Goal: Task Accomplishment & Management: Manage account settings

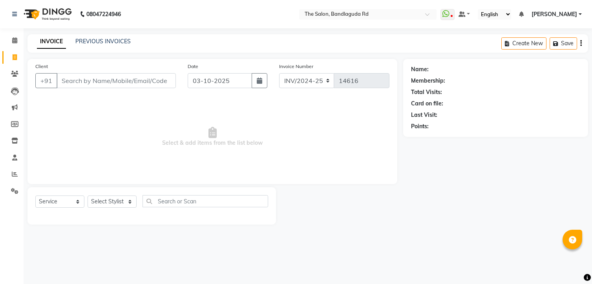
select select "service"
click at [100, 204] on select "Select Stylist [PERSON_NAME] [PERSON_NAME] [PERSON_NAME] new [PERSON_NAME] [PER…" at bounding box center [112, 201] width 49 height 12
select select "63354"
click at [88, 196] on select "Select Stylist [PERSON_NAME] [PERSON_NAME] [PERSON_NAME] new [PERSON_NAME] [PER…" at bounding box center [112, 201] width 49 height 12
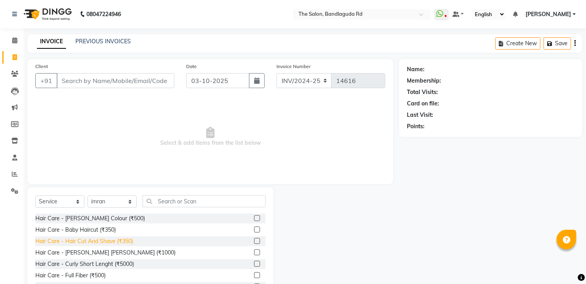
click at [125, 238] on div "Hair Care - Hair Cut And Shave (₹350)" at bounding box center [84, 241] width 98 height 8
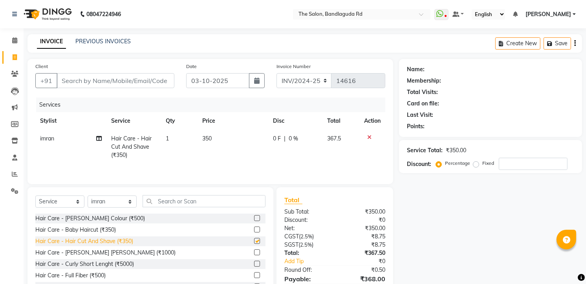
checkbox input "false"
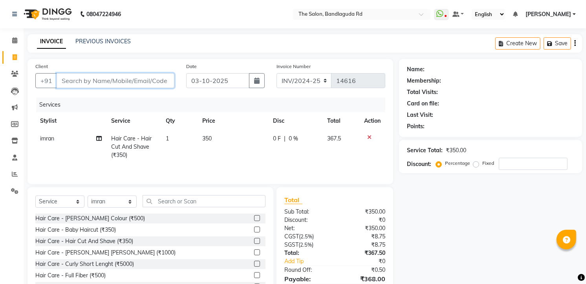
click at [145, 79] on input "Client" at bounding box center [116, 80] width 118 height 15
type input "7"
type input "0"
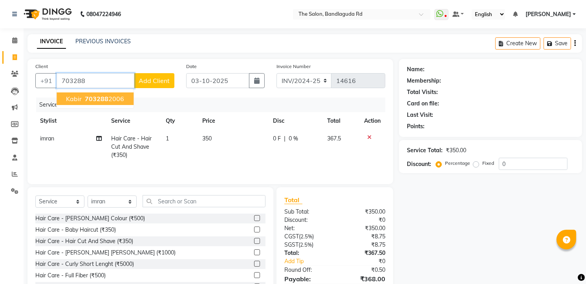
click at [99, 99] on span "703288" at bounding box center [97, 99] width 24 height 8
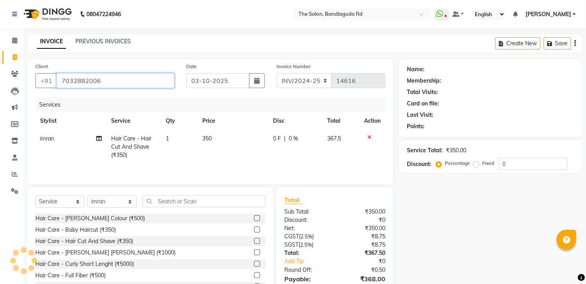
type input "7032882006"
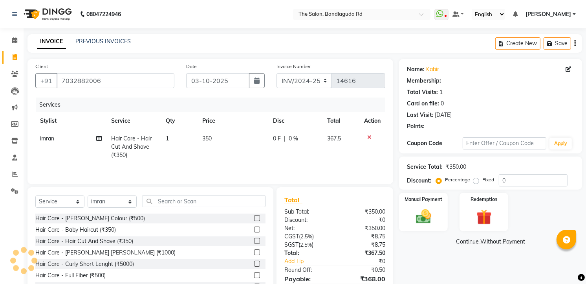
select select "1: Object"
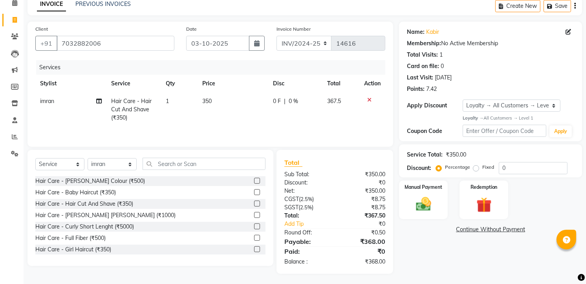
scroll to position [40, 0]
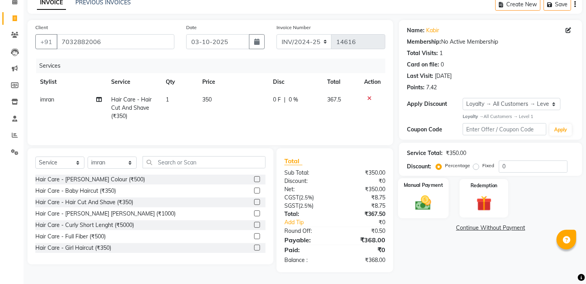
click at [413, 209] on img at bounding box center [424, 202] width 26 height 18
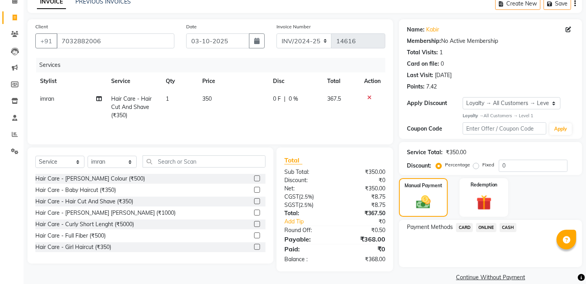
click at [504, 224] on span "CASH" at bounding box center [508, 227] width 17 height 9
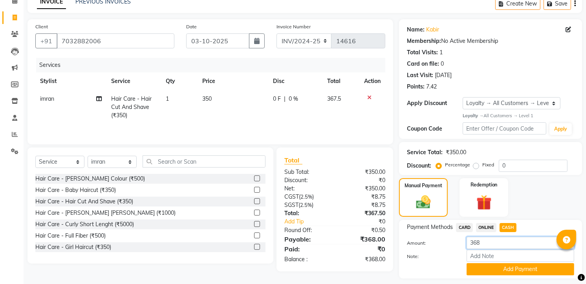
click at [501, 237] on input "368" at bounding box center [521, 243] width 108 height 12
type input "3"
type input "200"
click at [486, 273] on button "Add Payment" at bounding box center [521, 269] width 108 height 12
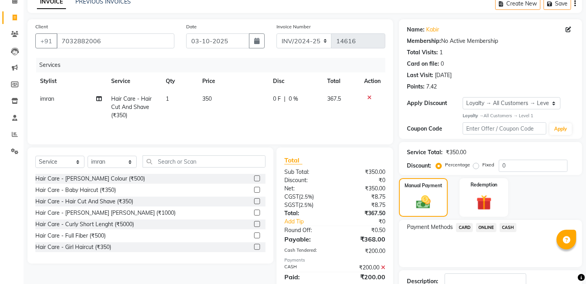
click at [488, 218] on div "Name: Kabir Membership: No Active Membership Total Visits: 1 Card on file: 0 La…" at bounding box center [493, 178] width 189 height 319
click at [486, 226] on span "ONLINE" at bounding box center [486, 227] width 20 height 9
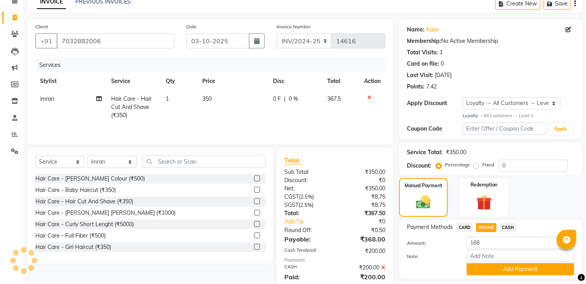
scroll to position [106, 0]
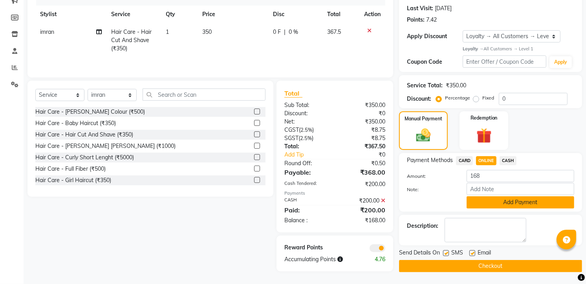
click at [497, 204] on button "Add Payment" at bounding box center [521, 202] width 108 height 12
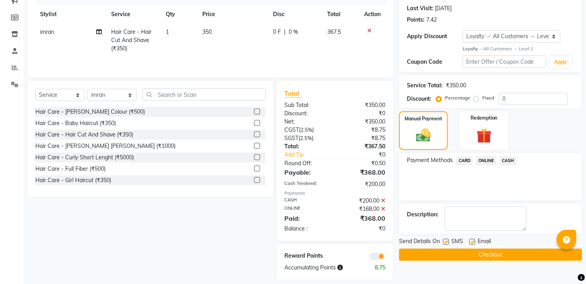
click at [492, 254] on button "Checkout" at bounding box center [490, 254] width 183 height 12
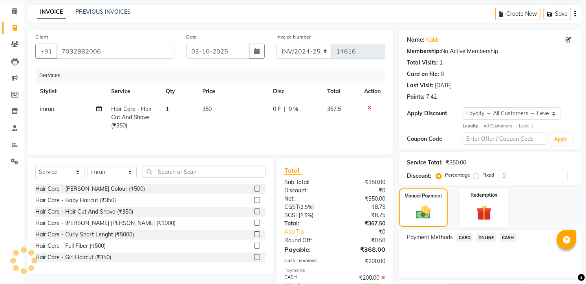
scroll to position [0, 0]
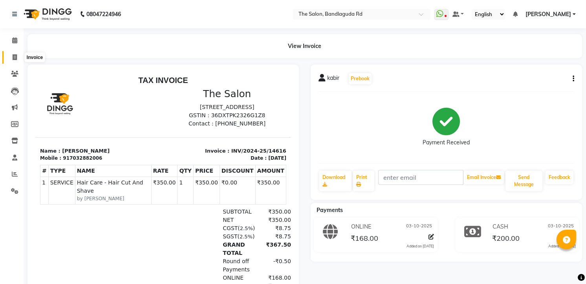
click at [18, 61] on span at bounding box center [15, 57] width 14 height 9
select select "service"
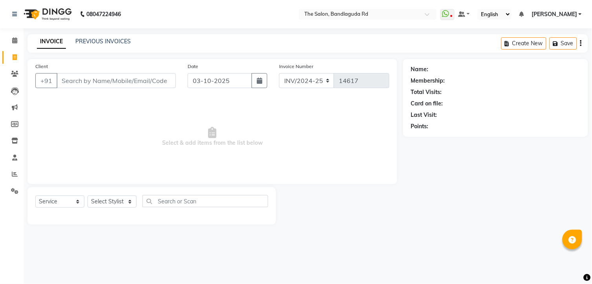
click at [105, 195] on div "Select Service Product Membership Package Voucher Prepaid Gift Card Select Styl…" at bounding box center [151, 204] width 233 height 18
click at [105, 205] on select "Select Stylist [PERSON_NAME] [PERSON_NAME] [PERSON_NAME] new [PERSON_NAME] [PER…" at bounding box center [112, 201] width 49 height 12
select select "49762"
click at [88, 196] on select "Select Stylist [PERSON_NAME] [PERSON_NAME] [PERSON_NAME] new [PERSON_NAME] [PER…" at bounding box center [112, 201] width 49 height 12
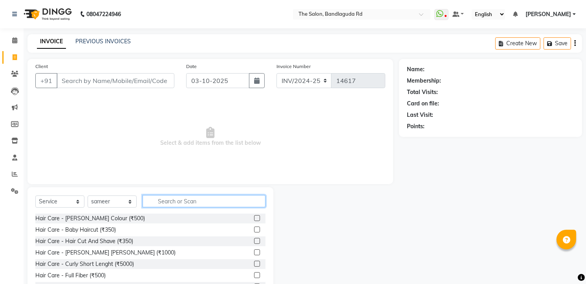
click at [176, 205] on input "text" at bounding box center [204, 201] width 123 height 12
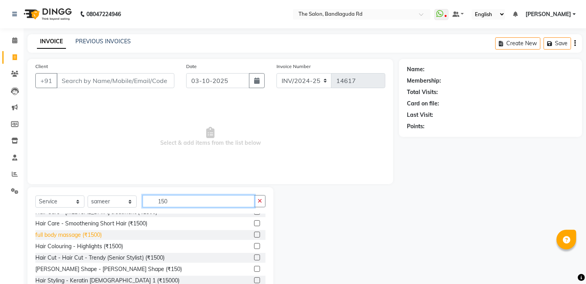
scroll to position [13, 0]
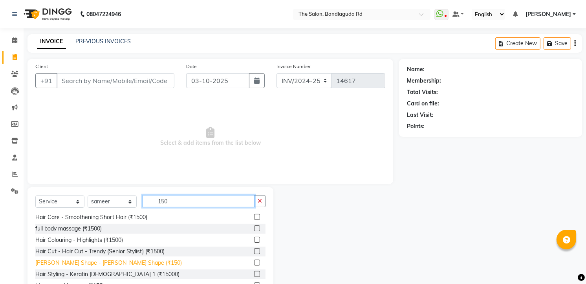
type input "150"
click at [105, 265] on div "[PERSON_NAME] Shape - [PERSON_NAME] Shape (₹150)" at bounding box center [108, 263] width 147 height 8
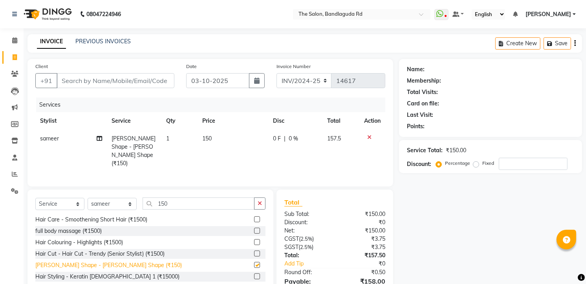
checkbox input "false"
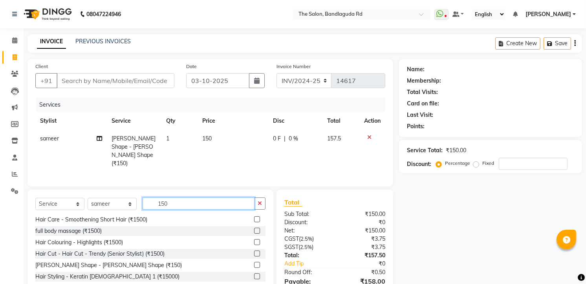
click at [182, 199] on input "150" at bounding box center [199, 203] width 112 height 12
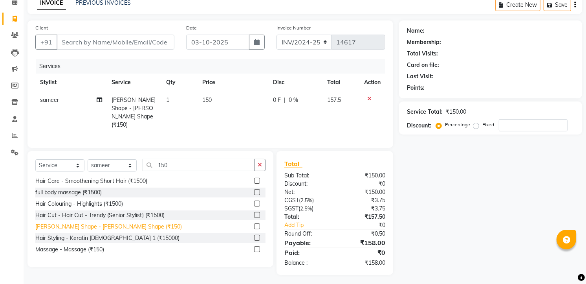
drag, startPoint x: 89, startPoint y: 243, endPoint x: 95, endPoint y: 241, distance: 6.6
click at [89, 245] on div "Massage - Massage (₹150)" at bounding box center [69, 249] width 69 height 8
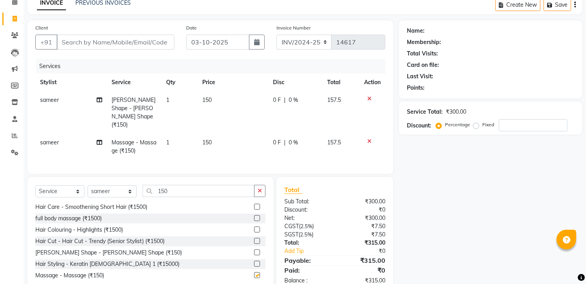
checkbox input "false"
click at [188, 177] on div "Select Service Product Membership Package Voucher Prepaid Gift Card Select Styl…" at bounding box center [151, 235] width 246 height 116
click at [183, 185] on input "150" at bounding box center [199, 191] width 112 height 12
type input "1"
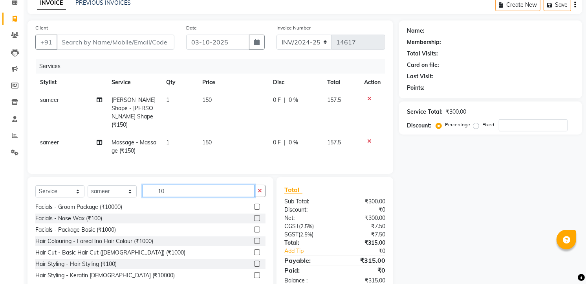
scroll to position [1, 0]
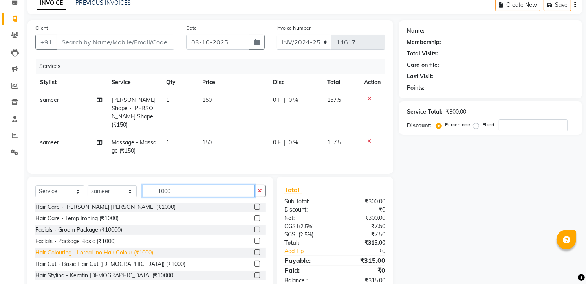
type input "1000"
click at [144, 248] on div "Hair Colouring - Loreal Ino Hair Colour (₹1000)" at bounding box center [94, 252] width 118 height 8
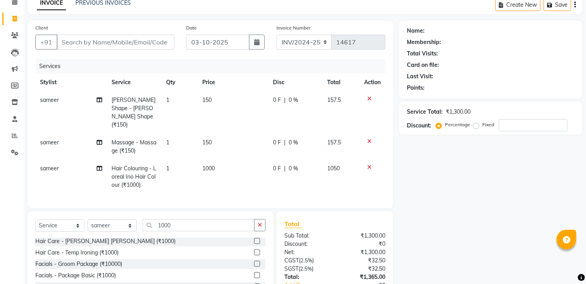
checkbox input "false"
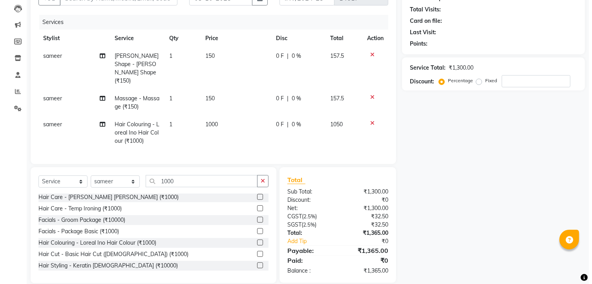
scroll to position [0, 0]
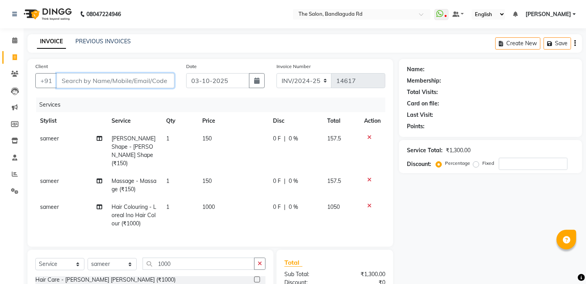
click at [160, 81] on input "Client" at bounding box center [116, 80] width 118 height 15
type input "8"
type input "0"
type input "8904122895"
click at [160, 81] on span "Add Client" at bounding box center [154, 81] width 31 height 8
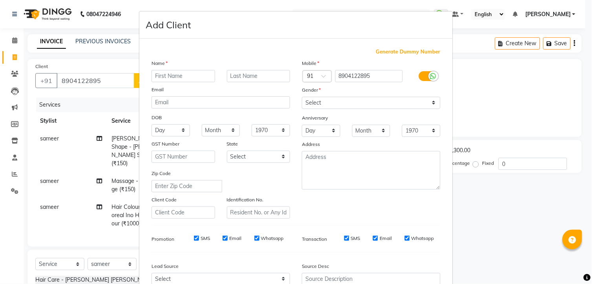
click at [177, 75] on input "text" at bounding box center [184, 76] width 64 height 12
type input "nafaz"
click at [334, 99] on select "Select Male Female Other Prefer Not To Say" at bounding box center [371, 103] width 139 height 12
select select "male"
click at [302, 97] on select "Select Male Female Other Prefer Not To Say" at bounding box center [371, 103] width 139 height 12
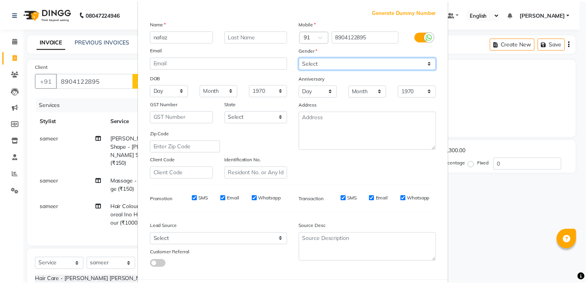
scroll to position [79, 0]
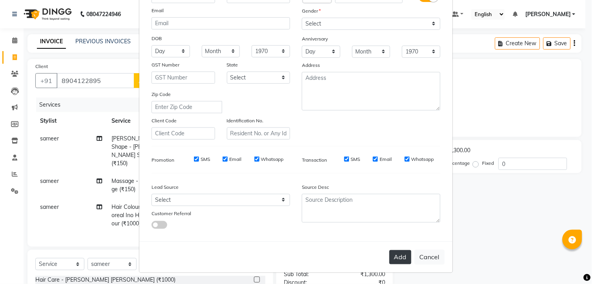
click at [397, 256] on button "Add" at bounding box center [401, 257] width 22 height 14
select select
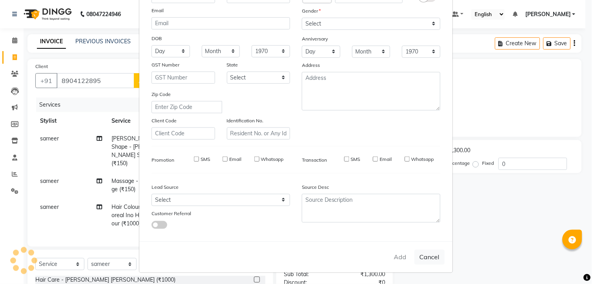
select select
checkbox input "false"
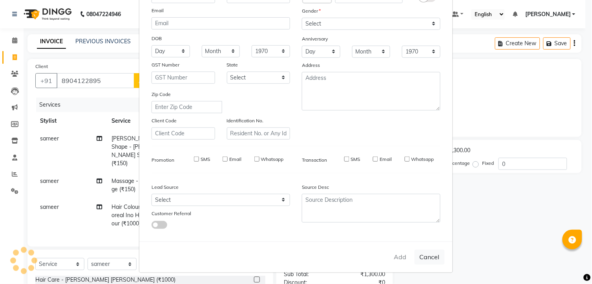
checkbox input "false"
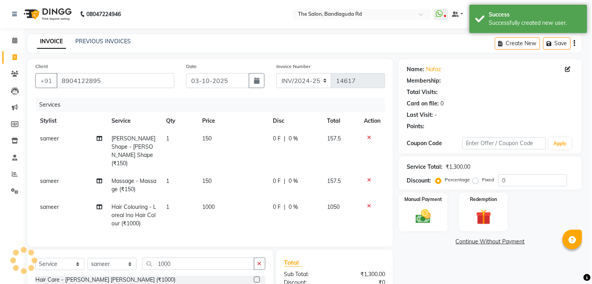
select select "1: Object"
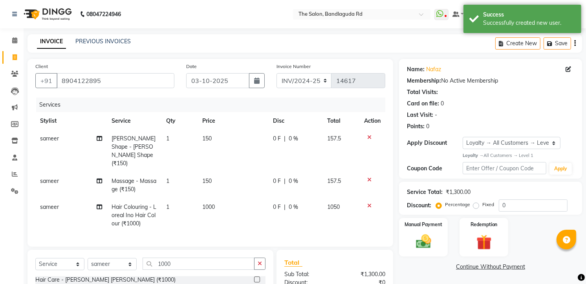
scroll to position [83, 0]
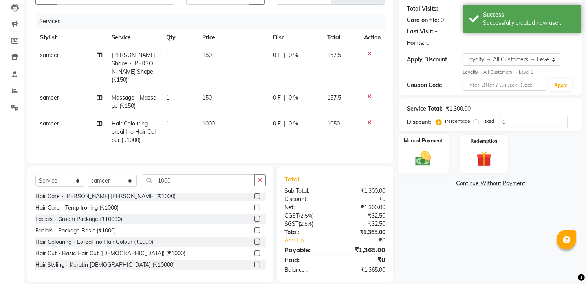
click at [426, 160] on img at bounding box center [424, 158] width 26 height 18
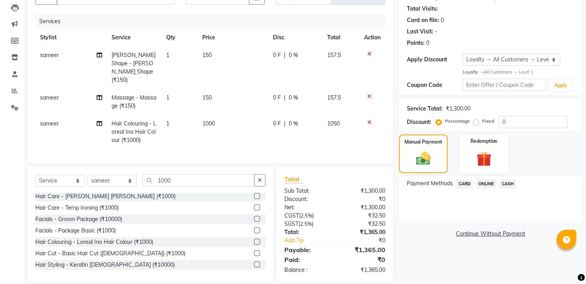
click at [482, 178] on div "Payment Methods CARD ONLINE CASH" at bounding box center [490, 199] width 183 height 47
click at [482, 182] on span "ONLINE" at bounding box center [486, 183] width 20 height 9
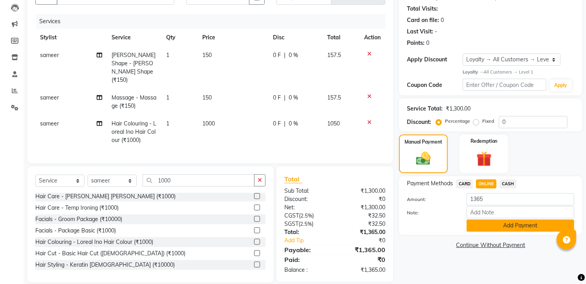
click at [490, 221] on button "Add Payment" at bounding box center [521, 225] width 108 height 12
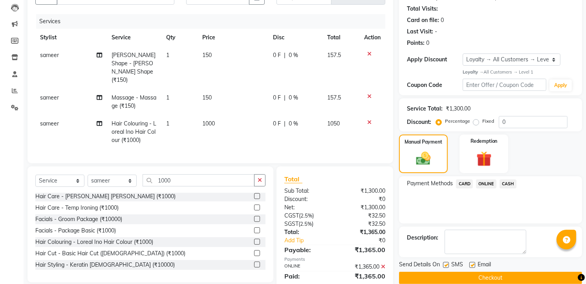
scroll to position [138, 0]
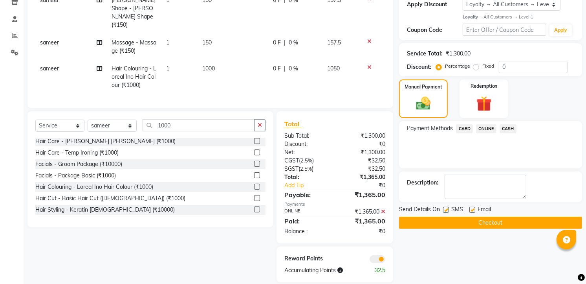
click at [490, 221] on button "Checkout" at bounding box center [490, 222] width 183 height 12
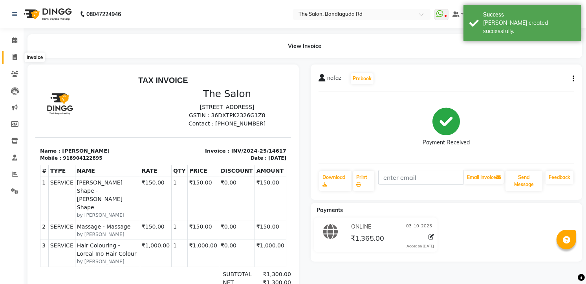
click at [9, 57] on span at bounding box center [15, 57] width 14 height 9
select select "service"
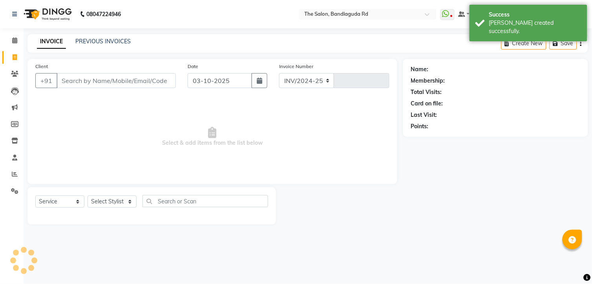
select select "5198"
type input "14618"
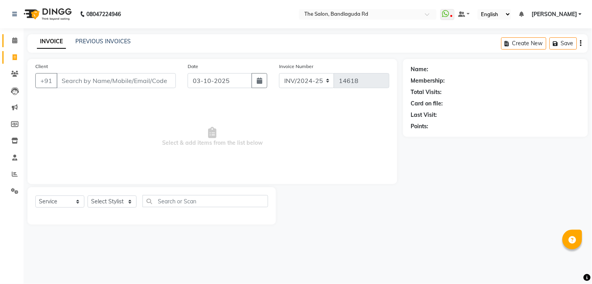
click at [7, 40] on link "Calendar" at bounding box center [11, 40] width 19 height 13
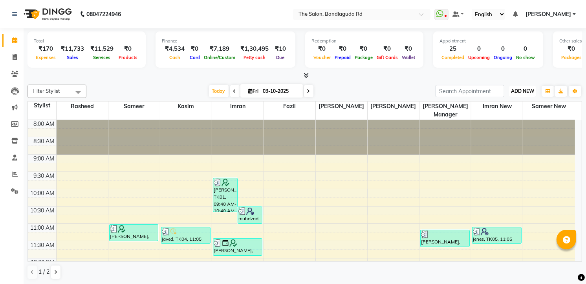
click at [523, 86] on button "ADD NEW Toggle Dropdown" at bounding box center [522, 91] width 27 height 11
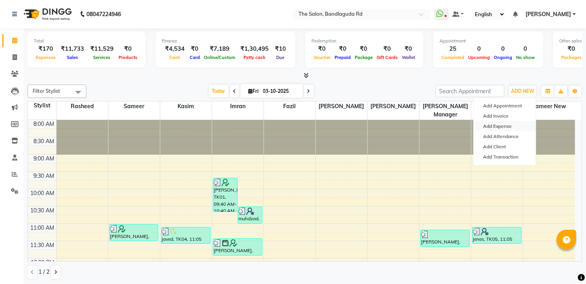
click at [507, 125] on link "Add Expense" at bounding box center [505, 126] width 62 height 10
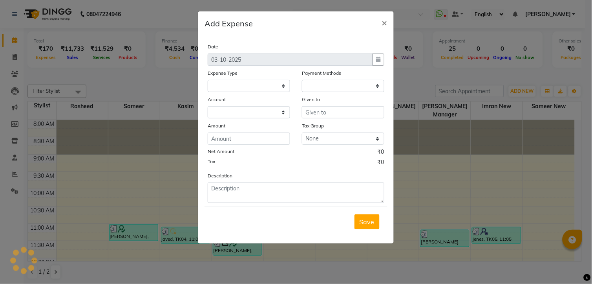
select select
select select "1"
select select "3232"
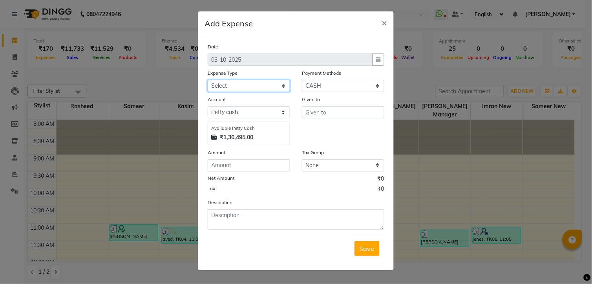
click at [249, 87] on select "Select Advance Salary [PERSON_NAME] bhai [PERSON_NAME] bhai chitti [DATE] Auto …" at bounding box center [249, 86] width 83 height 12
click at [208, 80] on select "Select Advance Salary [PERSON_NAME] bhai [PERSON_NAME] bhai chitti [DATE] Auto …" at bounding box center [249, 86] width 83 height 12
click at [269, 86] on select "Select Advance Salary [PERSON_NAME] bhai [PERSON_NAME] bhai chitti [DATE] Auto …" at bounding box center [249, 86] width 83 height 12
select select "17431"
click at [208, 80] on select "Select Advance Salary [PERSON_NAME] bhai [PERSON_NAME] bhai chitti [DATE] Auto …" at bounding box center [249, 86] width 83 height 12
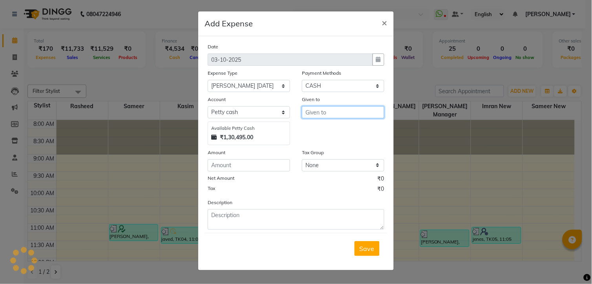
click at [350, 112] on input "text" at bounding box center [343, 112] width 83 height 12
type input "mohd"
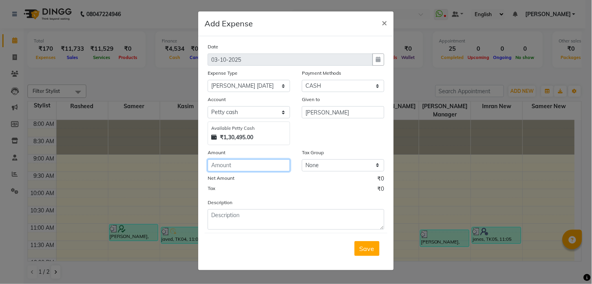
click at [265, 161] on input "number" at bounding box center [249, 165] width 83 height 12
type input "2400"
click at [372, 256] on button "Save" at bounding box center [367, 248] width 25 height 15
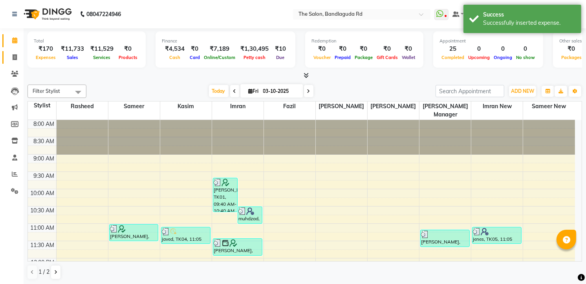
click at [20, 52] on link "Invoice" at bounding box center [11, 57] width 19 height 13
select select "service"
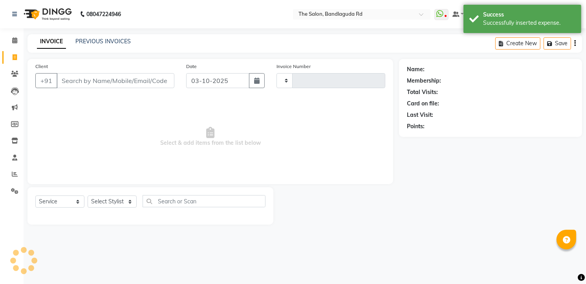
type input "14618"
select select "5198"
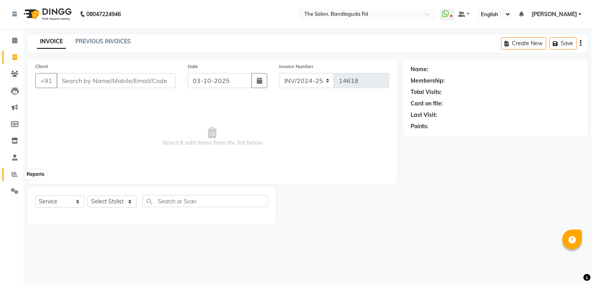
click at [21, 175] on span at bounding box center [15, 174] width 14 height 9
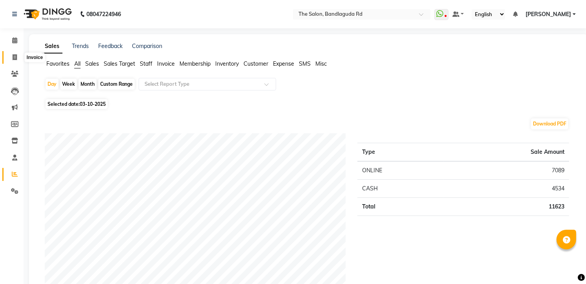
click at [18, 60] on span at bounding box center [15, 57] width 14 height 9
select select "service"
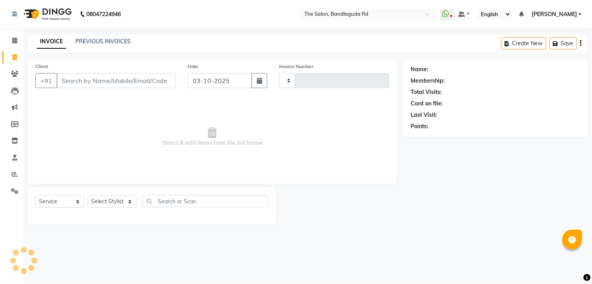
type input "14618"
select select "5198"
click at [123, 202] on select "Select Stylist [PERSON_NAME] [PERSON_NAME] [PERSON_NAME] new [PERSON_NAME] [PER…" at bounding box center [112, 201] width 49 height 12
select select "63353"
click at [88, 196] on select "Select Stylist [PERSON_NAME] [PERSON_NAME] [PERSON_NAME] new [PERSON_NAME] [PER…" at bounding box center [112, 201] width 49 height 12
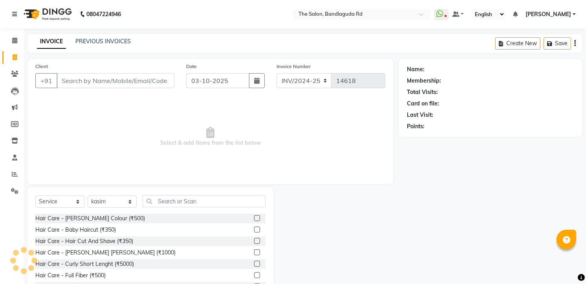
drag, startPoint x: 123, startPoint y: 237, endPoint x: 123, endPoint y: 213, distance: 23.6
click at [123, 237] on div "Hair Care - Hair Cut And Shave (₹350)" at bounding box center [84, 241] width 98 height 8
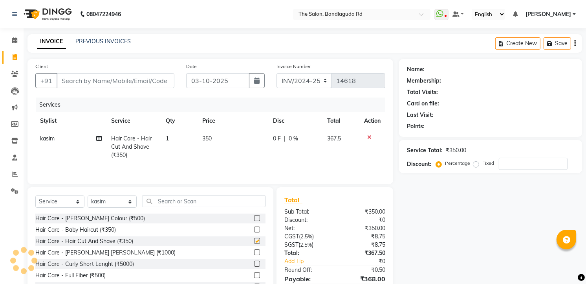
checkbox input "false"
click at [158, 78] on input "Client" at bounding box center [116, 80] width 118 height 15
type input "9"
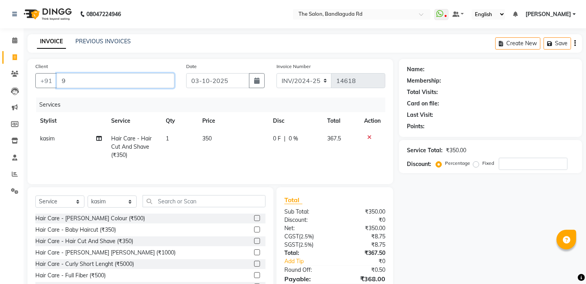
type input "0"
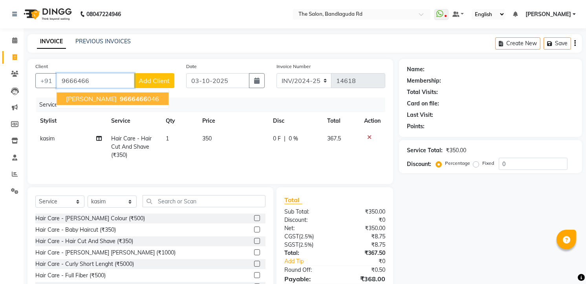
click at [137, 101] on span "9666466" at bounding box center [134, 99] width 28 height 8
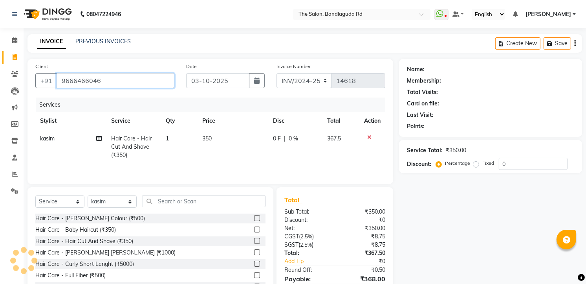
type input "9666466046"
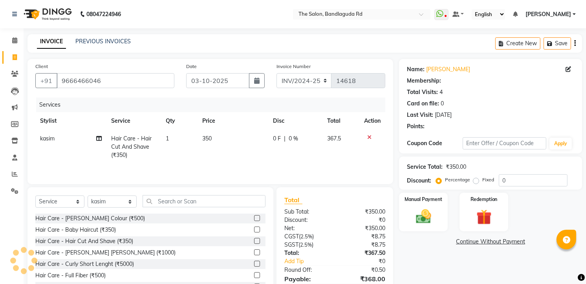
select select "1: Object"
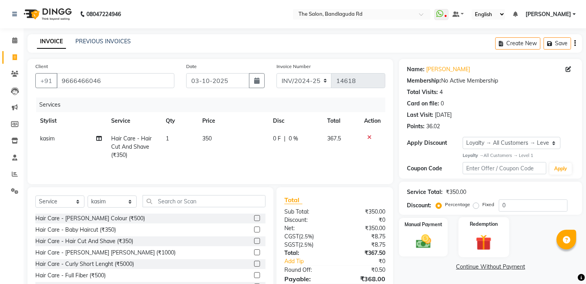
scroll to position [40, 0]
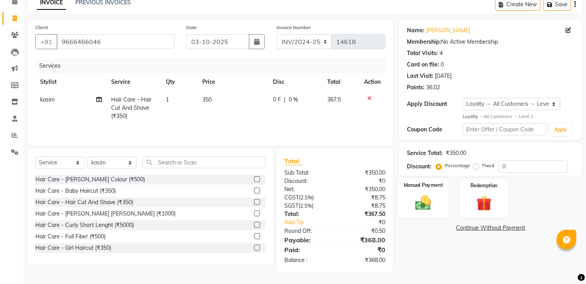
click at [423, 187] on label "Manual Payment" at bounding box center [423, 184] width 39 height 7
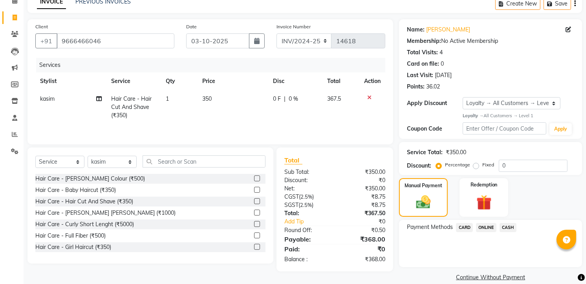
click at [512, 229] on span "CASH" at bounding box center [508, 227] width 17 height 9
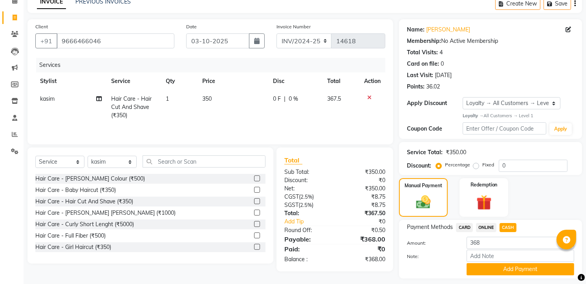
scroll to position [62, 0]
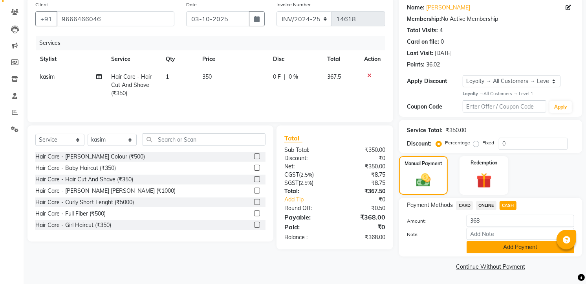
click at [499, 245] on button "Add Payment" at bounding box center [521, 247] width 108 height 12
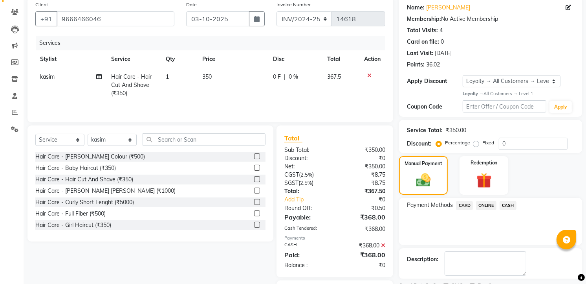
scroll to position [106, 0]
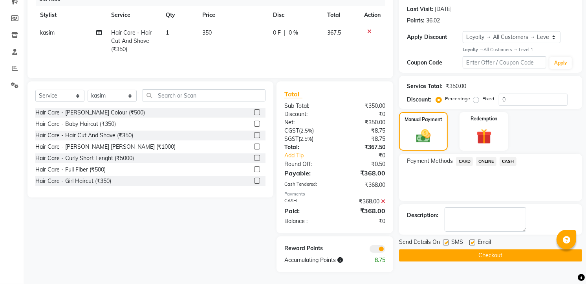
click at [501, 257] on button "Checkout" at bounding box center [490, 255] width 183 height 12
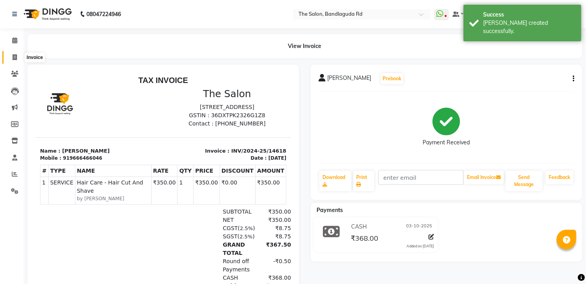
click at [17, 57] on icon at bounding box center [15, 57] width 4 height 6
select select "service"
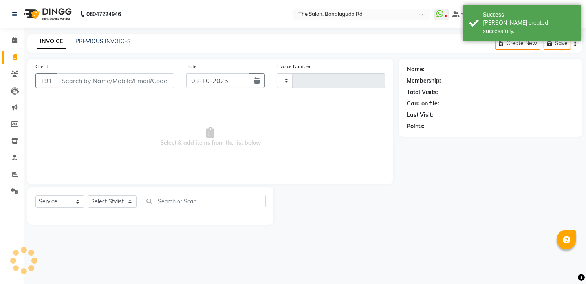
type input "14619"
select select "5198"
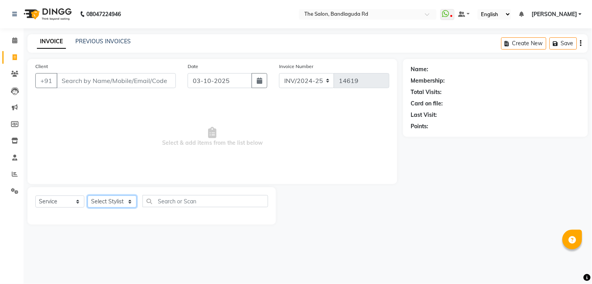
click at [103, 203] on select "Select Stylist [PERSON_NAME] [PERSON_NAME] [PERSON_NAME] new [PERSON_NAME] [PER…" at bounding box center [112, 201] width 49 height 12
select select "63354"
click at [88, 196] on select "Select Stylist [PERSON_NAME] [PERSON_NAME] [PERSON_NAME] new [PERSON_NAME] [PER…" at bounding box center [112, 201] width 49 height 12
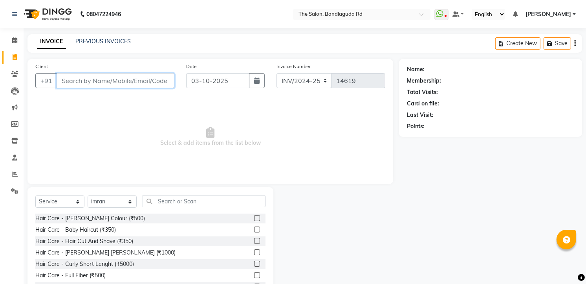
click at [123, 81] on input "Client" at bounding box center [116, 80] width 118 height 15
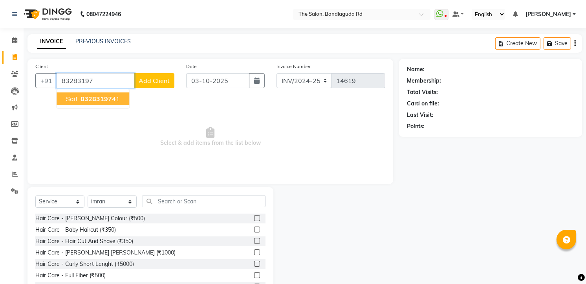
click at [108, 105] on ngb-typeahead-window "saif 83283197 41" at bounding box center [92, 99] width 73 height 20
click at [105, 93] on button "saif 83283197 41" at bounding box center [93, 98] width 73 height 13
type input "8328319741"
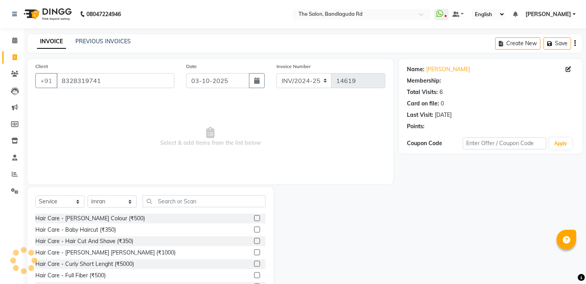
select select "2: Object"
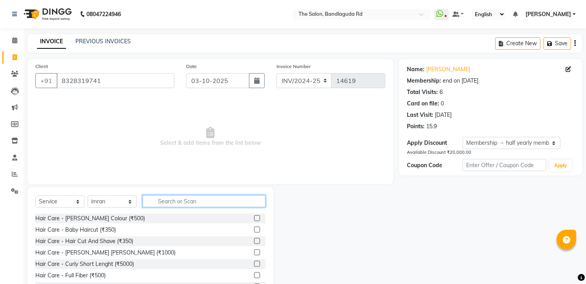
drag, startPoint x: 182, startPoint y: 201, endPoint x: 181, endPoint y: 209, distance: 8.3
click at [181, 209] on div "Select Service Product Membership Package Voucher Prepaid Gift Card Select Styl…" at bounding box center [150, 204] width 230 height 18
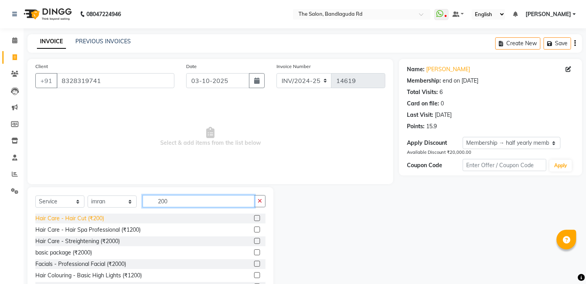
type input "200"
click at [97, 222] on div "Hair Care - Hair Cut (₹200)" at bounding box center [69, 218] width 69 height 8
checkbox input "false"
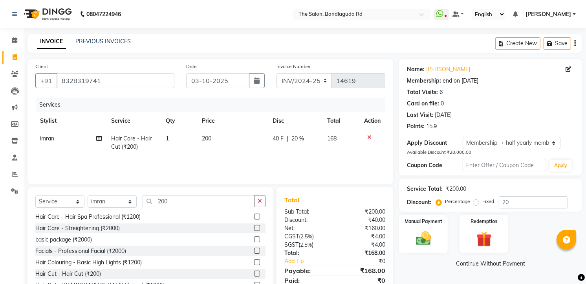
scroll to position [24, 0]
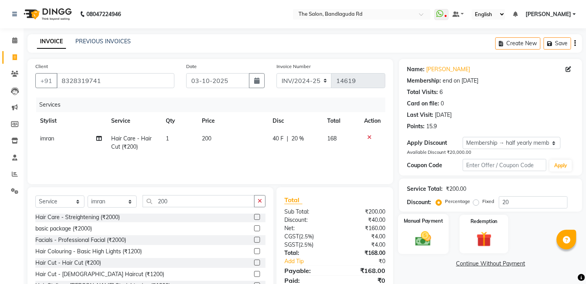
click at [428, 246] on img at bounding box center [424, 238] width 26 height 18
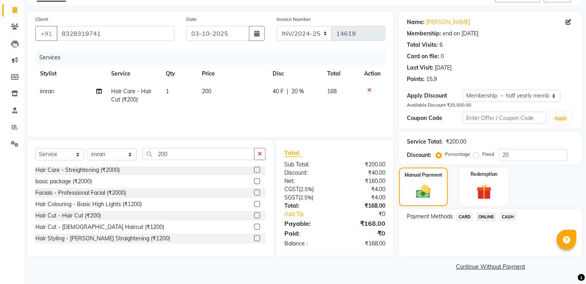
click at [488, 214] on span "ONLINE" at bounding box center [486, 216] width 20 height 9
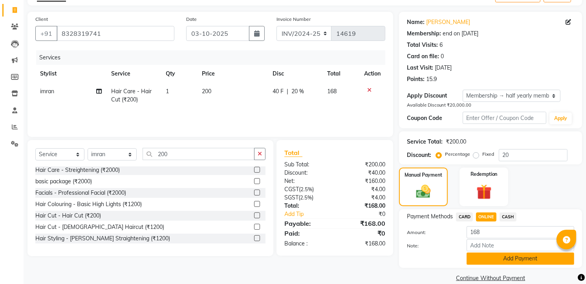
scroll to position [59, 0]
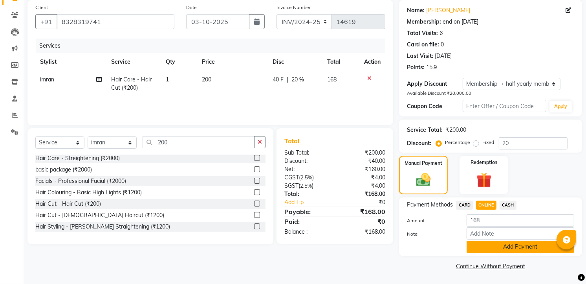
click at [493, 247] on button "Add Payment" at bounding box center [521, 246] width 108 height 12
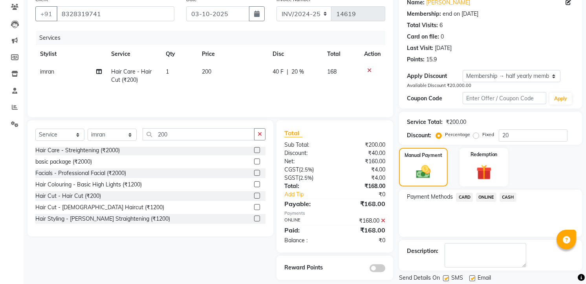
scroll to position [92, 0]
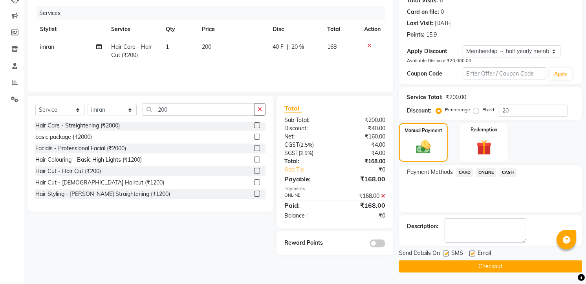
click at [494, 264] on button "Checkout" at bounding box center [490, 266] width 183 height 12
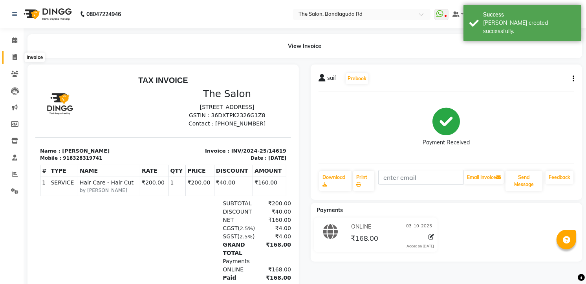
click at [10, 57] on span at bounding box center [15, 57] width 14 height 9
select select "service"
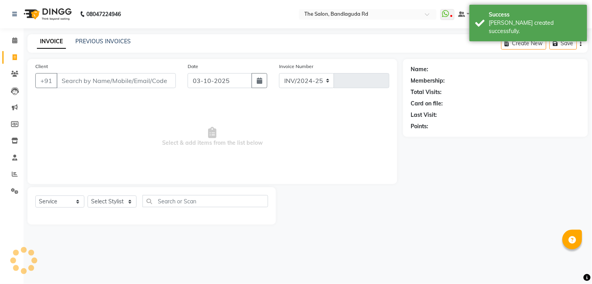
select select "5198"
type input "14620"
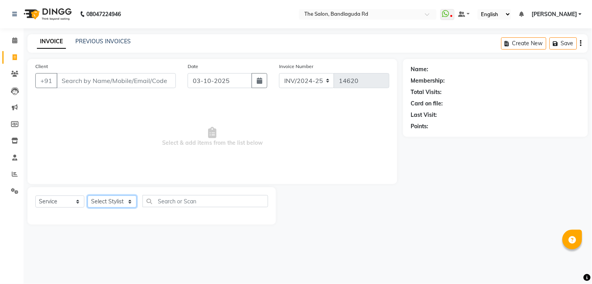
click at [120, 201] on select "Select Stylist [PERSON_NAME] [PERSON_NAME] [PERSON_NAME] new [PERSON_NAME] [PER…" at bounding box center [112, 201] width 49 height 12
select select "49762"
click at [88, 196] on select "Select Stylist [PERSON_NAME] [PERSON_NAME] [PERSON_NAME] new [PERSON_NAME] [PER…" at bounding box center [112, 201] width 49 height 12
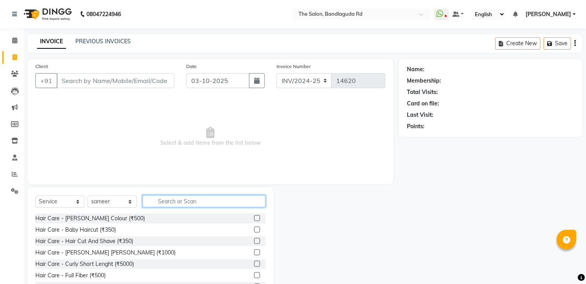
click at [176, 204] on input "text" at bounding box center [204, 201] width 123 height 12
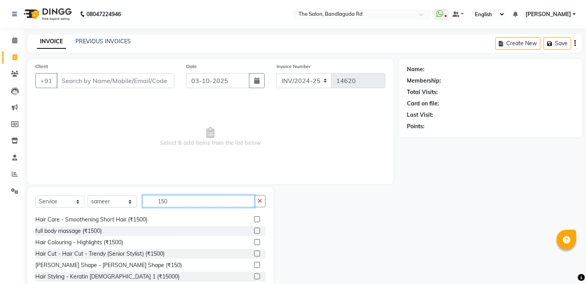
scroll to position [13, 0]
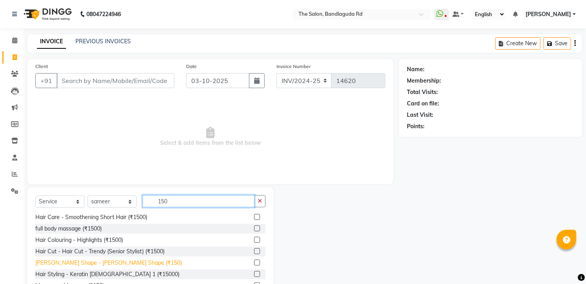
type input "150"
click at [81, 264] on div "[PERSON_NAME] Shape - [PERSON_NAME] Shape (₹150)" at bounding box center [108, 263] width 147 height 8
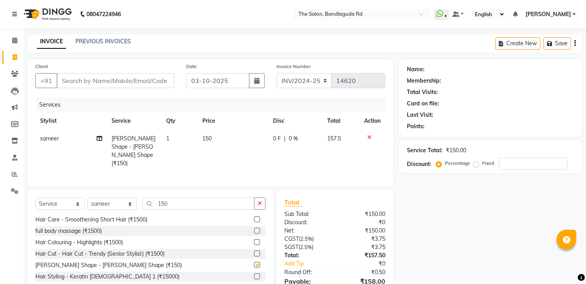
checkbox input "false"
click at [139, 72] on div "Client +91" at bounding box center [104, 78] width 151 height 32
click at [134, 80] on input "Client" at bounding box center [116, 80] width 118 height 15
type input "9"
type input "0"
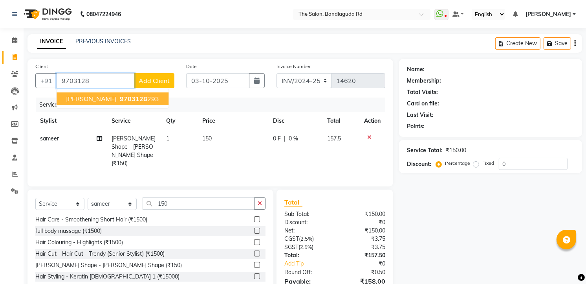
click at [117, 101] on span "Abdul wahab rakshapuram" at bounding box center [91, 99] width 51 height 8
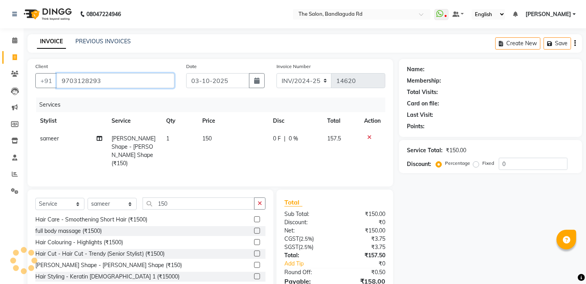
type input "9703128293"
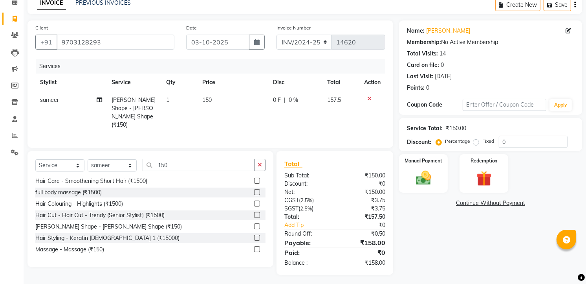
scroll to position [0, 0]
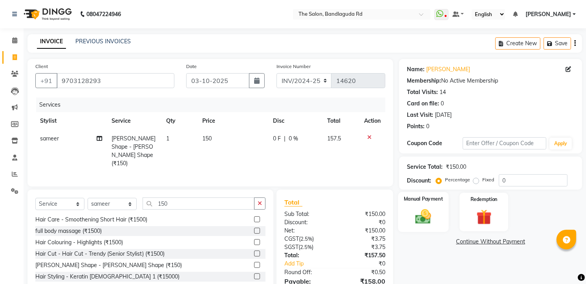
click at [438, 216] on div "Manual Payment" at bounding box center [423, 212] width 51 height 40
click at [512, 241] on span "CASH" at bounding box center [508, 241] width 17 height 9
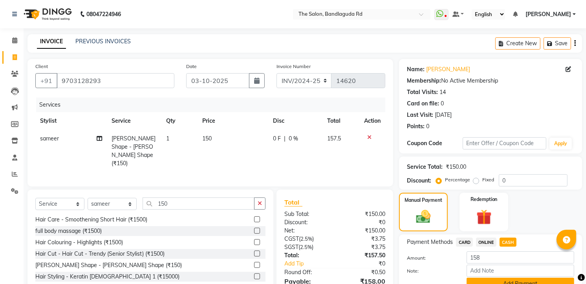
scroll to position [39, 0]
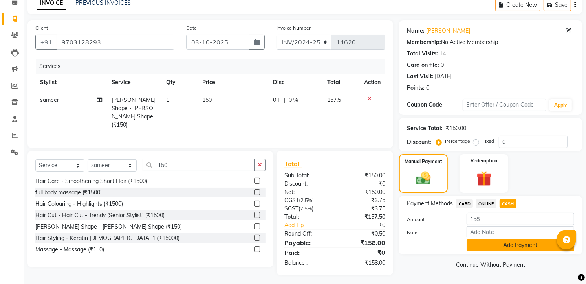
click at [512, 246] on button "Add Payment" at bounding box center [521, 245] width 108 height 12
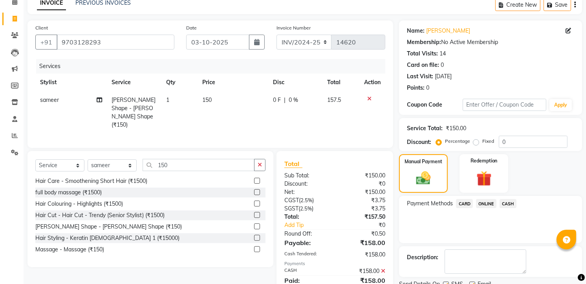
scroll to position [70, 0]
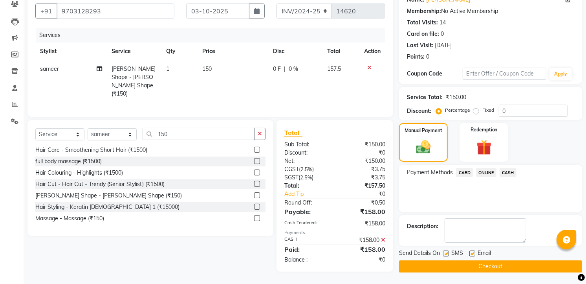
click at [504, 268] on button "Checkout" at bounding box center [490, 266] width 183 height 12
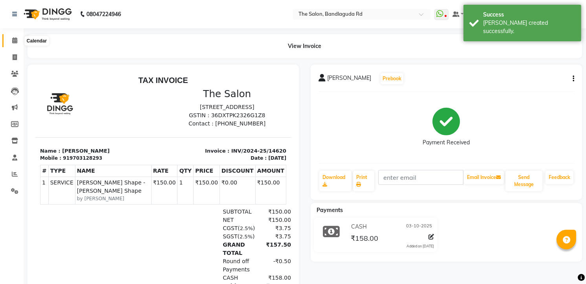
click at [8, 40] on span at bounding box center [15, 40] width 14 height 9
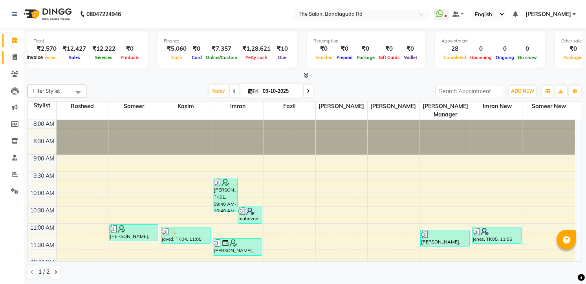
click at [16, 56] on icon at bounding box center [15, 57] width 4 height 6
select select "service"
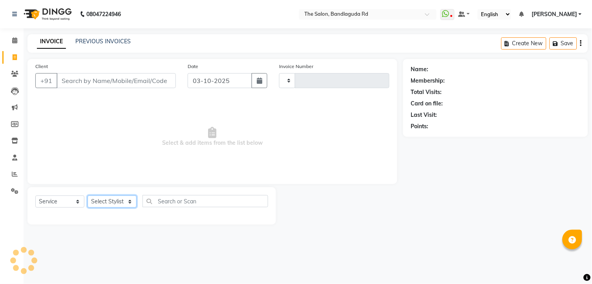
click at [103, 204] on select "Select Stylist" at bounding box center [112, 201] width 49 height 12
type input "14621"
select select "5198"
drag, startPoint x: 123, startPoint y: 202, endPoint x: 109, endPoint y: 152, distance: 52.2
click at [123, 199] on select "Select Stylist [PERSON_NAME] [PERSON_NAME] [PERSON_NAME] new [PERSON_NAME] [PER…" at bounding box center [112, 201] width 49 height 12
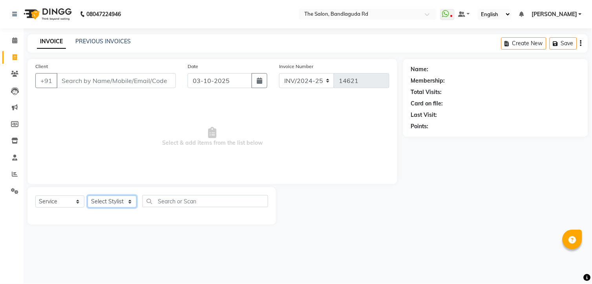
click at [117, 197] on select "Select Stylist [PERSON_NAME] [PERSON_NAME] [PERSON_NAME] new [PERSON_NAME] [PER…" at bounding box center [112, 201] width 49 height 12
select select "93197"
click at [88, 196] on select "Select Stylist [PERSON_NAME] [PERSON_NAME] [PERSON_NAME] new [PERSON_NAME] [PER…" at bounding box center [112, 201] width 49 height 12
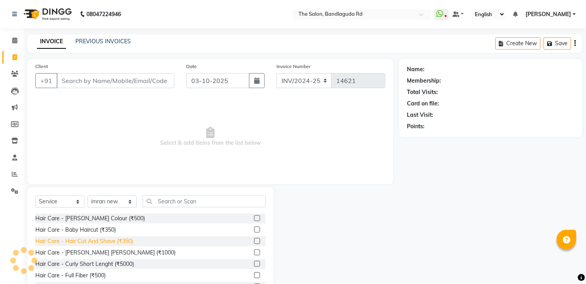
click at [123, 238] on div "Hair Care - Hair Cut And Shave (₹350)" at bounding box center [84, 241] width 98 height 8
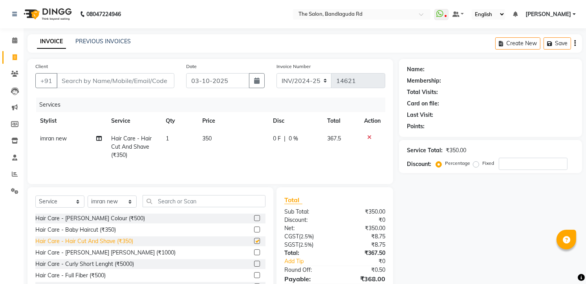
checkbox input "false"
click at [370, 135] on icon at bounding box center [369, 137] width 4 height 6
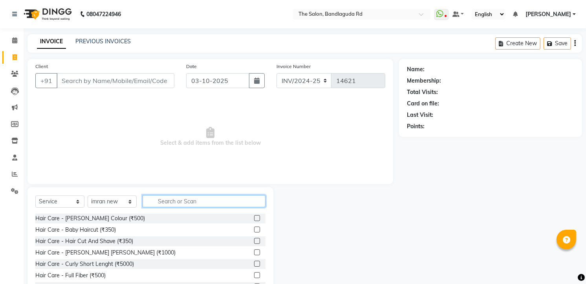
click at [223, 200] on input "text" at bounding box center [204, 201] width 123 height 12
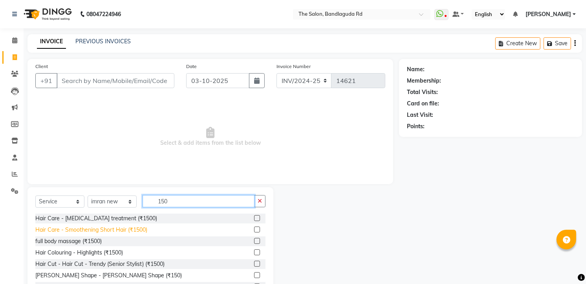
scroll to position [31, 0]
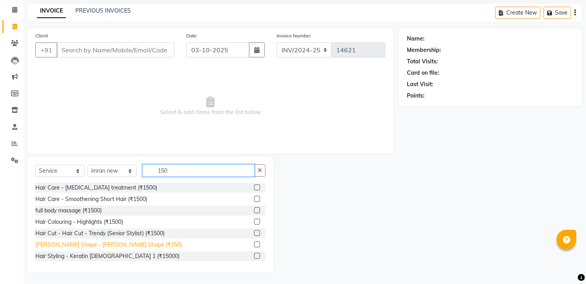
type input "150"
click at [109, 243] on div "[PERSON_NAME] Shape - [PERSON_NAME] Shape (₹150)" at bounding box center [108, 244] width 147 height 8
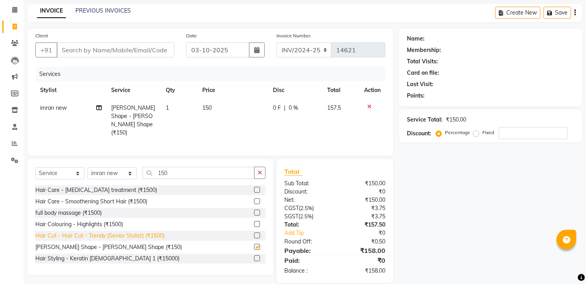
checkbox input "false"
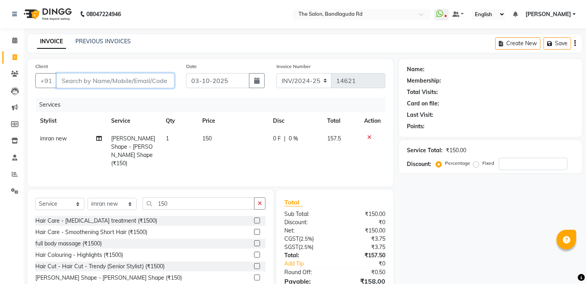
click at [145, 79] on input "Client" at bounding box center [116, 80] width 118 height 15
type input "8"
type input "0"
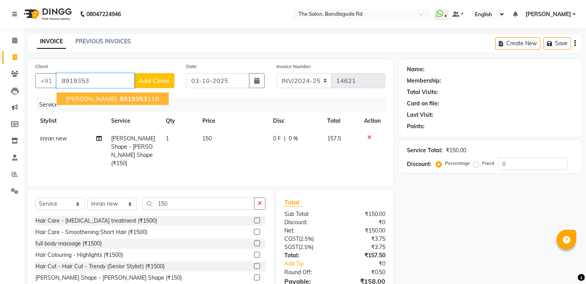
click at [134, 101] on ngb-highlight "8919353 118" at bounding box center [138, 99] width 41 height 8
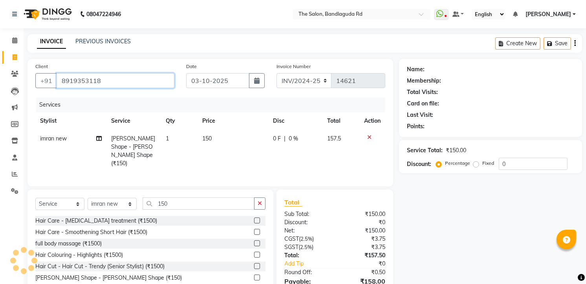
type input "8919353118"
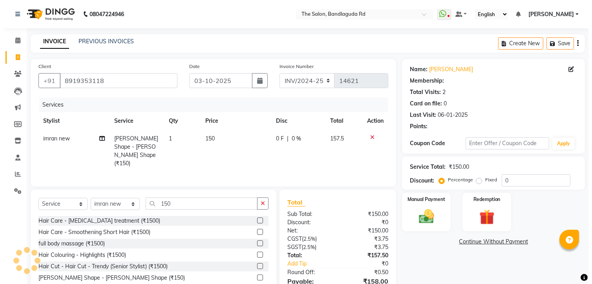
scroll to position [39, 0]
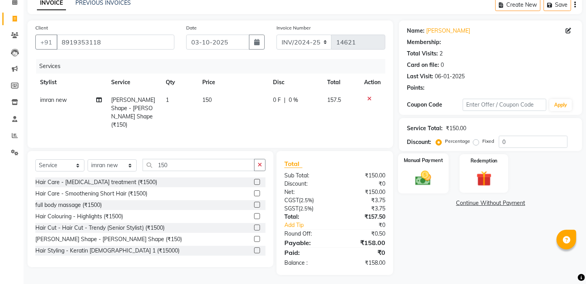
select select "1: Object"
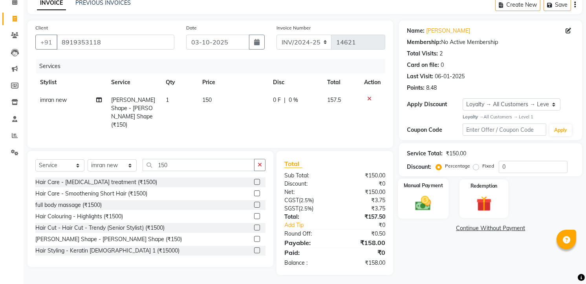
click at [427, 205] on img at bounding box center [424, 203] width 26 height 18
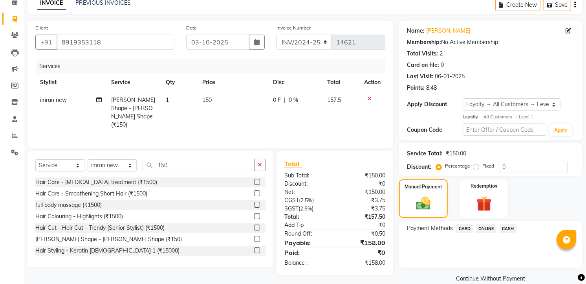
click at [296, 221] on link "Add Tip" at bounding box center [312, 225] width 66 height 8
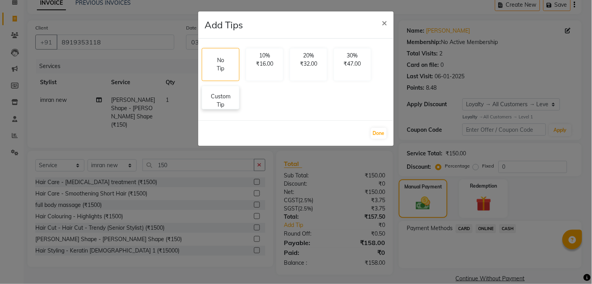
click at [220, 103] on p "Custom Tip" at bounding box center [221, 100] width 28 height 17
select select "93197"
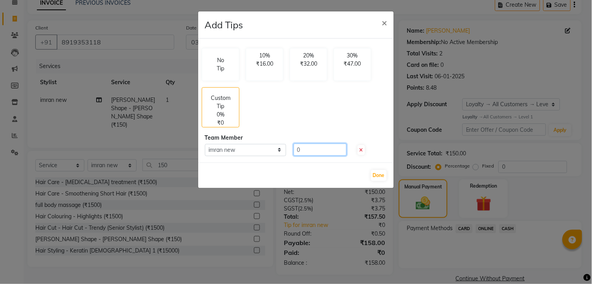
click at [319, 154] on input "0" at bounding box center [320, 149] width 53 height 12
type input "0"
click at [334, 142] on div "Team Member" at bounding box center [296, 138] width 183 height 8
click at [334, 150] on input "62" at bounding box center [320, 149] width 53 height 12
type input "6"
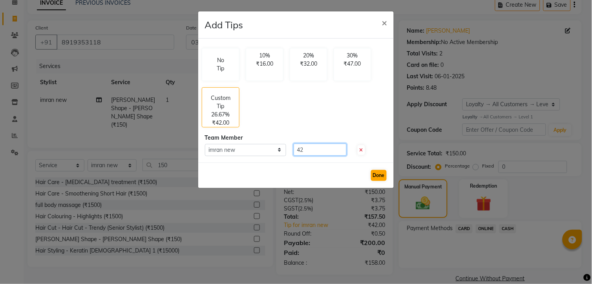
type input "42"
click at [382, 172] on button "Done" at bounding box center [379, 175] width 16 height 11
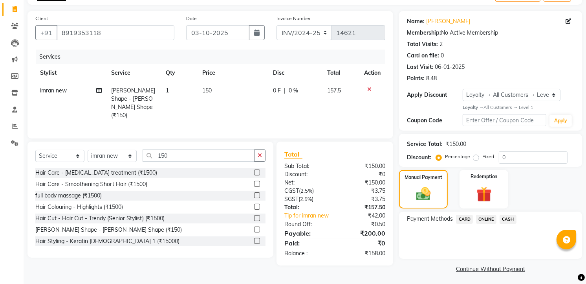
scroll to position [50, 0]
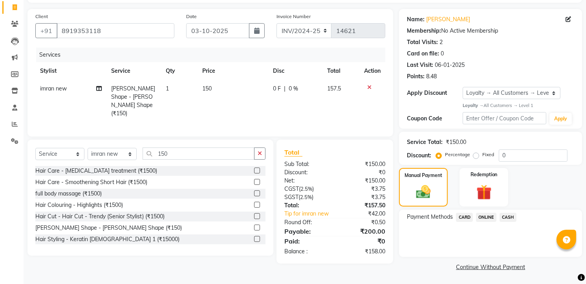
click at [493, 213] on span "ONLINE" at bounding box center [486, 217] width 20 height 9
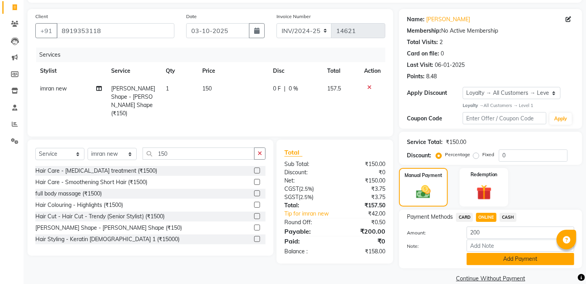
click at [543, 257] on button "Add Payment" at bounding box center [521, 259] width 108 height 12
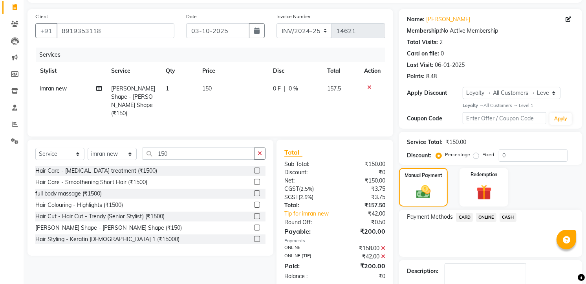
scroll to position [103, 0]
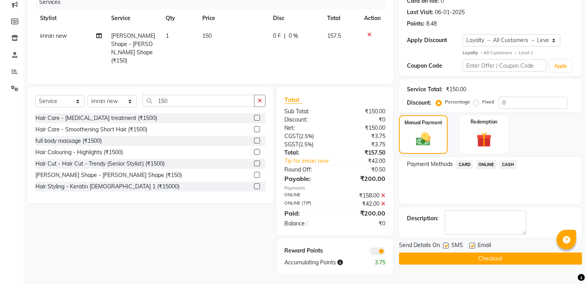
click at [447, 258] on button "Checkout" at bounding box center [490, 258] width 183 height 12
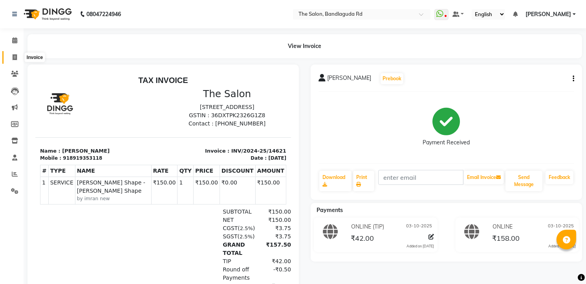
drag, startPoint x: 12, startPoint y: 57, endPoint x: 22, endPoint y: 55, distance: 10.0
click at [13, 57] on icon at bounding box center [15, 57] width 4 height 6
select select "service"
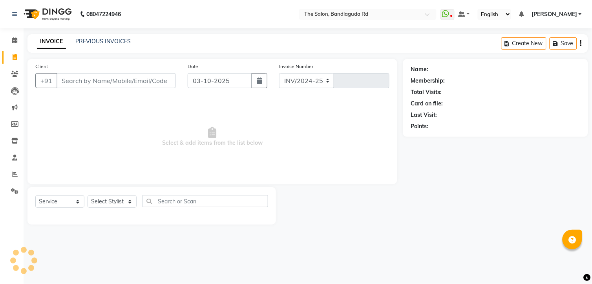
select select "5198"
type input "14624"
click at [112, 193] on div "Select Service Product Membership Package Voucher Prepaid Gift Card Select Styl…" at bounding box center [152, 205] width 249 height 37
click at [104, 204] on select "Select Stylist [PERSON_NAME] [PERSON_NAME] [PERSON_NAME] new [PERSON_NAME] [PER…" at bounding box center [112, 201] width 49 height 12
select select "93625"
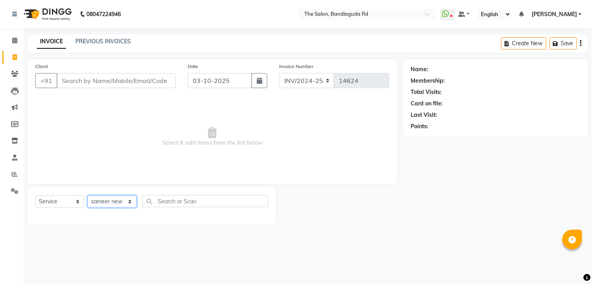
click at [88, 196] on select "Select Stylist [PERSON_NAME] [PERSON_NAME] [PERSON_NAME] new [PERSON_NAME] [PER…" at bounding box center [112, 201] width 49 height 12
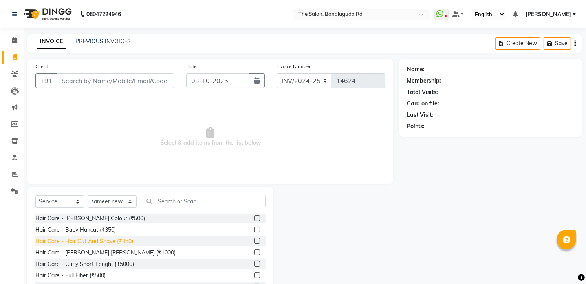
click at [121, 240] on div "Hair Care - Hair Cut And Shave (₹350)" at bounding box center [84, 241] width 98 height 8
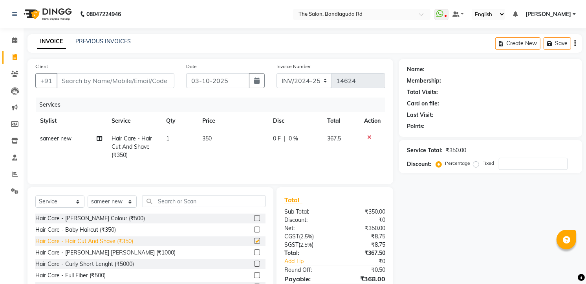
checkbox input "false"
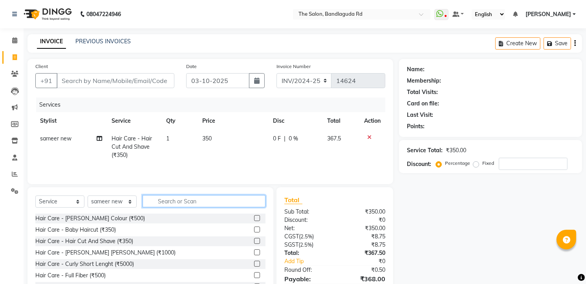
click at [164, 205] on input "text" at bounding box center [204, 201] width 123 height 12
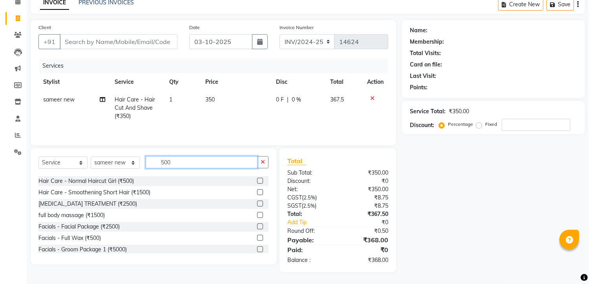
scroll to position [87, 0]
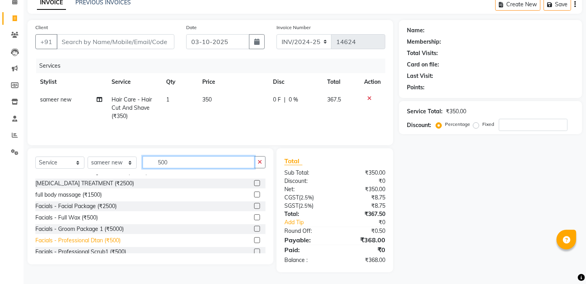
type input "500"
click at [92, 242] on div "Facials - Professional Dtan (₹500)" at bounding box center [77, 240] width 85 height 8
checkbox input "false"
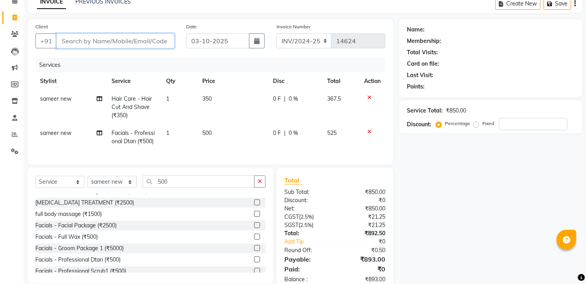
click at [110, 41] on input "Client" at bounding box center [116, 40] width 118 height 15
type input "9"
type input "0"
type input "9553193198"
click at [171, 39] on button "Add Client" at bounding box center [154, 40] width 40 height 15
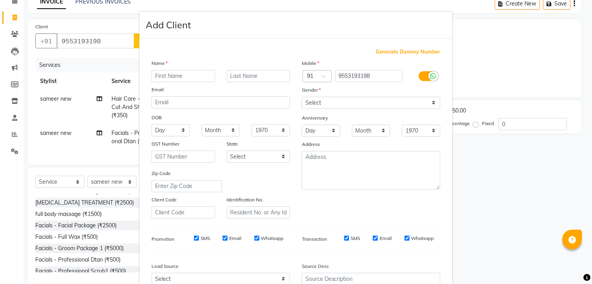
click at [168, 72] on input "text" at bounding box center [184, 76] width 64 height 12
type input "vakas"
click at [324, 101] on select "Select Male Female Other Prefer Not To Say" at bounding box center [371, 103] width 139 height 12
select select "male"
click at [302, 97] on select "Select Male Female Other Prefer Not To Say" at bounding box center [371, 103] width 139 height 12
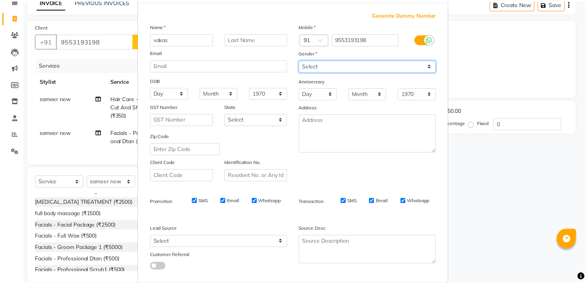
scroll to position [79, 0]
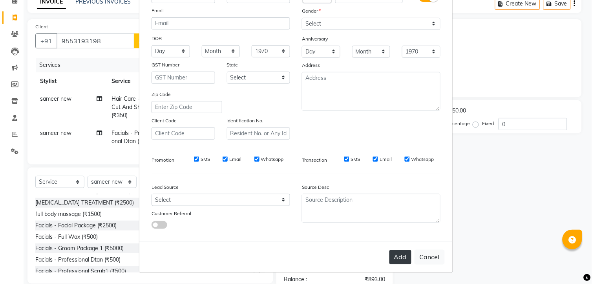
click at [399, 256] on button "Add" at bounding box center [401, 257] width 22 height 14
select select
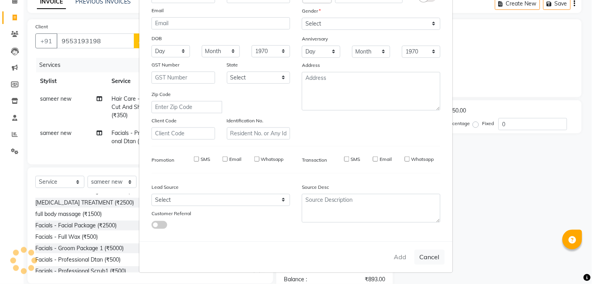
select select
checkbox input "false"
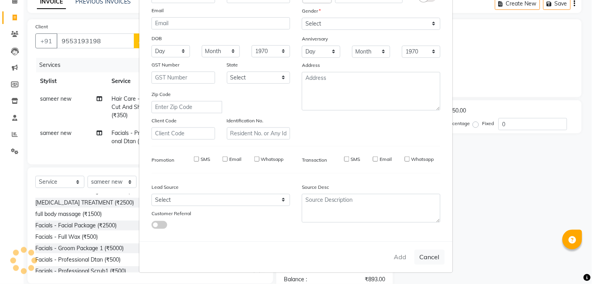
checkbox input "false"
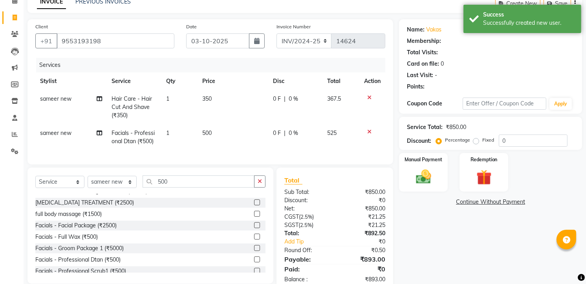
scroll to position [65, 0]
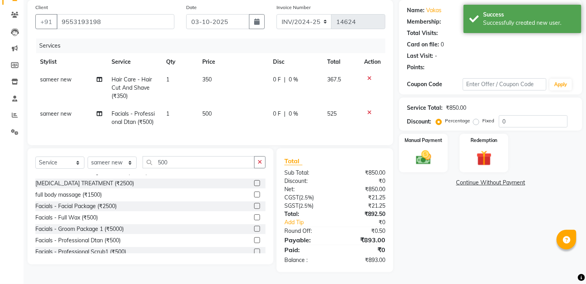
select select "1: Object"
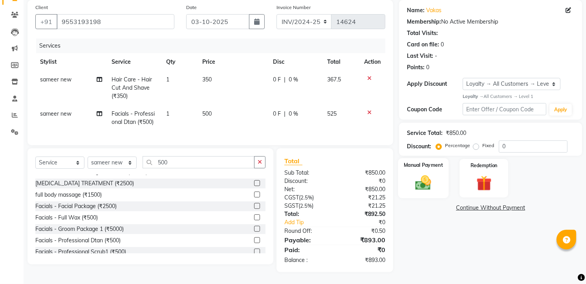
click at [415, 173] on img at bounding box center [424, 182] width 26 height 18
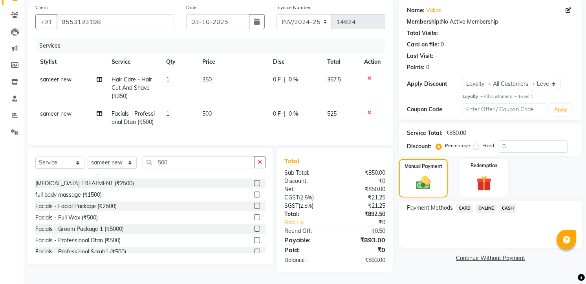
click at [506, 204] on span "CASH" at bounding box center [508, 208] width 17 height 9
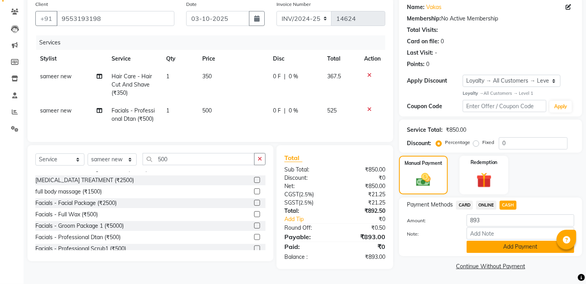
click at [501, 242] on button "Add Payment" at bounding box center [521, 246] width 108 height 12
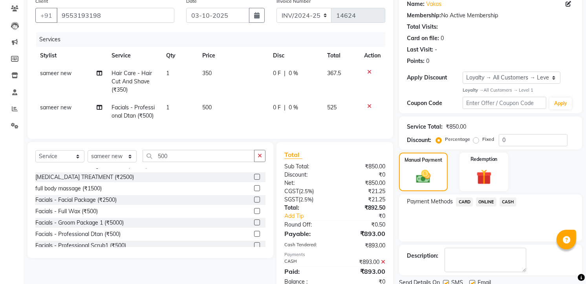
scroll to position [132, 0]
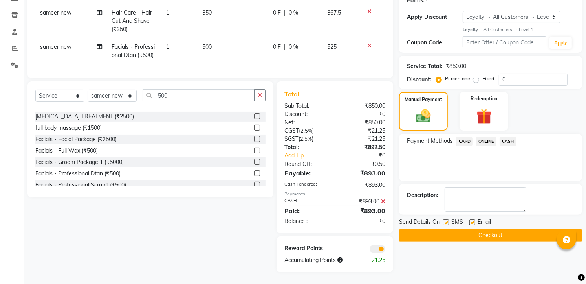
click at [501, 229] on button "Checkout" at bounding box center [490, 235] width 183 height 12
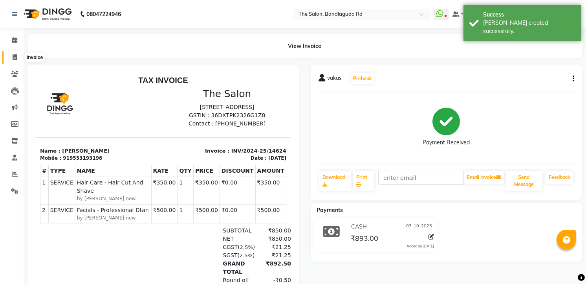
click at [16, 59] on icon at bounding box center [15, 57] width 4 height 6
select select "service"
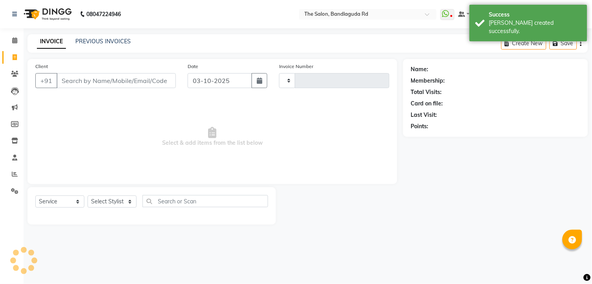
type input "14625"
select select "5198"
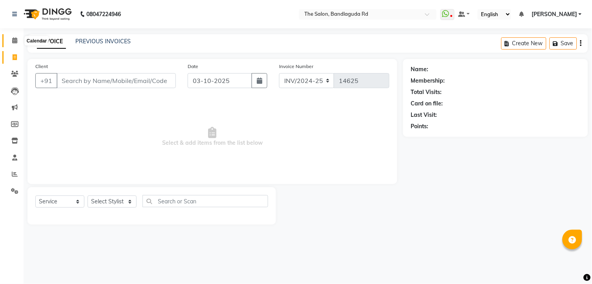
click at [13, 37] on span at bounding box center [15, 40] width 14 height 9
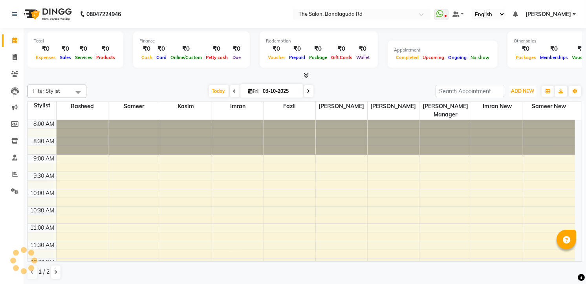
drag, startPoint x: 520, startPoint y: 95, endPoint x: 508, endPoint y: 113, distance: 21.7
click at [520, 95] on button "ADD NEW Toggle Dropdown" at bounding box center [522, 91] width 27 height 11
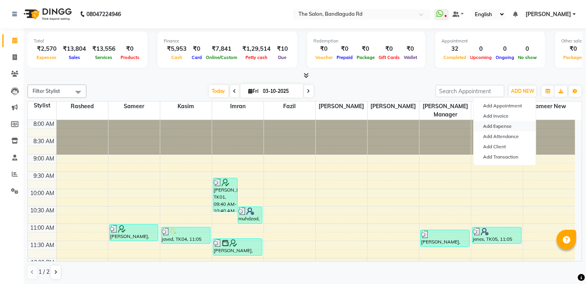
click at [507, 126] on link "Add Expense" at bounding box center [505, 126] width 62 height 10
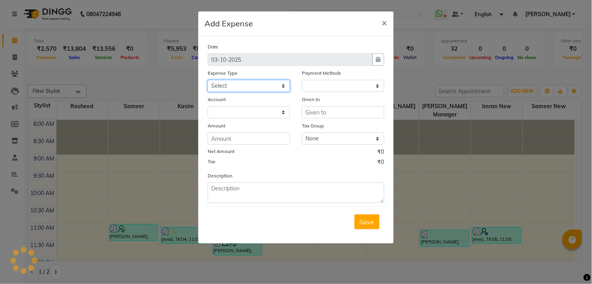
select select "1"
select select "3232"
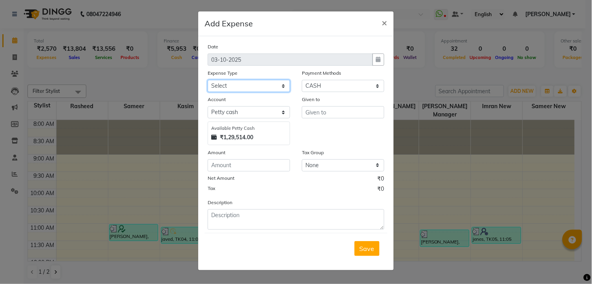
click at [264, 84] on select "Select Advance Salary [PERSON_NAME] bhai [PERSON_NAME] bhai chitti [DATE] Auto …" at bounding box center [249, 86] width 83 height 12
select select "5636"
click at [208, 80] on select "Select Advance Salary [PERSON_NAME] bhai [PERSON_NAME] bhai chitti [DATE] Auto …" at bounding box center [249, 86] width 83 height 12
click at [325, 110] on input "text" at bounding box center [343, 112] width 83 height 12
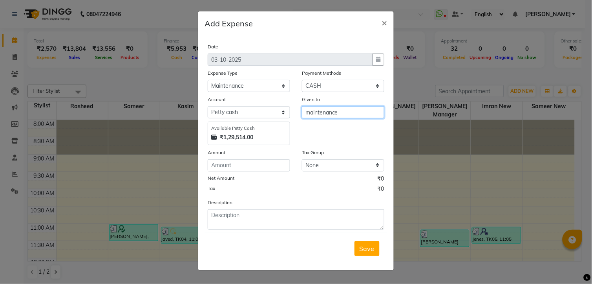
type input "maintenance"
click at [221, 168] on input "number" at bounding box center [249, 165] width 83 height 12
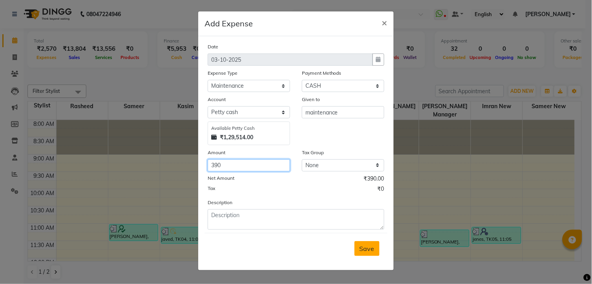
type input "390"
click at [369, 246] on span "Save" at bounding box center [367, 248] width 15 height 8
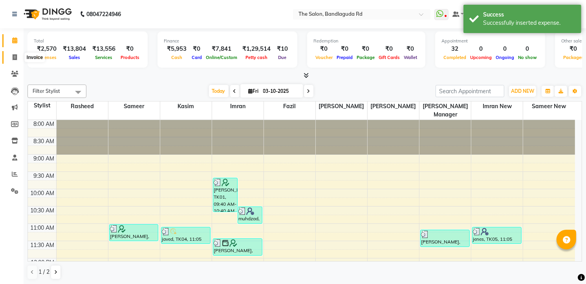
click at [14, 59] on icon at bounding box center [15, 57] width 4 height 6
select select "service"
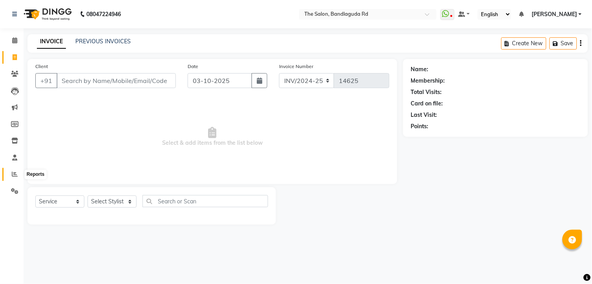
click at [21, 176] on span at bounding box center [15, 174] width 14 height 9
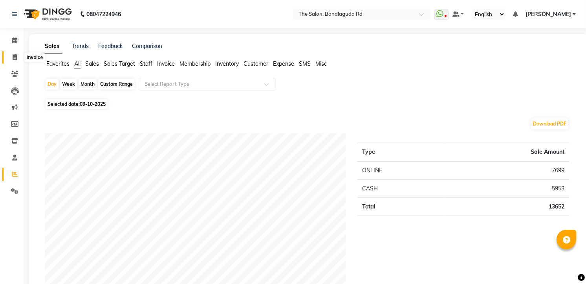
click at [9, 55] on span at bounding box center [15, 57] width 14 height 9
select select "service"
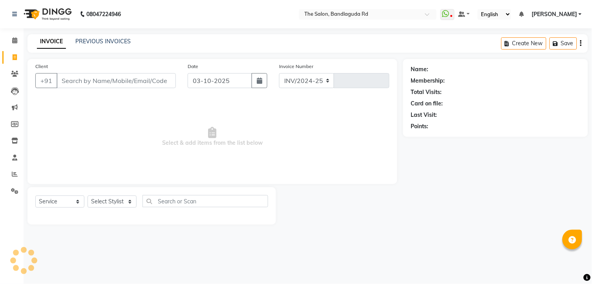
select select "5198"
type input "14625"
click at [122, 189] on div "Select Service Product Membership Package Voucher Prepaid Gift Card Select Styl…" at bounding box center [152, 205] width 249 height 37
click at [115, 198] on select "Select Stylist [PERSON_NAME] [PERSON_NAME] [PERSON_NAME] new [PERSON_NAME] [PER…" at bounding box center [112, 201] width 49 height 12
select select "93197"
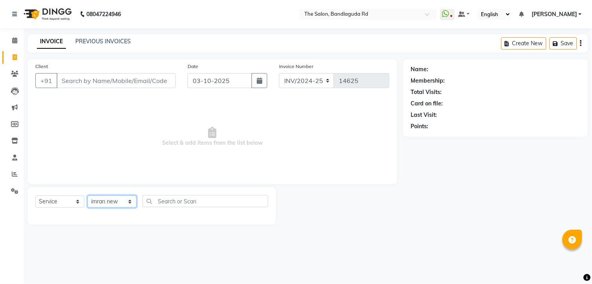
click at [88, 196] on select "Select Stylist [PERSON_NAME] [PERSON_NAME] [PERSON_NAME] new [PERSON_NAME] [PER…" at bounding box center [112, 201] width 49 height 12
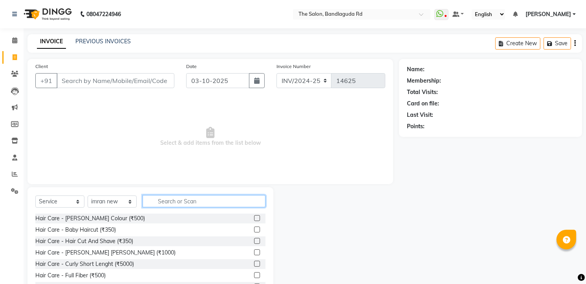
click at [211, 196] on input "text" at bounding box center [204, 201] width 123 height 12
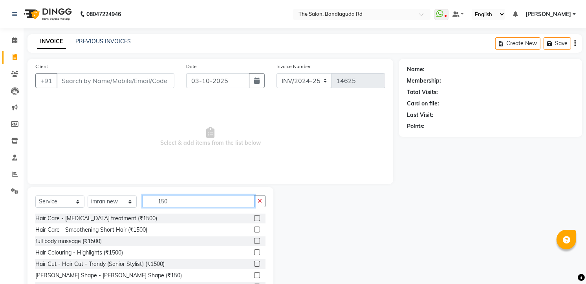
scroll to position [31, 0]
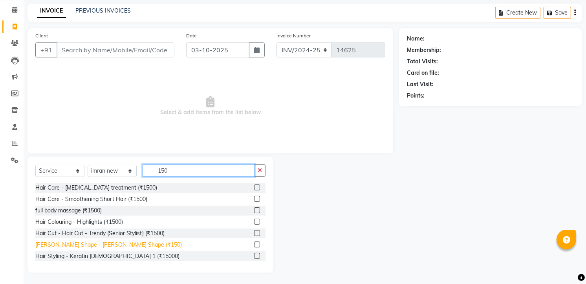
type input "150"
click at [112, 248] on div "[PERSON_NAME] Shape - [PERSON_NAME] Shape (₹150)" at bounding box center [108, 244] width 147 height 8
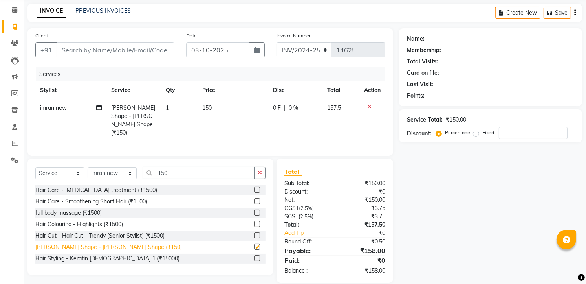
checkbox input "false"
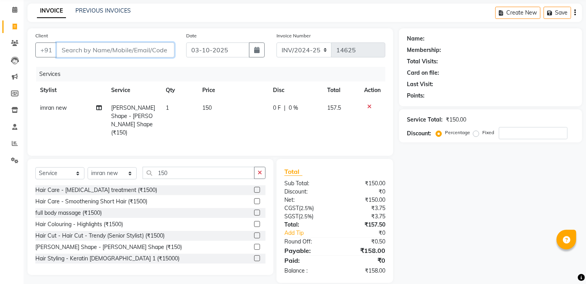
click at [91, 53] on input "Client" at bounding box center [116, 49] width 118 height 15
type input "7"
type input "0"
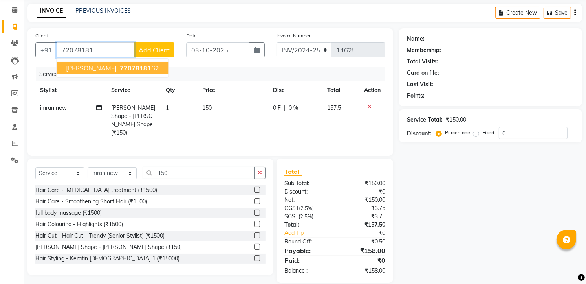
click at [103, 69] on span "adbul wadood" at bounding box center [91, 68] width 51 height 8
type input "7207818162"
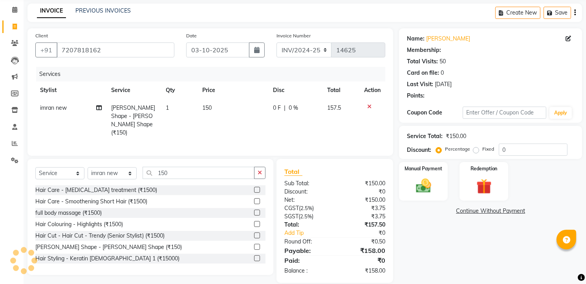
select select "2: Object"
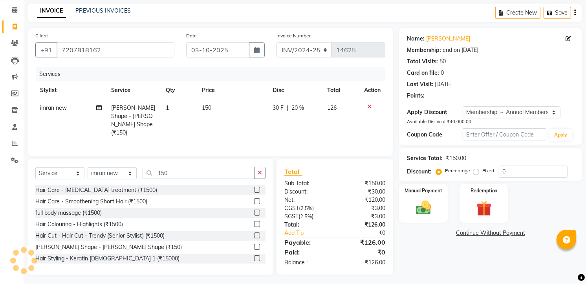
type input "20"
click at [435, 210] on img at bounding box center [424, 207] width 26 height 18
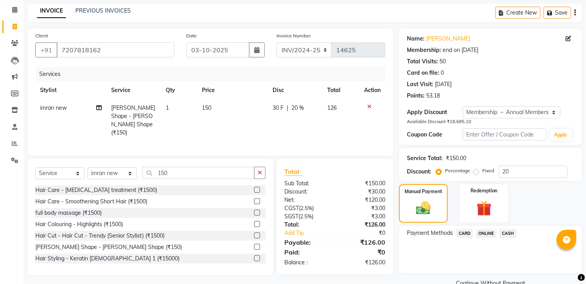
click at [487, 235] on span "ONLINE" at bounding box center [486, 233] width 20 height 9
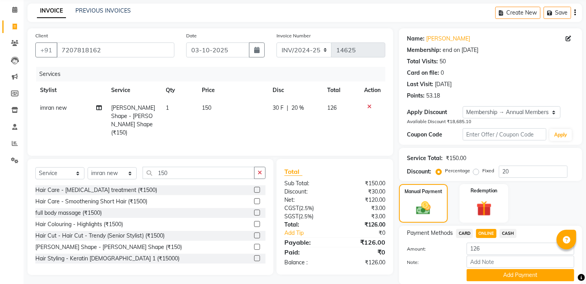
scroll to position [59, 0]
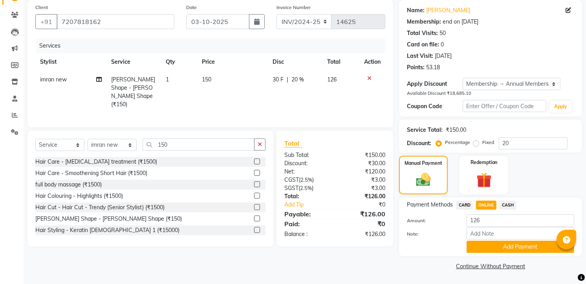
click at [495, 240] on button "Add Payment" at bounding box center [521, 246] width 108 height 12
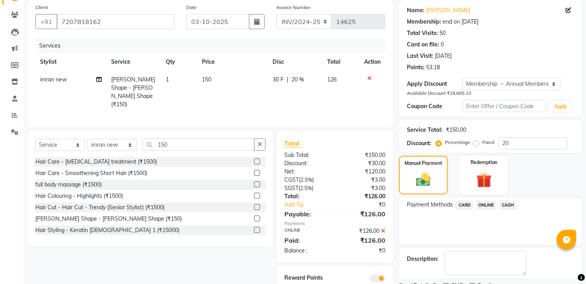
scroll to position [97, 0]
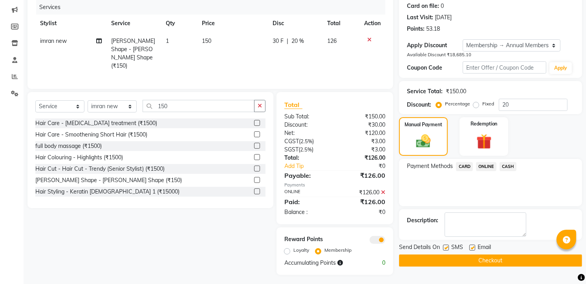
click at [500, 256] on button "Checkout" at bounding box center [490, 260] width 183 height 12
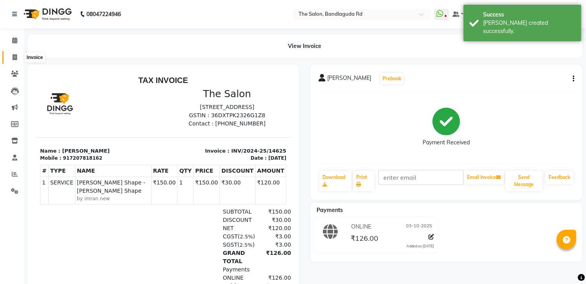
click at [18, 55] on span at bounding box center [15, 57] width 14 height 9
select select "service"
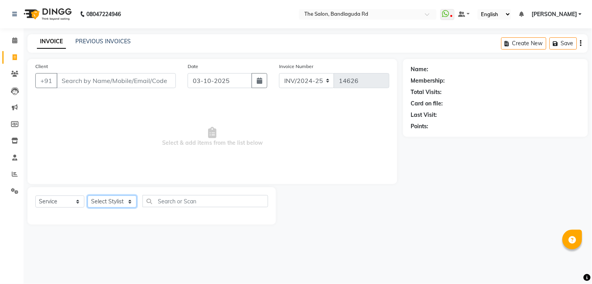
click at [112, 200] on select "Select Stylist [PERSON_NAME] [PERSON_NAME] [PERSON_NAME] new [PERSON_NAME] [PER…" at bounding box center [112, 201] width 49 height 12
select select "63353"
click at [88, 196] on select "Select Stylist [PERSON_NAME] [PERSON_NAME] [PERSON_NAME] new [PERSON_NAME] [PER…" at bounding box center [112, 201] width 49 height 12
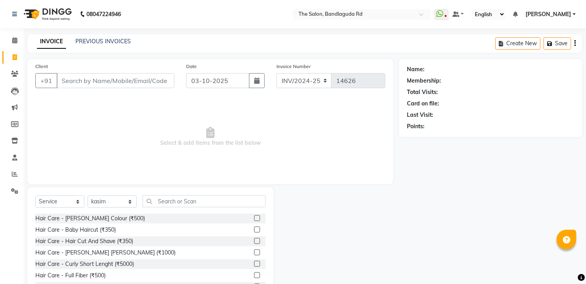
drag, startPoint x: 127, startPoint y: 240, endPoint x: 117, endPoint y: 218, distance: 24.3
click at [125, 238] on div "Hair Care - Hair Cut And Shave (₹350)" at bounding box center [84, 241] width 98 height 8
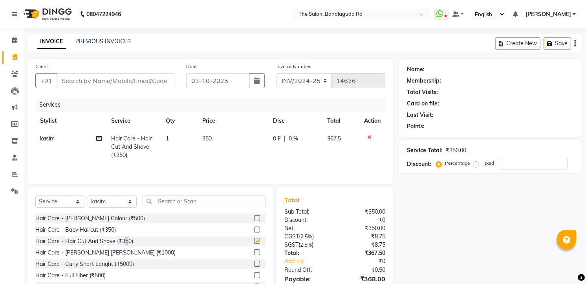
checkbox input "false"
click at [108, 83] on input "Client" at bounding box center [116, 80] width 118 height 15
type input "9"
type input "0"
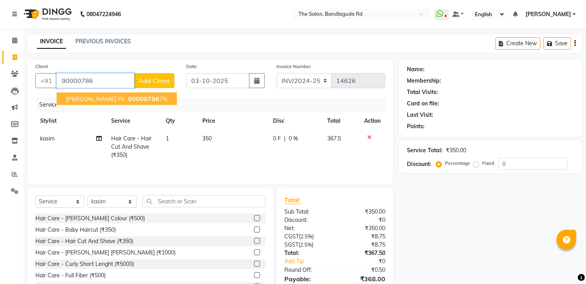
click at [134, 95] on span "90000786" at bounding box center [143, 99] width 31 height 8
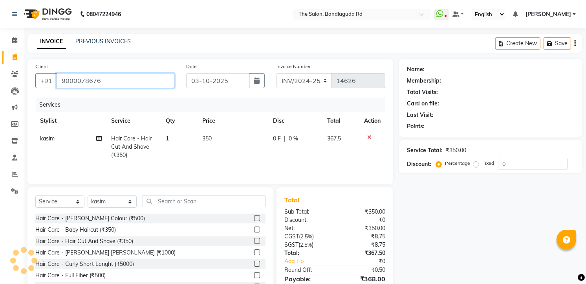
type input "9000078676"
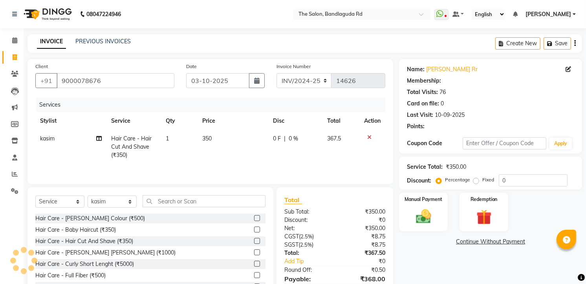
select select "1: Object"
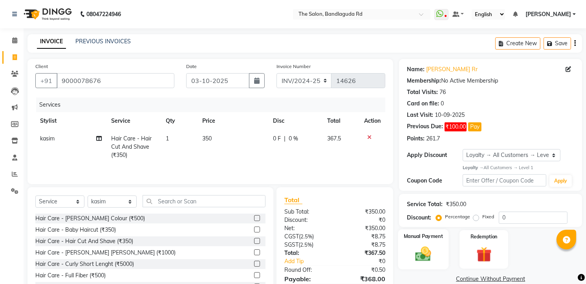
scroll to position [40, 0]
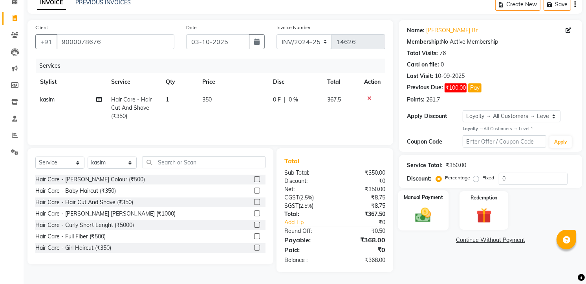
click at [421, 213] on img at bounding box center [424, 214] width 26 height 18
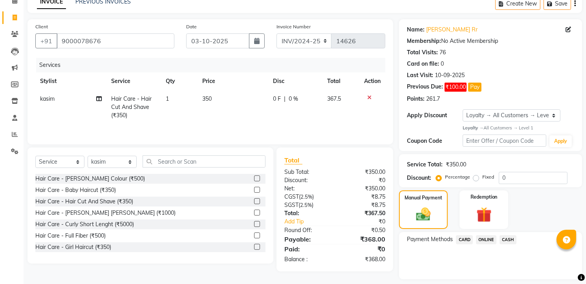
click at [502, 242] on span "CASH" at bounding box center [508, 239] width 17 height 9
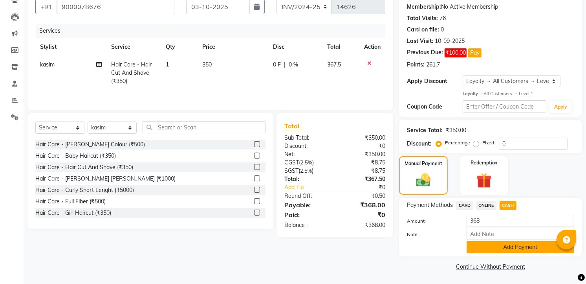
click at [525, 248] on button "Add Payment" at bounding box center [521, 247] width 108 height 12
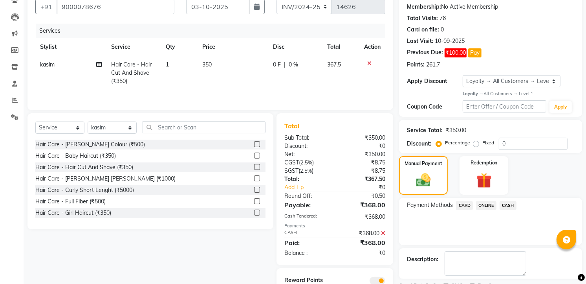
scroll to position [107, 0]
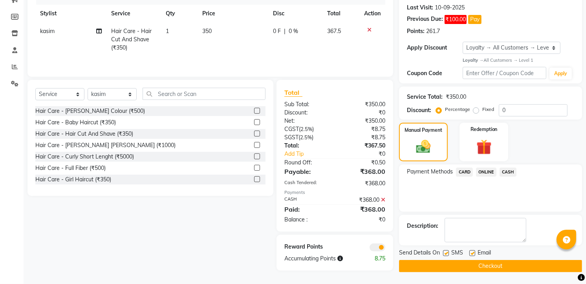
click at [505, 265] on button "Checkout" at bounding box center [490, 266] width 183 height 12
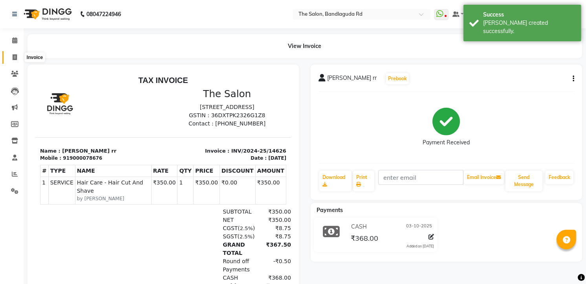
drag, startPoint x: 10, startPoint y: 57, endPoint x: 26, endPoint y: 51, distance: 16.3
click at [10, 57] on span at bounding box center [15, 57] width 14 height 9
select select "service"
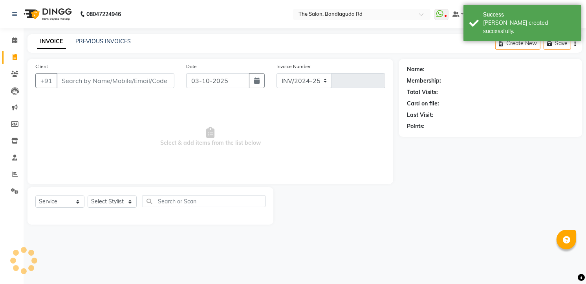
select select "5198"
type input "14627"
click at [161, 92] on div "Client +91" at bounding box center [105, 78] width 152 height 32
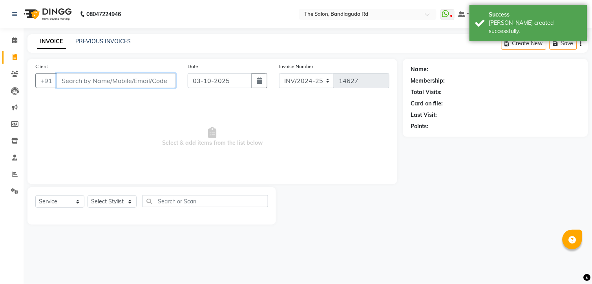
click at [167, 84] on input "Client" at bounding box center [116, 80] width 119 height 15
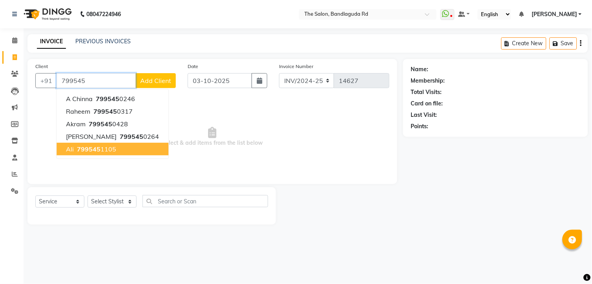
click at [101, 148] on ngb-highlight "799545 1105" at bounding box center [95, 149] width 41 height 8
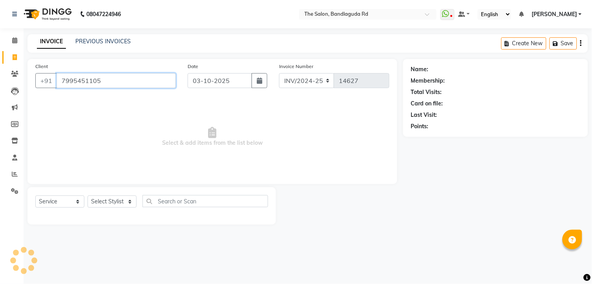
type input "7995451105"
select select "2: Object"
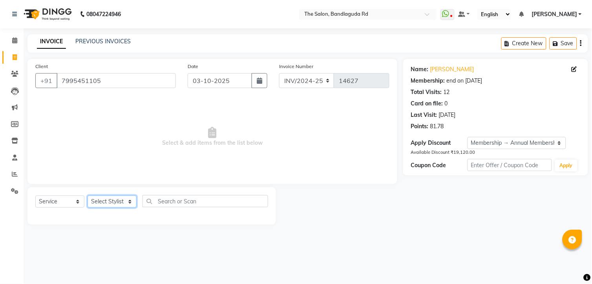
click at [114, 203] on select "Select Stylist [PERSON_NAME] [PERSON_NAME] [PERSON_NAME] new [PERSON_NAME] [PER…" at bounding box center [112, 201] width 49 height 12
select select "43772"
click at [88, 196] on select "Select Stylist [PERSON_NAME] [PERSON_NAME] [PERSON_NAME] new [PERSON_NAME] [PER…" at bounding box center [112, 201] width 49 height 12
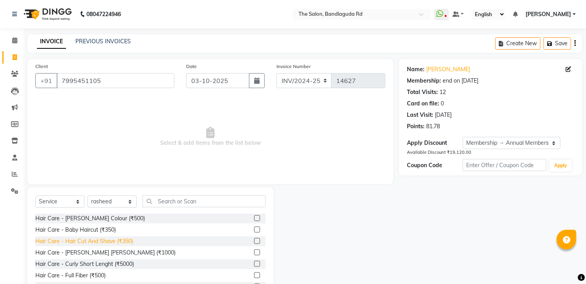
drag, startPoint x: 135, startPoint y: 243, endPoint x: 133, endPoint y: 239, distance: 4.6
click at [134, 241] on div "Hair Care - Hair Cut And Shave (₹350)" at bounding box center [150, 241] width 230 height 10
click at [126, 238] on div "Hair Care - Hair Cut And Shave (₹350)" at bounding box center [84, 241] width 98 height 8
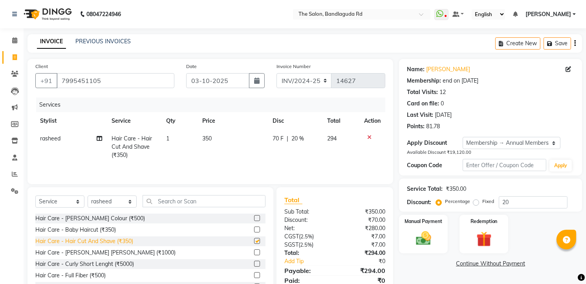
checkbox input "false"
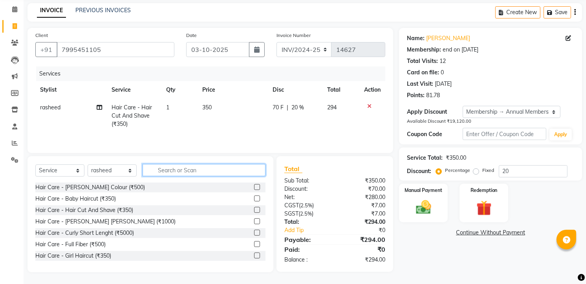
click at [200, 169] on input "text" at bounding box center [204, 170] width 123 height 12
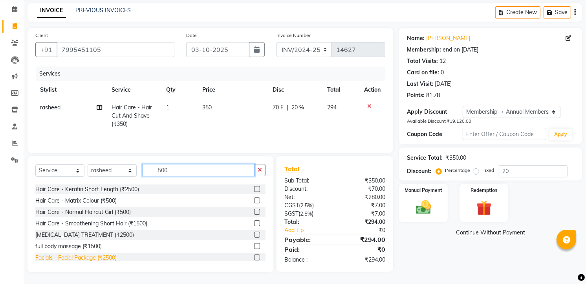
scroll to position [87, 0]
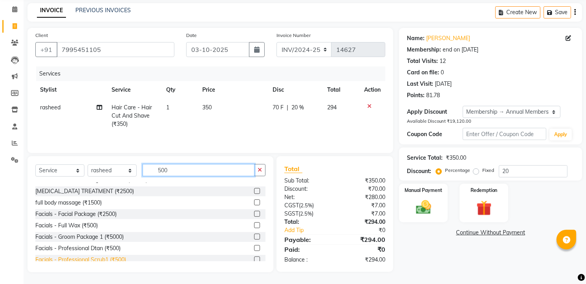
type input "500"
click at [122, 260] on div "Facials - Professional Scrub1 (₹500)" at bounding box center [80, 259] width 91 height 8
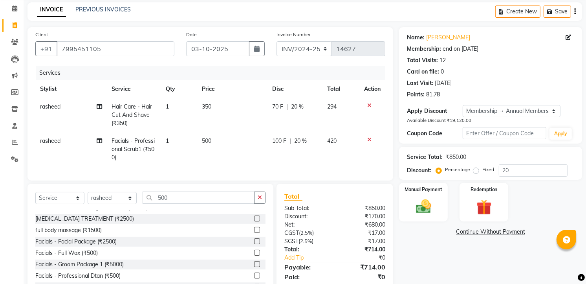
checkbox input "false"
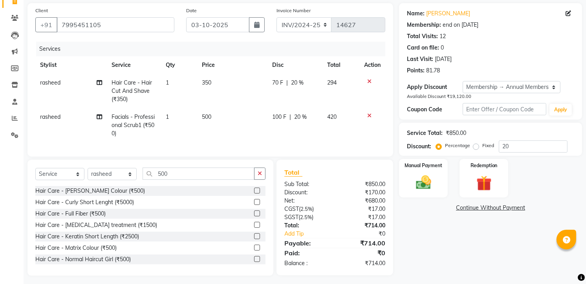
scroll to position [66, 0]
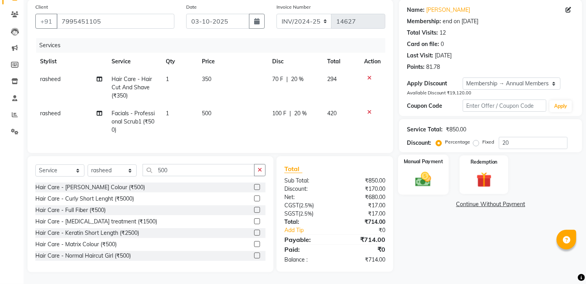
click at [423, 161] on div "Manual Payment" at bounding box center [423, 174] width 51 height 40
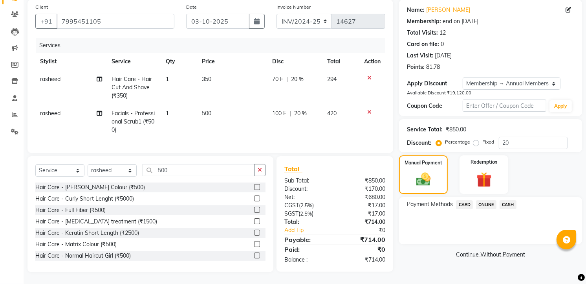
click at [482, 200] on span "ONLINE" at bounding box center [486, 204] width 20 height 9
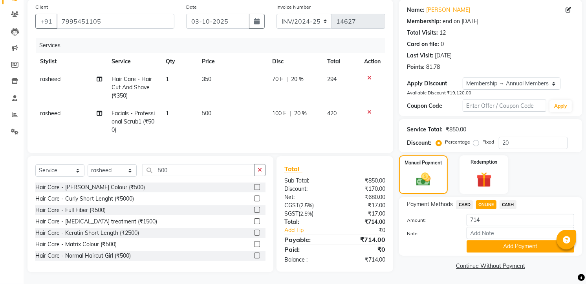
click at [511, 200] on span "CASH" at bounding box center [508, 204] width 17 height 9
click at [284, 234] on hr at bounding box center [334, 234] width 101 height 0
click at [286, 232] on link "Add Tip" at bounding box center [312, 230] width 66 height 8
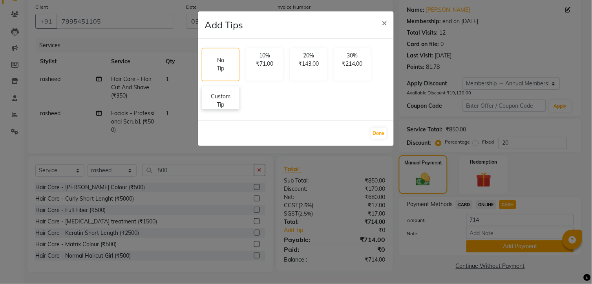
click at [226, 101] on p "Custom Tip" at bounding box center [221, 100] width 28 height 17
select select "43772"
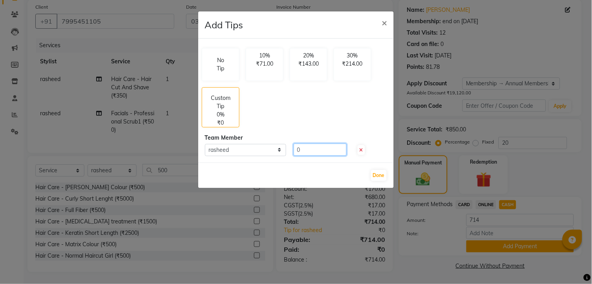
click at [317, 147] on input "0" at bounding box center [320, 149] width 53 height 12
type input "200"
click at [374, 174] on button "Done" at bounding box center [379, 175] width 16 height 11
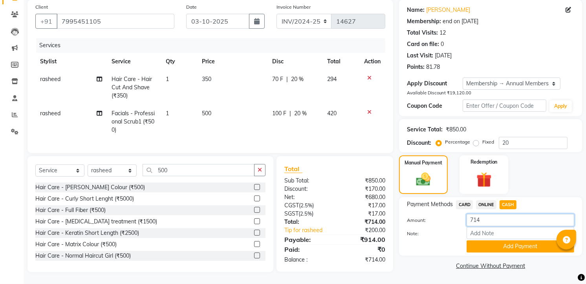
click at [494, 214] on input "714" at bounding box center [521, 220] width 108 height 12
type input "7"
type input "5"
click at [490, 200] on span "ONLINE" at bounding box center [486, 204] width 20 height 9
type input "914"
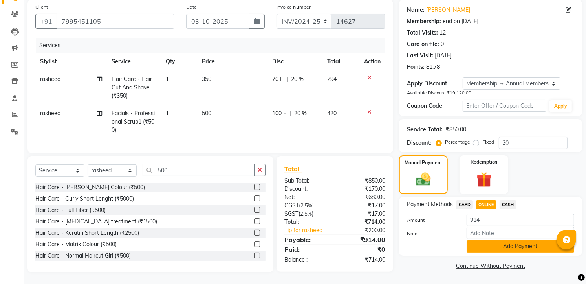
click at [487, 240] on button "Add Payment" at bounding box center [521, 246] width 108 height 12
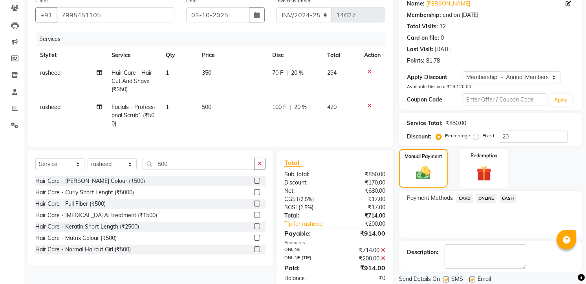
scroll to position [141, 0]
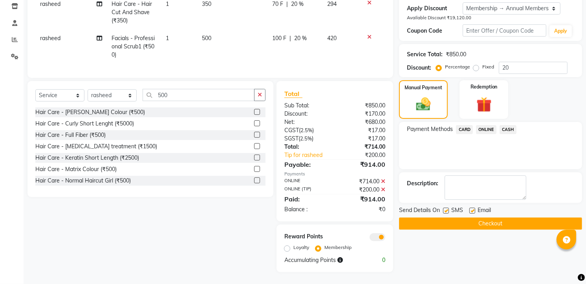
click at [506, 222] on button "Checkout" at bounding box center [490, 223] width 183 height 12
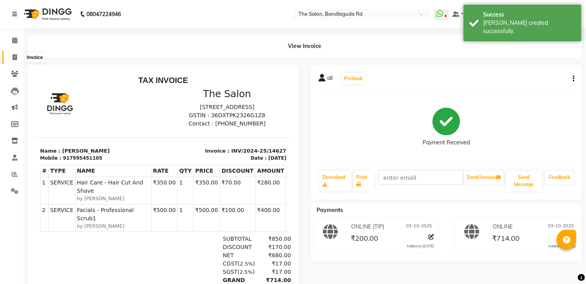
click at [16, 60] on icon at bounding box center [15, 57] width 4 height 6
select select "service"
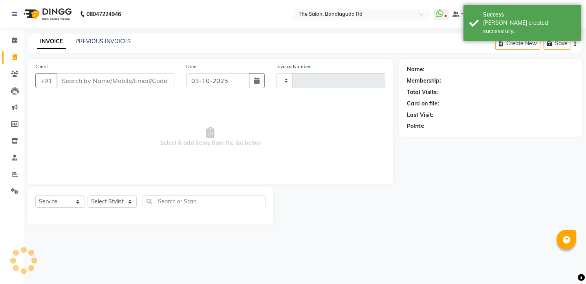
type input "14628"
select select "5198"
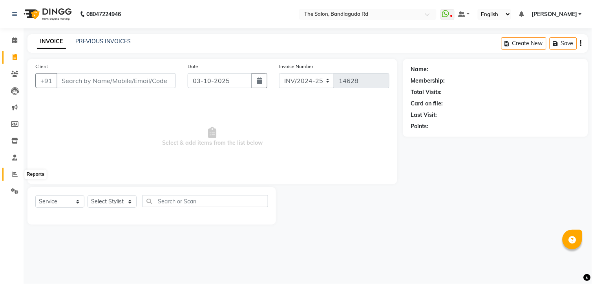
click at [16, 175] on icon at bounding box center [15, 174] width 6 height 6
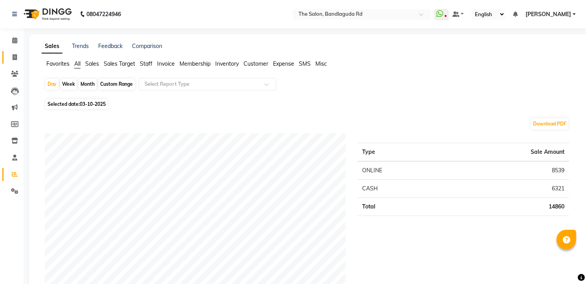
click at [5, 52] on link "Invoice" at bounding box center [11, 57] width 19 height 13
select select "service"
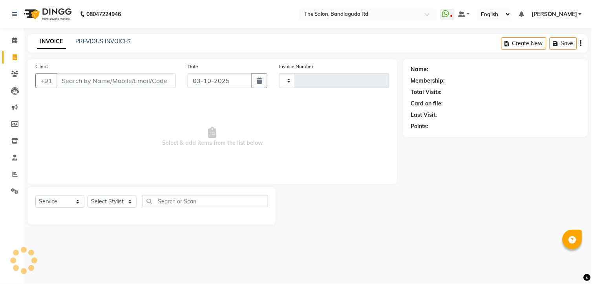
type input "14628"
select select "5198"
click at [106, 201] on select "Select Stylist [PERSON_NAME] [PERSON_NAME] [PERSON_NAME] new [PERSON_NAME] [PER…" at bounding box center [112, 201] width 49 height 12
select select "63354"
click at [88, 196] on select "Select Stylist [PERSON_NAME] [PERSON_NAME] [PERSON_NAME] new [PERSON_NAME] [PER…" at bounding box center [112, 201] width 49 height 12
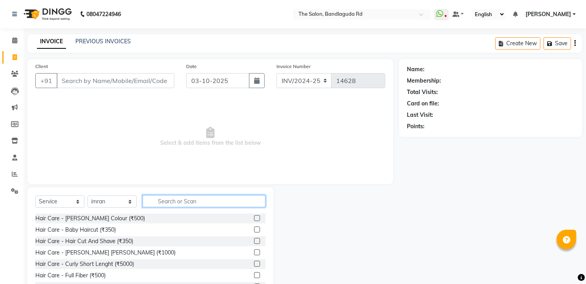
click at [213, 198] on input "text" at bounding box center [204, 201] width 123 height 12
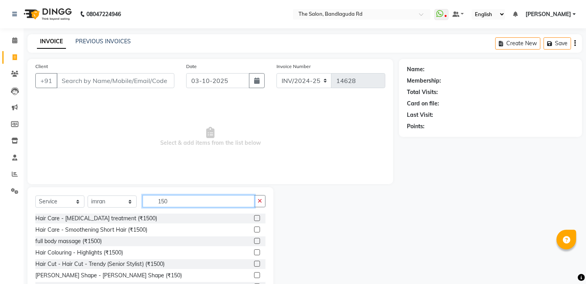
scroll to position [31, 0]
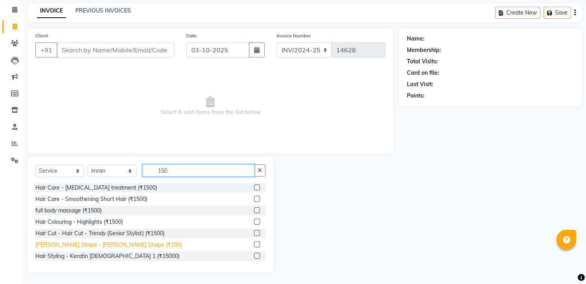
type input "150"
click at [116, 244] on div "[PERSON_NAME] Shape - [PERSON_NAME] Shape (₹150)" at bounding box center [108, 244] width 147 height 8
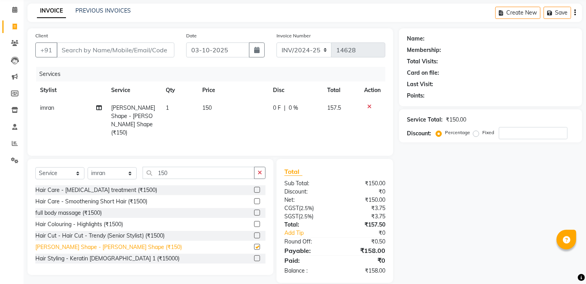
checkbox input "false"
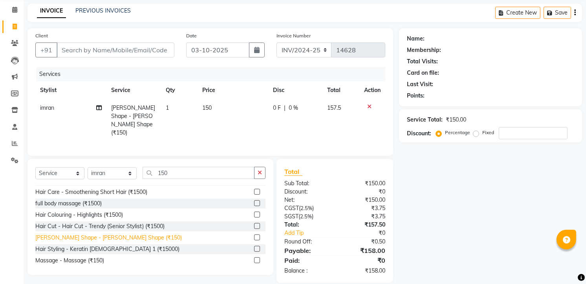
scroll to position [13, 0]
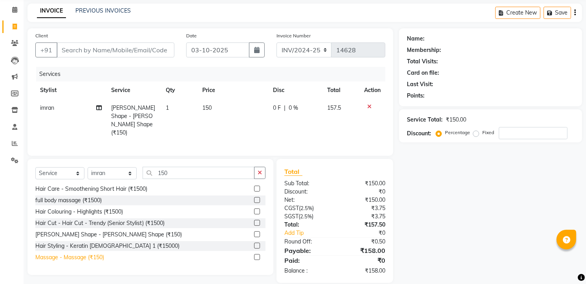
click at [71, 257] on div "Massage - Massage (₹150)" at bounding box center [69, 257] width 69 height 8
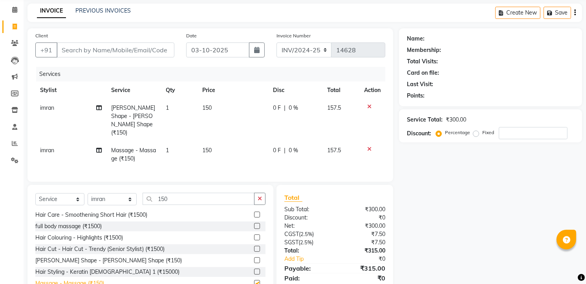
checkbox input "false"
click at [126, 46] on input "Client" at bounding box center [116, 49] width 118 height 15
type input "m"
type input "0"
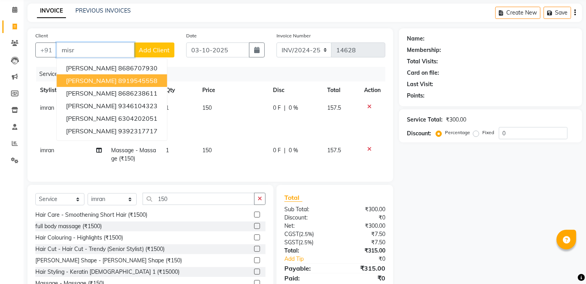
click at [126, 83] on ngb-highlight "8919545558" at bounding box center [137, 81] width 39 height 8
type input "8919545558"
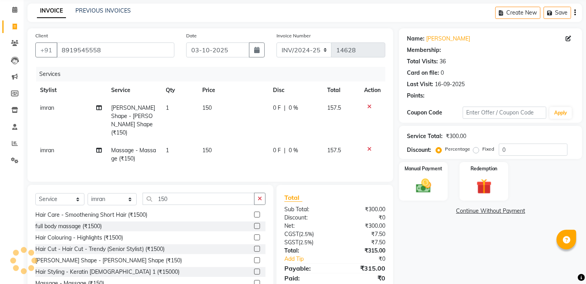
select select "1: Object"
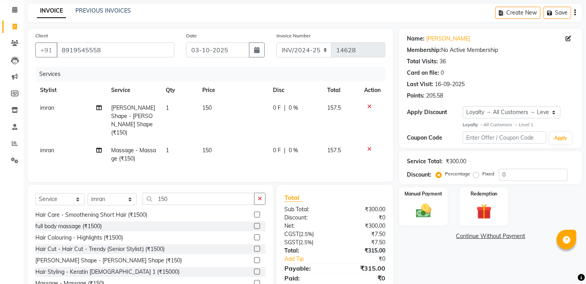
scroll to position [49, 0]
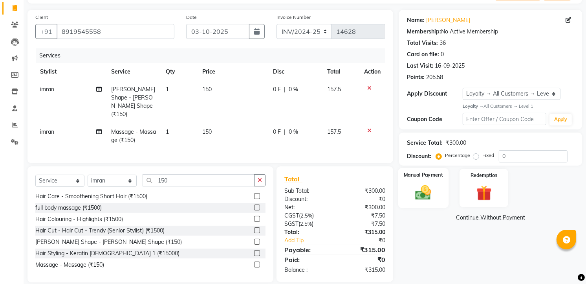
click at [413, 191] on img at bounding box center [424, 192] width 26 height 18
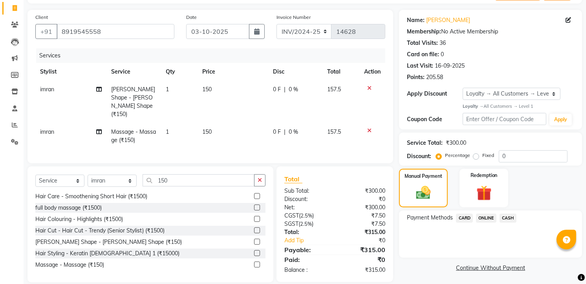
click at [513, 215] on span "CASH" at bounding box center [508, 217] width 17 height 9
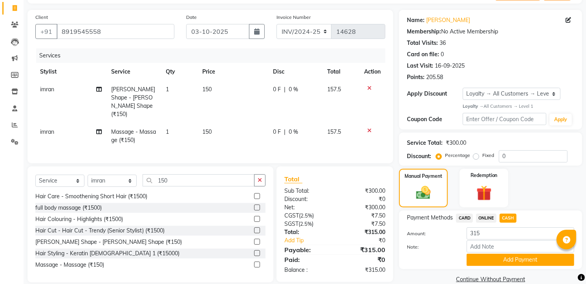
scroll to position [62, 0]
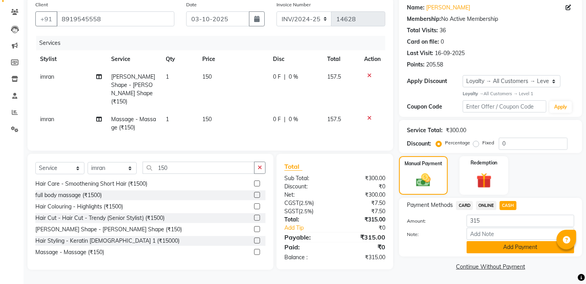
click at [509, 241] on button "Add Payment" at bounding box center [521, 247] width 108 height 12
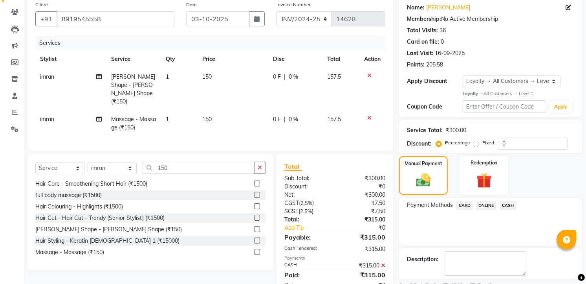
scroll to position [116, 0]
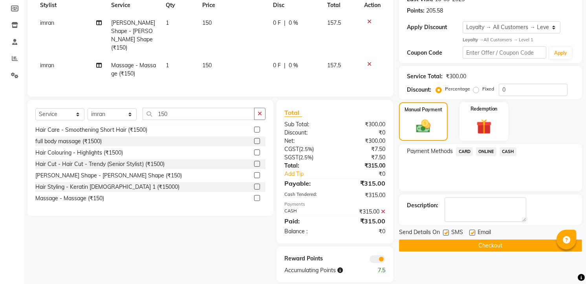
click at [493, 246] on button "Checkout" at bounding box center [490, 245] width 183 height 12
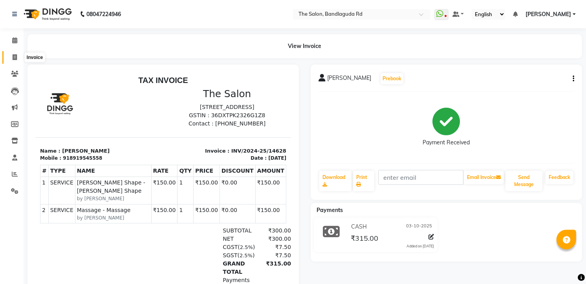
click at [17, 58] on span at bounding box center [15, 57] width 14 height 9
select select "service"
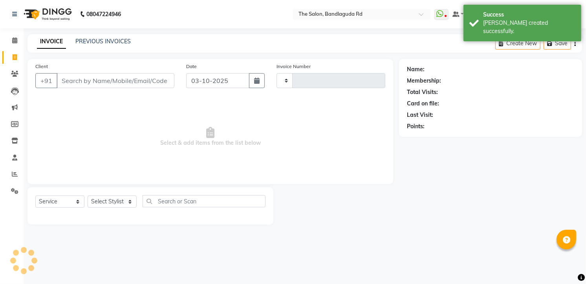
type input "14629"
select select "5198"
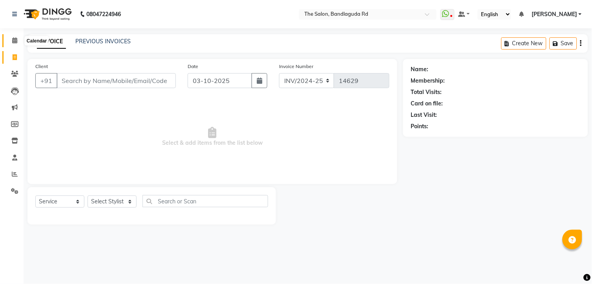
click at [13, 40] on icon at bounding box center [14, 40] width 5 height 6
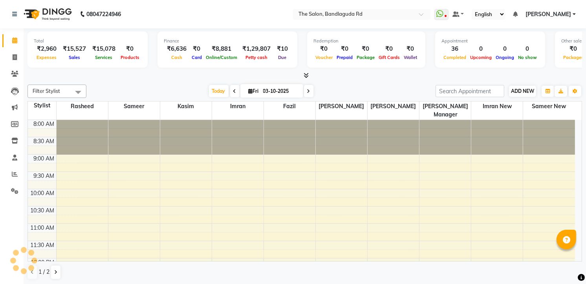
scroll to position [287, 0]
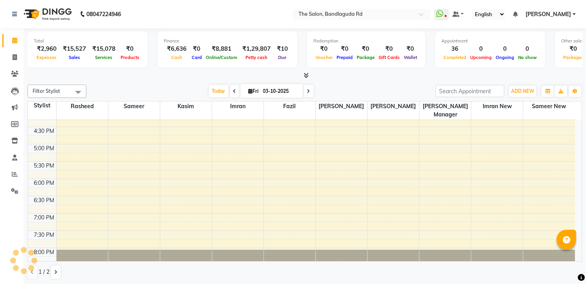
click at [530, 85] on div "ADD NEW Toggle Dropdown Add Appointment Add Invoice Add Expense Add Attendance …" at bounding box center [522, 91] width 29 height 13
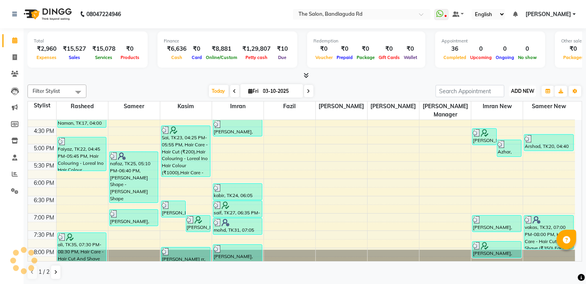
click at [526, 90] on span "ADD NEW" at bounding box center [522, 91] width 23 height 6
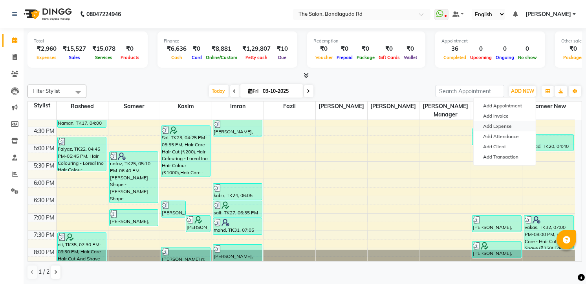
click at [497, 126] on link "Add Expense" at bounding box center [505, 126] width 62 height 10
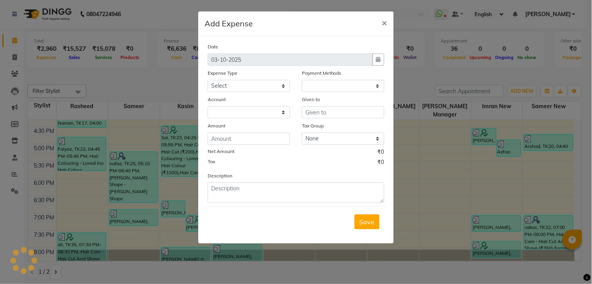
select select "1"
select select "3232"
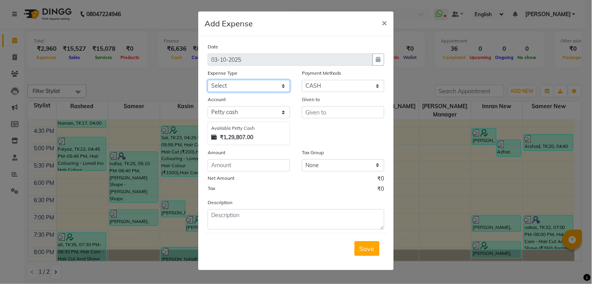
click at [251, 90] on select "Select Advance Salary [PERSON_NAME] bhai [PERSON_NAME] bhai chitti [DATE] Auto …" at bounding box center [249, 86] width 83 height 12
select select "5636"
click at [208, 80] on select "Select Advance Salary [PERSON_NAME] bhai [PERSON_NAME] bhai chitti [DATE] Auto …" at bounding box center [249, 86] width 83 height 12
click at [313, 115] on input "text" at bounding box center [343, 112] width 83 height 12
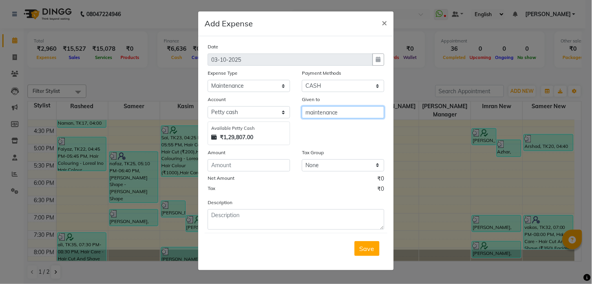
type input "maintenance"
click at [265, 168] on input "number" at bounding box center [249, 165] width 83 height 12
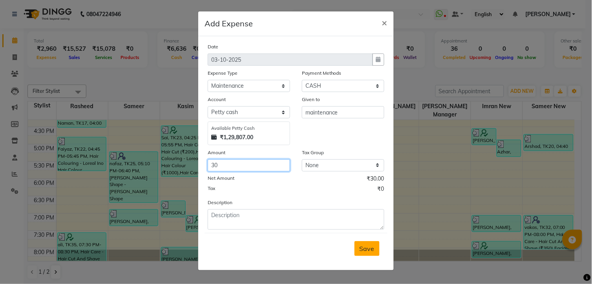
type input "30"
click at [368, 252] on span "Save" at bounding box center [367, 248] width 15 height 8
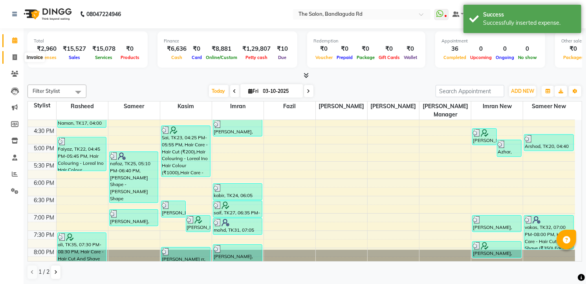
click at [9, 60] on span at bounding box center [15, 57] width 14 height 9
select select "service"
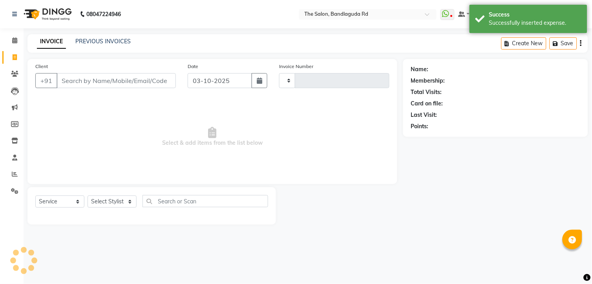
type input "14629"
select select "5198"
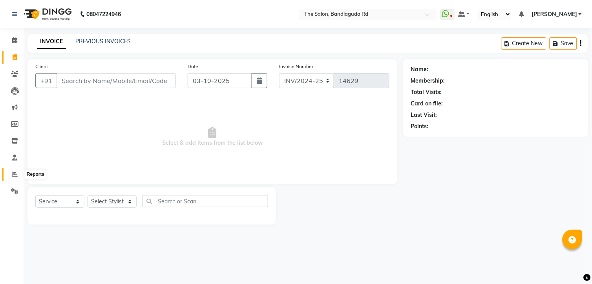
click at [15, 171] on icon at bounding box center [15, 174] width 6 height 6
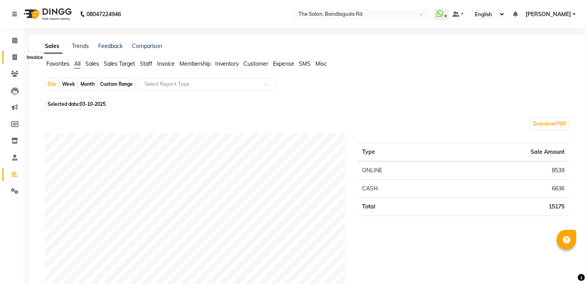
click at [14, 60] on icon at bounding box center [15, 57] width 4 height 6
select select "service"
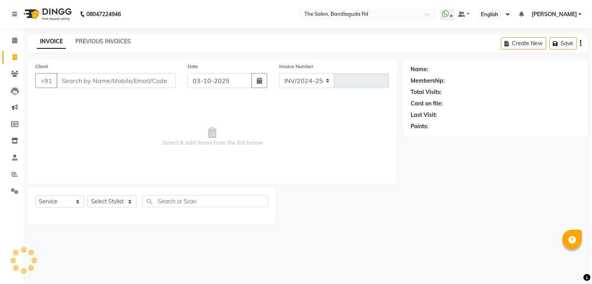
select select "5198"
type input "14629"
click at [94, 76] on input "Client" at bounding box center [116, 80] width 119 height 15
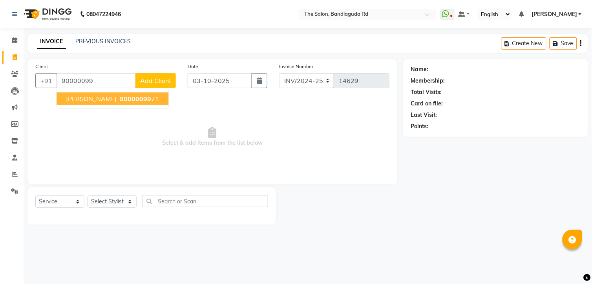
click at [128, 73] on input "90000099" at bounding box center [96, 80] width 79 height 15
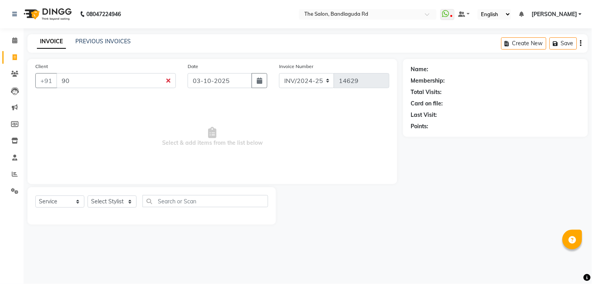
type input "9"
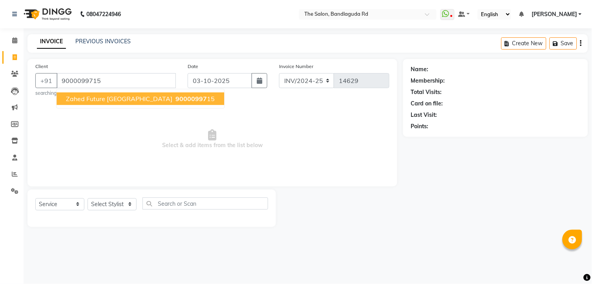
type input "9000099715"
select select "1: Object"
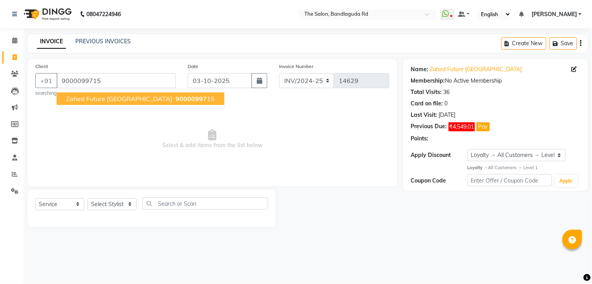
click at [115, 103] on button "Zahed future india 90000997 15" at bounding box center [141, 98] width 168 height 13
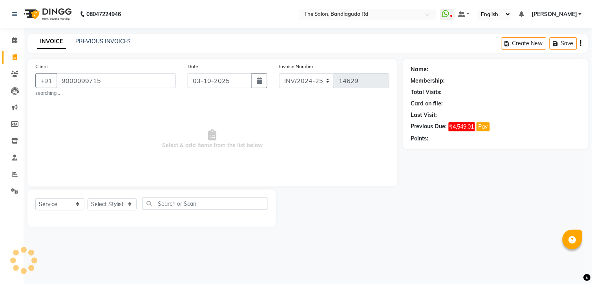
select select "1: Object"
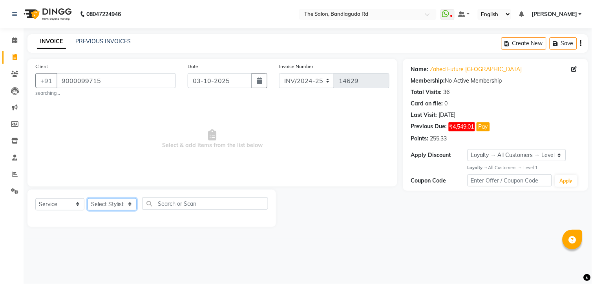
click at [120, 198] on select "Select Stylist [PERSON_NAME] [PERSON_NAME] [PERSON_NAME] new [PERSON_NAME] [PER…" at bounding box center [112, 204] width 49 height 12
select select "49762"
click at [88, 198] on select "Select Stylist [PERSON_NAME] [PERSON_NAME] [PERSON_NAME] new [PERSON_NAME] [PER…" at bounding box center [112, 204] width 49 height 12
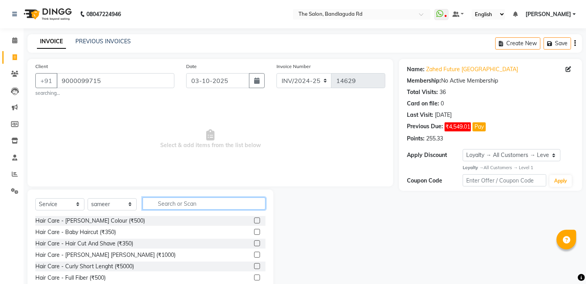
click at [179, 204] on input "text" at bounding box center [204, 203] width 123 height 12
click at [123, 244] on div "Hair Care - Hair Cut And Shave (₹350)" at bounding box center [84, 243] width 98 height 8
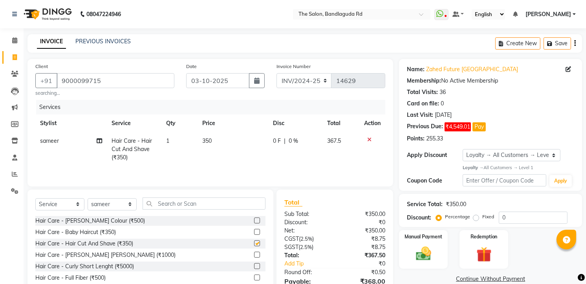
checkbox input "false"
click at [181, 204] on input "text" at bounding box center [204, 203] width 123 height 12
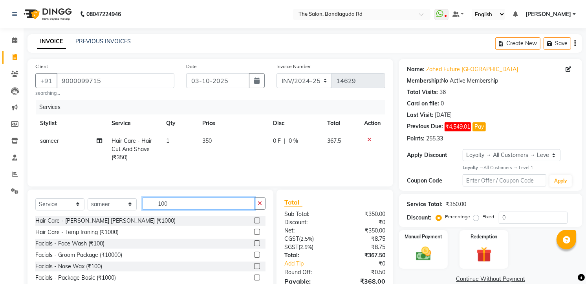
scroll to position [42, 0]
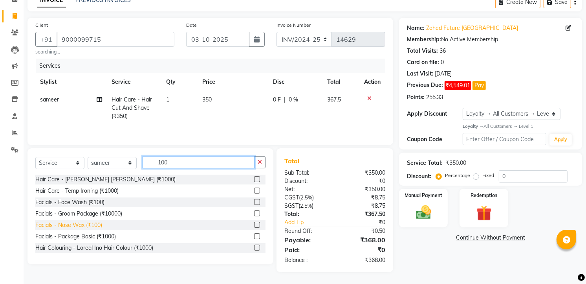
type input "100"
click at [98, 229] on div "Facials - Nose Wax (₹100)" at bounding box center [68, 225] width 67 height 8
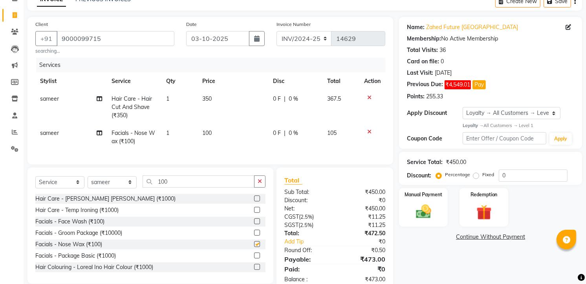
checkbox input "false"
click at [258, 187] on button "button" at bounding box center [259, 181] width 11 height 12
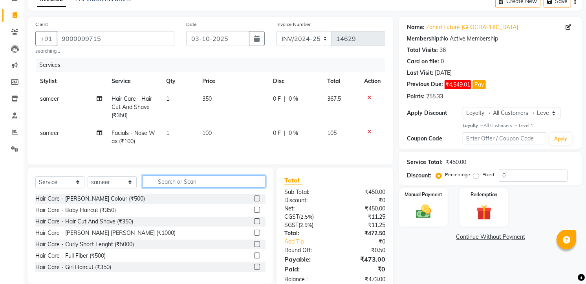
click at [221, 187] on input "text" at bounding box center [204, 181] width 123 height 12
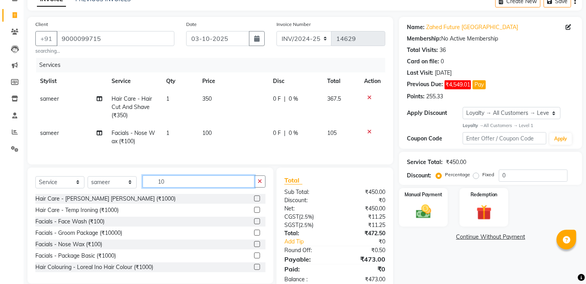
type input "1"
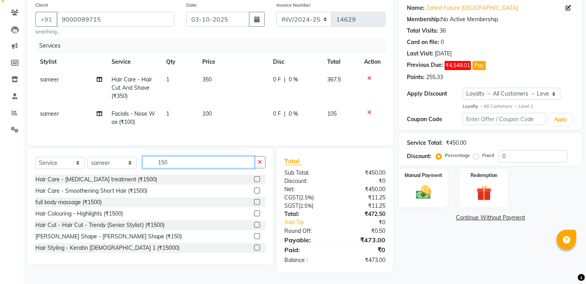
scroll to position [12, 0]
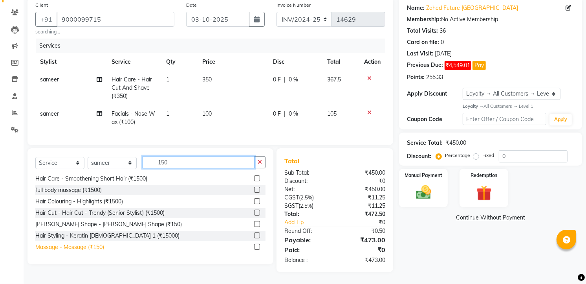
type input "150"
click at [82, 245] on div "Massage - Massage (₹150)" at bounding box center [69, 247] width 69 height 8
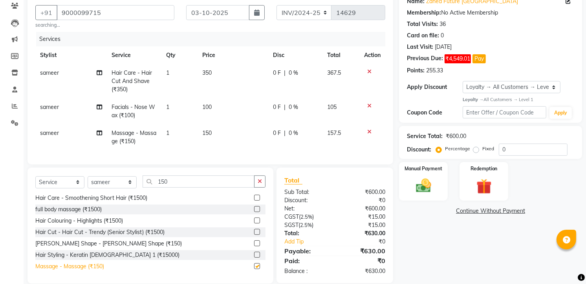
checkbox input "false"
click at [254, 187] on button "button" at bounding box center [259, 181] width 11 height 12
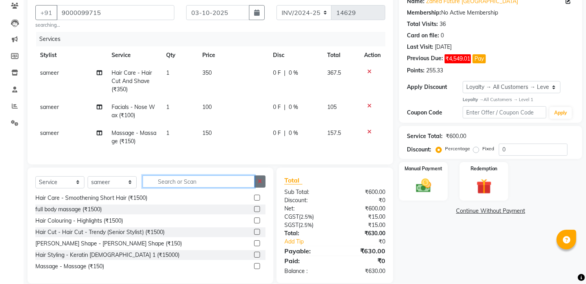
scroll to position [217, 0]
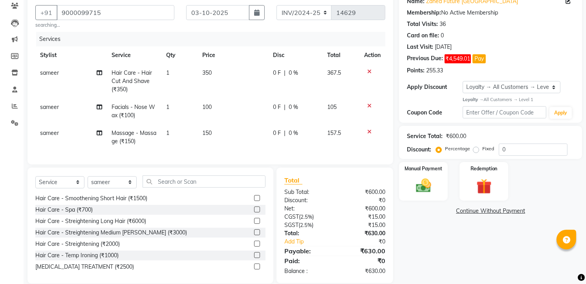
click at [217, 180] on div "Select Service Product Membership Package Voucher Prepaid Gift Card Select Styl…" at bounding box center [151, 225] width 246 height 116
click at [183, 187] on input "text" at bounding box center [204, 181] width 123 height 12
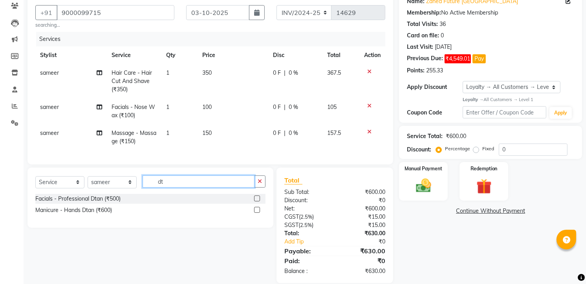
scroll to position [0, 0]
type input "dt"
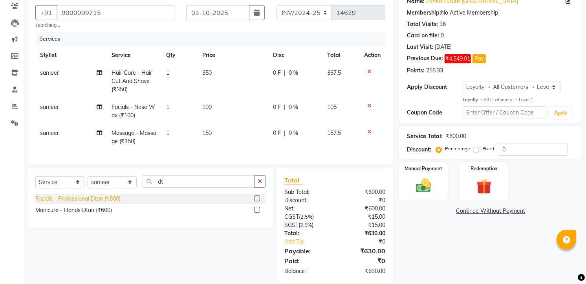
click at [98, 203] on div "Facials - Professional Dtan (₹500)" at bounding box center [77, 198] width 85 height 8
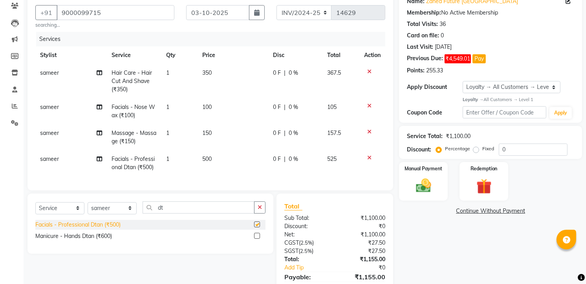
checkbox input "false"
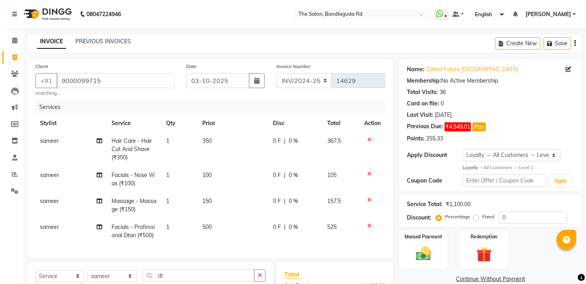
scroll to position [112, 0]
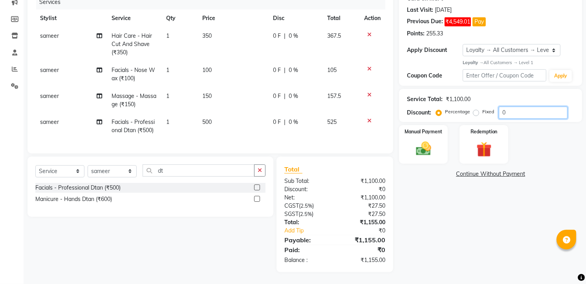
drag, startPoint x: 510, startPoint y: 99, endPoint x: 520, endPoint y: 114, distance: 18.1
click at [510, 106] on input "0" at bounding box center [533, 112] width 69 height 12
type input "5"
click at [482, 17] on button "Pay" at bounding box center [479, 21] width 13 height 9
select select "1"
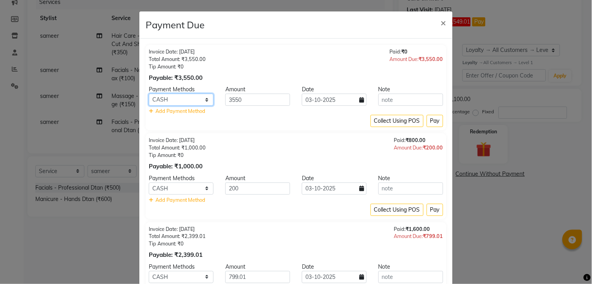
click at [187, 97] on select "CARD ONLINE CASH" at bounding box center [181, 100] width 65 height 12
click at [149, 94] on select "CARD ONLINE CASH" at bounding box center [181, 100] width 65 height 12
click at [427, 119] on button "Pay" at bounding box center [435, 121] width 17 height 12
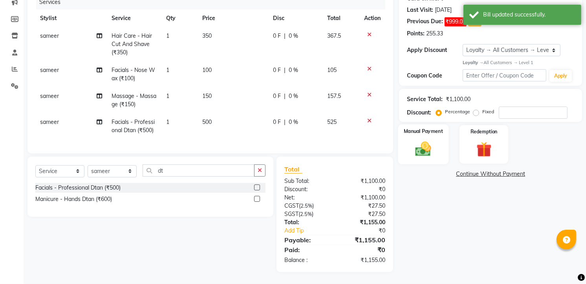
click at [407, 149] on div "Manual Payment" at bounding box center [423, 144] width 51 height 40
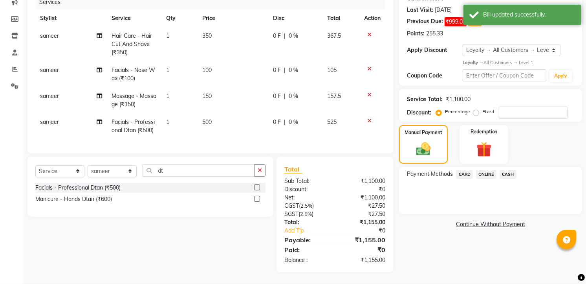
click at [461, 171] on span "CARD" at bounding box center [464, 174] width 17 height 9
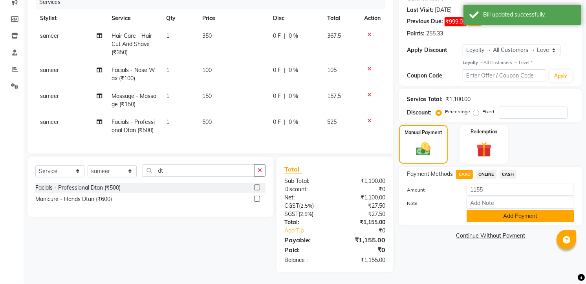
click at [481, 210] on button "Add Payment" at bounding box center [521, 216] width 108 height 12
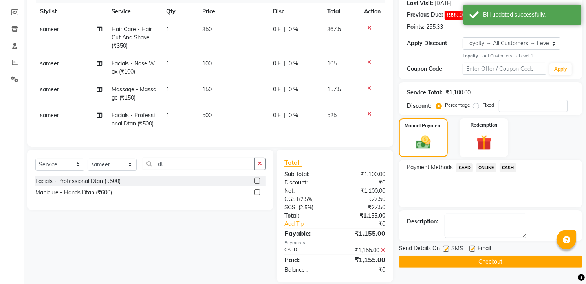
click at [493, 258] on button "Checkout" at bounding box center [490, 261] width 183 height 12
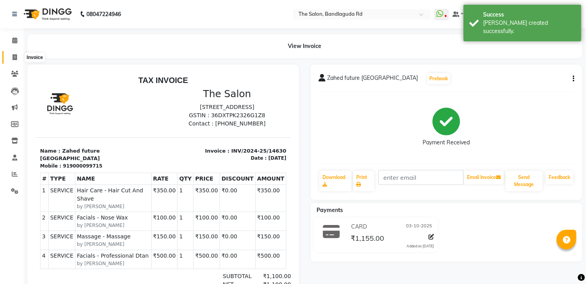
click at [15, 54] on icon at bounding box center [15, 57] width 4 height 6
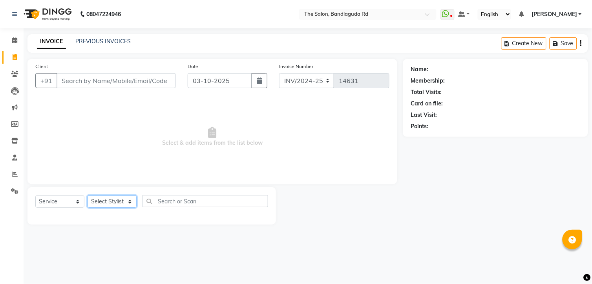
click at [101, 199] on select "Select Stylist [PERSON_NAME] [PERSON_NAME] [PERSON_NAME] new [PERSON_NAME] [PER…" at bounding box center [112, 201] width 49 height 12
click at [88, 196] on select "Select Stylist [PERSON_NAME] [PERSON_NAME] [PERSON_NAME] new [PERSON_NAME] [PER…" at bounding box center [112, 201] width 49 height 12
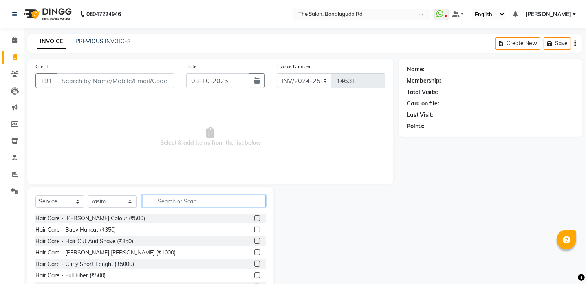
click at [180, 202] on input "text" at bounding box center [204, 201] width 123 height 12
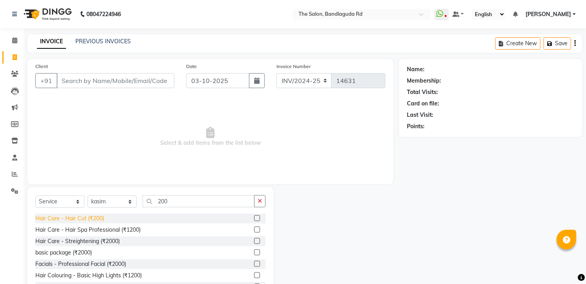
click at [79, 216] on div "Hair Care - Hair Cut (₹200)" at bounding box center [69, 218] width 69 height 8
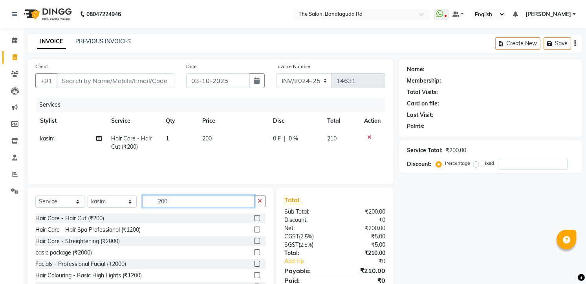
click at [195, 200] on input "200" at bounding box center [199, 201] width 112 height 12
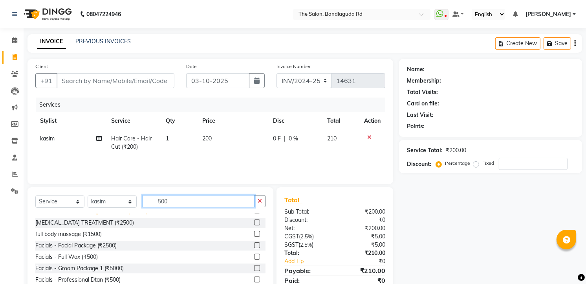
scroll to position [87, 0]
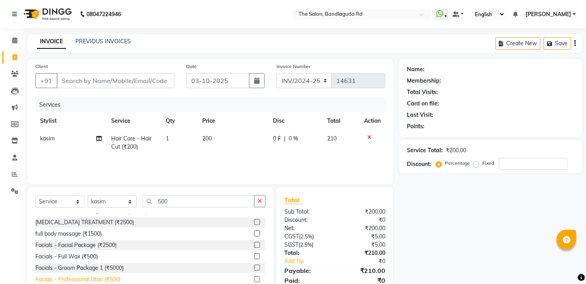
click at [90, 279] on div "Facials - Professional Dtan (₹500)" at bounding box center [77, 279] width 85 height 8
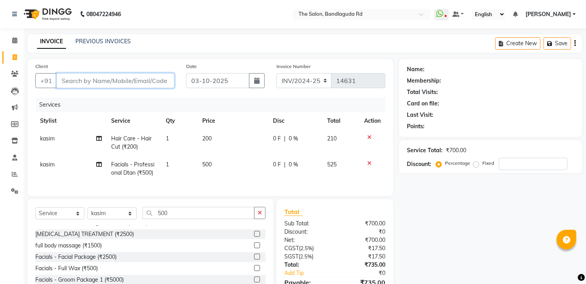
click at [161, 86] on input "Client" at bounding box center [116, 80] width 118 height 15
click at [141, 77] on input "Client" at bounding box center [116, 80] width 118 height 15
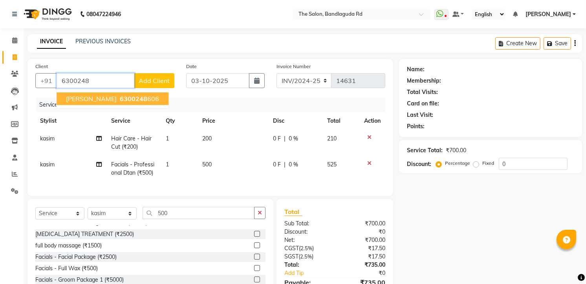
click at [127, 93] on button "Anand 6300248 606" at bounding box center [113, 98] width 112 height 13
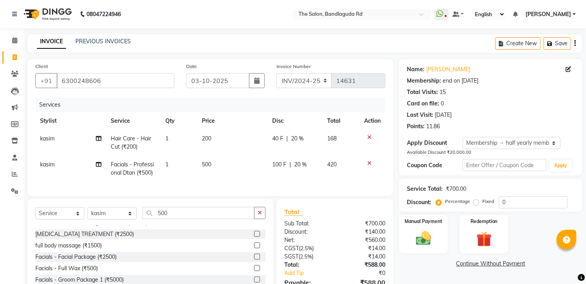
scroll to position [49, 0]
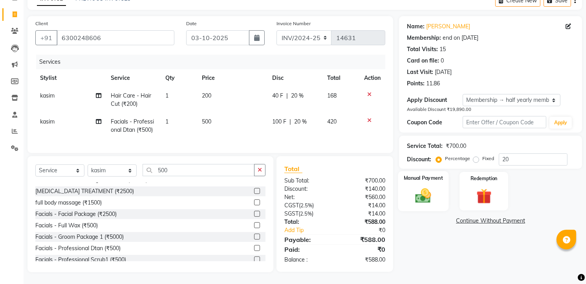
click at [422, 187] on img at bounding box center [424, 195] width 26 height 18
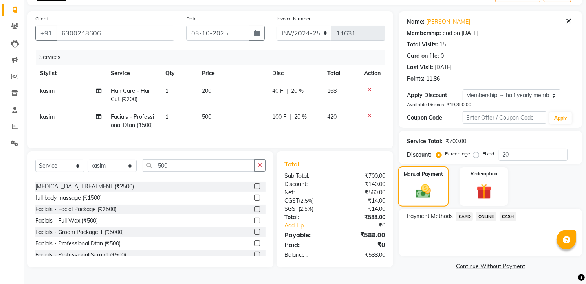
scroll to position [0, 0]
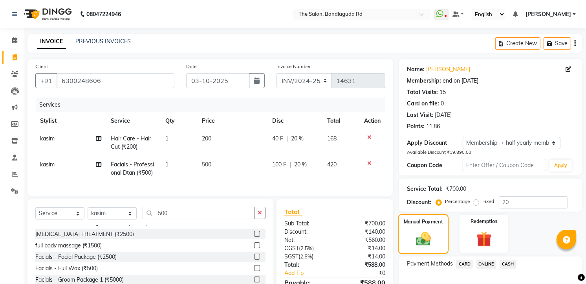
click at [424, 226] on div "Manual Payment" at bounding box center [423, 234] width 51 height 40
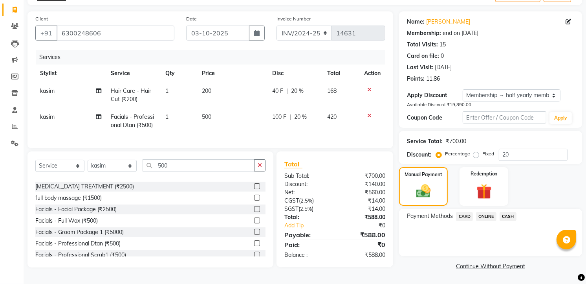
click at [509, 212] on span "CASH" at bounding box center [508, 216] width 17 height 9
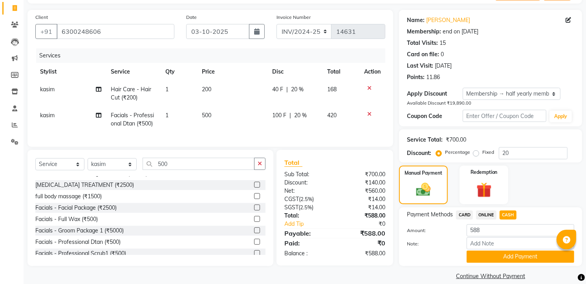
scroll to position [59, 0]
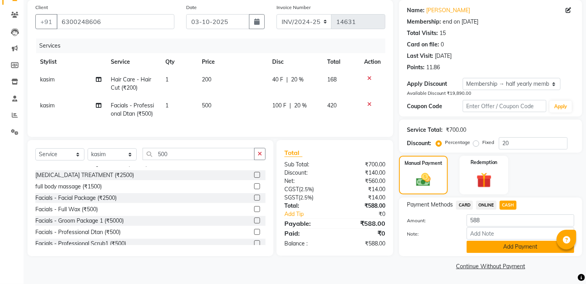
click at [512, 247] on button "Add Payment" at bounding box center [521, 246] width 108 height 12
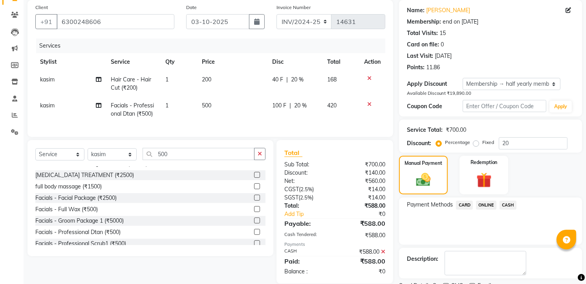
scroll to position [104, 0]
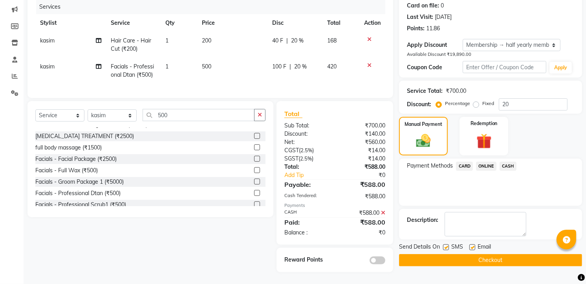
click at [512, 254] on button "Checkout" at bounding box center [490, 260] width 183 height 12
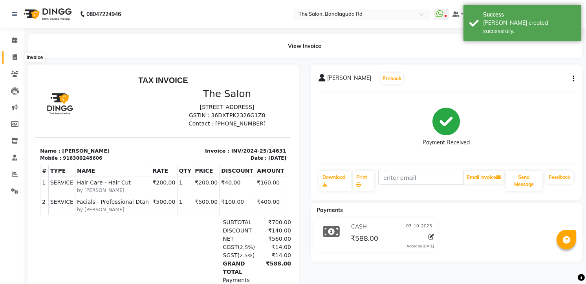
click at [14, 55] on icon at bounding box center [15, 57] width 4 height 6
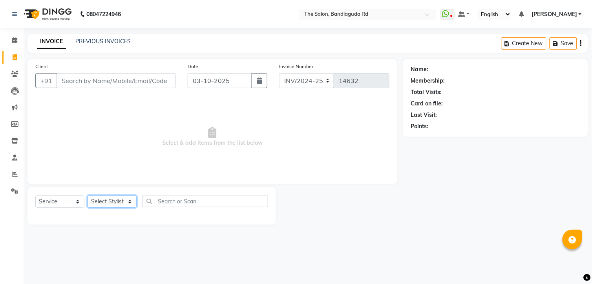
click at [96, 199] on select "Select Stylist [PERSON_NAME] [PERSON_NAME] [PERSON_NAME] new [PERSON_NAME] [PER…" at bounding box center [112, 201] width 49 height 12
click at [88, 196] on select "Select Stylist [PERSON_NAME] [PERSON_NAME] [PERSON_NAME] new [PERSON_NAME] [PER…" at bounding box center [112, 201] width 49 height 12
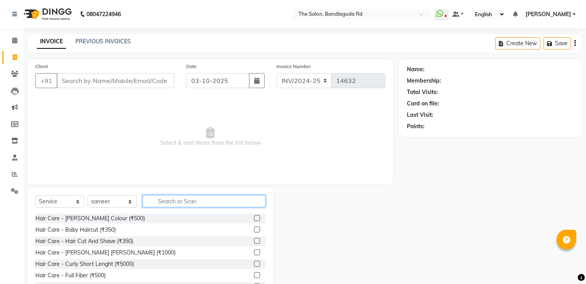
click at [175, 200] on input "text" at bounding box center [204, 201] width 123 height 12
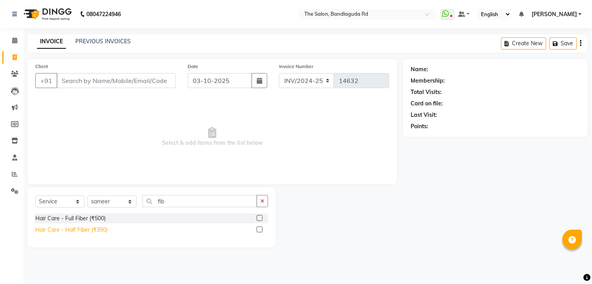
click at [83, 229] on div "Hair Care - Half Fiber (₹350)" at bounding box center [71, 230] width 72 height 8
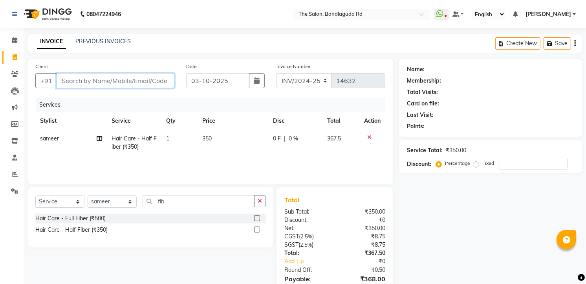
click at [135, 88] on input "Client" at bounding box center [116, 80] width 118 height 15
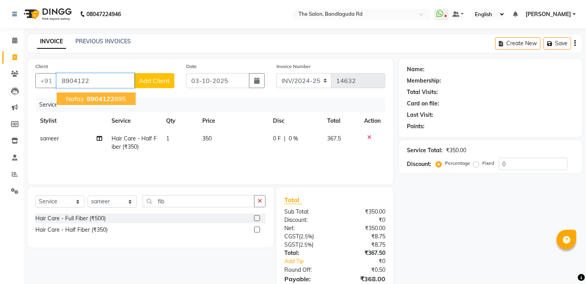
click at [122, 99] on ngb-highlight "8904122 895" at bounding box center [105, 99] width 41 height 8
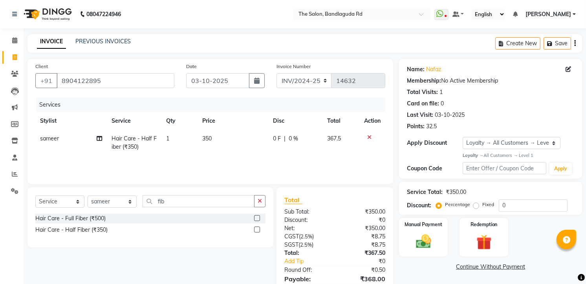
scroll to position [39, 0]
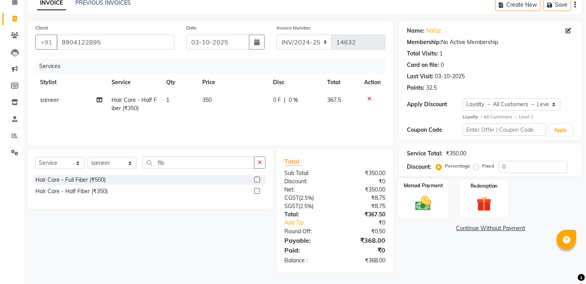
click at [427, 198] on img at bounding box center [424, 203] width 26 height 18
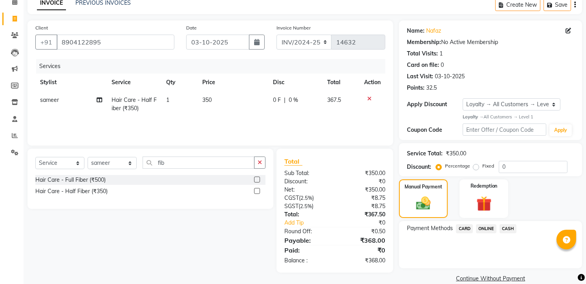
scroll to position [50, 0]
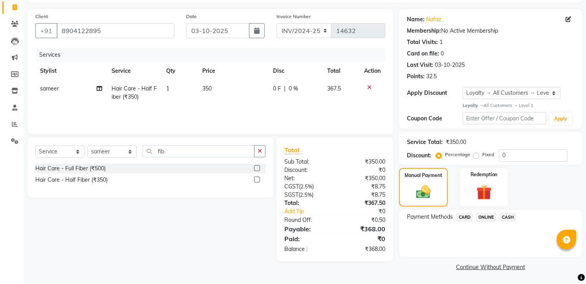
click at [502, 217] on span "CASH" at bounding box center [508, 217] width 17 height 9
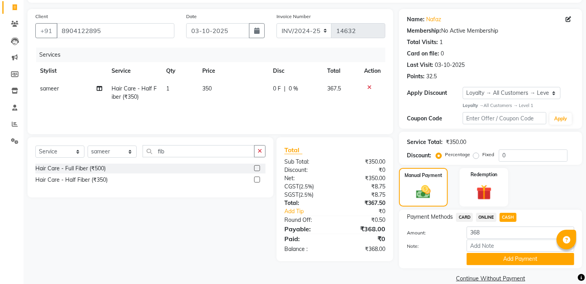
scroll to position [62, 0]
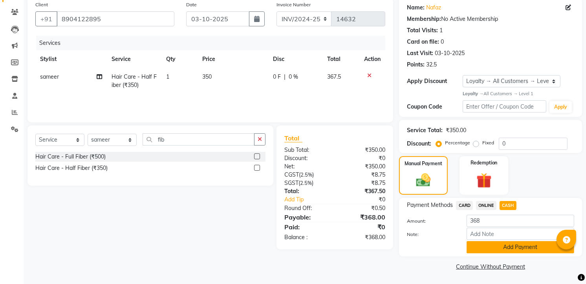
click at [509, 246] on button "Add Payment" at bounding box center [521, 247] width 108 height 12
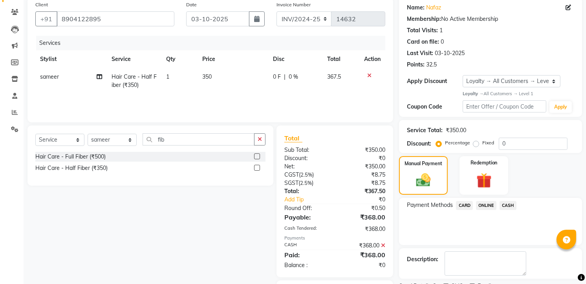
scroll to position [105, 0]
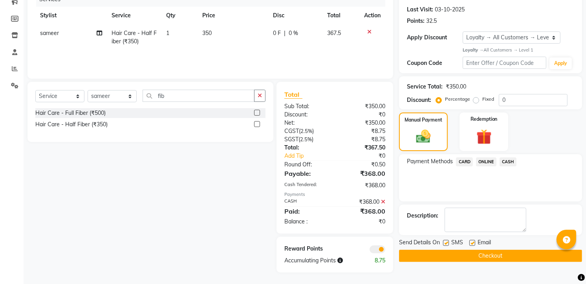
click at [484, 255] on button "Checkout" at bounding box center [490, 255] width 183 height 12
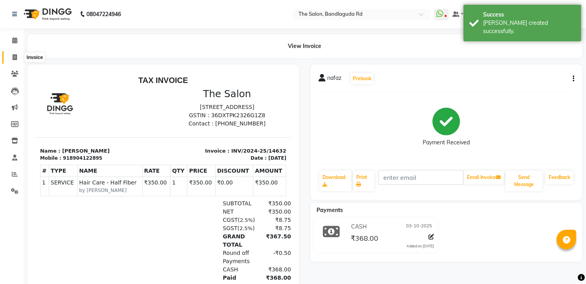
click at [17, 56] on span at bounding box center [15, 57] width 14 height 9
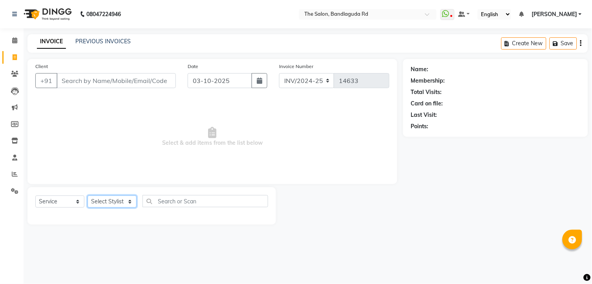
click at [110, 205] on select "Select Stylist [PERSON_NAME] [PERSON_NAME] [PERSON_NAME] new [PERSON_NAME] [PER…" at bounding box center [112, 201] width 49 height 12
click at [88, 196] on select "Select Stylist [PERSON_NAME] [PERSON_NAME] [PERSON_NAME] new [PERSON_NAME] [PER…" at bounding box center [112, 201] width 49 height 12
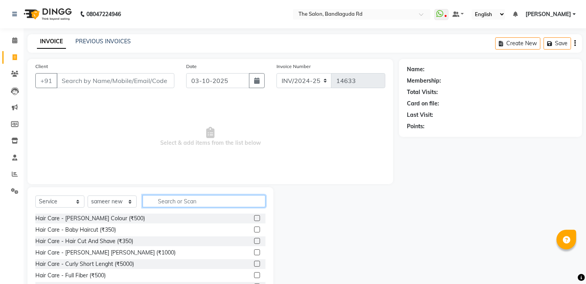
click at [169, 202] on input "text" at bounding box center [204, 201] width 123 height 12
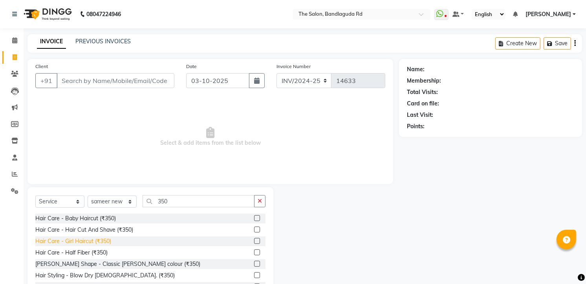
click at [104, 244] on div "Hair Care - Girl Haircut (₹350)" at bounding box center [73, 241] width 76 height 8
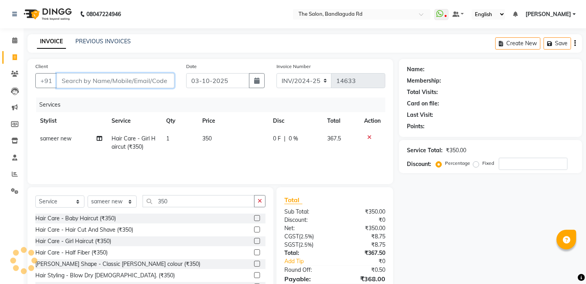
click at [149, 85] on input "Client" at bounding box center [116, 80] width 118 height 15
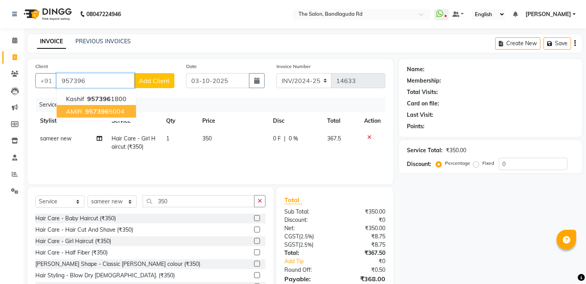
click at [108, 106] on button "AMIR 957396 5004" at bounding box center [96, 111] width 79 height 13
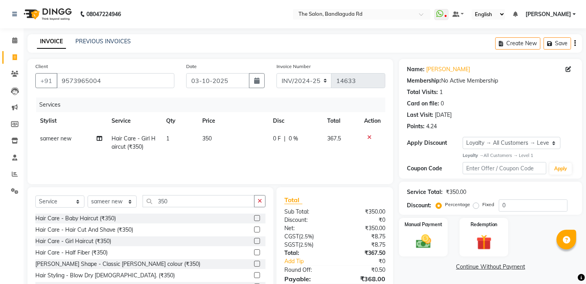
scroll to position [39, 0]
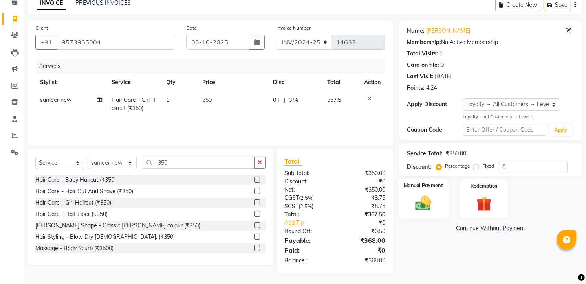
click at [418, 210] on img at bounding box center [424, 203] width 26 height 18
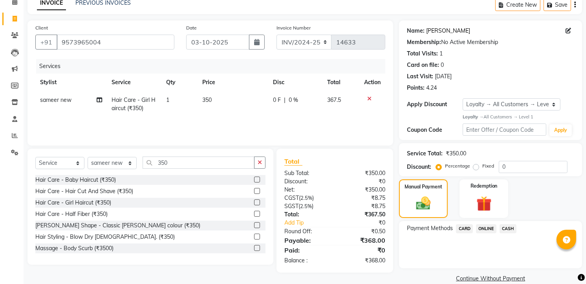
click at [433, 30] on link "Amir" at bounding box center [448, 31] width 44 height 8
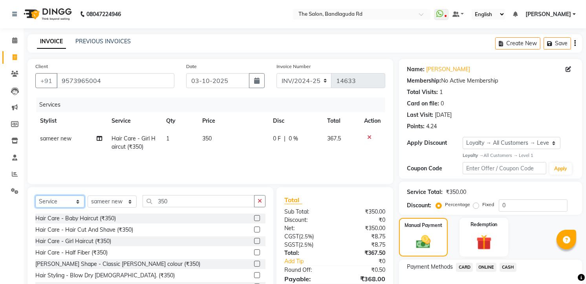
click at [63, 200] on select "Select Service Product Membership Package Voucher Prepaid Gift Card" at bounding box center [59, 201] width 49 height 12
click at [35, 196] on select "Select Service Product Membership Package Voucher Prepaid Gift Card" at bounding box center [59, 201] width 49 height 12
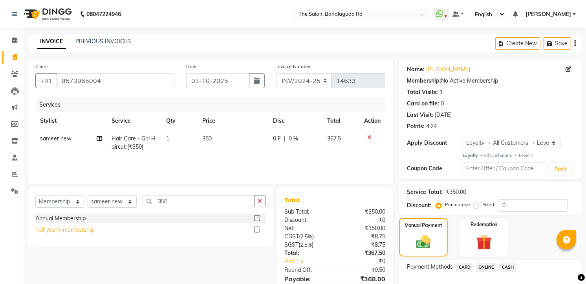
click at [88, 232] on div "half yearly membership" at bounding box center [64, 230] width 59 height 8
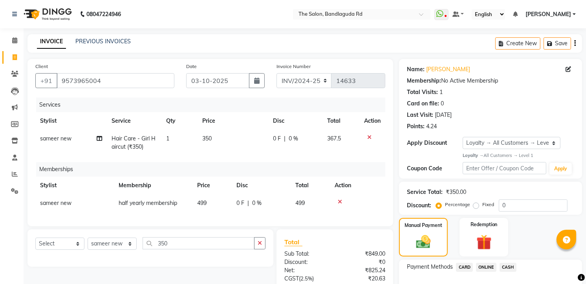
click at [211, 202] on td "499" at bounding box center [212, 203] width 39 height 18
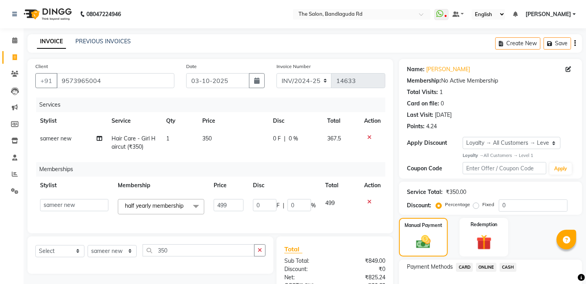
click at [211, 202] on td "499" at bounding box center [228, 206] width 39 height 25
click at [237, 210] on input "499" at bounding box center [228, 205] width 29 height 12
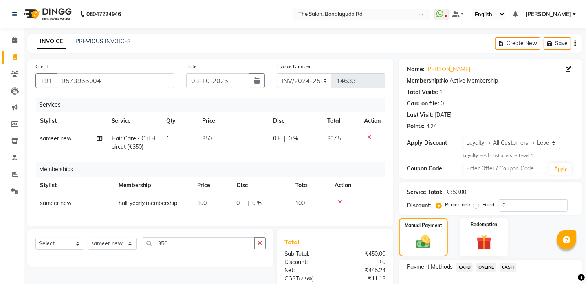
click at [246, 217] on div "Services Stylist Service Qty Price Disc Total Action sameer new Hair Care - Gir…" at bounding box center [210, 157] width 350 height 121
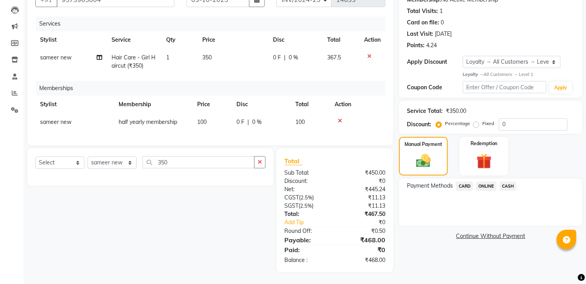
click at [481, 178] on div "Payment Methods CARD ONLINE CASH" at bounding box center [490, 201] width 183 height 47
click at [485, 182] on span "ONLINE" at bounding box center [486, 186] width 20 height 9
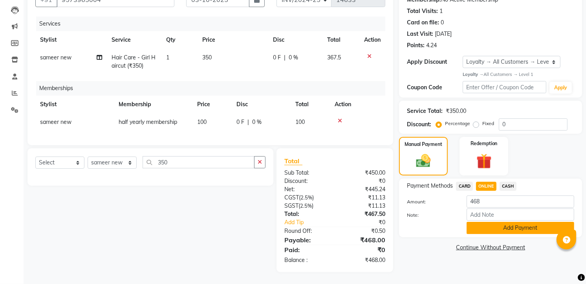
click at [507, 222] on button "Add Payment" at bounding box center [521, 228] width 108 height 12
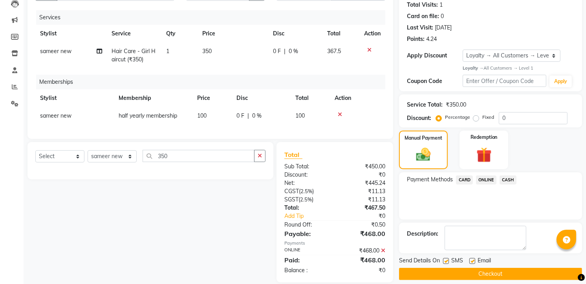
scroll to position [143, 0]
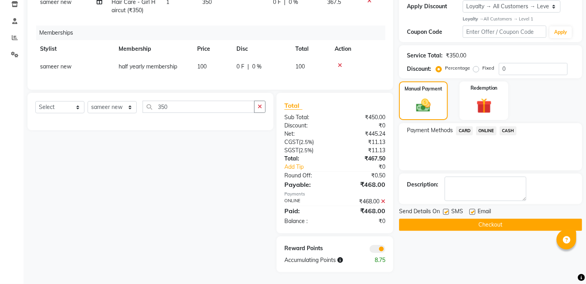
click at [506, 222] on button "Checkout" at bounding box center [490, 224] width 183 height 12
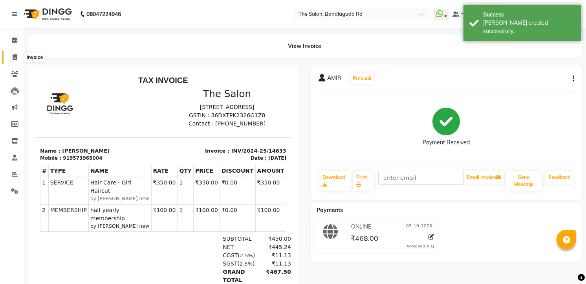
click at [15, 59] on icon at bounding box center [15, 57] width 4 height 6
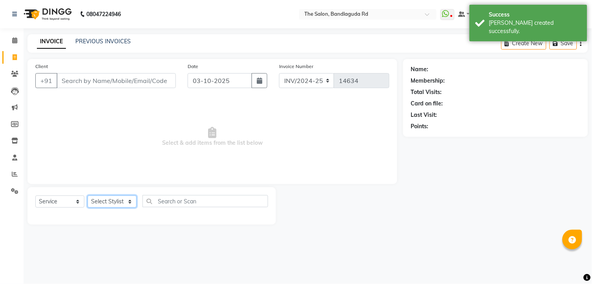
click at [120, 198] on select "Select Stylist [PERSON_NAME] [PERSON_NAME] [PERSON_NAME] new [PERSON_NAME] [PER…" at bounding box center [112, 201] width 49 height 12
click at [88, 196] on select "Select Stylist [PERSON_NAME] [PERSON_NAME] [PERSON_NAME] new [PERSON_NAME] [PER…" at bounding box center [112, 201] width 49 height 12
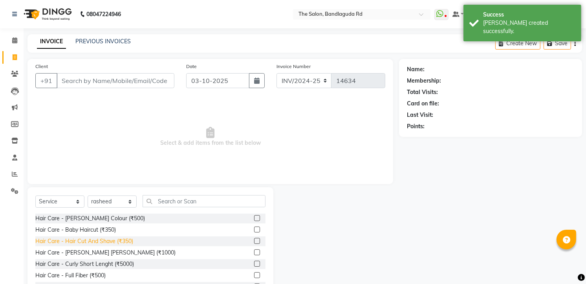
click at [122, 240] on div "Hair Care - Hair Cut And Shave (₹350)" at bounding box center [84, 241] width 98 height 8
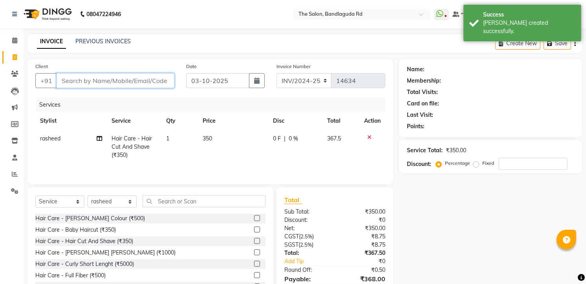
click at [124, 78] on input "Client" at bounding box center [116, 80] width 118 height 15
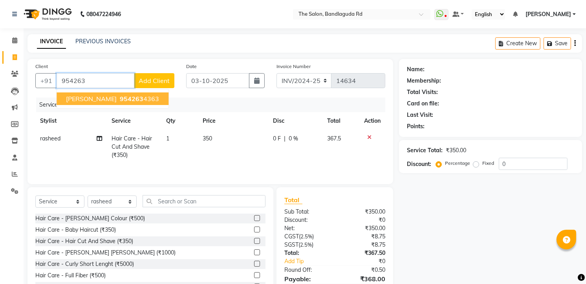
click at [120, 101] on span "954263" at bounding box center [132, 99] width 24 height 8
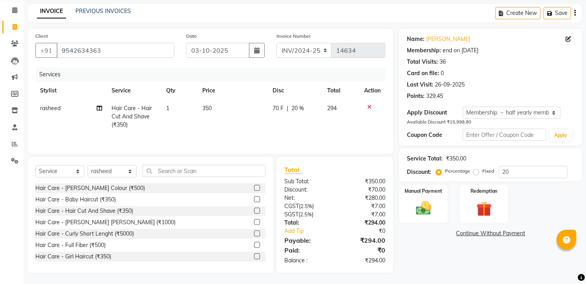
scroll to position [32, 0]
click at [417, 203] on img at bounding box center [424, 207] width 26 height 18
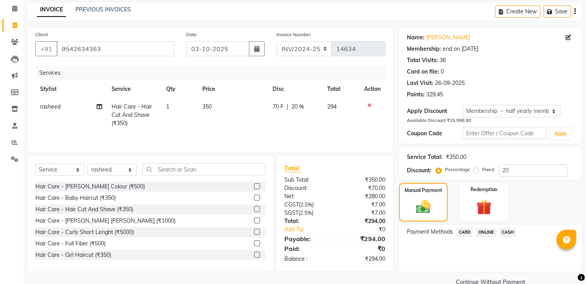
click at [504, 233] on span "CASH" at bounding box center [508, 231] width 17 height 9
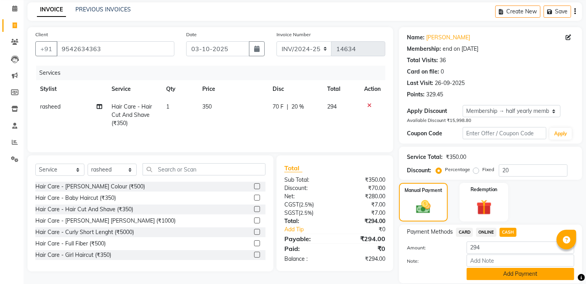
click at [508, 270] on button "Add Payment" at bounding box center [521, 274] width 108 height 12
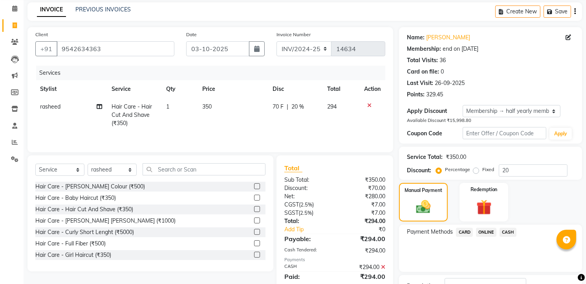
scroll to position [92, 0]
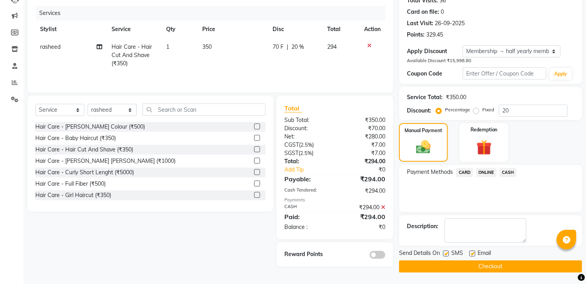
click at [508, 270] on button "Checkout" at bounding box center [490, 266] width 183 height 12
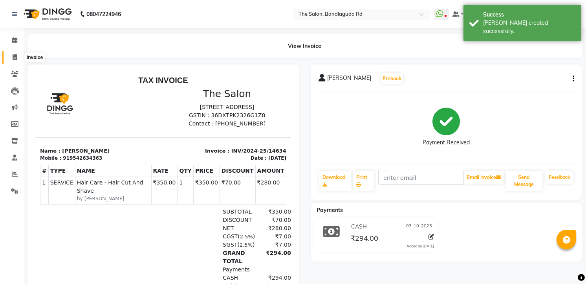
click at [14, 61] on span at bounding box center [15, 57] width 14 height 9
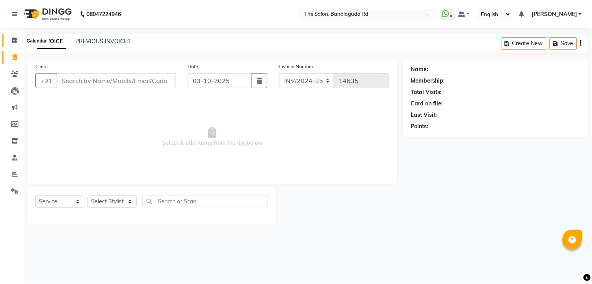
click at [20, 42] on span at bounding box center [15, 40] width 14 height 9
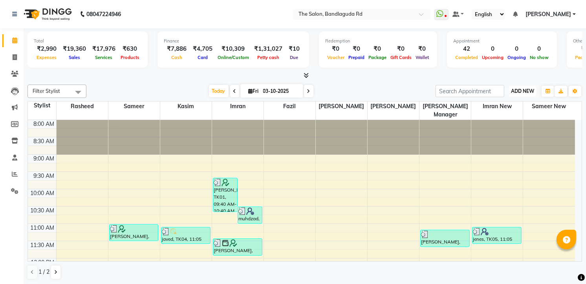
click at [529, 95] on button "ADD NEW Toggle Dropdown" at bounding box center [522, 91] width 27 height 11
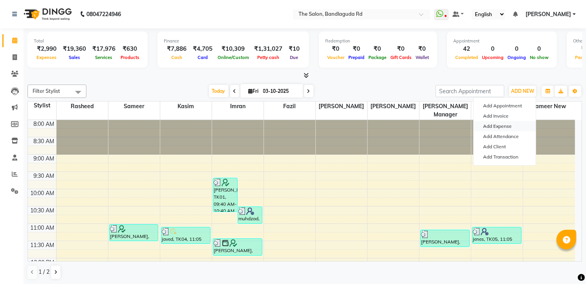
click at [503, 128] on link "Add Expense" at bounding box center [505, 126] width 62 height 10
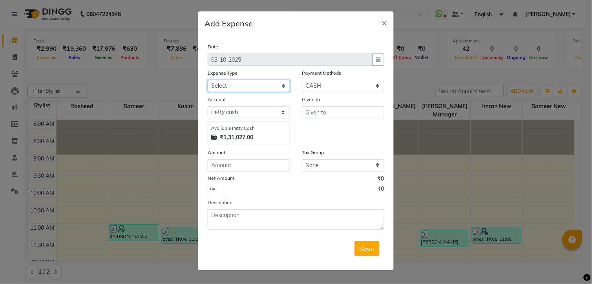
drag, startPoint x: 242, startPoint y: 85, endPoint x: 247, endPoint y: 85, distance: 4.7
click at [243, 85] on select "Select Advance Salary [PERSON_NAME] bhai [PERSON_NAME] bhai chitti [DATE] Auto …" at bounding box center [249, 86] width 83 height 12
click at [208, 80] on select "Select Advance Salary [PERSON_NAME] bhai [PERSON_NAME] bhai chitti [DATE] Auto …" at bounding box center [249, 86] width 83 height 12
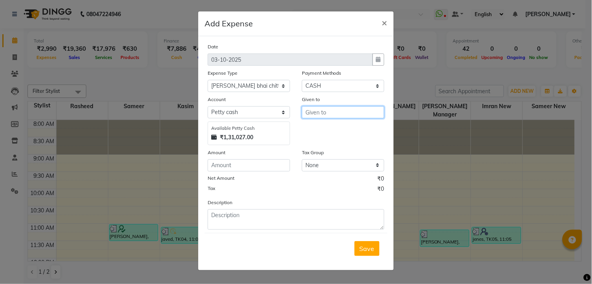
click at [313, 108] on input "text" at bounding box center [343, 112] width 83 height 12
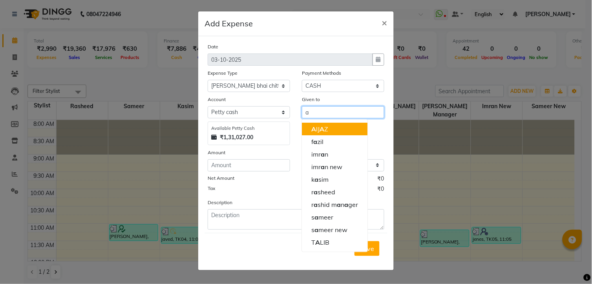
click at [320, 131] on span "A" at bounding box center [322, 129] width 5 height 8
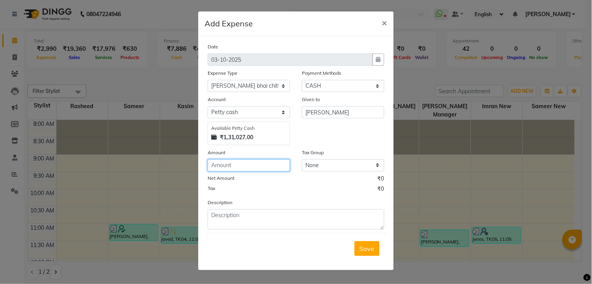
click at [237, 167] on input "number" at bounding box center [249, 165] width 83 height 12
click at [367, 256] on button "Save" at bounding box center [367, 248] width 25 height 15
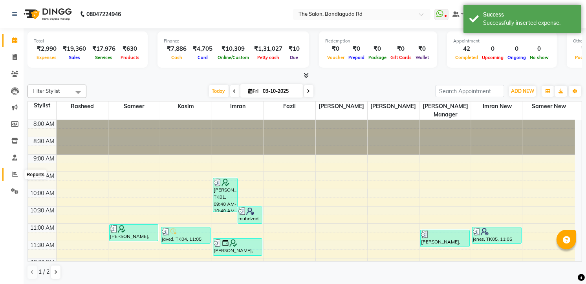
click at [18, 171] on span at bounding box center [15, 174] width 14 height 9
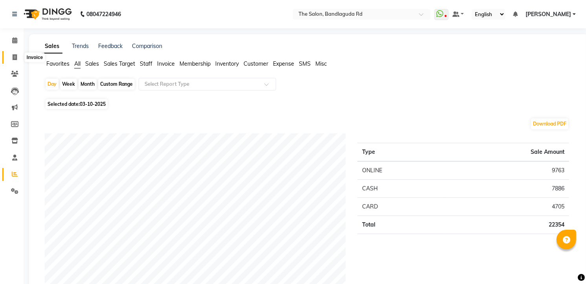
click at [15, 57] on icon at bounding box center [15, 57] width 4 height 6
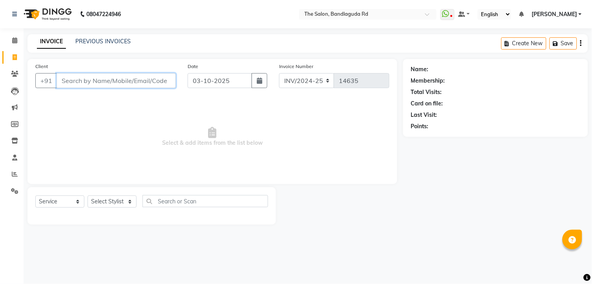
click at [122, 83] on input "Client" at bounding box center [116, 80] width 119 height 15
click at [121, 202] on select "Select Stylist [PERSON_NAME] [PERSON_NAME] [PERSON_NAME] new [PERSON_NAME] [PER…" at bounding box center [112, 201] width 49 height 12
click at [88, 196] on select "Select Stylist [PERSON_NAME] [PERSON_NAME] [PERSON_NAME] new [PERSON_NAME] [PER…" at bounding box center [112, 201] width 49 height 12
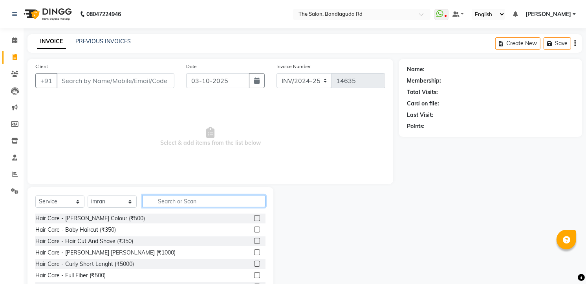
click at [186, 195] on input "text" at bounding box center [204, 201] width 123 height 12
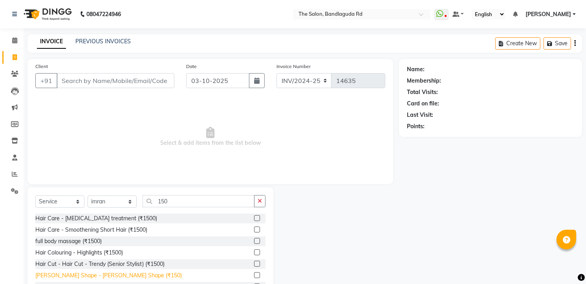
click at [116, 273] on div "[PERSON_NAME] Shape - [PERSON_NAME] Shape (₹150)" at bounding box center [108, 275] width 147 height 8
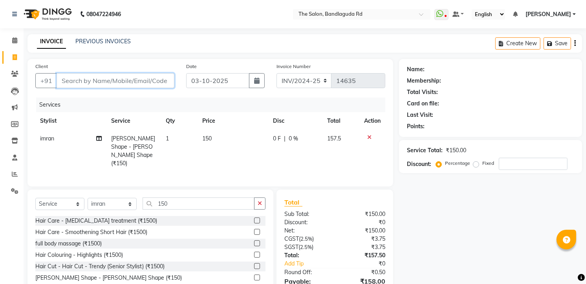
click at [112, 84] on input "Client" at bounding box center [116, 80] width 118 height 15
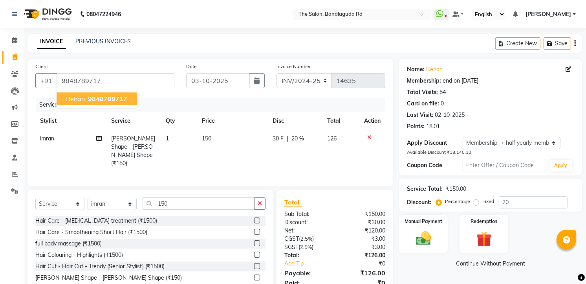
click at [111, 92] on button "Rehan 9848789717" at bounding box center [97, 98] width 80 height 13
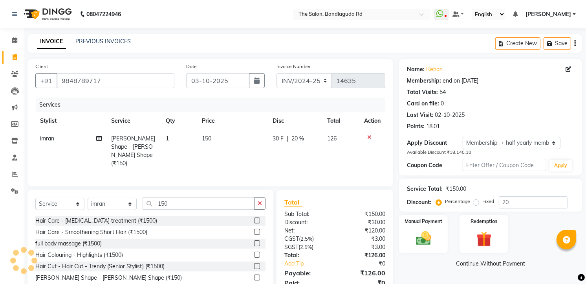
scroll to position [31, 0]
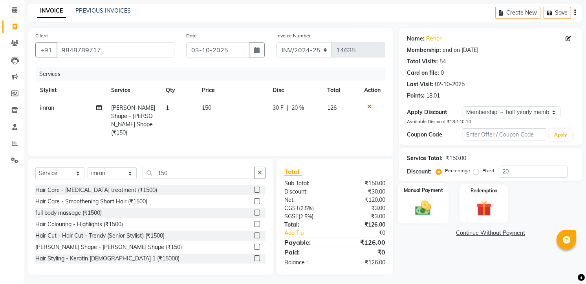
click at [442, 203] on div "Manual Payment" at bounding box center [423, 203] width 51 height 40
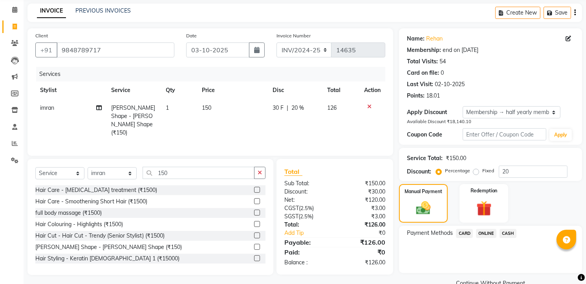
click at [509, 229] on span "CASH" at bounding box center [508, 233] width 17 height 9
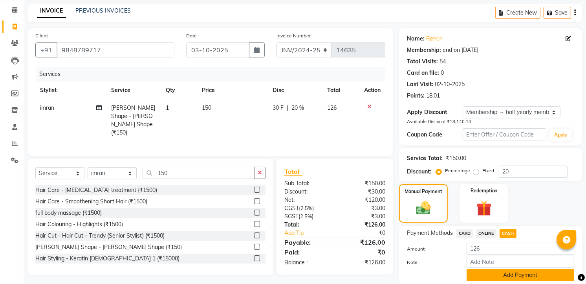
scroll to position [59, 0]
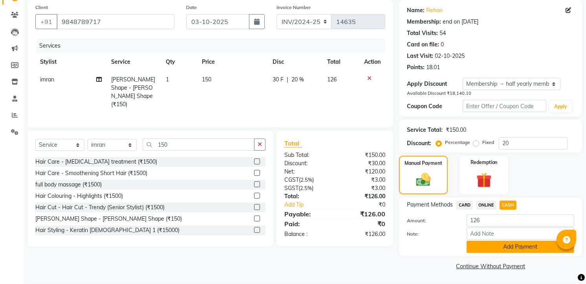
click at [506, 241] on button "Add Payment" at bounding box center [521, 246] width 108 height 12
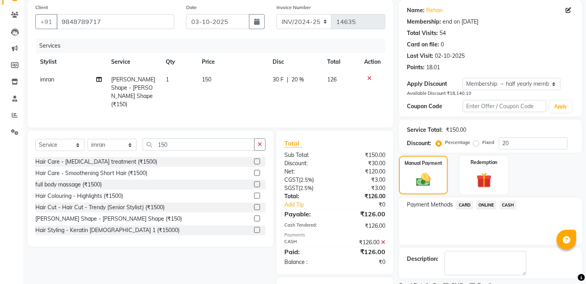
scroll to position [92, 0]
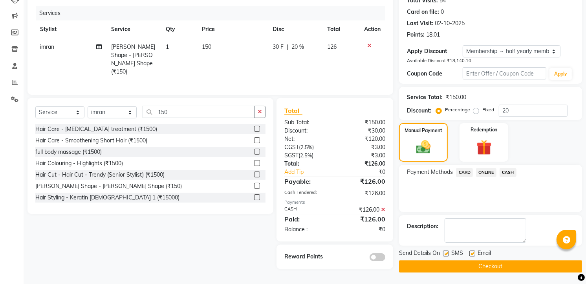
click at [506, 262] on button "Checkout" at bounding box center [490, 266] width 183 height 12
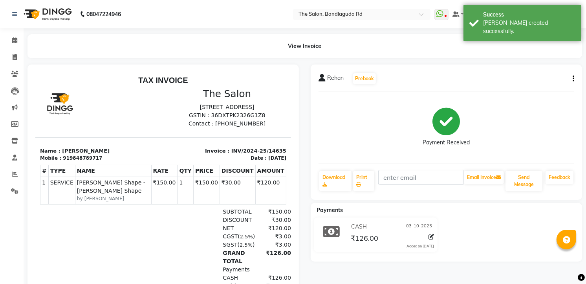
click at [13, 49] on li "Invoice" at bounding box center [12, 57] width 24 height 17
click at [11, 54] on span at bounding box center [15, 57] width 14 height 9
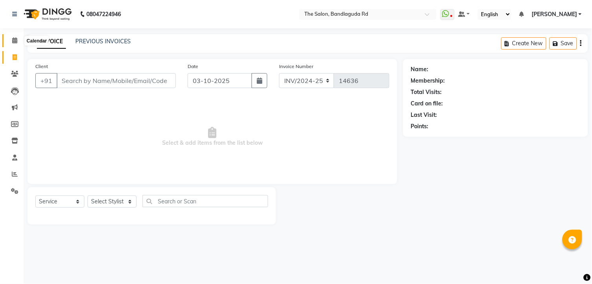
click at [20, 36] on span at bounding box center [15, 40] width 14 height 9
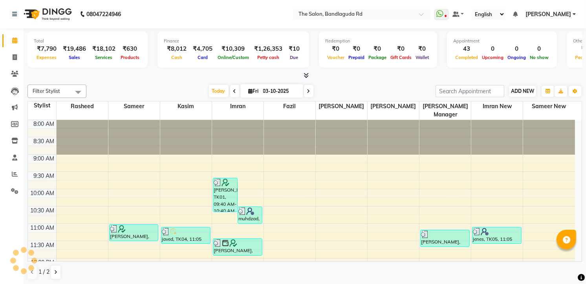
scroll to position [287, 0]
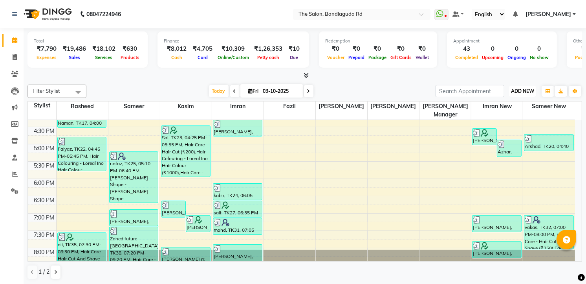
click at [521, 92] on span "ADD NEW" at bounding box center [522, 91] width 23 height 6
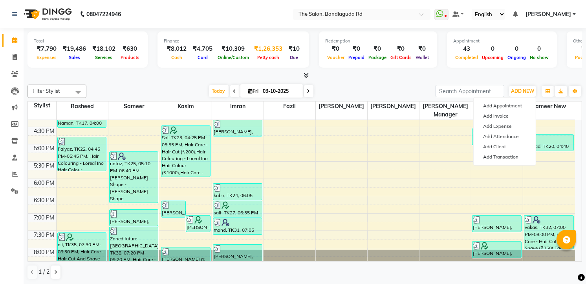
click at [269, 55] on span "Petty cash" at bounding box center [268, 58] width 26 height 6
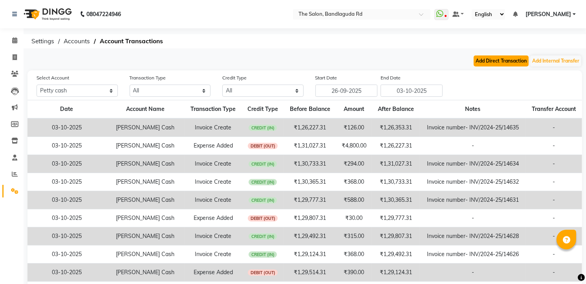
click at [497, 60] on button "Add Direct Transaction" at bounding box center [501, 60] width 55 height 11
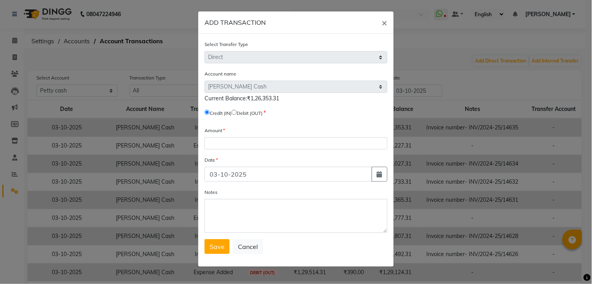
click at [259, 112] on label "Debit (OUT)" at bounding box center [250, 113] width 26 height 7
click at [237, 112] on input "radio" at bounding box center [234, 112] width 5 height 5
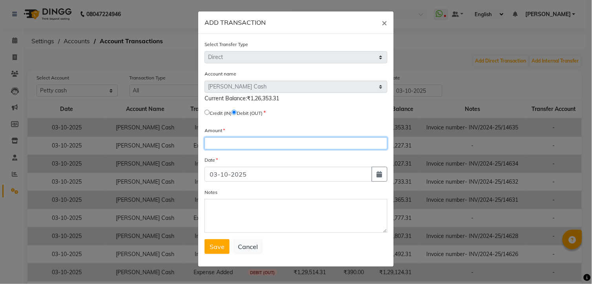
click at [233, 142] on input "number" at bounding box center [296, 143] width 183 height 12
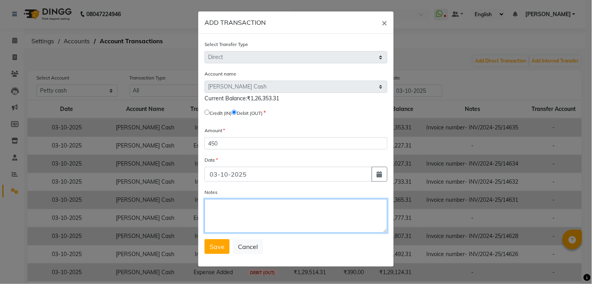
click at [231, 218] on textarea "Notes" at bounding box center [296, 216] width 183 height 34
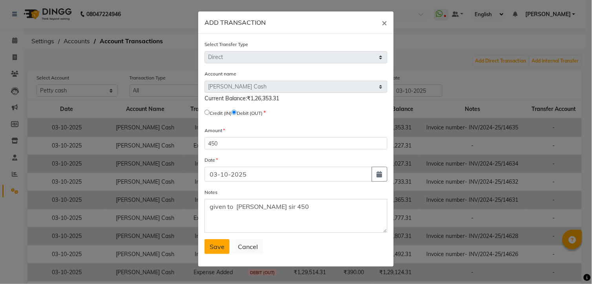
click at [215, 243] on span "Save" at bounding box center [217, 246] width 15 height 8
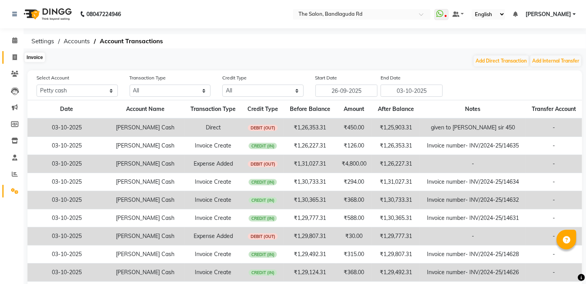
click at [11, 54] on span at bounding box center [15, 57] width 14 height 9
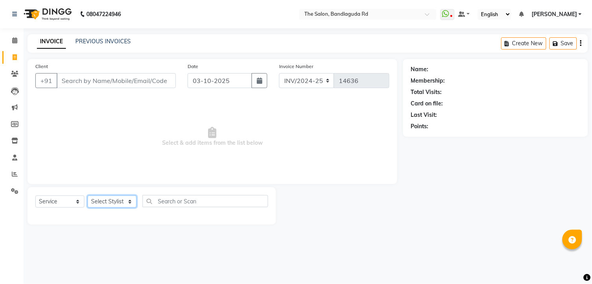
click at [117, 195] on select "Select Stylist [PERSON_NAME] [PERSON_NAME] [PERSON_NAME] new [PERSON_NAME] [PER…" at bounding box center [112, 201] width 49 height 12
click at [88, 196] on select "Select Stylist [PERSON_NAME] [PERSON_NAME] [PERSON_NAME] new [PERSON_NAME] [PER…" at bounding box center [112, 201] width 49 height 12
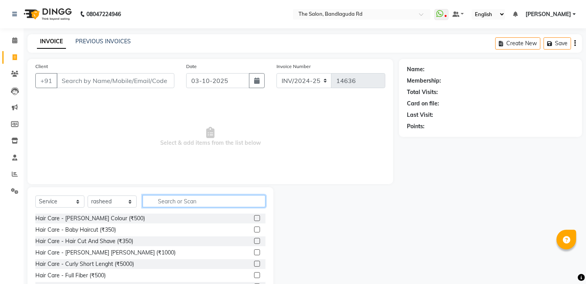
click at [156, 202] on input "text" at bounding box center [204, 201] width 123 height 12
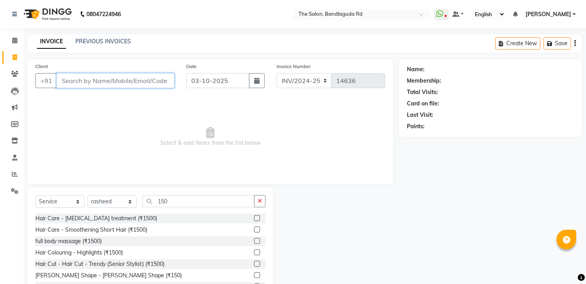
click at [101, 85] on input "Client" at bounding box center [116, 80] width 118 height 15
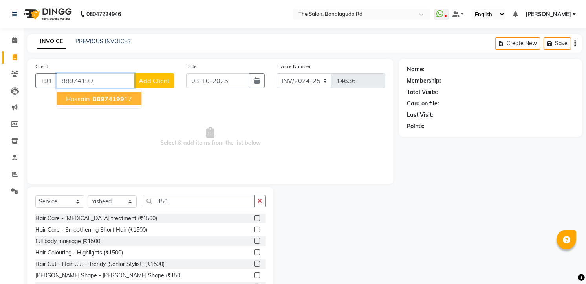
click at [102, 100] on span "88974199" at bounding box center [108, 99] width 31 height 8
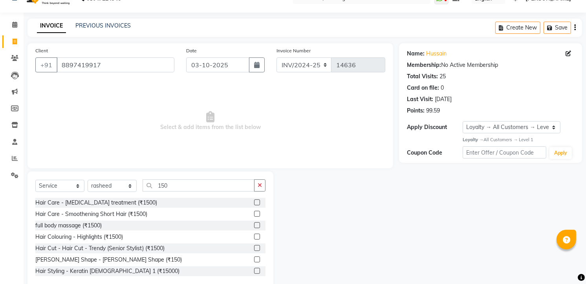
scroll to position [31, 0]
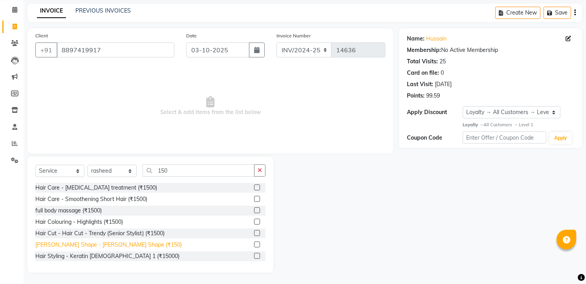
click at [105, 245] on div "[PERSON_NAME] Shape - [PERSON_NAME] Shape (₹150)" at bounding box center [108, 244] width 147 height 8
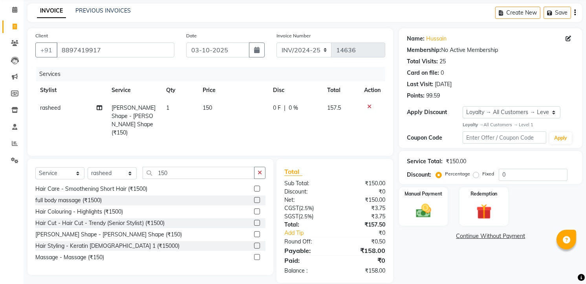
scroll to position [39, 0]
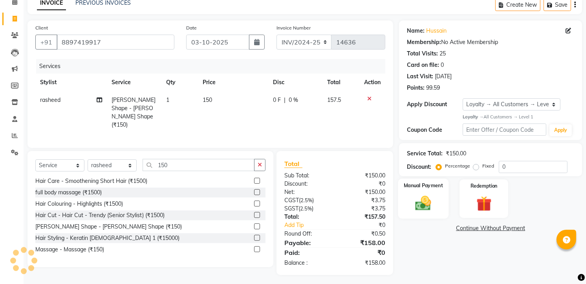
drag, startPoint x: 400, startPoint y: 197, endPoint x: 405, endPoint y: 201, distance: 6.2
click at [401, 197] on div "Manual Payment" at bounding box center [423, 198] width 51 height 40
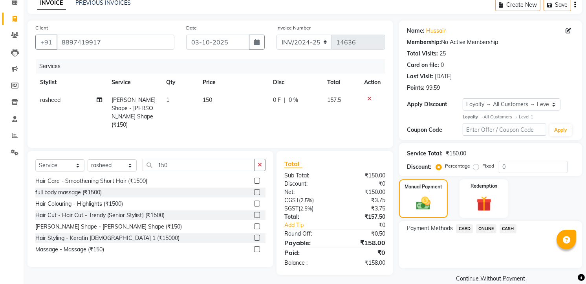
click at [511, 230] on span "CASH" at bounding box center [508, 228] width 17 height 9
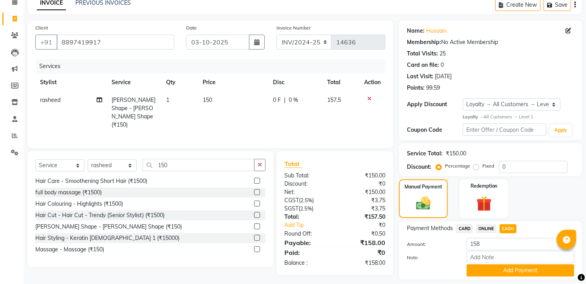
scroll to position [62, 0]
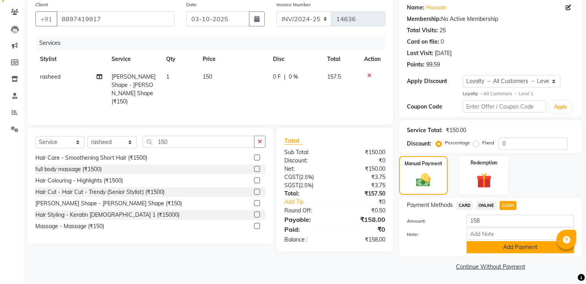
click at [520, 249] on button "Add Payment" at bounding box center [521, 247] width 108 height 12
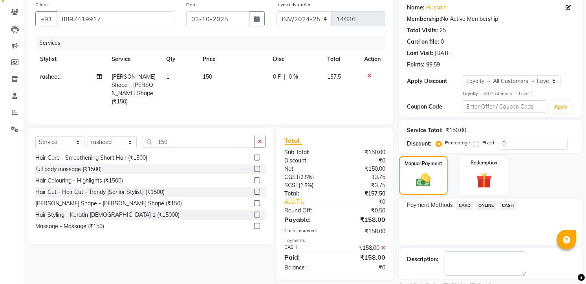
scroll to position [105, 0]
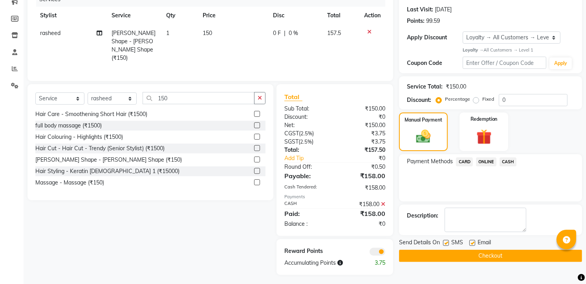
click at [517, 260] on button "Checkout" at bounding box center [490, 255] width 183 height 12
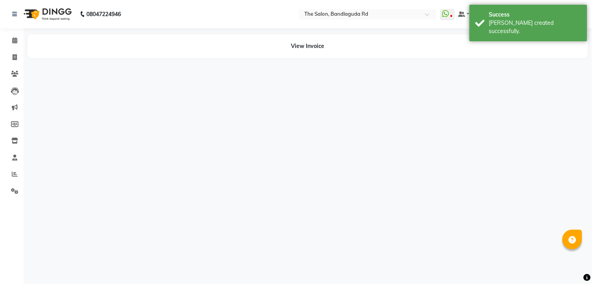
click at [517, 260] on div "08047224946 Select Location × The Salon, Bandlaguda Rd WhatsApp Status ✕ Status…" at bounding box center [296, 142] width 592 height 284
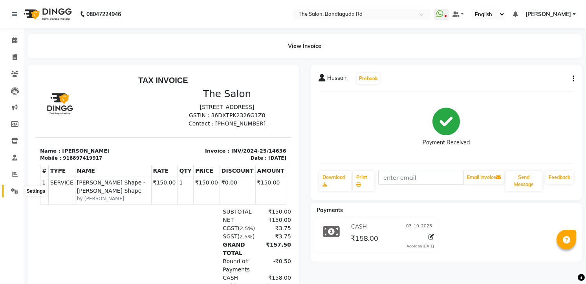
click at [14, 187] on span at bounding box center [15, 191] width 14 height 9
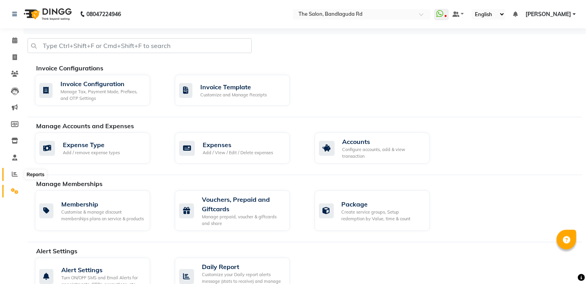
click at [13, 175] on icon at bounding box center [15, 174] width 6 height 6
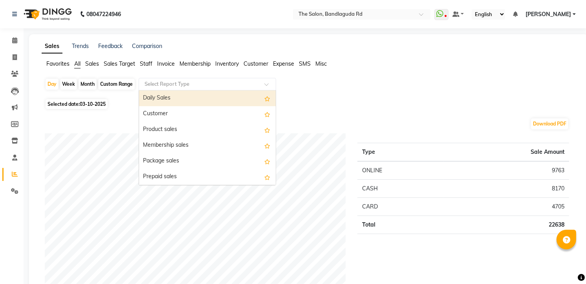
click at [219, 86] on input "text" at bounding box center [199, 84] width 113 height 8
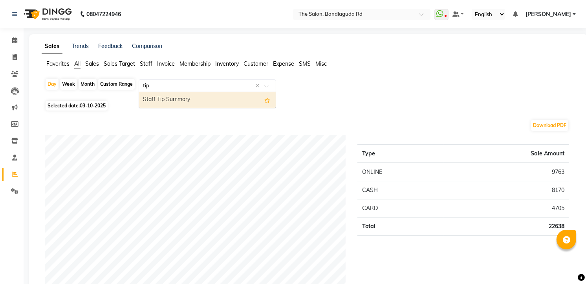
click at [232, 101] on div "Staff Tip Summary" at bounding box center [207, 100] width 137 height 16
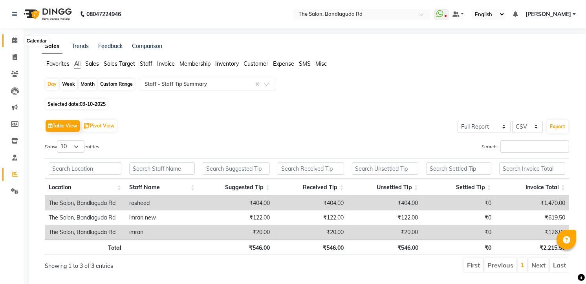
click at [18, 40] on span at bounding box center [15, 40] width 14 height 9
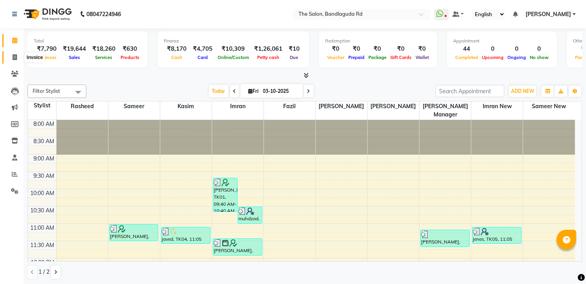
click at [13, 57] on icon at bounding box center [15, 57] width 4 height 6
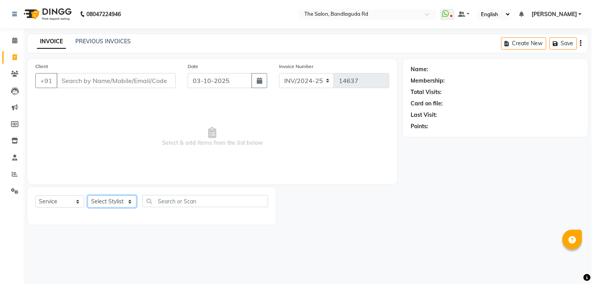
click at [103, 198] on select "Select Stylist [PERSON_NAME] [PERSON_NAME] [PERSON_NAME] new [PERSON_NAME] [PER…" at bounding box center [112, 201] width 49 height 12
click at [88, 196] on select "Select Stylist [PERSON_NAME] [PERSON_NAME] [PERSON_NAME] new [PERSON_NAME] [PER…" at bounding box center [112, 201] width 49 height 12
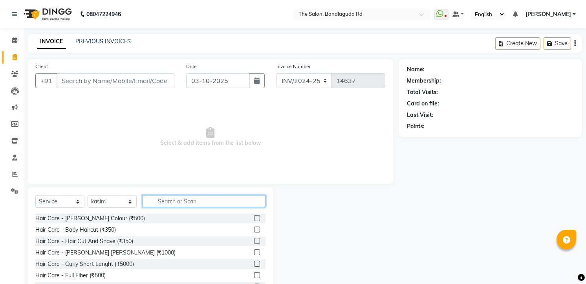
click at [167, 197] on input "text" at bounding box center [204, 201] width 123 height 12
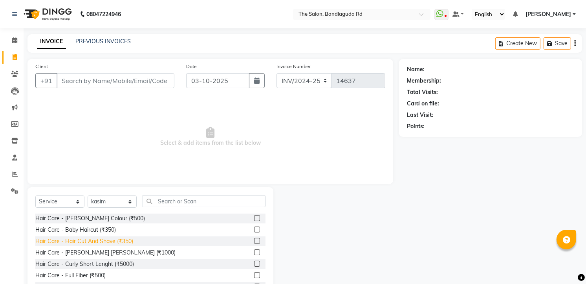
click at [121, 244] on div "Hair Care - Hair Cut And Shave (₹350)" at bounding box center [84, 241] width 98 height 8
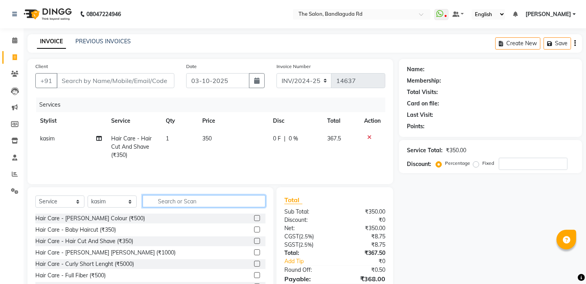
click at [170, 205] on input "text" at bounding box center [204, 201] width 123 height 12
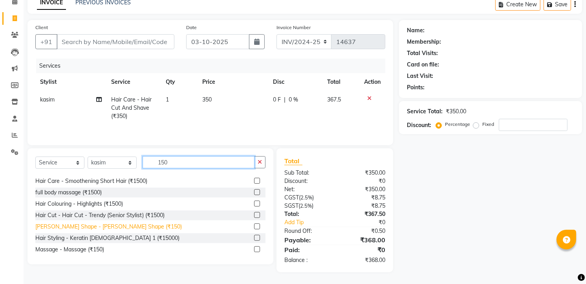
scroll to position [12, 0]
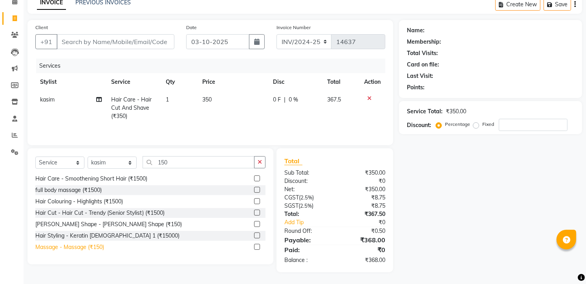
click at [91, 246] on div "Massage - Massage (₹150)" at bounding box center [69, 247] width 69 height 8
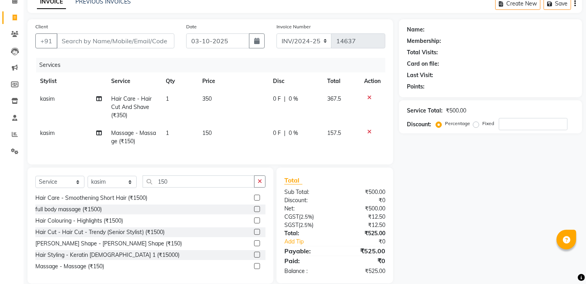
scroll to position [0, 0]
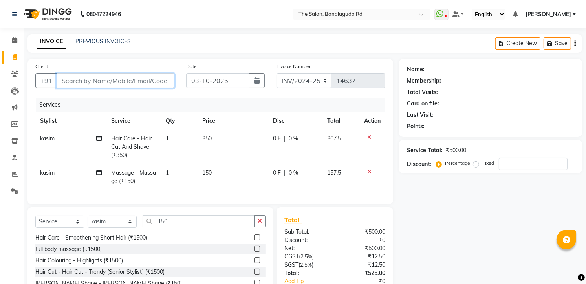
click at [138, 79] on input "Client" at bounding box center [116, 80] width 118 height 15
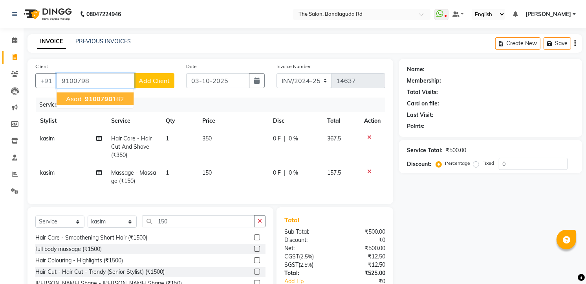
click at [122, 95] on ngb-highlight "9100798 182" at bounding box center [103, 99] width 41 height 8
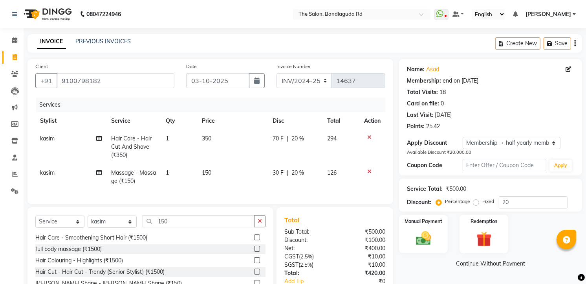
scroll to position [57, 0]
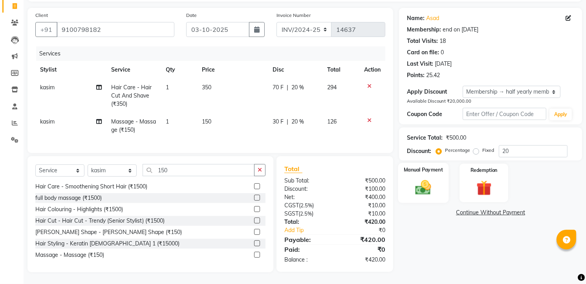
click at [425, 178] on img at bounding box center [424, 187] width 26 height 18
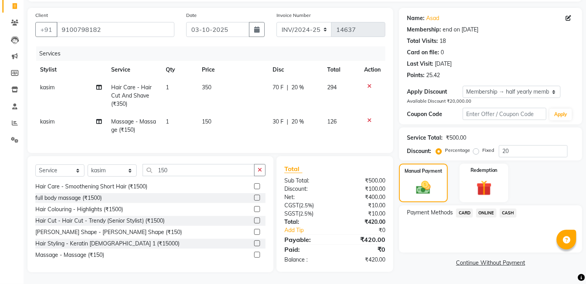
click at [509, 209] on span "CASH" at bounding box center [508, 212] width 17 height 9
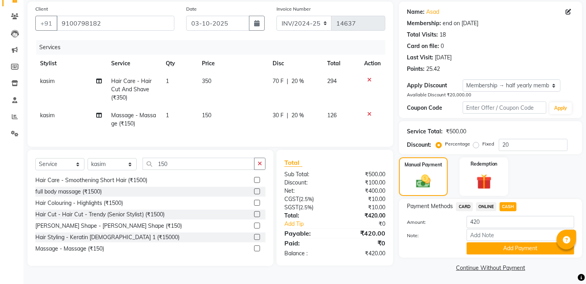
scroll to position [59, 0]
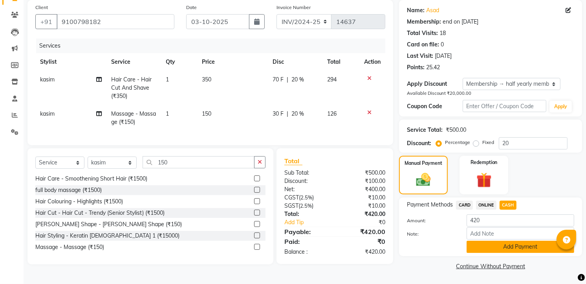
click at [504, 250] on button "Add Payment" at bounding box center [521, 246] width 108 height 12
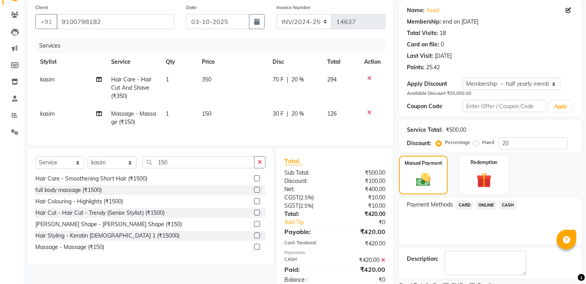
scroll to position [112, 0]
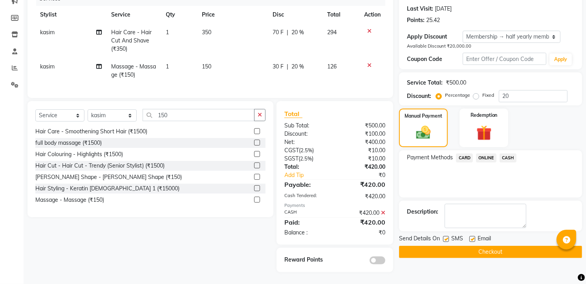
click at [514, 246] on button "Checkout" at bounding box center [490, 252] width 183 height 12
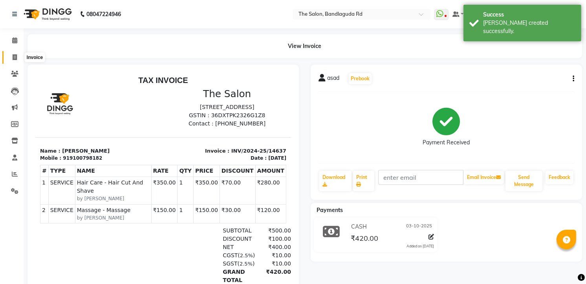
click at [11, 58] on span at bounding box center [15, 57] width 14 height 9
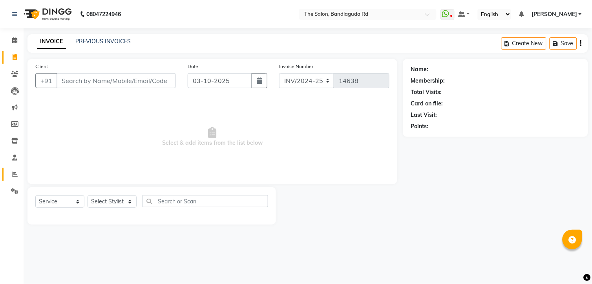
click at [14, 180] on link "Reports" at bounding box center [11, 174] width 19 height 13
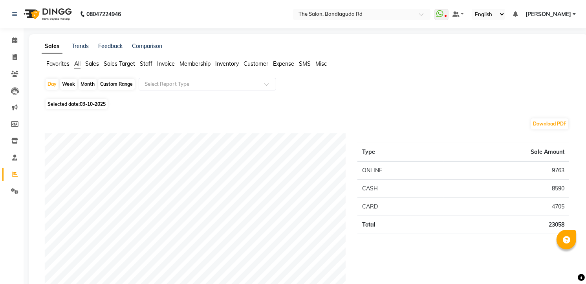
click at [166, 83] on input "text" at bounding box center [199, 84] width 113 height 8
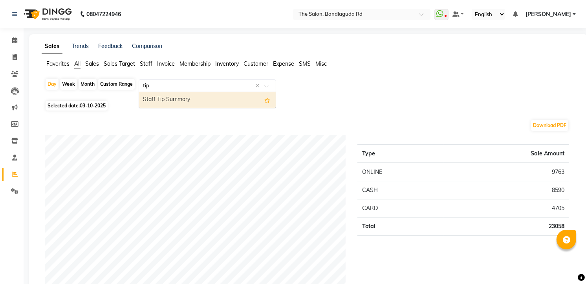
click at [165, 98] on div "Staff Tip Summary" at bounding box center [207, 100] width 137 height 16
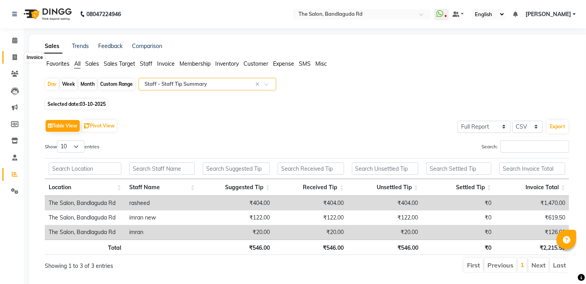
click at [13, 59] on icon at bounding box center [15, 57] width 4 height 6
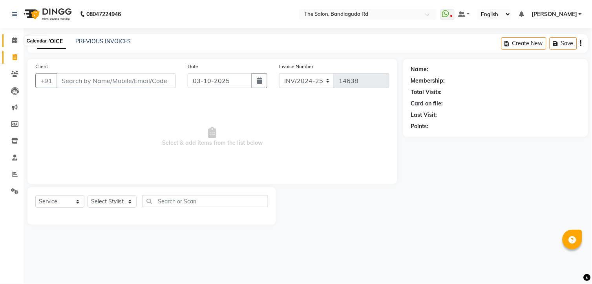
click at [13, 40] on icon at bounding box center [14, 40] width 5 height 6
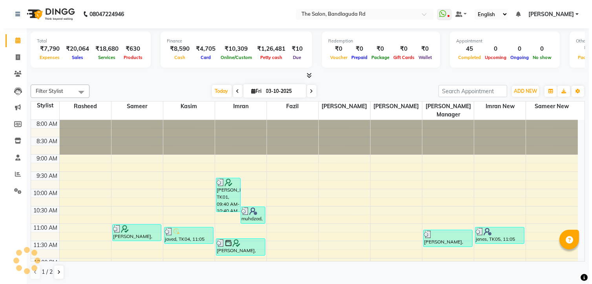
scroll to position [287, 0]
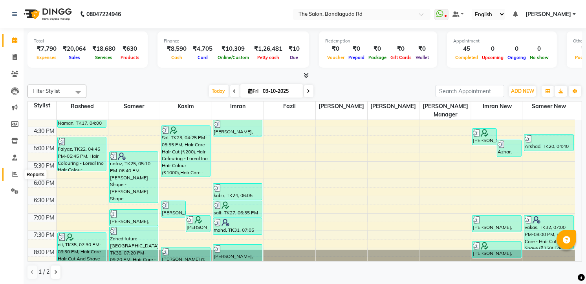
click at [15, 174] on icon at bounding box center [15, 174] width 6 height 6
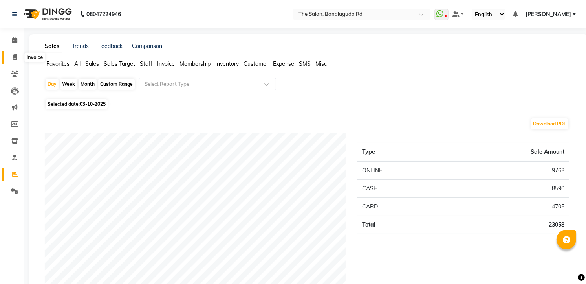
click at [17, 61] on span at bounding box center [15, 57] width 14 height 9
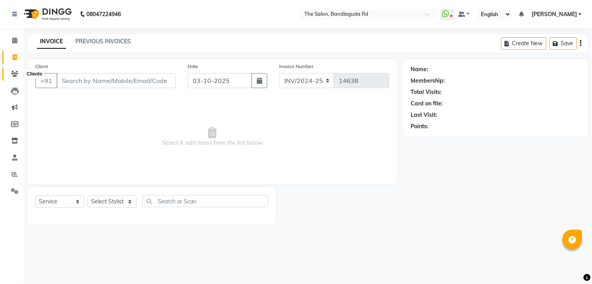
click at [11, 71] on icon at bounding box center [14, 74] width 7 height 6
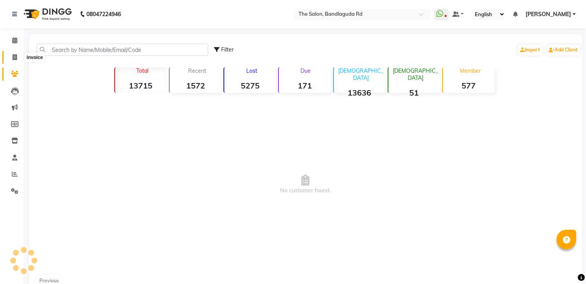
click at [11, 58] on span at bounding box center [15, 57] width 14 height 9
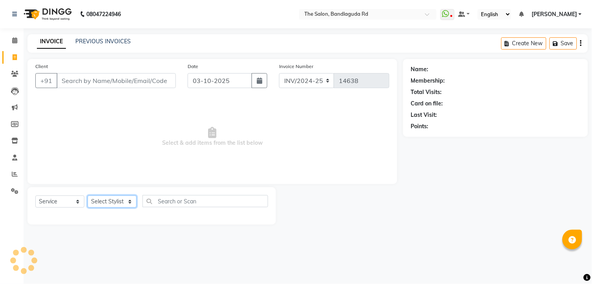
click at [124, 202] on select "Select Stylist [PERSON_NAME] [PERSON_NAME] [PERSON_NAME] new [PERSON_NAME] [PER…" at bounding box center [112, 201] width 49 height 12
click at [88, 196] on select "Select Stylist [PERSON_NAME] [PERSON_NAME] [PERSON_NAME] new [PERSON_NAME] [PER…" at bounding box center [112, 201] width 49 height 12
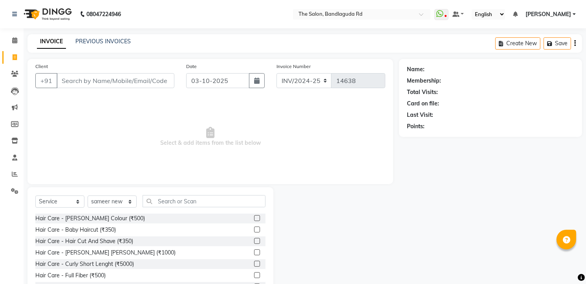
click at [106, 234] on div "Hair Care - Baby Haircut (₹350)" at bounding box center [150, 230] width 230 height 10
click at [106, 238] on div "Hair Care - Hair Cut And Shave (₹350)" at bounding box center [84, 241] width 98 height 8
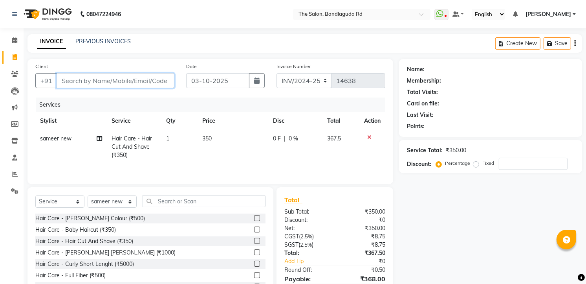
click at [139, 76] on input "Client" at bounding box center [116, 80] width 118 height 15
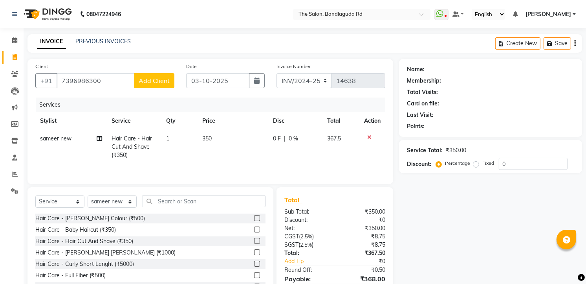
click at [147, 78] on span "Add Client" at bounding box center [154, 81] width 31 height 8
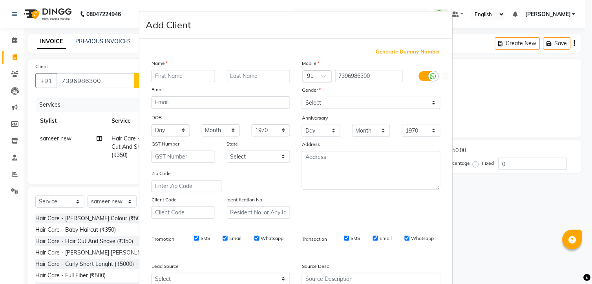
scroll to position [79, 0]
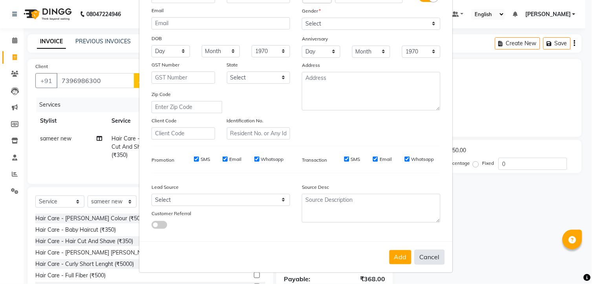
click at [428, 258] on button "Cancel" at bounding box center [430, 256] width 30 height 15
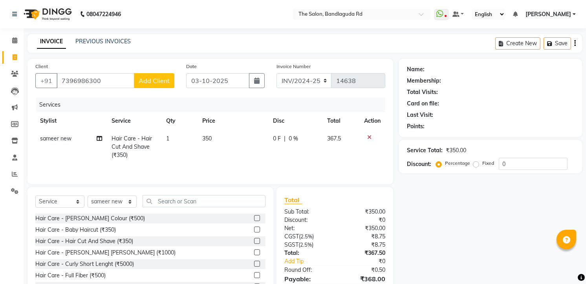
click at [146, 81] on span "Add Client" at bounding box center [154, 81] width 31 height 8
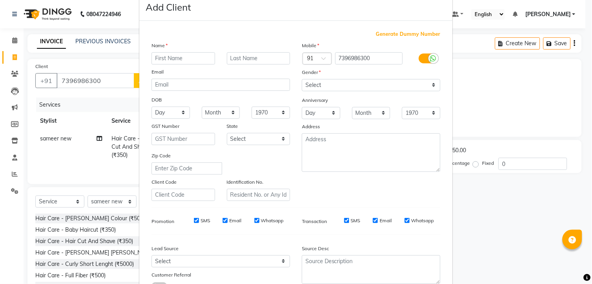
scroll to position [0, 0]
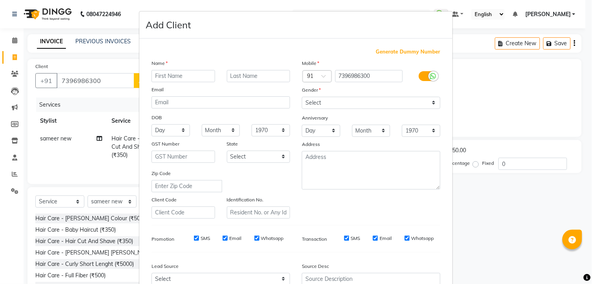
click at [162, 75] on input "text" at bounding box center [184, 76] width 64 height 12
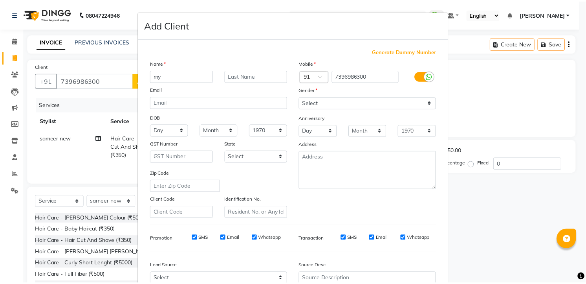
scroll to position [79, 0]
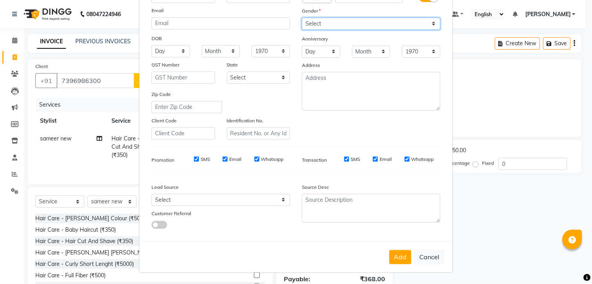
click at [378, 26] on select "Select Male Female Other Prefer Not To Say" at bounding box center [371, 24] width 139 height 12
click at [302, 18] on select "Select Male Female Other Prefer Not To Say" at bounding box center [371, 24] width 139 height 12
click at [403, 261] on button "Add" at bounding box center [401, 257] width 22 height 14
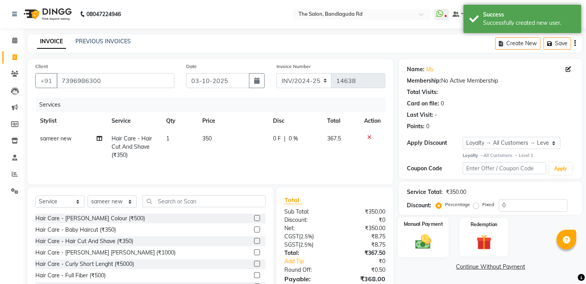
scroll to position [40, 0]
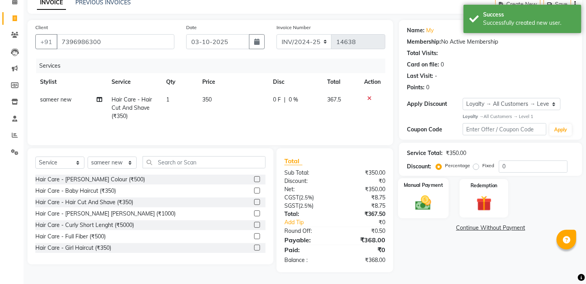
click at [426, 205] on img at bounding box center [424, 202] width 26 height 18
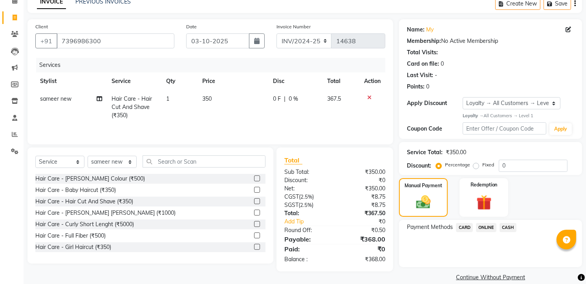
scroll to position [50, 0]
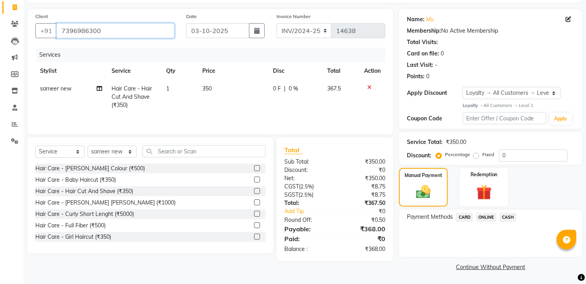
click at [152, 31] on input "7396986300" at bounding box center [116, 30] width 118 height 15
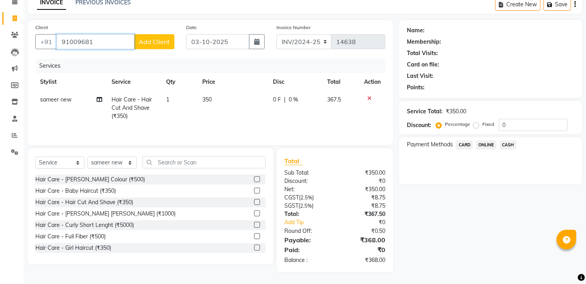
scroll to position [40, 0]
click at [118, 54] on button "my 7396986 300" at bounding box center [92, 59] width 70 height 13
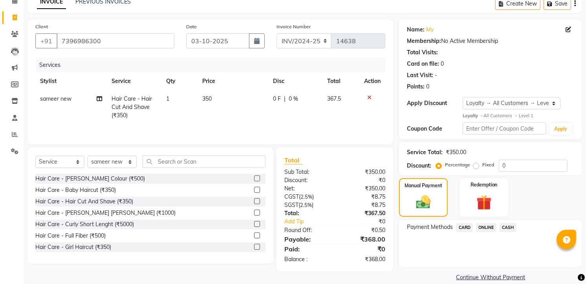
scroll to position [50, 0]
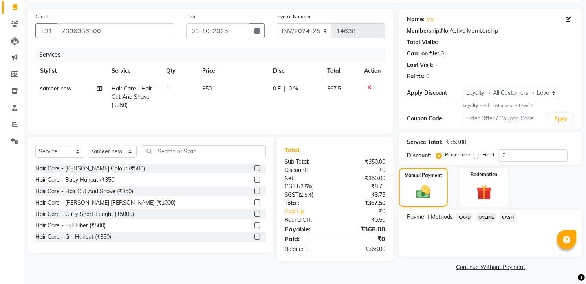
click at [516, 216] on span "CASH" at bounding box center [508, 217] width 17 height 9
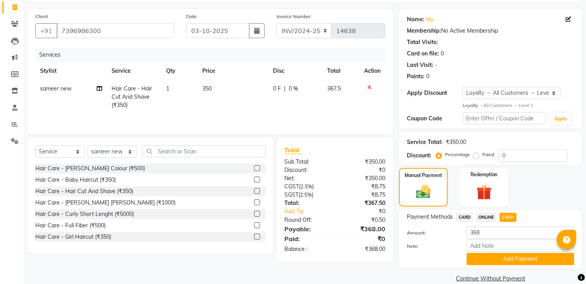
scroll to position [62, 0]
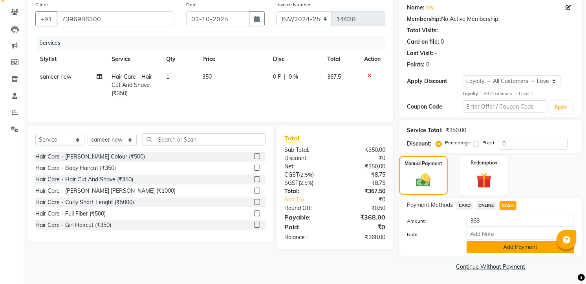
click at [499, 246] on button "Add Payment" at bounding box center [521, 247] width 108 height 12
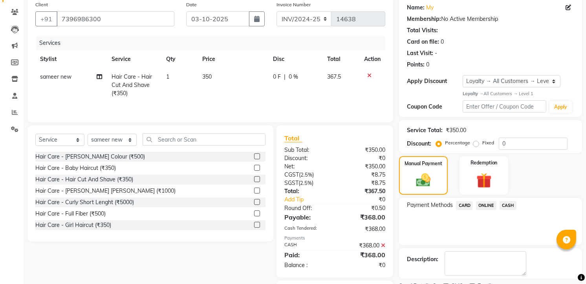
scroll to position [106, 0]
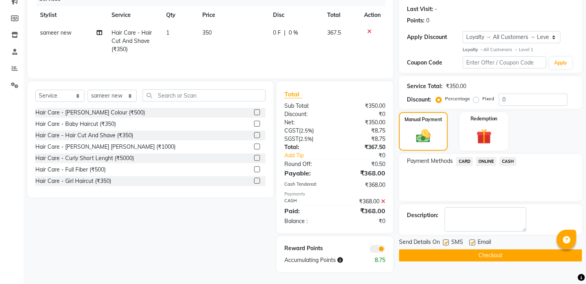
click at [499, 255] on button "Checkout" at bounding box center [490, 255] width 183 height 12
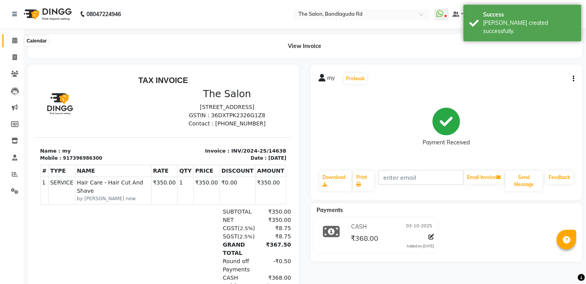
click at [15, 39] on icon at bounding box center [14, 40] width 5 height 6
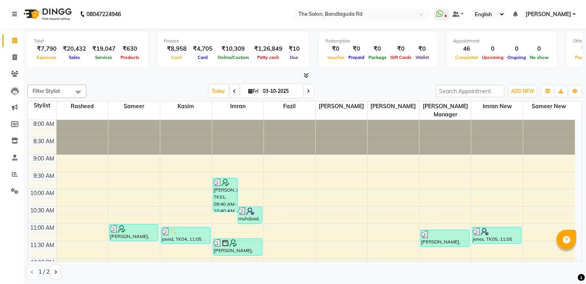
scroll to position [0, 0]
click at [13, 58] on icon at bounding box center [15, 57] width 4 height 6
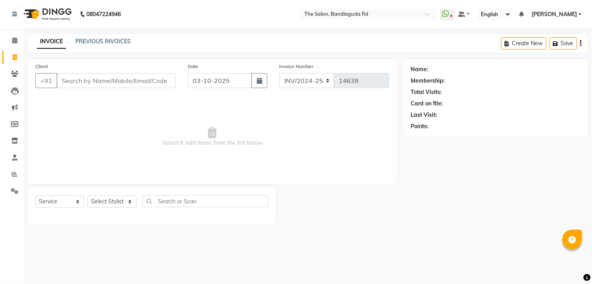
click at [111, 208] on div "Select Service Product Membership Package Voucher Prepaid Gift Card Select Styl…" at bounding box center [151, 204] width 233 height 18
drag, startPoint x: 111, startPoint y: 202, endPoint x: 111, endPoint y: 194, distance: 7.1
click at [111, 202] on select "Select Stylist [PERSON_NAME] [PERSON_NAME] [PERSON_NAME] new [PERSON_NAME] [PER…" at bounding box center [112, 201] width 49 height 12
click at [88, 196] on select "Select Stylist [PERSON_NAME] [PERSON_NAME] [PERSON_NAME] new [PERSON_NAME] [PER…" at bounding box center [112, 201] width 49 height 12
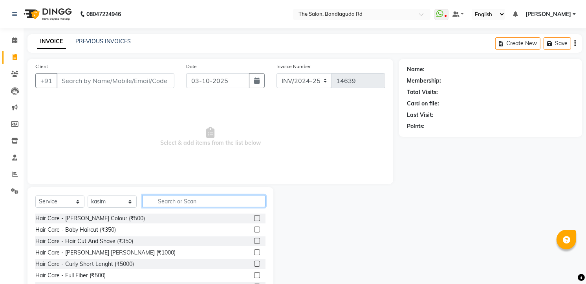
click at [152, 198] on input "text" at bounding box center [204, 201] width 123 height 12
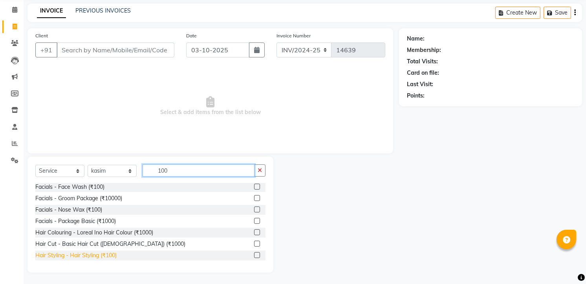
scroll to position [35, 0]
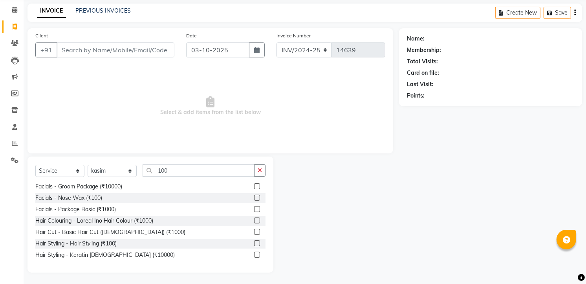
click at [100, 248] on div "Hair Care - Beard Streight (₹1000) Hair Care - Temp Ironing (₹1000) Facials - F…" at bounding box center [150, 222] width 230 height 79
click at [100, 245] on div "Hair Styling - Hair Styling (₹100)" at bounding box center [75, 243] width 81 height 8
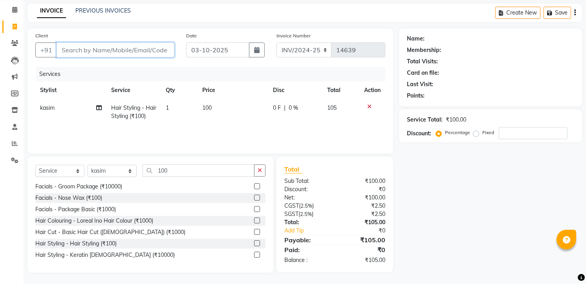
click at [112, 52] on input "Client" at bounding box center [116, 49] width 118 height 15
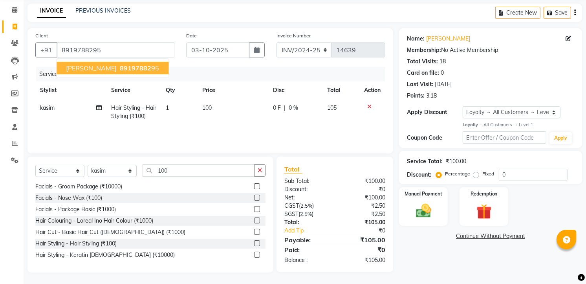
click at [120, 67] on span "89197882" at bounding box center [135, 68] width 31 height 8
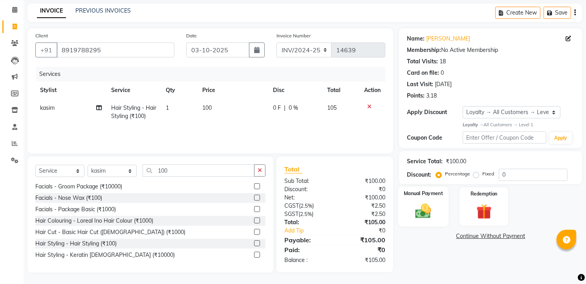
click at [427, 215] on img at bounding box center [424, 211] width 26 height 18
click at [482, 235] on span "ONLINE" at bounding box center [486, 236] width 20 height 9
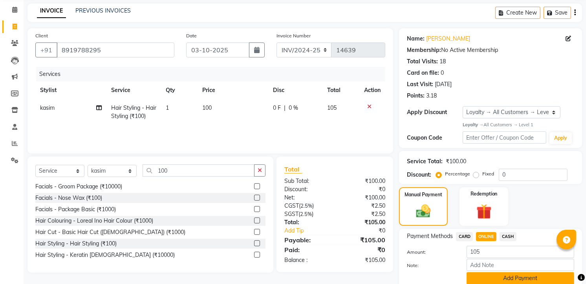
scroll to position [62, 0]
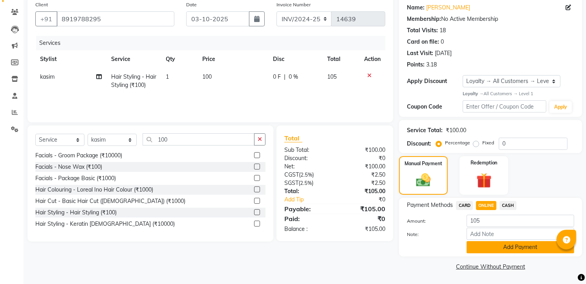
click at [494, 243] on button "Add Payment" at bounding box center [521, 247] width 108 height 12
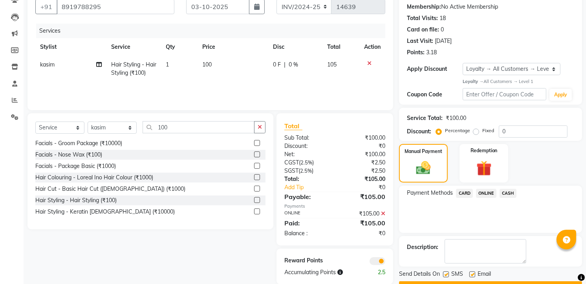
scroll to position [95, 0]
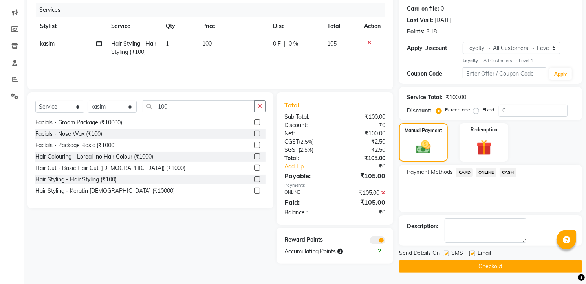
click at [503, 261] on button "Checkout" at bounding box center [490, 266] width 183 height 12
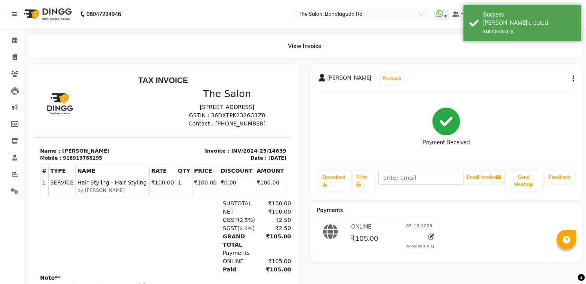
click at [64, 5] on img at bounding box center [47, 14] width 54 height 22
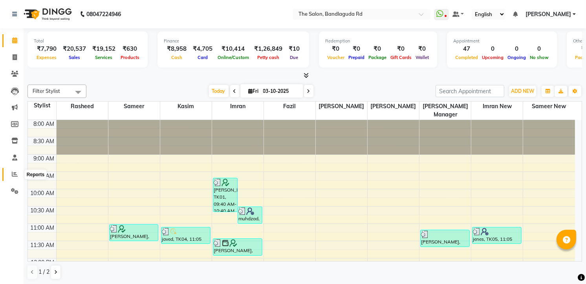
click at [10, 177] on span at bounding box center [15, 174] width 14 height 9
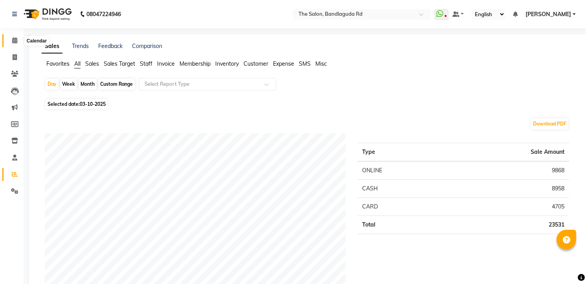
click at [10, 36] on span at bounding box center [15, 40] width 14 height 9
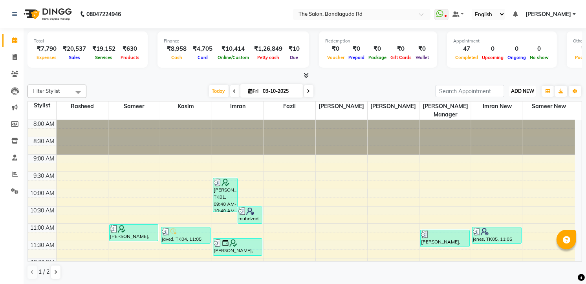
click at [532, 90] on span "ADD NEW" at bounding box center [522, 91] width 23 height 6
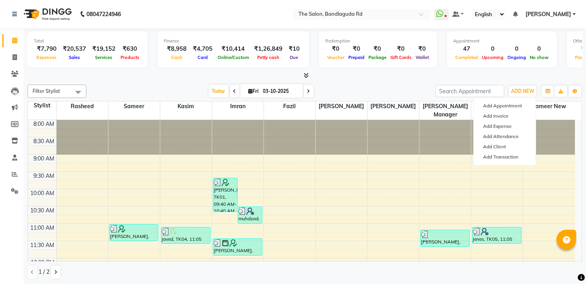
click at [442, 72] on div at bounding box center [305, 76] width 555 height 8
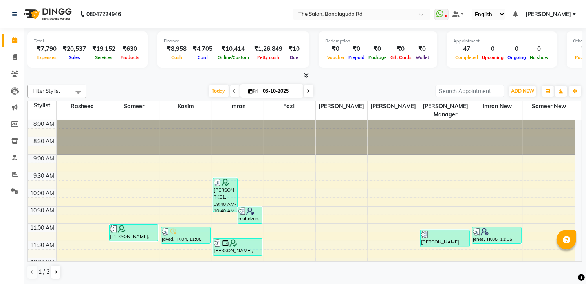
click at [563, 10] on span "[PERSON_NAME]" at bounding box center [549, 14] width 46 height 8
click at [8, 173] on span at bounding box center [15, 174] width 14 height 9
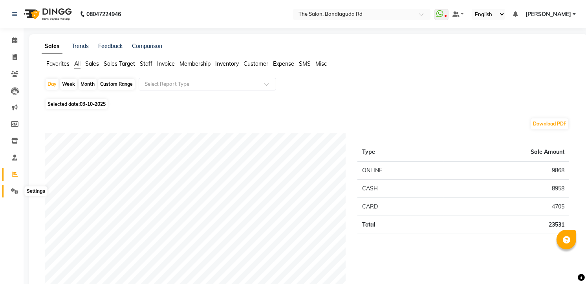
click at [17, 187] on span at bounding box center [15, 191] width 14 height 9
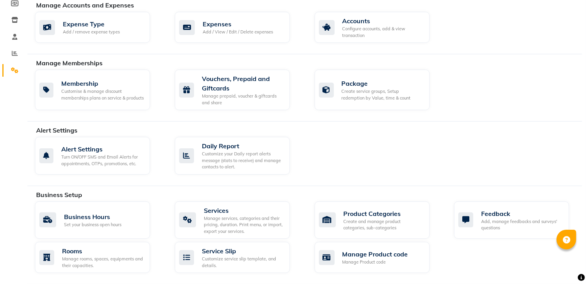
scroll to position [131, 0]
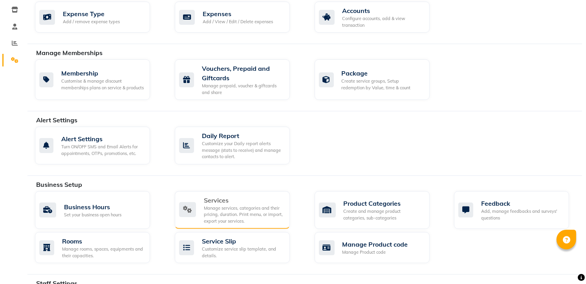
click at [220, 211] on div "Manage services, categories and their pricing, duration. Print menu, or import,…" at bounding box center [244, 215] width 80 height 20
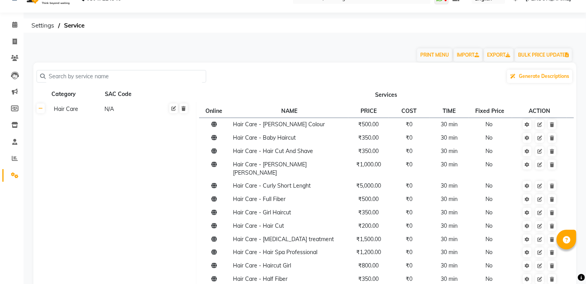
scroll to position [44, 0]
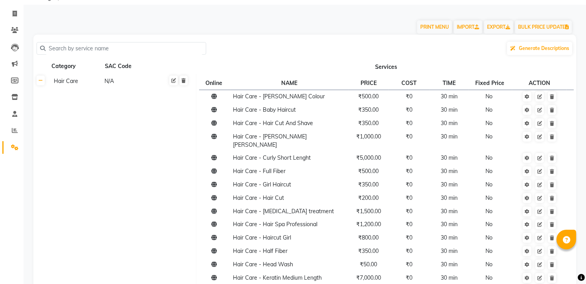
click at [141, 49] on input "text" at bounding box center [124, 48] width 157 height 12
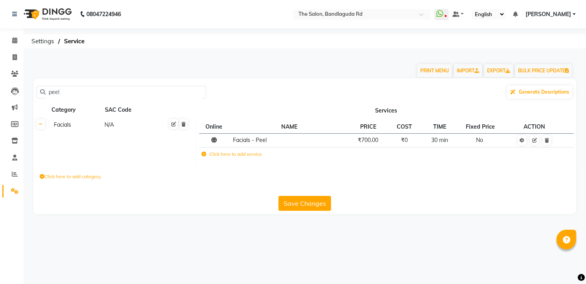
scroll to position [0, 0]
click at [543, 145] on td at bounding box center [539, 140] width 65 height 14
click at [541, 141] on icon at bounding box center [539, 140] width 5 height 5
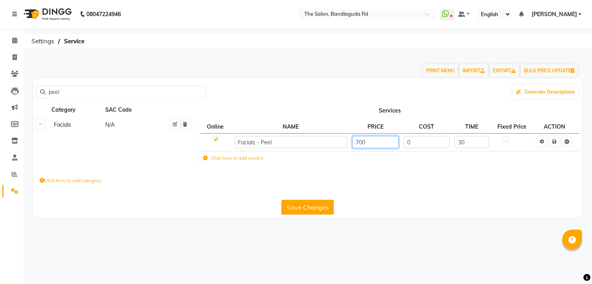
click at [376, 143] on input "700" at bounding box center [376, 142] width 46 height 12
click at [358, 116] on th "Services" at bounding box center [390, 110] width 385 height 15
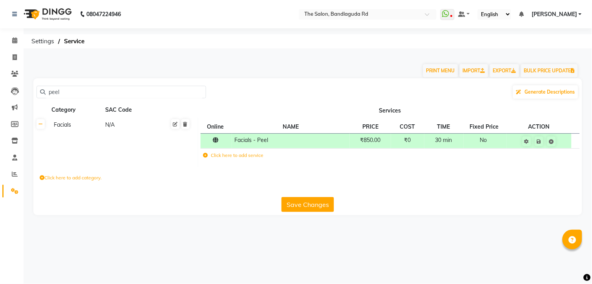
click at [300, 210] on button "Save Changes" at bounding box center [308, 204] width 53 height 15
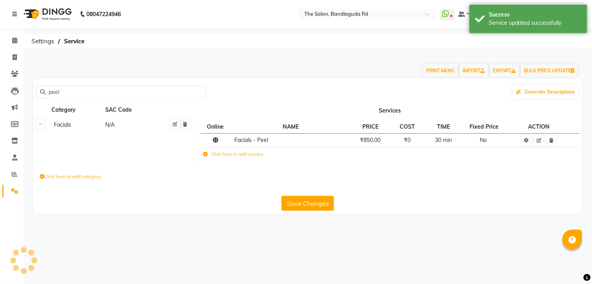
click at [63, 13] on img at bounding box center [47, 14] width 54 height 22
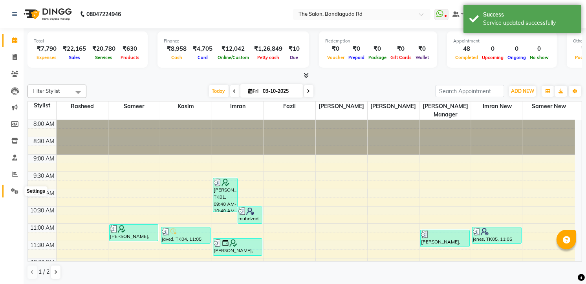
click at [12, 192] on icon at bounding box center [14, 191] width 7 height 6
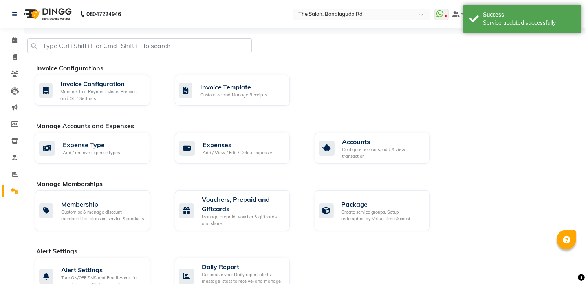
click at [64, 17] on img at bounding box center [47, 14] width 54 height 22
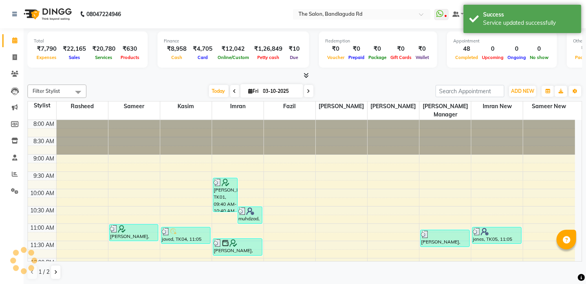
scroll to position [287, 0]
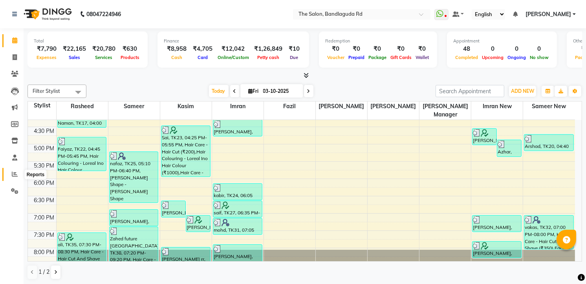
click at [17, 171] on icon at bounding box center [15, 174] width 6 height 6
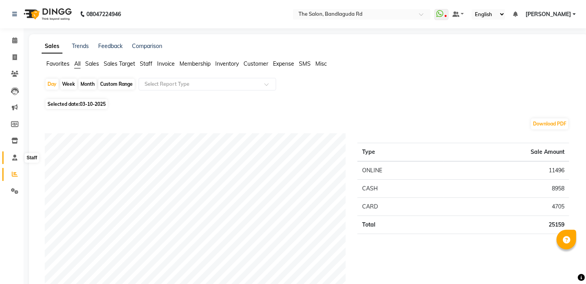
click at [14, 153] on span at bounding box center [15, 157] width 14 height 9
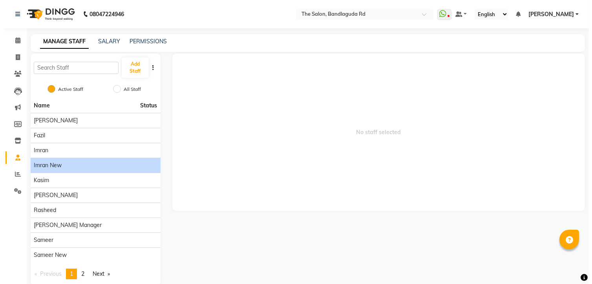
scroll to position [13, 0]
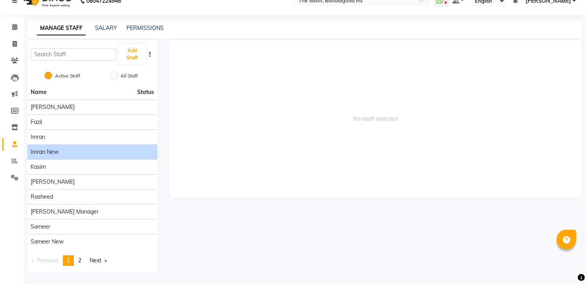
click at [84, 154] on div "imran new" at bounding box center [93, 152] width 124 height 8
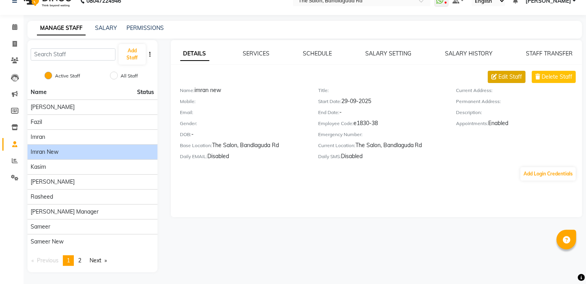
click at [506, 74] on span "Edit Staff" at bounding box center [511, 77] width 24 height 8
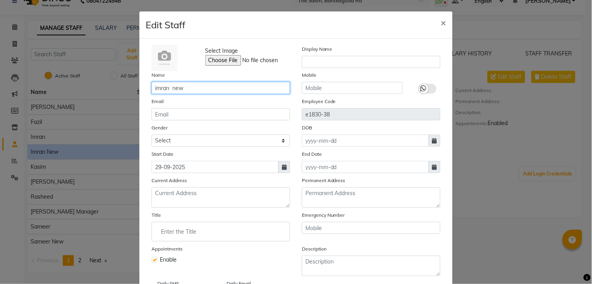
click at [222, 88] on input "imran new" at bounding box center [221, 88] width 139 height 12
click at [196, 75] on div "Name Mudassir" at bounding box center [221, 82] width 150 height 23
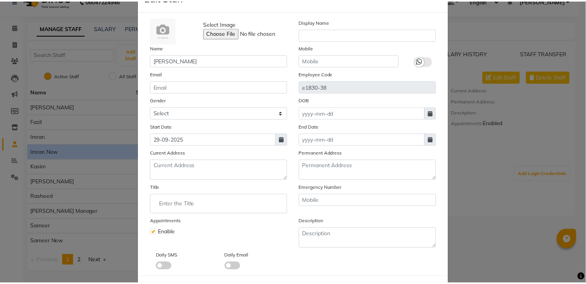
scroll to position [64, 0]
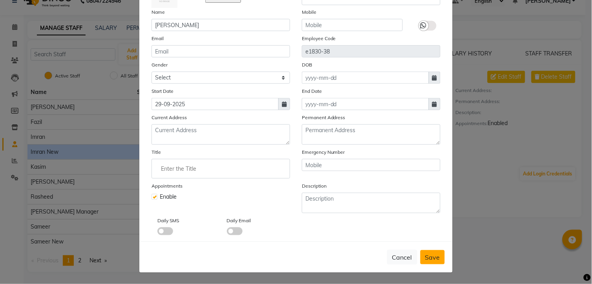
click at [430, 255] on span "Save" at bounding box center [433, 257] width 15 height 8
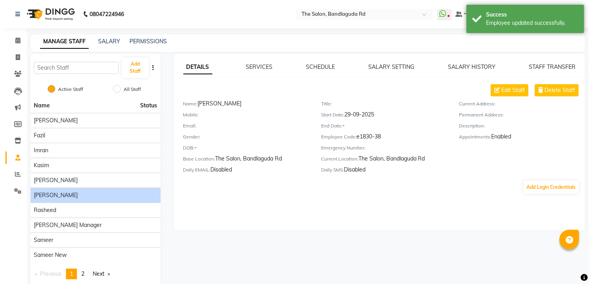
scroll to position [13, 0]
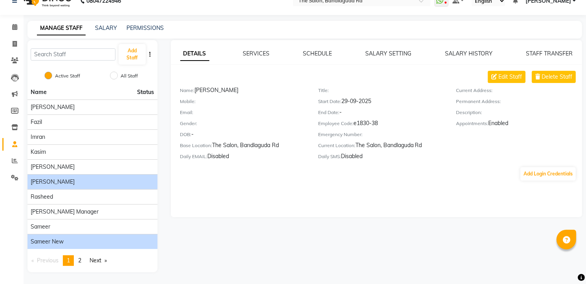
click at [62, 239] on span "sameer new" at bounding box center [47, 241] width 33 height 8
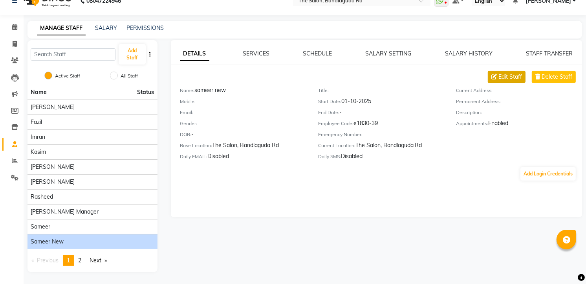
click at [497, 76] on button "Edit Staff" at bounding box center [507, 77] width 38 height 12
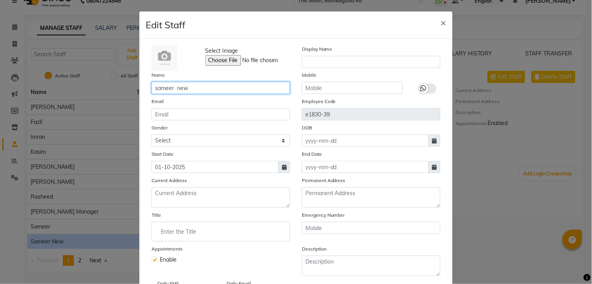
click at [200, 91] on input "sameer new" at bounding box center [221, 88] width 139 height 12
click at [259, 76] on div "Name Shad" at bounding box center [221, 82] width 150 height 23
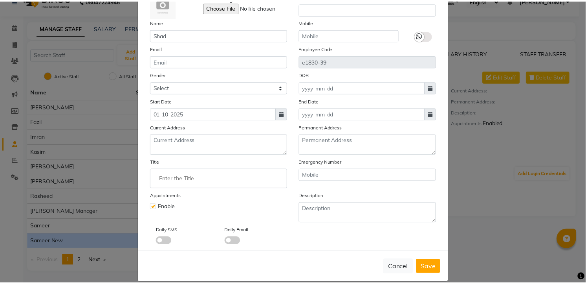
scroll to position [64, 0]
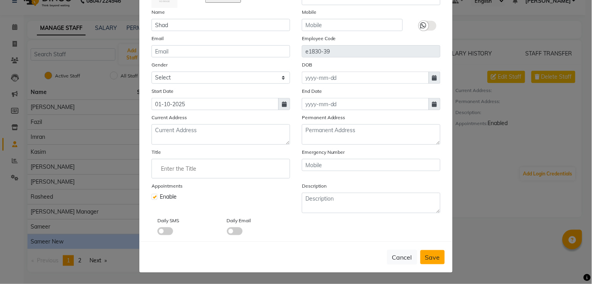
click at [434, 251] on button "Save" at bounding box center [433, 257] width 24 height 14
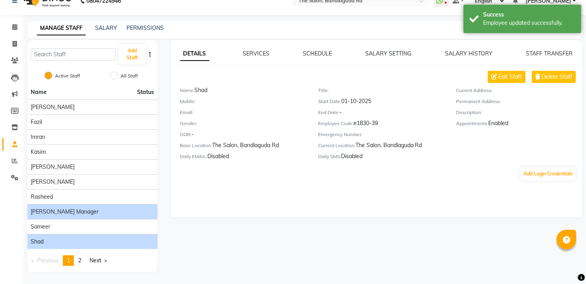
scroll to position [0, 0]
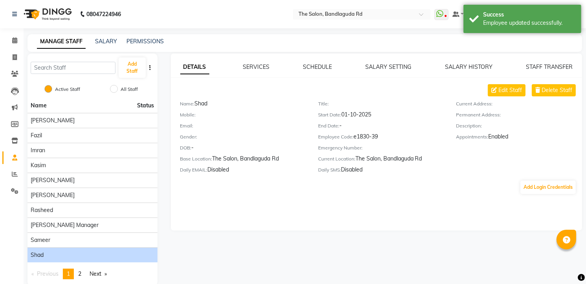
click at [55, 8] on img at bounding box center [47, 14] width 54 height 22
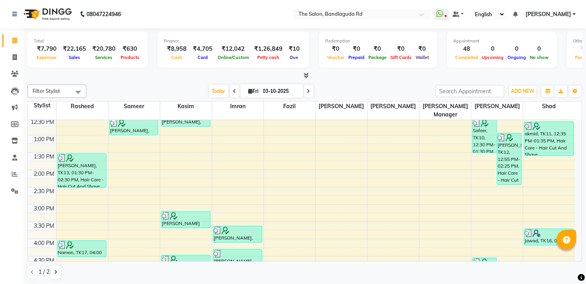
scroll to position [174, 0]
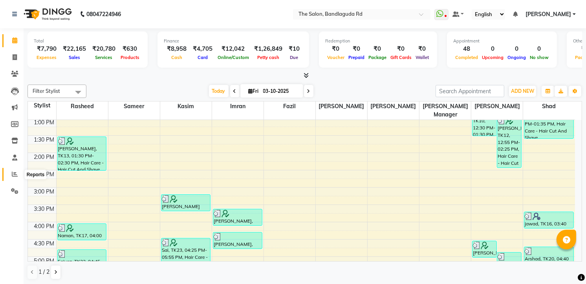
click at [10, 172] on span at bounding box center [15, 174] width 14 height 9
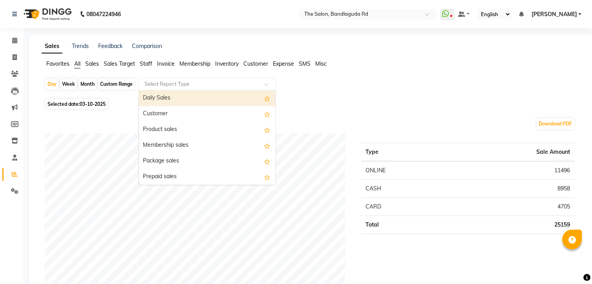
click at [176, 81] on input "text" at bounding box center [199, 84] width 113 height 8
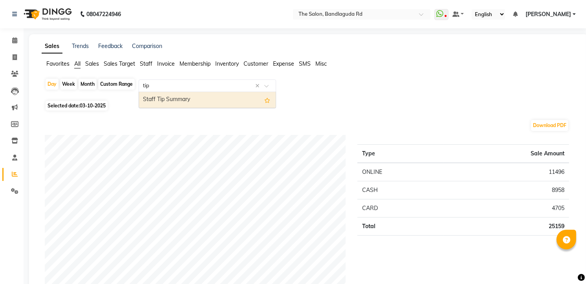
click at [250, 101] on div "Staff Tip Summary" at bounding box center [207, 100] width 137 height 16
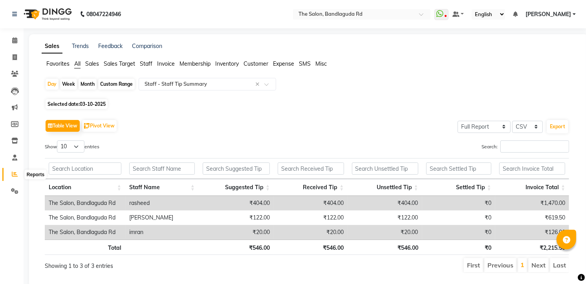
click at [16, 174] on icon at bounding box center [15, 174] width 6 height 6
click at [75, 64] on span "All" at bounding box center [77, 63] width 6 height 7
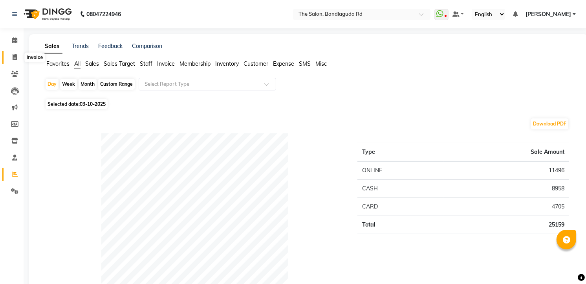
click at [17, 60] on icon at bounding box center [15, 57] width 4 height 6
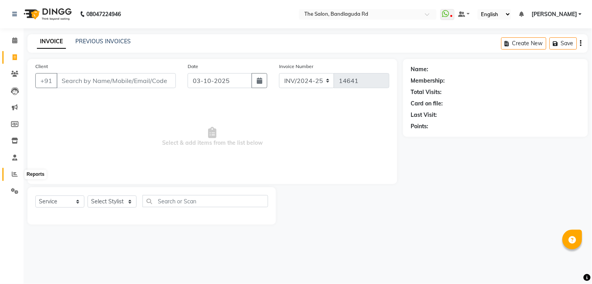
click at [10, 174] on span at bounding box center [15, 174] width 14 height 9
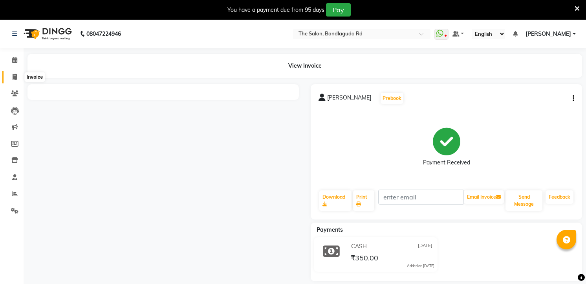
click at [7, 80] on link "Invoice" at bounding box center [11, 77] width 19 height 13
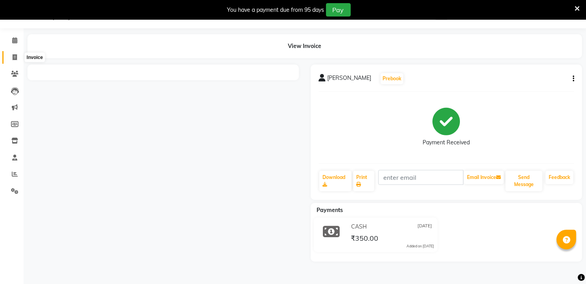
select select "service"
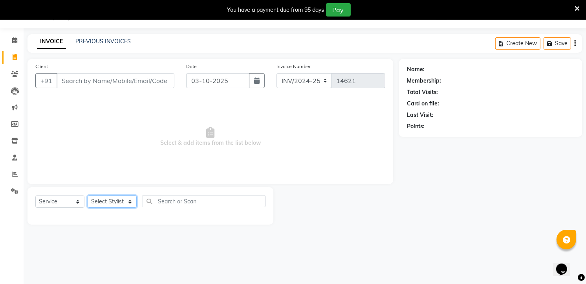
click at [124, 201] on select "Select Stylist [PERSON_NAME] [PERSON_NAME] [PERSON_NAME] new [PERSON_NAME] [PER…" at bounding box center [112, 201] width 49 height 12
click at [88, 196] on select "Select Stylist AIJAZ fazil imran imran new kasim mohsin rasheed rashid manager …" at bounding box center [112, 201] width 49 height 12
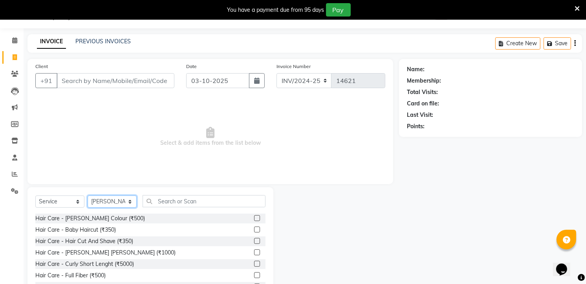
click at [107, 202] on select "Select Stylist AIJAZ fazil imran imran new kasim mohsin rasheed rashid manager …" at bounding box center [112, 201] width 49 height 12
select select "63353"
click at [88, 196] on select "Select Stylist AIJAZ fazil imran imran new kasim mohsin rasheed rashid manager …" at bounding box center [112, 201] width 49 height 12
click at [168, 192] on div "Select Service Product Membership Package Voucher Prepaid Gift Card Select Styl…" at bounding box center [151, 245] width 246 height 116
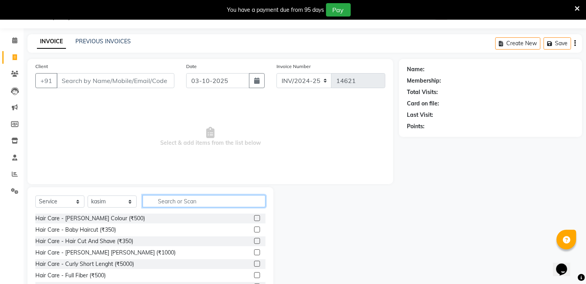
click at [167, 198] on input "text" at bounding box center [204, 201] width 123 height 12
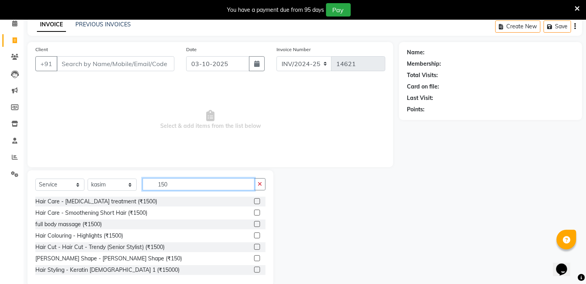
scroll to position [50, 0]
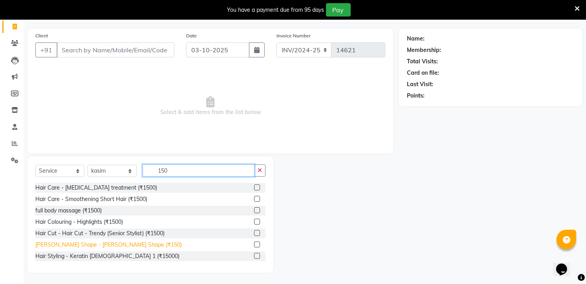
type input "150"
click at [101, 248] on div "Beard Shape - Beard Shape (₹150)" at bounding box center [108, 244] width 147 height 8
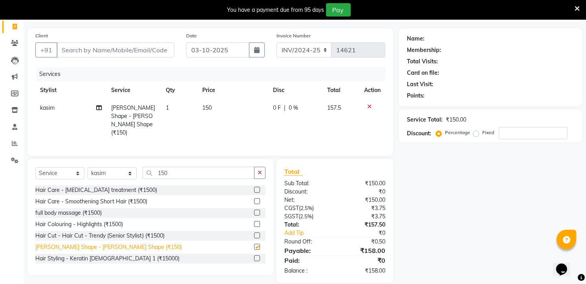
checkbox input "false"
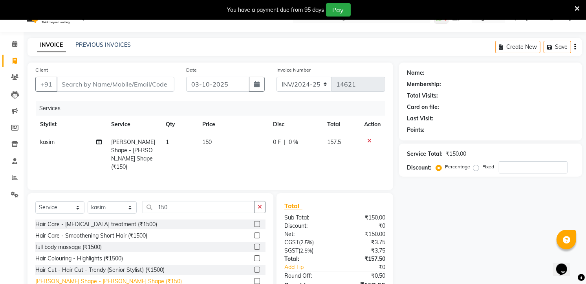
scroll to position [0, 0]
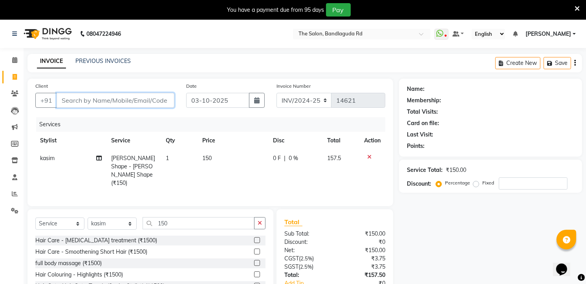
click at [163, 104] on input "Client" at bounding box center [116, 100] width 118 height 15
type input "8"
type input "0"
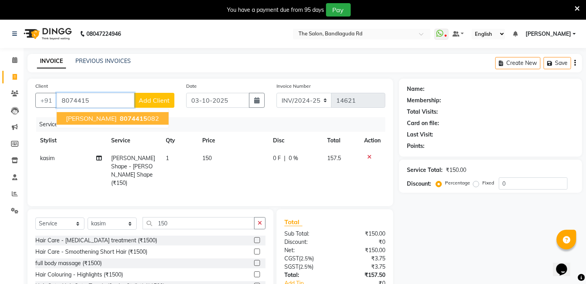
click at [138, 120] on ngb-highlight "8074415 082" at bounding box center [138, 118] width 41 height 8
type input "8074415082"
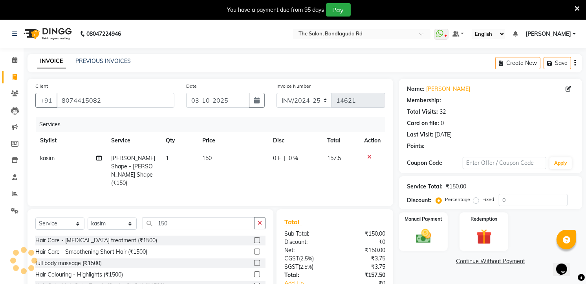
select select "2: Object"
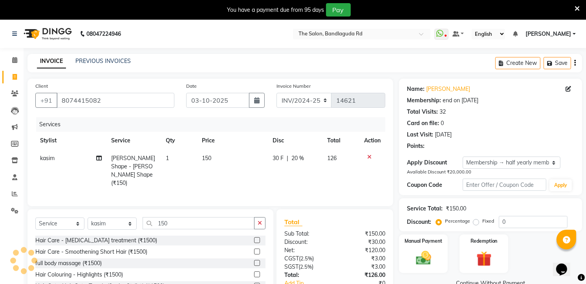
type input "20"
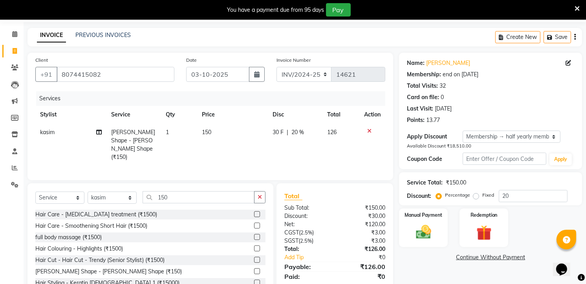
scroll to position [50, 0]
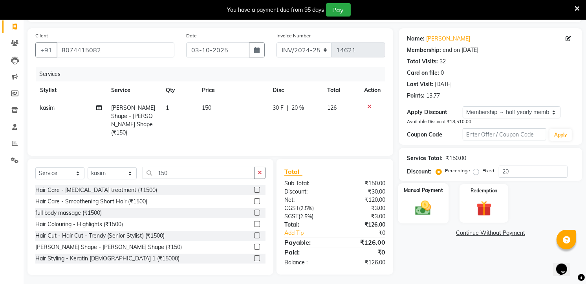
click at [432, 207] on img at bounding box center [424, 207] width 26 height 18
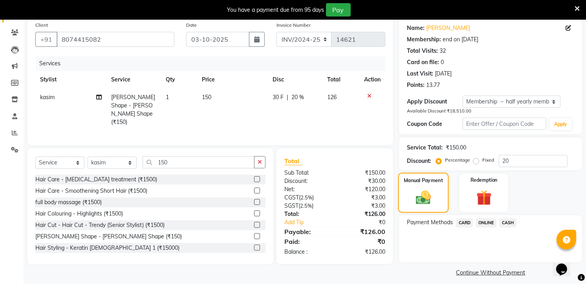
scroll to position [67, 0]
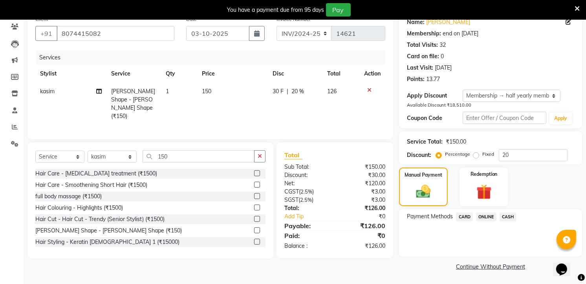
click at [490, 220] on span "ONLINE" at bounding box center [486, 216] width 20 height 9
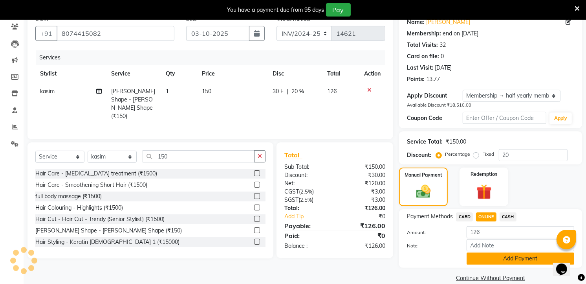
click at [480, 260] on button "Add Payment" at bounding box center [521, 258] width 108 height 12
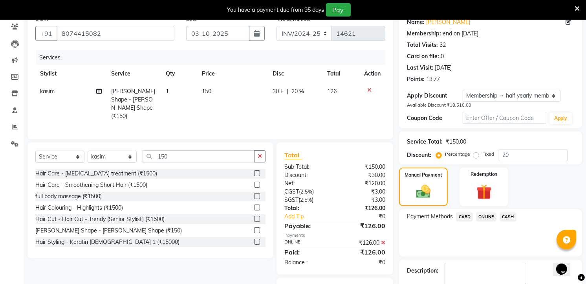
scroll to position [111, 0]
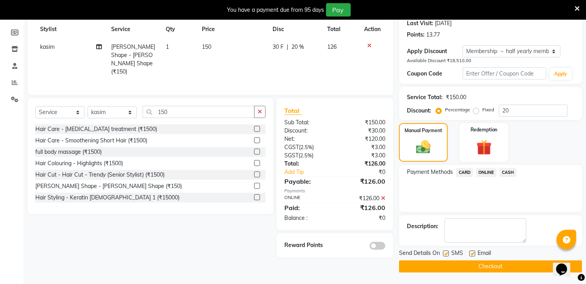
click at [480, 260] on button "Checkout" at bounding box center [490, 266] width 183 height 12
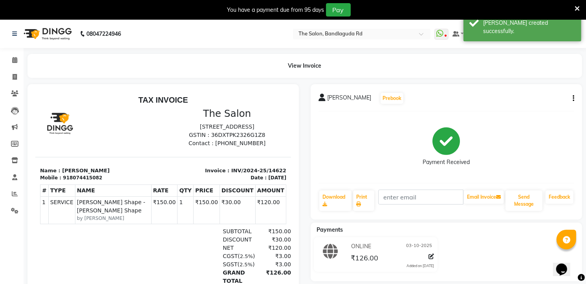
click at [50, 30] on img at bounding box center [47, 34] width 54 height 22
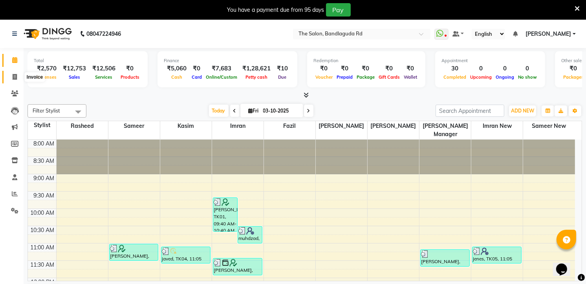
click at [14, 79] on icon at bounding box center [15, 77] width 4 height 6
select select "service"
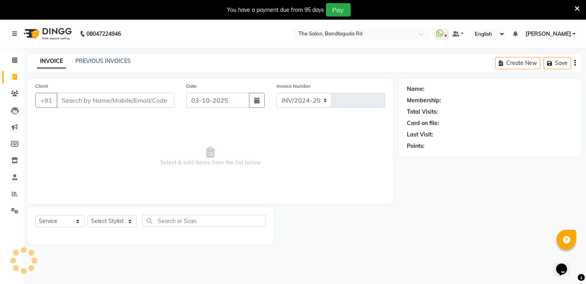
select select "5198"
type input "14623"
click at [112, 217] on select "Select Stylist [PERSON_NAME] [PERSON_NAME] [PERSON_NAME] new [PERSON_NAME] [PER…" at bounding box center [112, 221] width 49 height 12
select select "63354"
click at [88, 215] on select "Select Stylist [PERSON_NAME] [PERSON_NAME] [PERSON_NAME] new [PERSON_NAME] [PER…" at bounding box center [112, 221] width 49 height 12
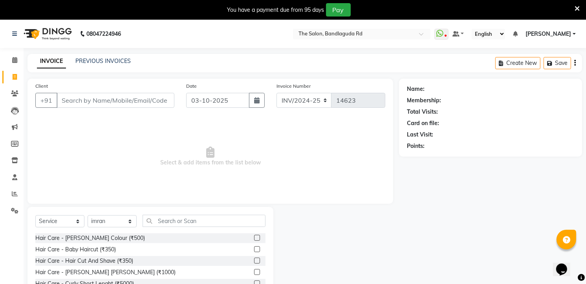
drag, startPoint x: 187, startPoint y: 210, endPoint x: 188, endPoint y: 222, distance: 11.4
click at [188, 221] on div "Select Service Product Membership Package Voucher Prepaid Gift Card Select Styl…" at bounding box center [151, 265] width 246 height 116
click at [188, 222] on input "text" at bounding box center [204, 221] width 123 height 12
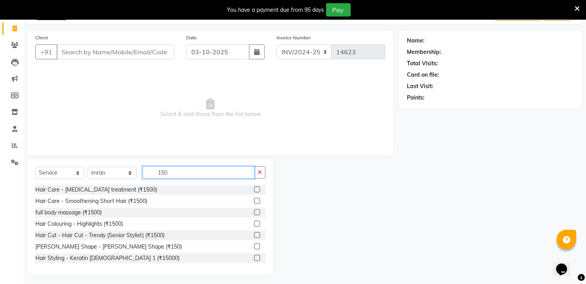
scroll to position [50, 0]
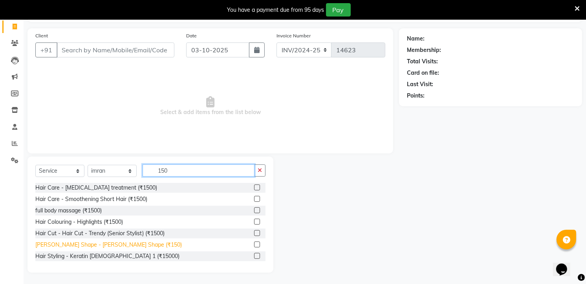
type input "150"
click at [108, 248] on div "[PERSON_NAME] Shape - [PERSON_NAME] Shape (₹150)" at bounding box center [108, 244] width 147 height 8
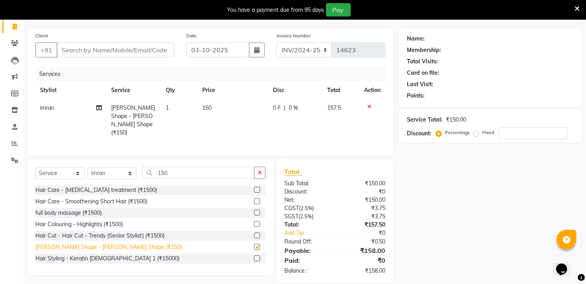
checkbox input "false"
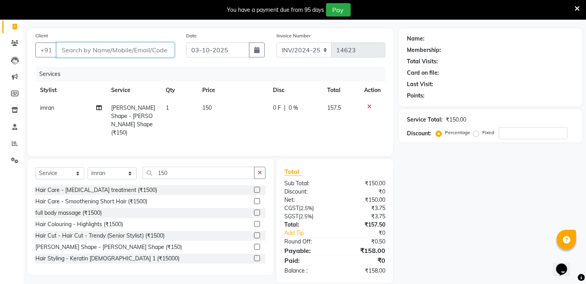
click at [118, 52] on input "Client" at bounding box center [116, 49] width 118 height 15
type input "8"
type input "0"
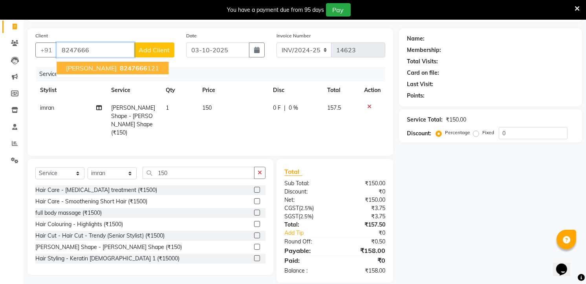
click at [118, 65] on ngb-highlight "8247666 121" at bounding box center [138, 68] width 41 height 8
type input "8247666121"
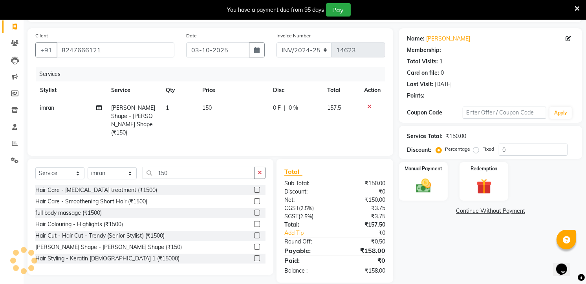
select select "1: Object"
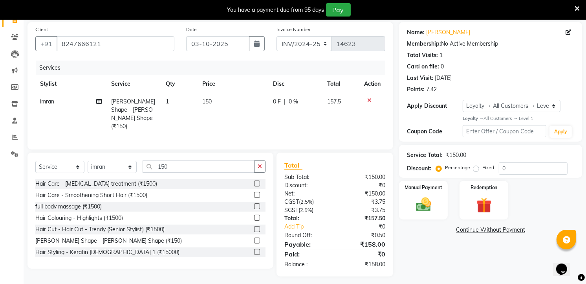
scroll to position [58, 0]
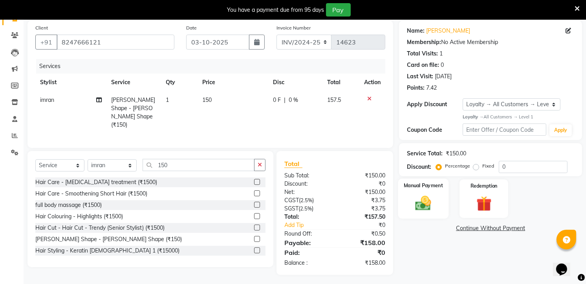
click at [433, 199] on img at bounding box center [424, 203] width 26 height 18
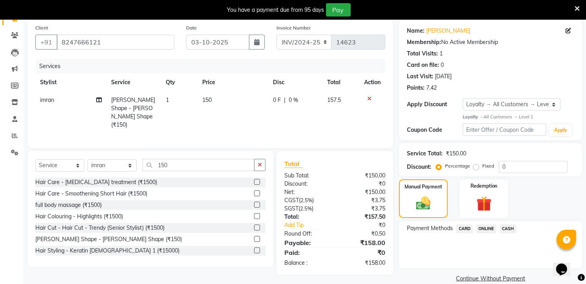
click at [484, 224] on span "ONLINE" at bounding box center [486, 228] width 20 height 9
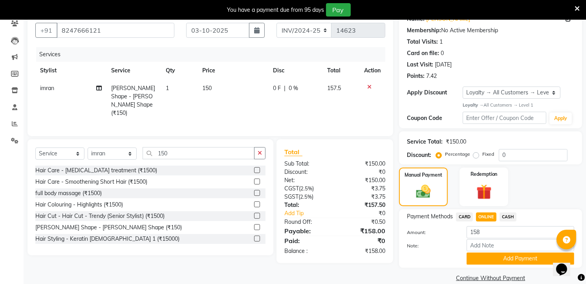
scroll to position [81, 0]
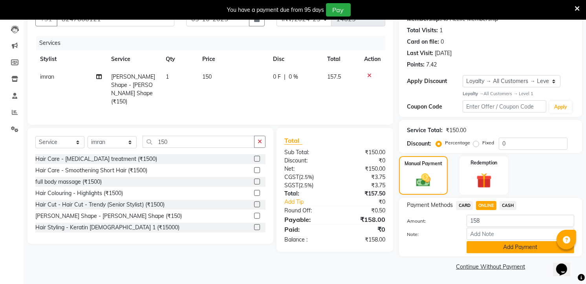
click at [495, 246] on button "Add Payment" at bounding box center [521, 247] width 108 height 12
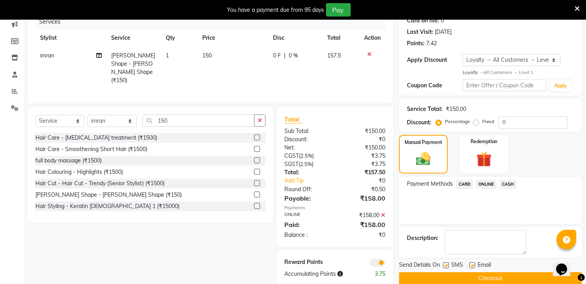
scroll to position [114, 0]
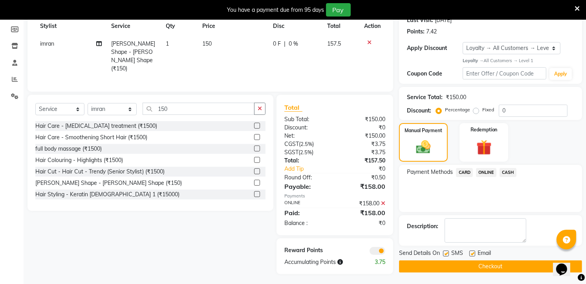
click at [500, 264] on button "Checkout" at bounding box center [490, 266] width 183 height 12
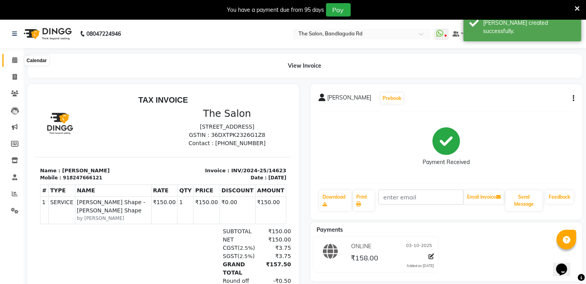
click at [17, 60] on icon at bounding box center [14, 60] width 5 height 6
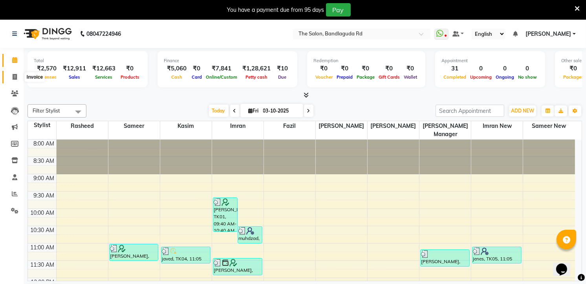
click at [15, 77] on icon at bounding box center [15, 77] width 4 height 6
select select "service"
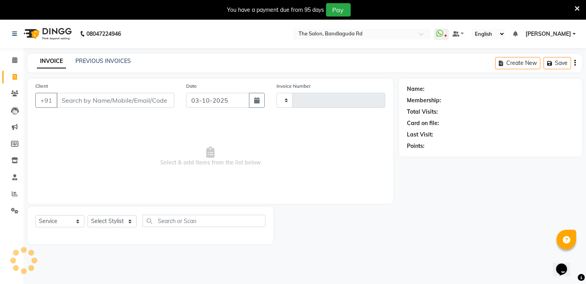
type input "14624"
select select "5198"
click at [579, 7] on icon at bounding box center [577, 8] width 5 height 7
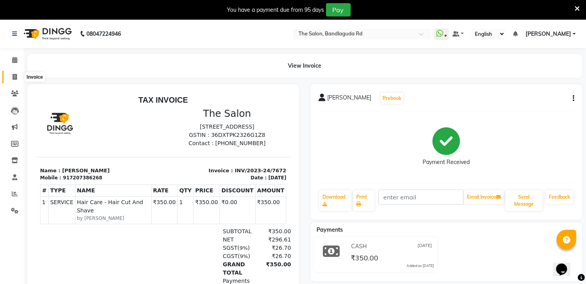
click at [18, 77] on span at bounding box center [15, 77] width 14 height 9
select select "service"
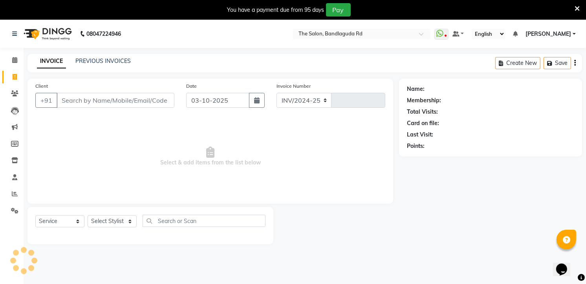
scroll to position [20, 0]
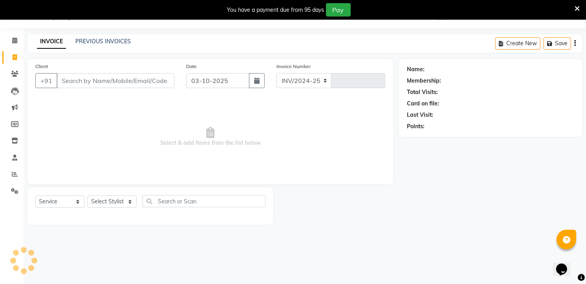
select select "5198"
type input "14629"
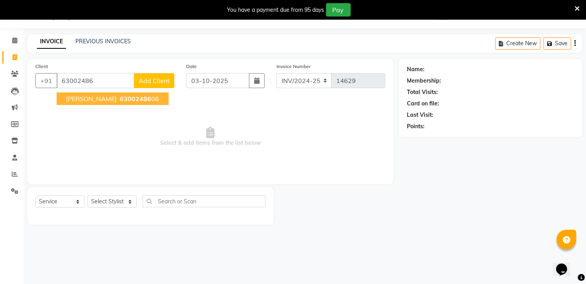
click at [120, 100] on span "63002486" at bounding box center [135, 99] width 31 height 8
type input "6300248606"
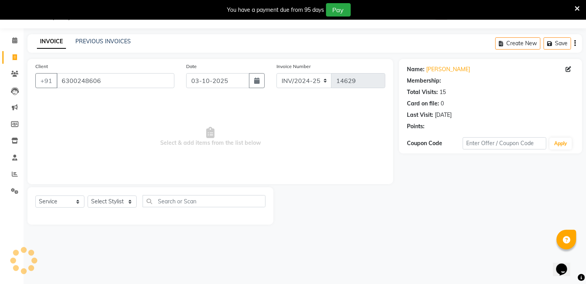
select select "2: Object"
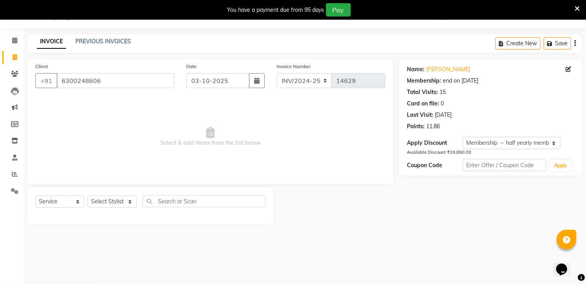
click at [468, 88] on div "Total Visits: 15" at bounding box center [490, 92] width 167 height 8
click at [576, 12] on icon at bounding box center [577, 8] width 5 height 7
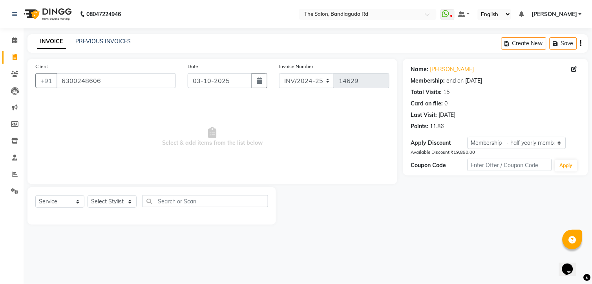
click at [10, 51] on link "Invoice" at bounding box center [11, 57] width 19 height 13
select select "service"
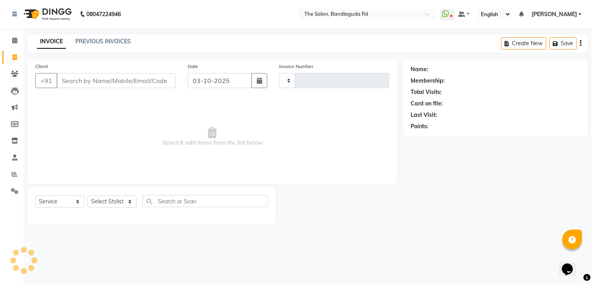
type input "14629"
select select "5198"
click at [100, 203] on select "Select Stylist [PERSON_NAME] [PERSON_NAME] [PERSON_NAME] new [PERSON_NAME] [PER…" at bounding box center [112, 201] width 49 height 12
select select "43772"
click at [88, 196] on select "Select Stylist [PERSON_NAME] [PERSON_NAME] [PERSON_NAME] new [PERSON_NAME] [PER…" at bounding box center [112, 201] width 49 height 12
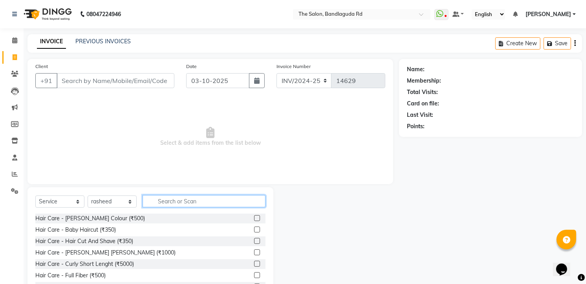
click at [166, 199] on input "text" at bounding box center [204, 201] width 123 height 12
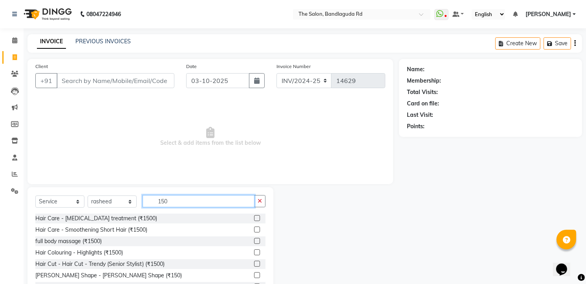
scroll to position [13, 0]
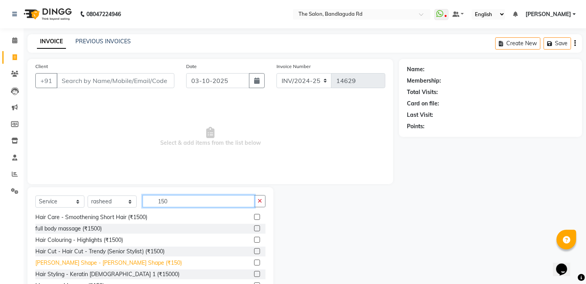
type input "150"
click at [111, 264] on div "[PERSON_NAME] Shape - [PERSON_NAME] Shape (₹150)" at bounding box center [108, 263] width 147 height 8
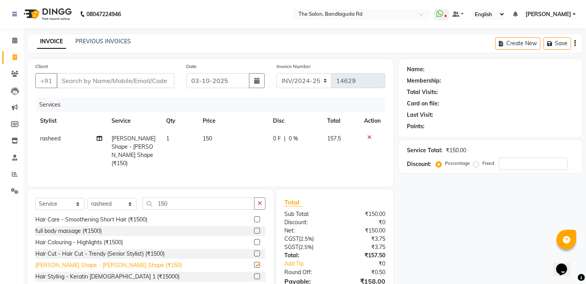
checkbox input "false"
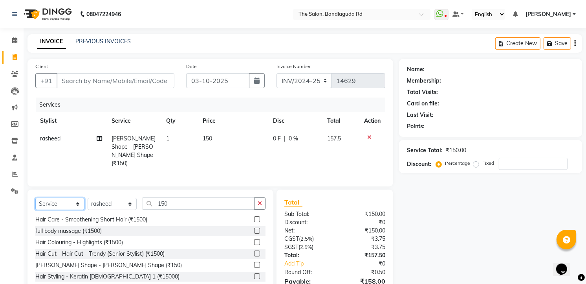
click at [64, 198] on select "Select Service Product Membership Package Voucher Prepaid Gift Card" at bounding box center [59, 204] width 49 height 12
select select "product"
click at [35, 198] on select "Select Service Product Membership Package Voucher Prepaid Gift Card" at bounding box center [59, 204] width 49 height 12
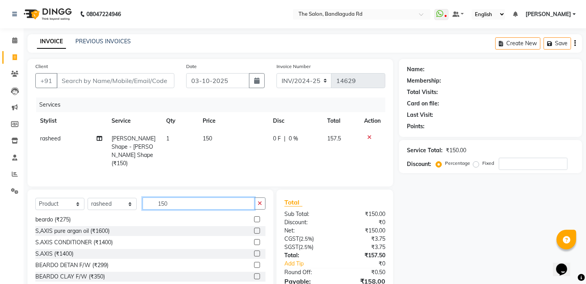
click at [179, 202] on input "150" at bounding box center [199, 203] width 112 height 12
type input "1"
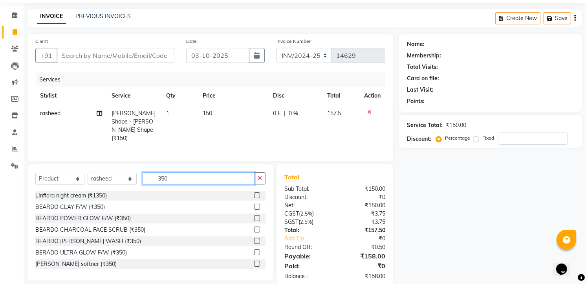
scroll to position [39, 0]
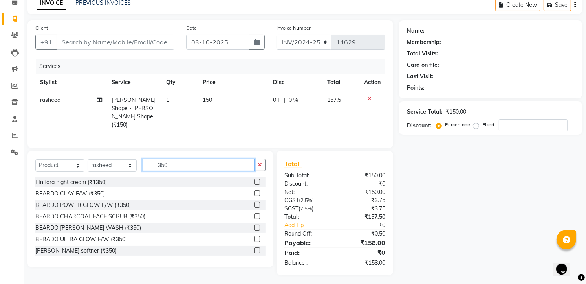
type input "350"
click at [65, 162] on select "Select Service Product Membership Package Voucher Prepaid Gift Card" at bounding box center [59, 165] width 49 height 12
click at [35, 159] on select "Select Service Product Membership Package Voucher Prepaid Gift Card" at bounding box center [59, 165] width 49 height 12
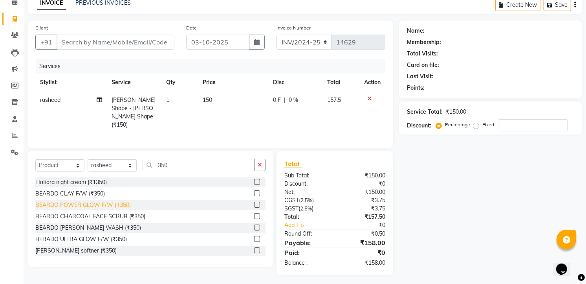
click at [104, 205] on div "BEARDO POWER GLOW F/W (₹350)" at bounding box center [82, 205] width 95 height 8
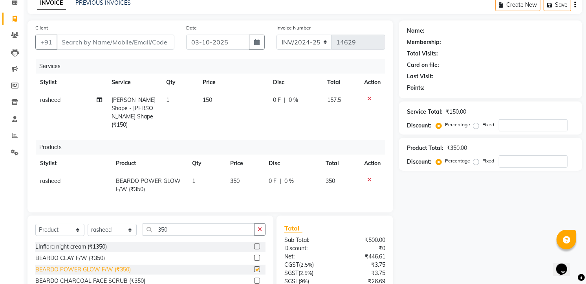
checkbox input "false"
click at [203, 172] on td "1" at bounding box center [206, 185] width 38 height 26
select select "43772"
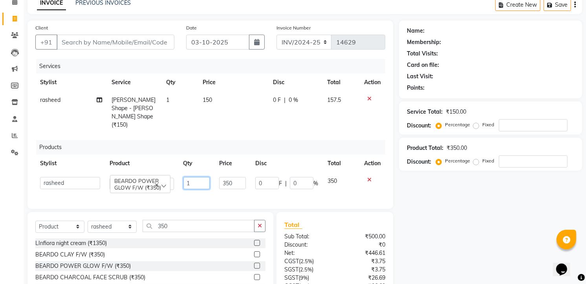
click at [203, 177] on input "1" at bounding box center [196, 183] width 26 height 12
type input "2"
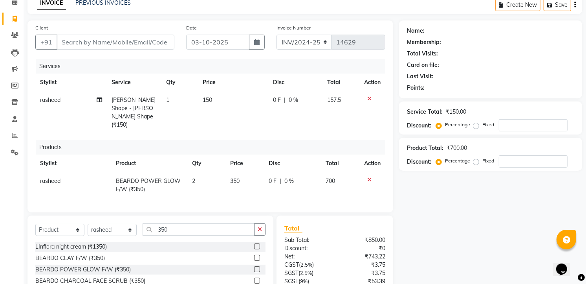
click at [198, 140] on div "Products" at bounding box center [213, 147] width 355 height 15
click at [118, 40] on input "Client" at bounding box center [116, 42] width 118 height 15
type input "9"
type input "0"
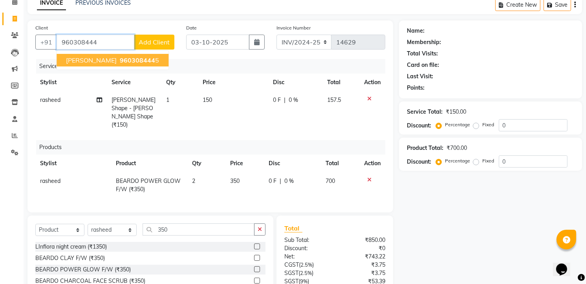
click at [130, 60] on span "960308444" at bounding box center [137, 60] width 35 height 8
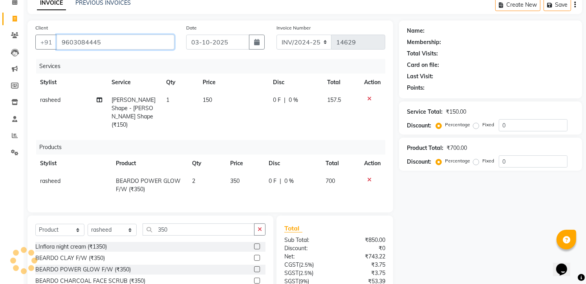
type input "9603084445"
select select "2: Object"
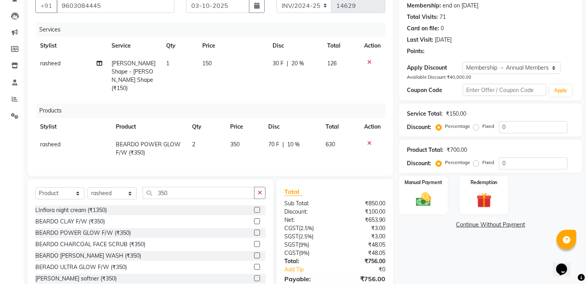
scroll to position [104, 0]
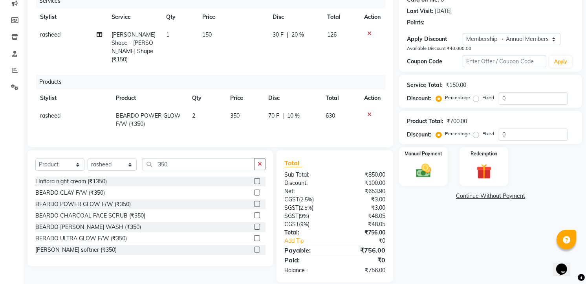
type input "20"
type input "10"
click at [431, 173] on img at bounding box center [424, 170] width 26 height 18
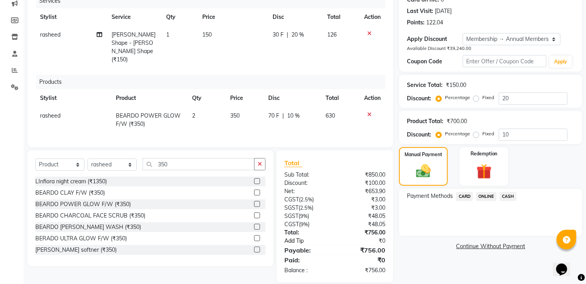
click at [301, 237] on link "Add Tip" at bounding box center [312, 241] width 66 height 8
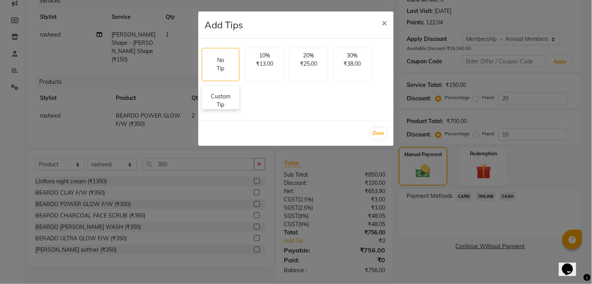
click at [226, 95] on p "Custom Tip" at bounding box center [221, 100] width 28 height 17
select select "43772"
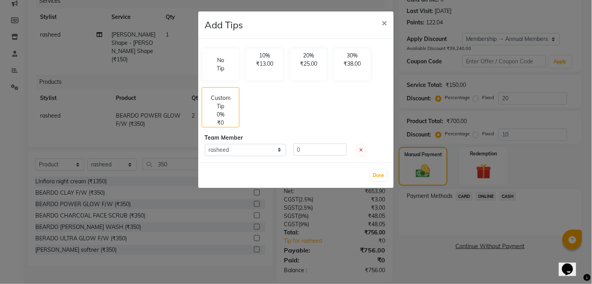
click at [313, 140] on div "Team Member" at bounding box center [296, 138] width 183 height 8
click at [315, 150] on input "0" at bounding box center [320, 149] width 53 height 12
type input "200"
click at [376, 171] on button "Done" at bounding box center [379, 175] width 16 height 11
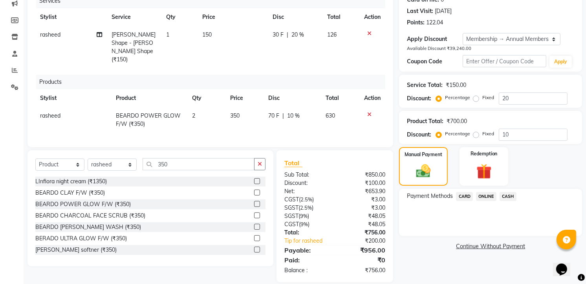
click at [484, 189] on div "Payment Methods CARD ONLINE CASH" at bounding box center [490, 212] width 183 height 47
click at [481, 193] on span "ONLINE" at bounding box center [486, 196] width 20 height 9
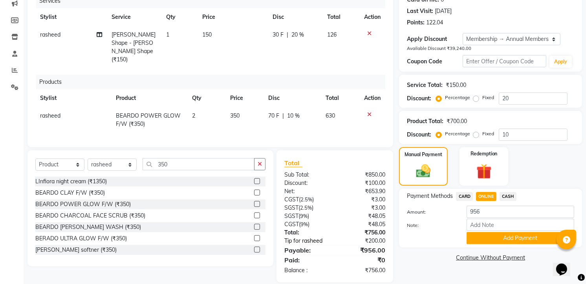
click at [307, 237] on link "Tip for rasheed" at bounding box center [312, 241] width 66 height 8
select select "43772"
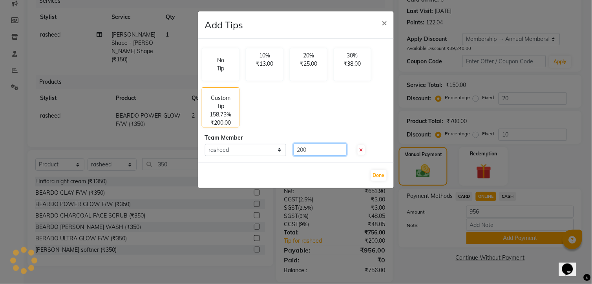
click at [328, 146] on input "200" at bounding box center [320, 149] width 53 height 12
type input "204"
click at [373, 175] on button "Done" at bounding box center [379, 175] width 16 height 11
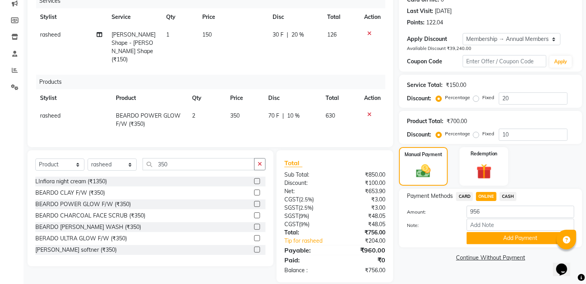
click at [490, 196] on span "ONLINE" at bounding box center [486, 196] width 20 height 9
type input "960"
click at [484, 241] on button "Add Payment" at bounding box center [521, 238] width 108 height 12
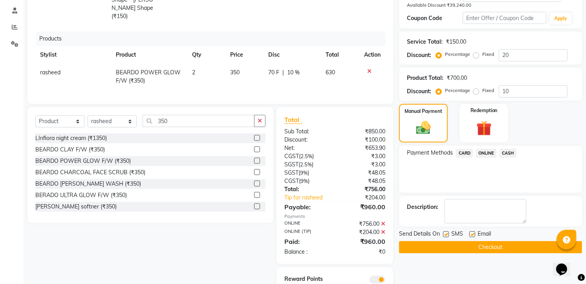
scroll to position [179, 0]
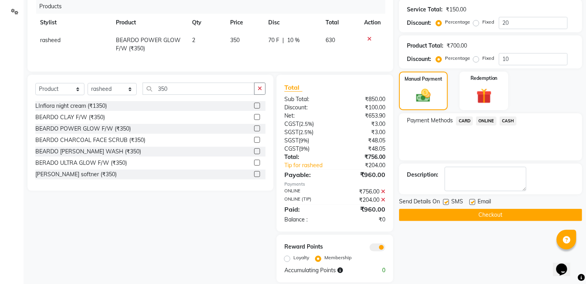
click at [493, 214] on button "Checkout" at bounding box center [490, 215] width 183 height 12
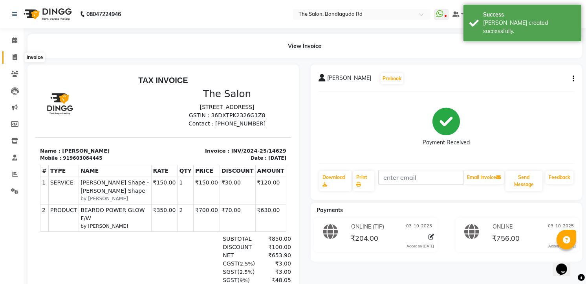
click at [15, 55] on icon at bounding box center [15, 57] width 4 height 6
select select "service"
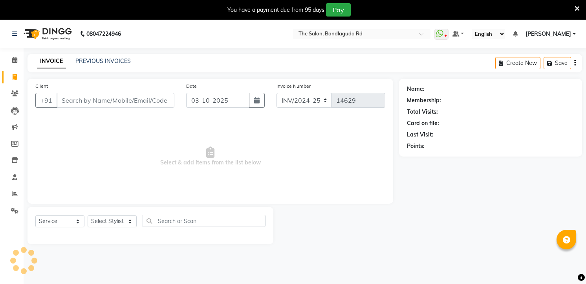
select select "service"
click at [578, 3] on div at bounding box center [577, 9] width 5 height 13
click at [578, 6] on icon at bounding box center [577, 8] width 5 height 7
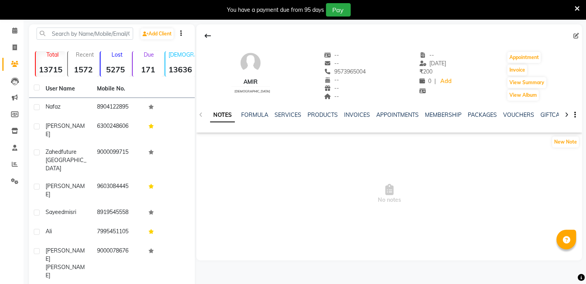
scroll to position [29, 0]
click at [291, 116] on link "SERVICES" at bounding box center [288, 114] width 27 height 7
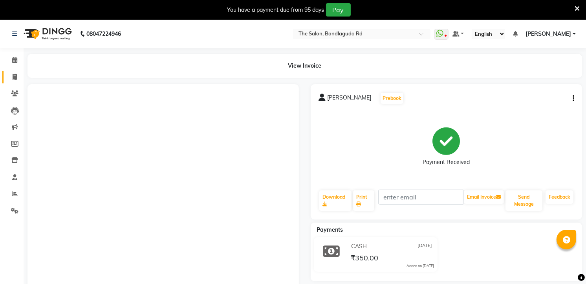
click at [17, 72] on link "Invoice" at bounding box center [11, 77] width 19 height 13
select select "service"
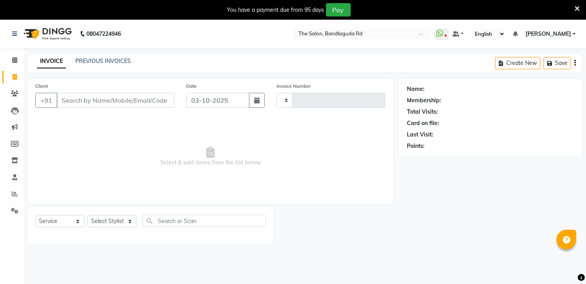
type input "14640"
select select "5198"
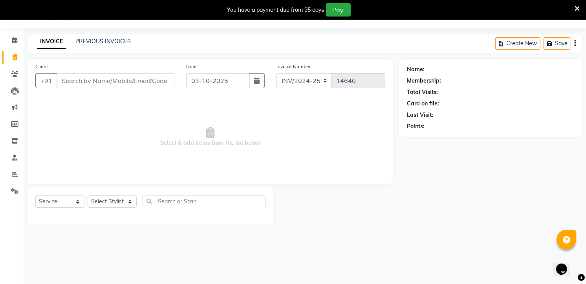
click at [103, 88] on input "Client" at bounding box center [116, 80] width 118 height 15
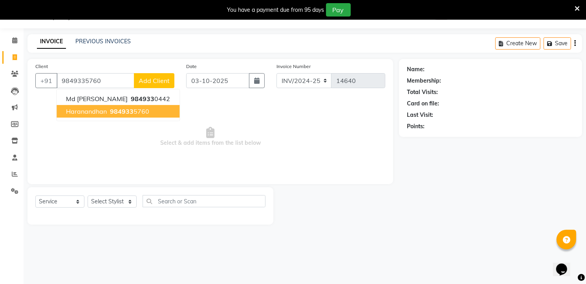
type input "9849335760"
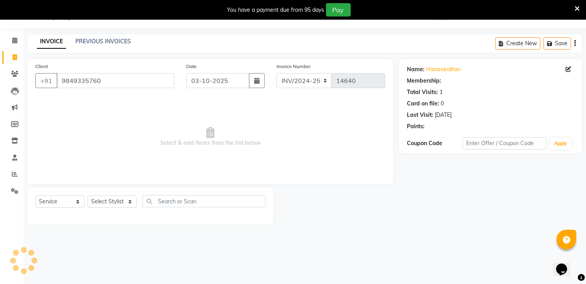
select select "1: Object"
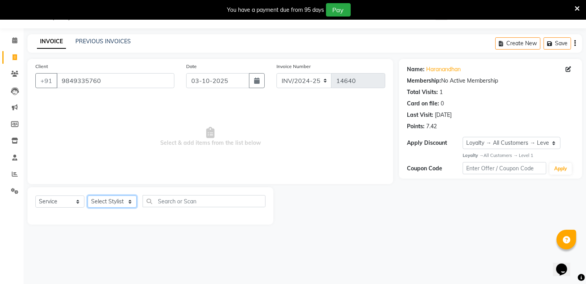
click at [122, 206] on select "Select Stylist [PERSON_NAME] [PERSON_NAME] [PERSON_NAME] new [PERSON_NAME] [PER…" at bounding box center [112, 201] width 49 height 12
select select "93197"
click at [88, 196] on select "Select Stylist [PERSON_NAME] [PERSON_NAME] [PERSON_NAME] new [PERSON_NAME] [PER…" at bounding box center [112, 201] width 49 height 12
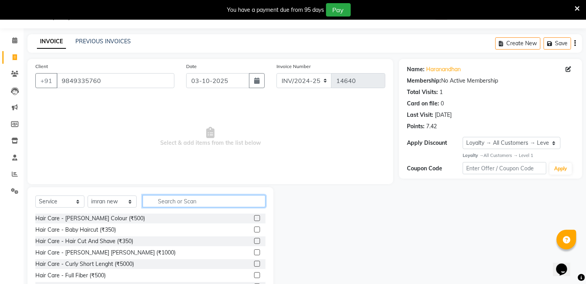
click at [167, 202] on input "text" at bounding box center [204, 201] width 123 height 12
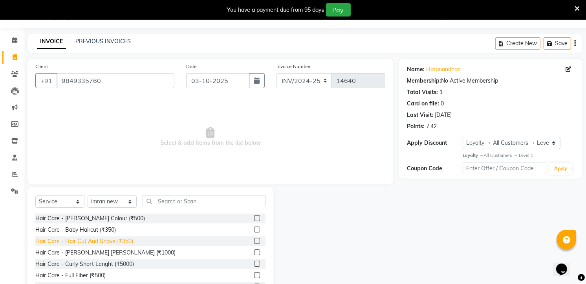
click at [71, 243] on div "Hair Care - Hair Cut And Shave (₹350)" at bounding box center [84, 241] width 98 height 8
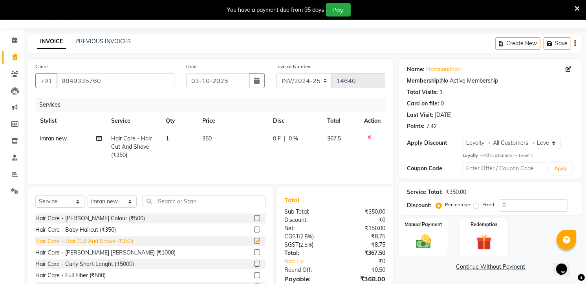
checkbox input "false"
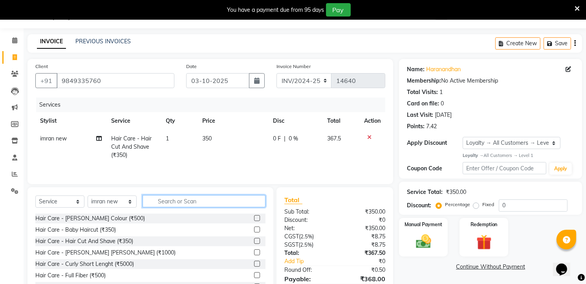
click at [200, 202] on input "text" at bounding box center [204, 201] width 123 height 12
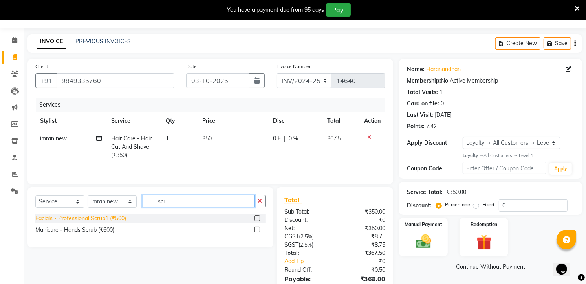
type input "scr"
click at [97, 219] on div "Facials - Professional Scrub1 (₹500)" at bounding box center [80, 218] width 91 height 8
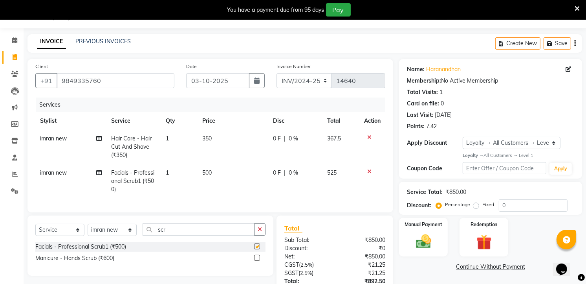
checkbox input "false"
click at [201, 235] on input "scr" at bounding box center [199, 229] width 112 height 12
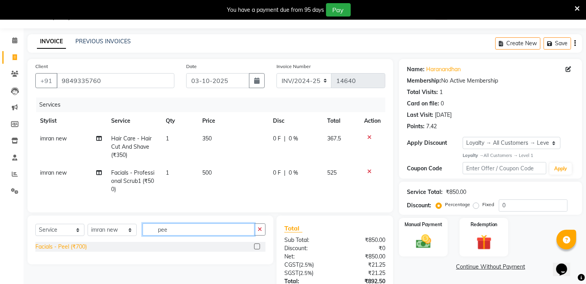
type input "pee"
click at [69, 251] on div "Facials - Peel (₹700)" at bounding box center [60, 246] width 51 height 8
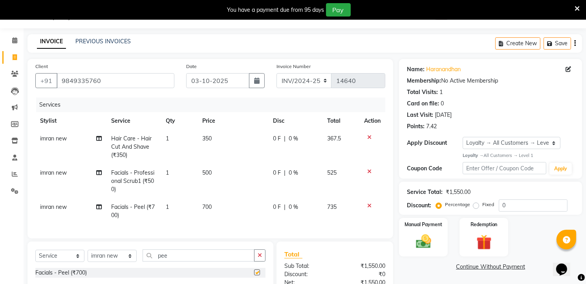
checkbox input "false"
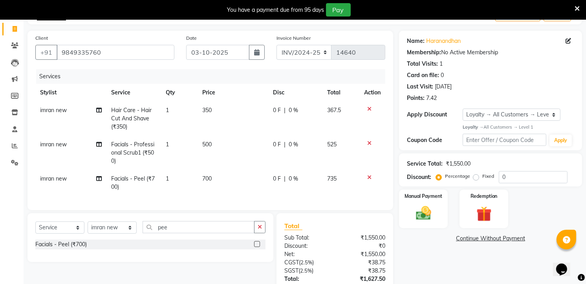
scroll to position [63, 0]
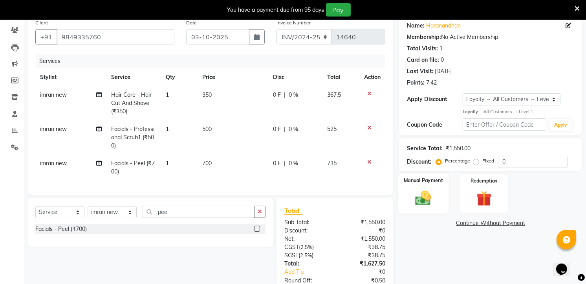
click at [422, 199] on img at bounding box center [424, 198] width 26 height 18
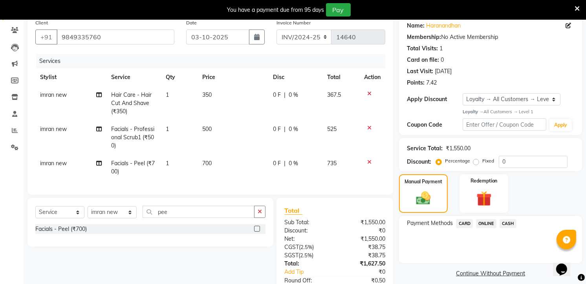
click at [490, 225] on span "ONLINE" at bounding box center [486, 223] width 20 height 9
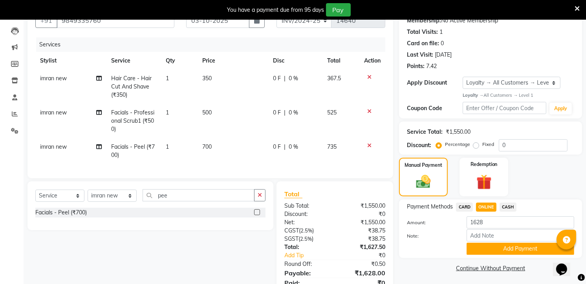
scroll to position [119, 0]
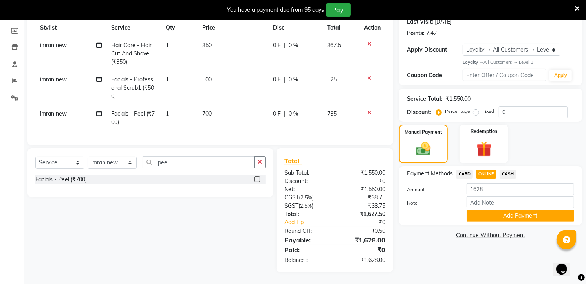
click at [481, 169] on span "ONLINE" at bounding box center [486, 173] width 20 height 9
click at [509, 211] on button "Add Payment" at bounding box center [521, 215] width 108 height 12
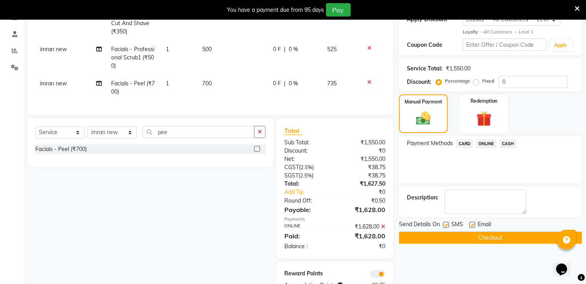
scroll to position [163, 0]
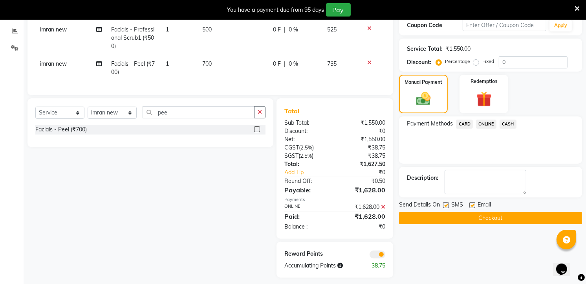
click at [484, 217] on button "Checkout" at bounding box center [490, 218] width 183 height 12
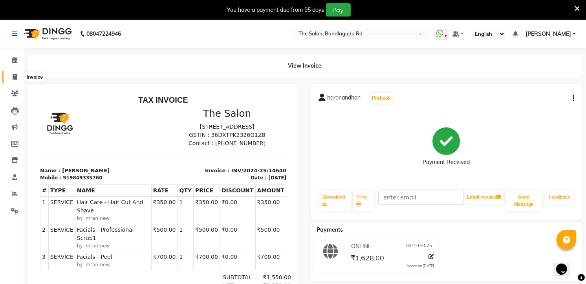
click at [17, 73] on span at bounding box center [15, 77] width 14 height 9
select select "service"
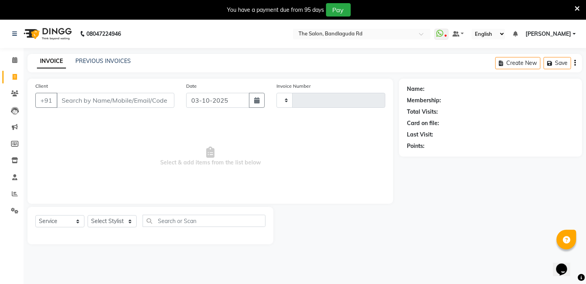
type input "14641"
select select "5198"
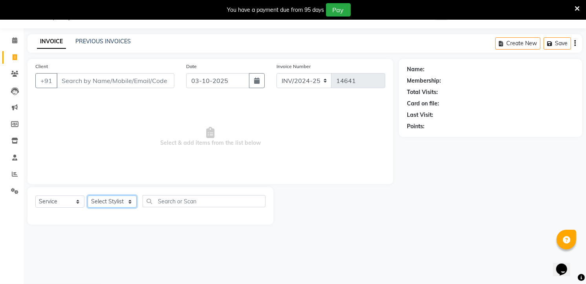
click at [118, 199] on select "Select Stylist [PERSON_NAME] [PERSON_NAME] [PERSON_NAME] [PERSON_NAME] manager …" at bounding box center [112, 201] width 49 height 12
select select "49762"
click at [88, 196] on select "Select Stylist [PERSON_NAME] [PERSON_NAME] [PERSON_NAME] [PERSON_NAME] manager …" at bounding box center [112, 201] width 49 height 12
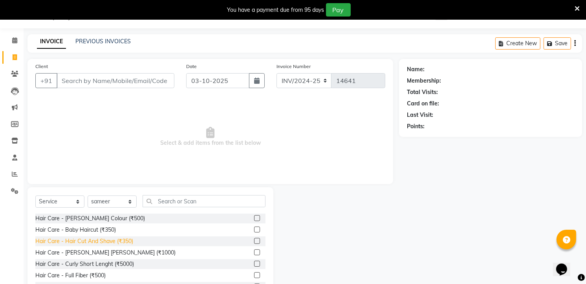
click at [128, 237] on div "Hair Care - Hair Cut And Shave (₹350)" at bounding box center [84, 241] width 98 height 8
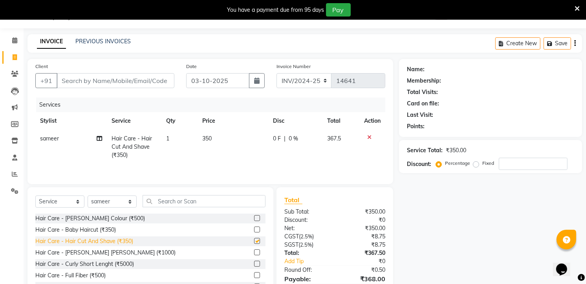
checkbox input "false"
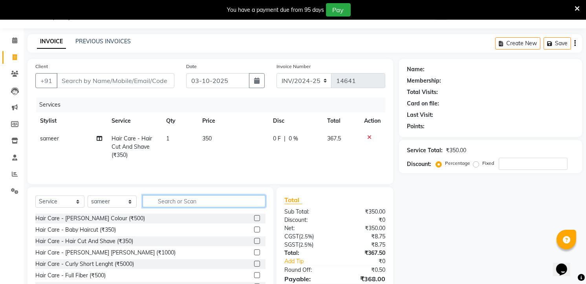
click at [160, 201] on input "text" at bounding box center [204, 201] width 123 height 12
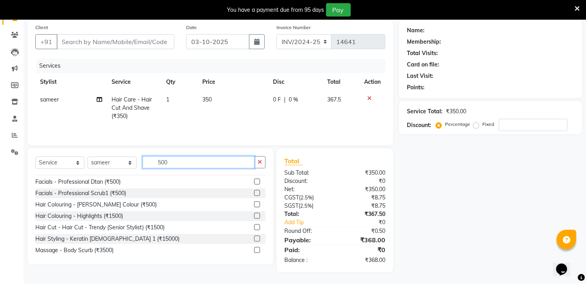
scroll to position [149, 0]
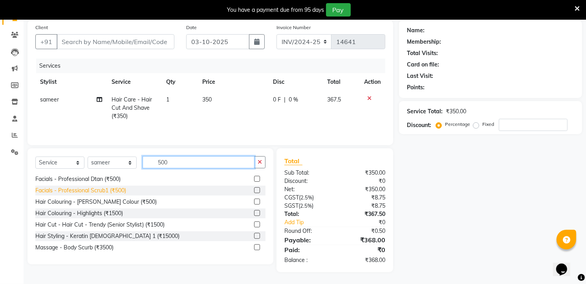
type input "500"
click at [109, 191] on div "Facials - Professional Scrub1 (₹500)" at bounding box center [80, 190] width 91 height 8
checkbox input "false"
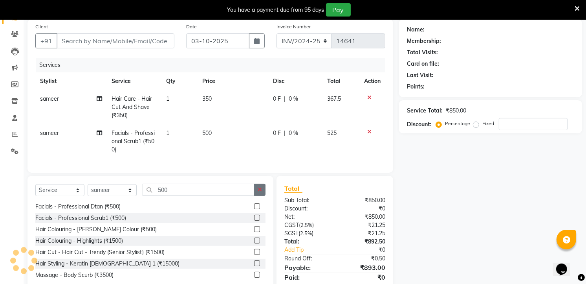
click at [258, 196] on button "button" at bounding box center [259, 189] width 11 height 12
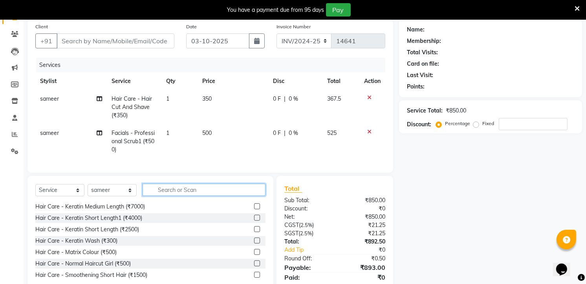
scroll to position [490, 0]
click at [207, 196] on input "text" at bounding box center [204, 189] width 123 height 12
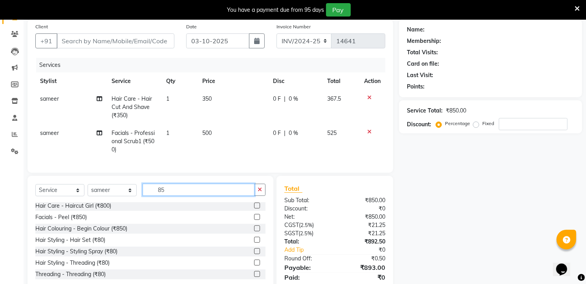
scroll to position [0, 0]
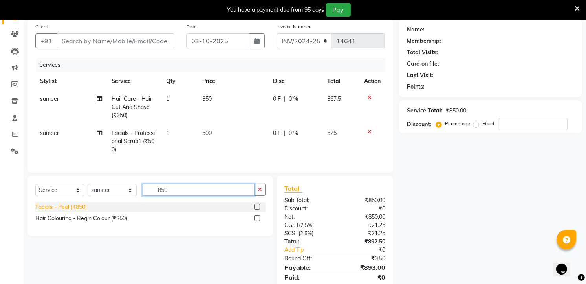
type input "850"
click at [72, 211] on div "Facials - Peel (₹850)" at bounding box center [60, 207] width 51 height 8
checkbox input "false"
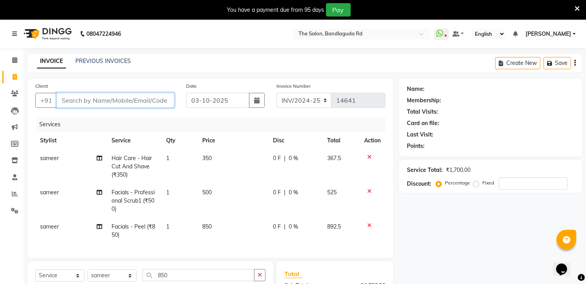
click at [97, 103] on input "Client" at bounding box center [116, 100] width 118 height 15
type input "9"
type input "0"
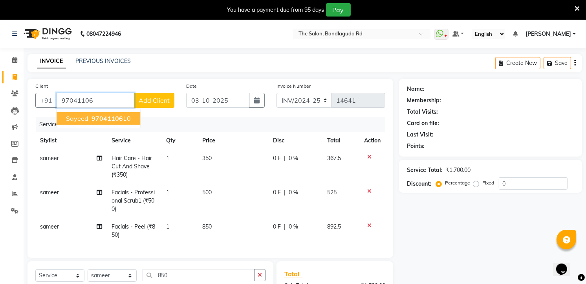
click at [109, 127] on ngb-typeahead-window "sayeed 97041106 10" at bounding box center [98, 118] width 84 height 20
click at [109, 122] on button "sayeed 97041106 10" at bounding box center [99, 118] width 84 height 13
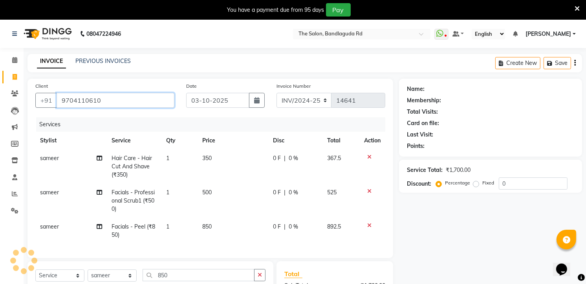
type input "9704110610"
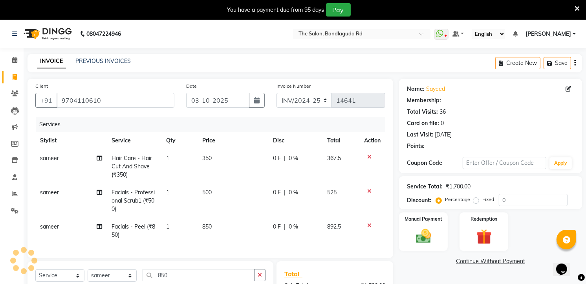
select select "1: Object"
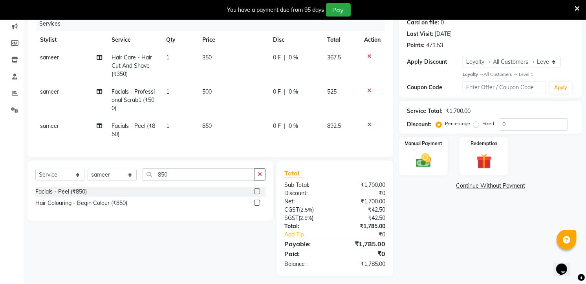
scroll to position [111, 0]
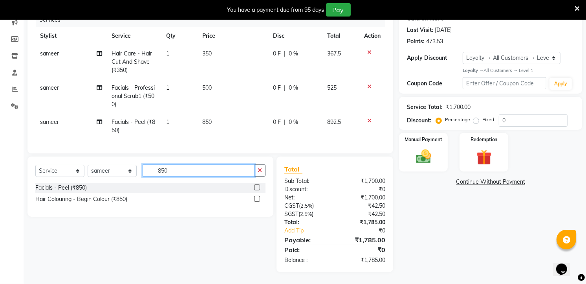
click at [175, 171] on input "850" at bounding box center [199, 170] width 112 height 12
type input "8"
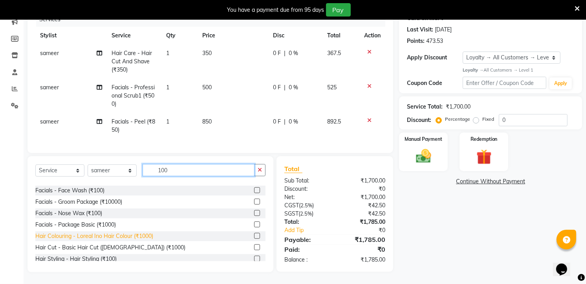
scroll to position [35, 0]
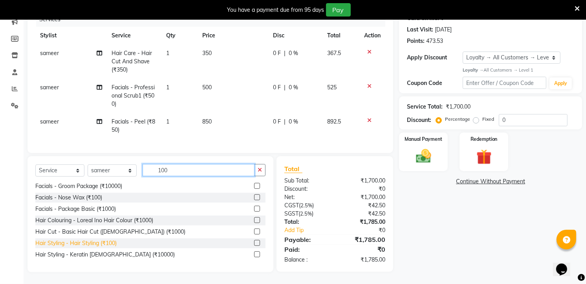
type input "100"
click at [108, 239] on div "Hair Styling - Hair Styling (₹100)" at bounding box center [75, 243] width 81 height 8
checkbox input "false"
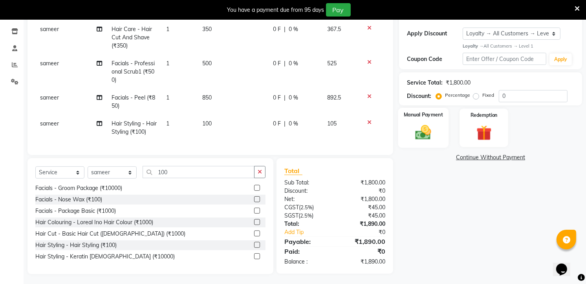
scroll to position [138, 0]
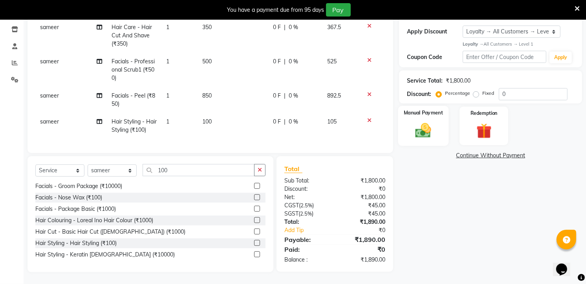
click at [422, 128] on img at bounding box center [424, 130] width 26 height 18
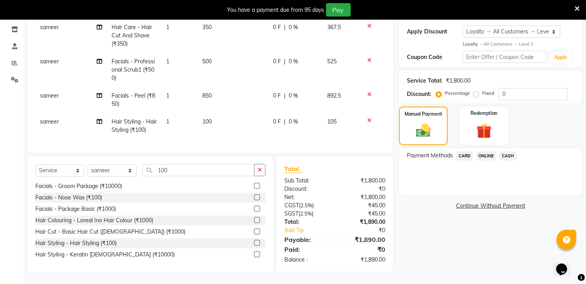
click at [505, 151] on span "CASH" at bounding box center [508, 155] width 17 height 9
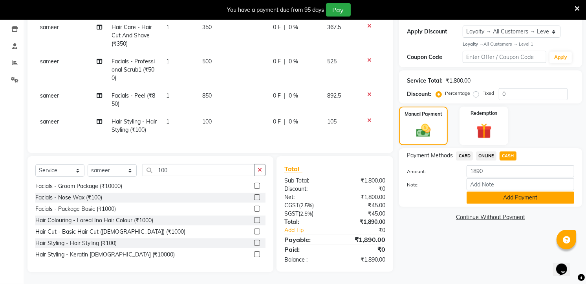
click at [499, 191] on button "Add Payment" at bounding box center [521, 197] width 108 height 12
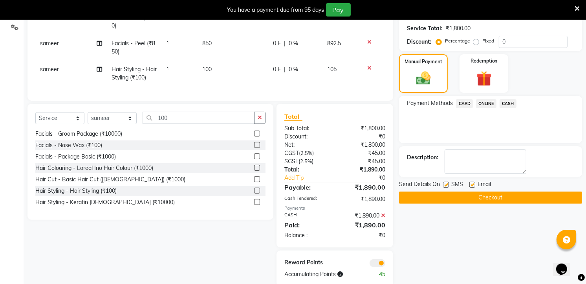
scroll to position [204, 0]
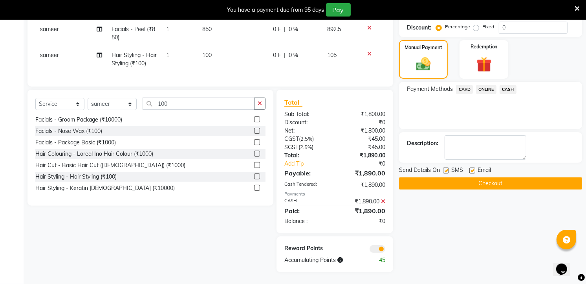
click at [499, 177] on button "Checkout" at bounding box center [490, 183] width 183 height 12
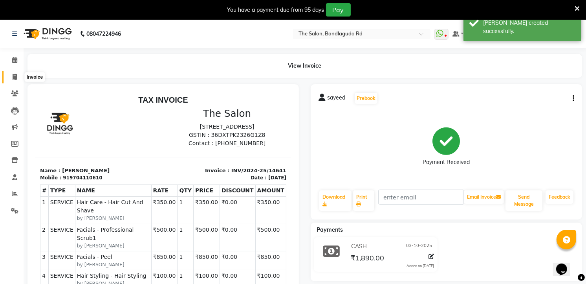
click at [14, 77] on icon at bounding box center [15, 77] width 4 height 6
select select "service"
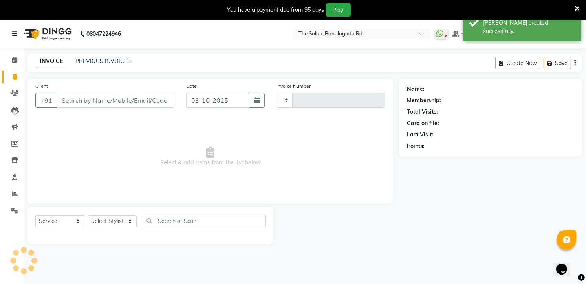
scroll to position [20, 0]
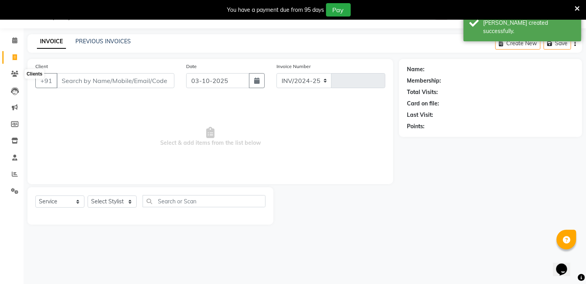
select select "5198"
type input "14642"
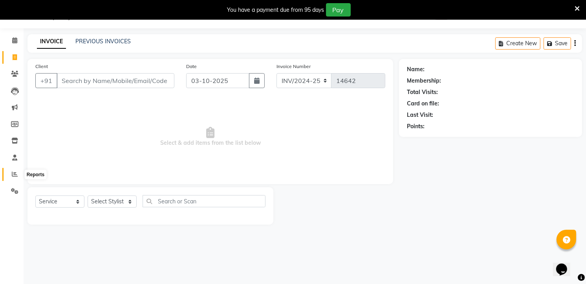
click at [17, 177] on span at bounding box center [15, 174] width 14 height 9
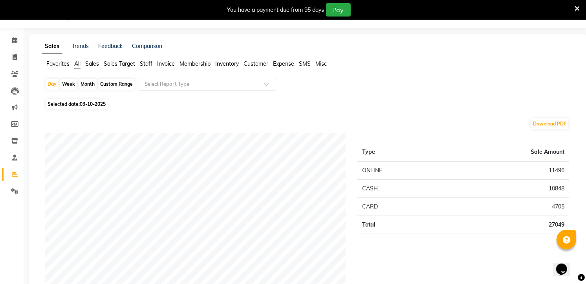
drag, startPoint x: 152, startPoint y: 73, endPoint x: 149, endPoint y: 79, distance: 7.1
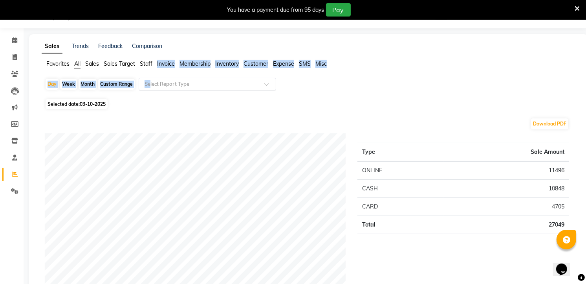
drag, startPoint x: 149, startPoint y: 79, endPoint x: 146, endPoint y: 89, distance: 10.2
click at [148, 84] on input "text" at bounding box center [199, 84] width 113 height 8
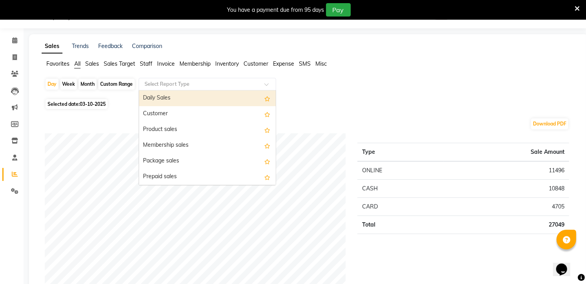
drag, startPoint x: 168, startPoint y: 75, endPoint x: 159, endPoint y: 88, distance: 14.9
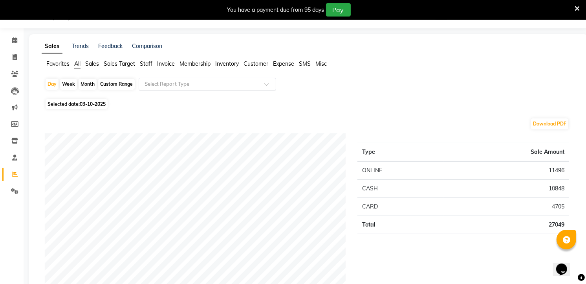
click at [159, 81] on input "text" at bounding box center [199, 84] width 113 height 8
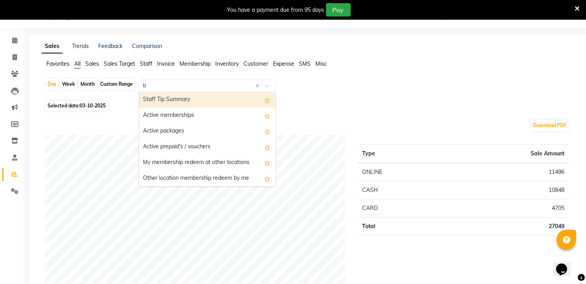
type input "tip"
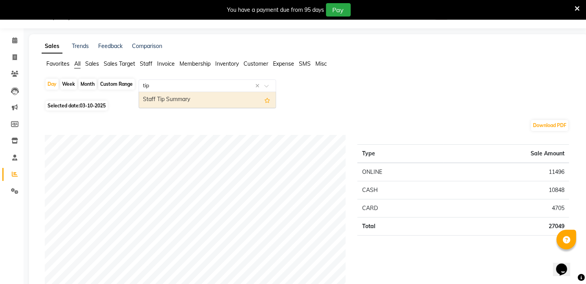
click at [166, 95] on div "Staff Tip Summary" at bounding box center [207, 100] width 137 height 16
select select "full_report"
select select "csv"
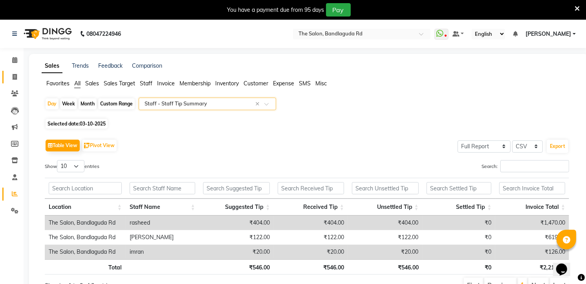
click at [16, 71] on link "Invoice" at bounding box center [11, 77] width 19 height 13
select select "service"
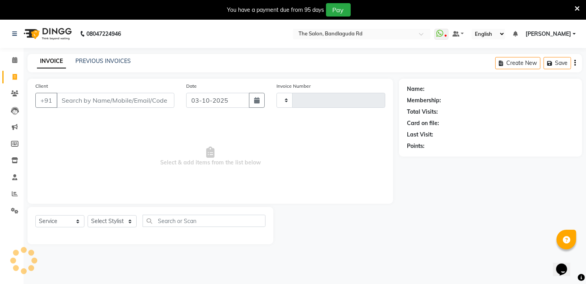
scroll to position [5, 0]
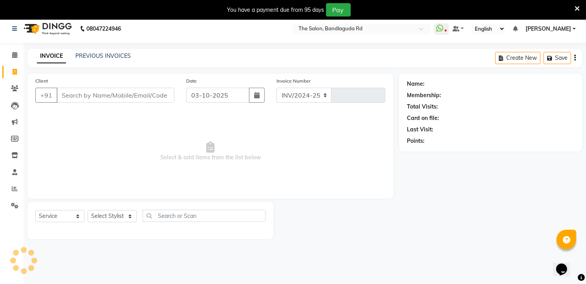
select select "5198"
type input "14642"
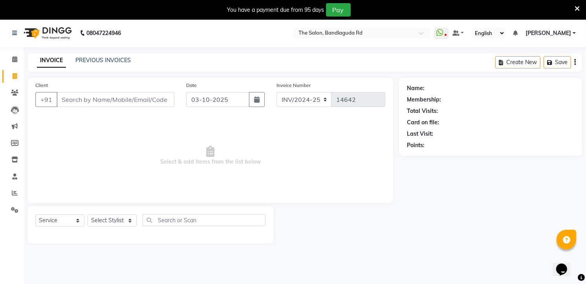
scroll to position [0, 0]
click at [15, 188] on link "Reports" at bounding box center [11, 193] width 19 height 13
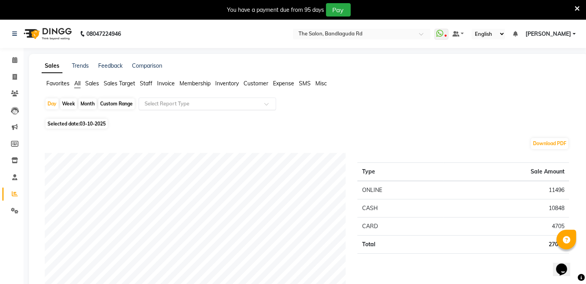
click at [167, 103] on input "text" at bounding box center [199, 104] width 113 height 8
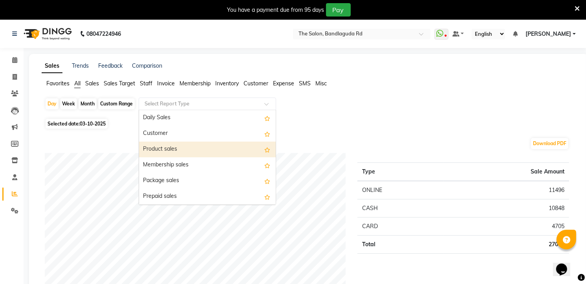
click at [167, 147] on div "Product sales" at bounding box center [207, 149] width 137 height 16
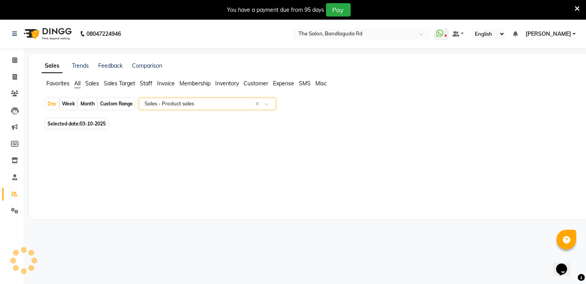
select select "full_report"
select select "csv"
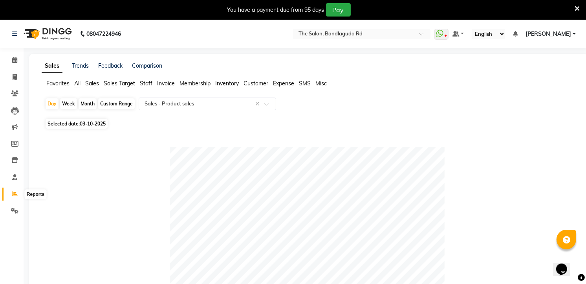
click at [18, 192] on span at bounding box center [15, 193] width 14 height 9
click at [81, 87] on li "All" at bounding box center [77, 83] width 6 height 9
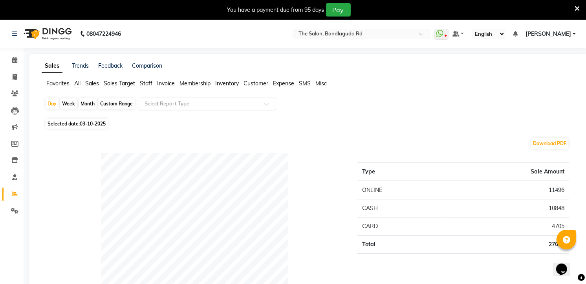
click at [195, 101] on input "text" at bounding box center [199, 104] width 113 height 8
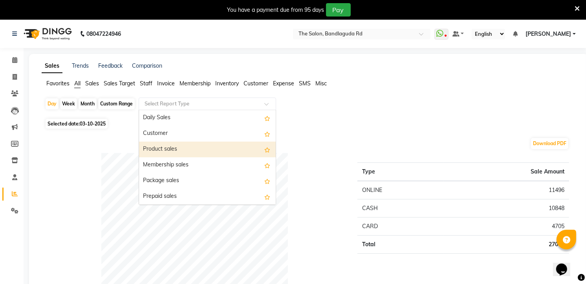
drag, startPoint x: 187, startPoint y: 156, endPoint x: 185, endPoint y: 160, distance: 4.2
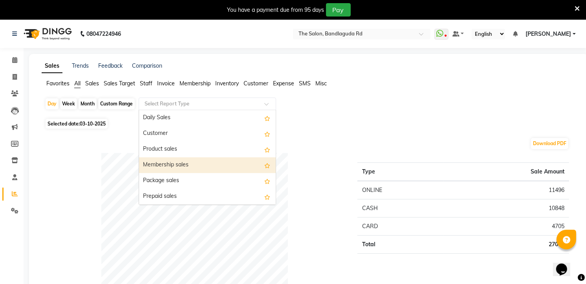
click at [183, 162] on div "Membership sales" at bounding box center [207, 165] width 137 height 16
select select "full_report"
select select "csv"
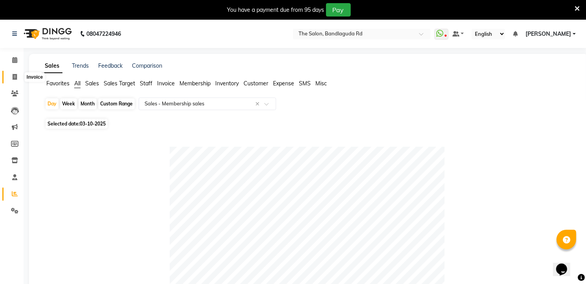
click at [9, 79] on span at bounding box center [15, 77] width 14 height 9
select select "service"
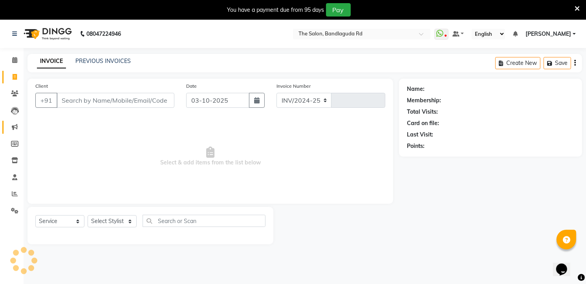
select select "5198"
type input "14642"
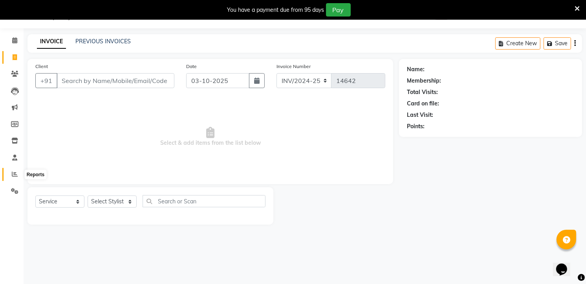
click at [14, 176] on icon at bounding box center [15, 174] width 6 height 6
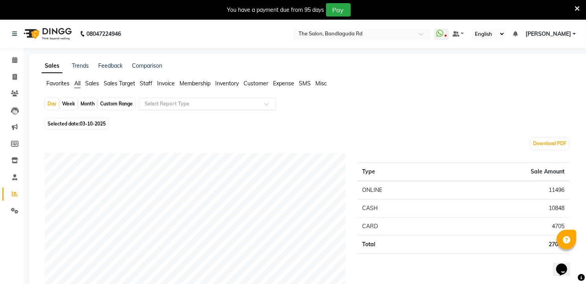
click at [171, 102] on input "text" at bounding box center [199, 104] width 113 height 8
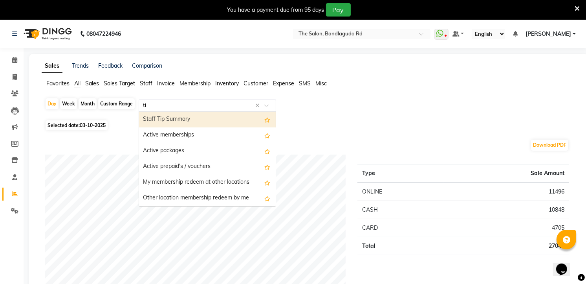
type input "tip"
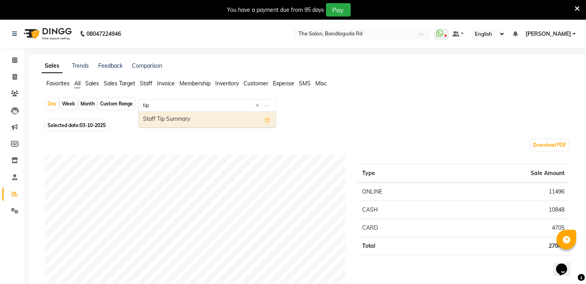
click at [189, 116] on div "Staff Tip Summary" at bounding box center [207, 120] width 137 height 16
select select "full_report"
select select "csv"
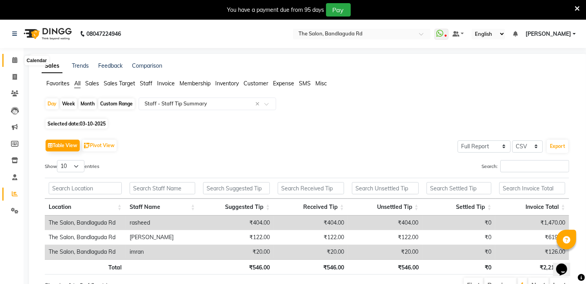
click at [14, 62] on icon at bounding box center [14, 60] width 5 height 6
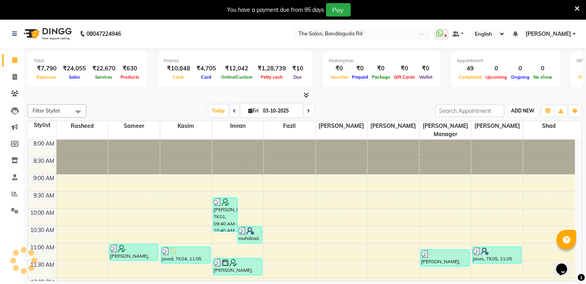
click at [514, 110] on span "ADD NEW" at bounding box center [522, 111] width 23 height 6
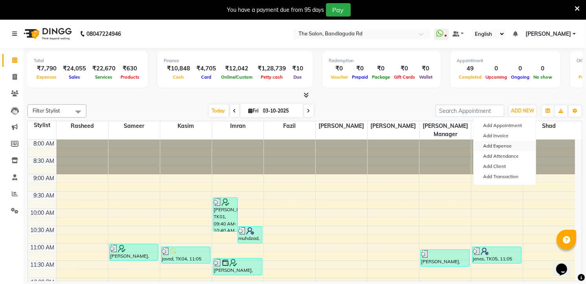
click at [506, 146] on link "Add Expense" at bounding box center [505, 146] width 62 height 10
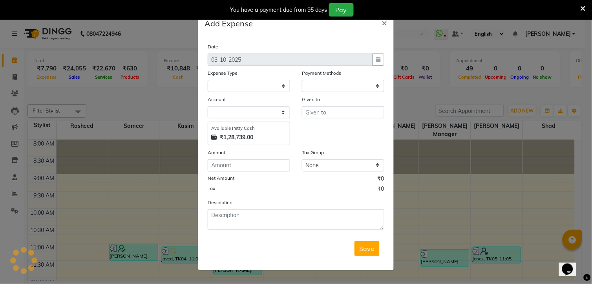
select select "1"
select select "3232"
click at [255, 83] on select "Select Advance Salary [PERSON_NAME] bhai [PERSON_NAME] bhai chitti [DATE] Auto …" at bounding box center [249, 86] width 83 height 12
select select "5762"
click at [208, 80] on select "Select Advance Salary [PERSON_NAME] bhai [PERSON_NAME] bhai chitti [DATE] Auto …" at bounding box center [249, 86] width 83 height 12
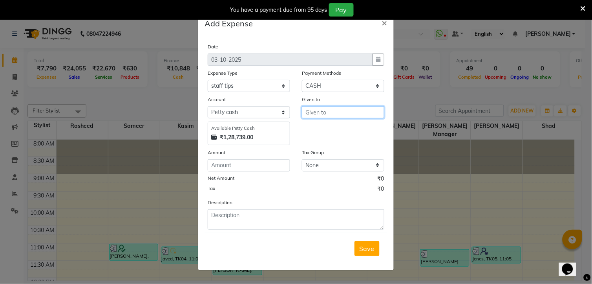
click at [340, 115] on input "text" at bounding box center [343, 112] width 83 height 12
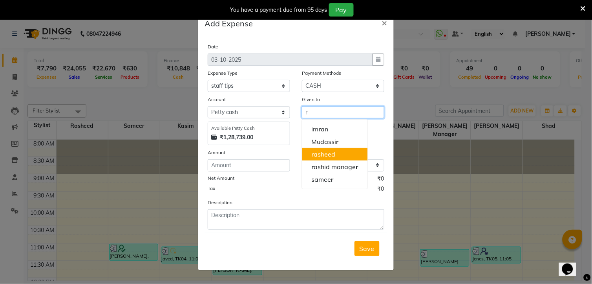
click at [335, 156] on ngb-highlight "r asheed" at bounding box center [324, 154] width 24 height 8
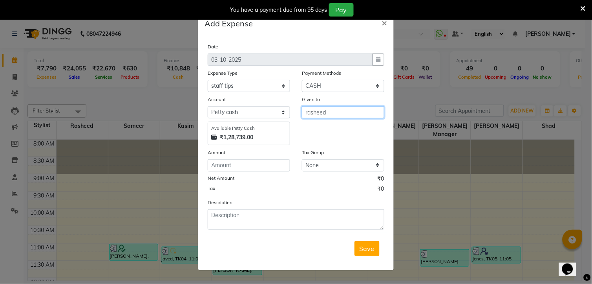
type input "rasheed"
click at [264, 168] on input "number" at bounding box center [249, 165] width 83 height 12
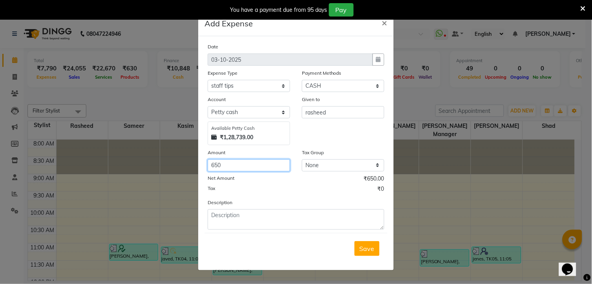
type input "650"
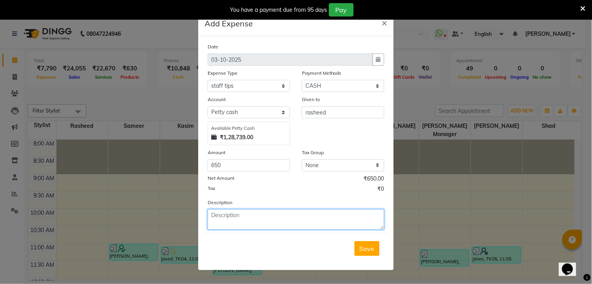
click at [226, 213] on textarea at bounding box center [296, 219] width 177 height 20
type textarea "rasheed over time payment 100"
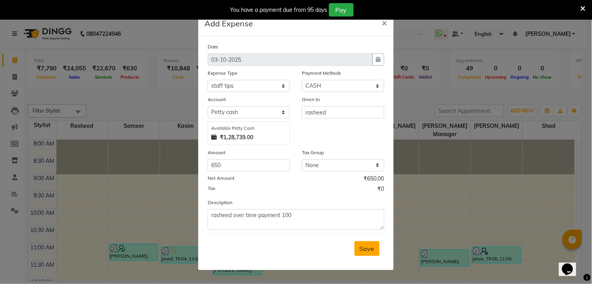
click at [367, 249] on span "Save" at bounding box center [367, 248] width 15 height 8
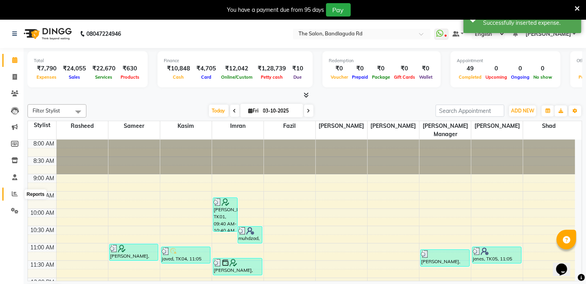
click at [14, 194] on icon at bounding box center [15, 194] width 6 height 6
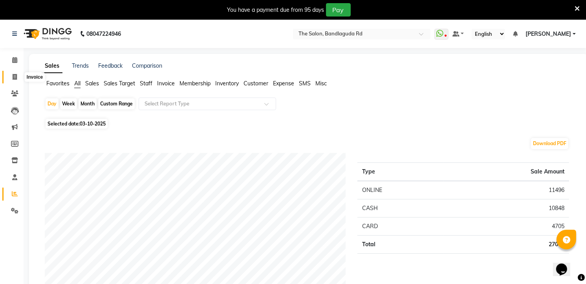
click at [8, 81] on span at bounding box center [15, 77] width 14 height 9
select select "service"
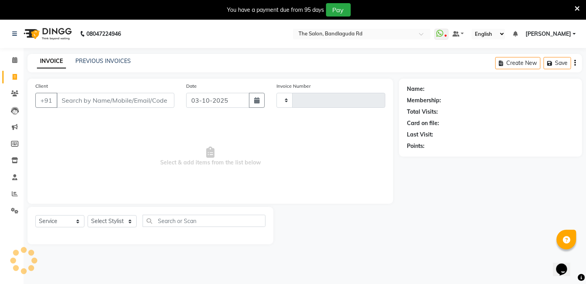
type input "14642"
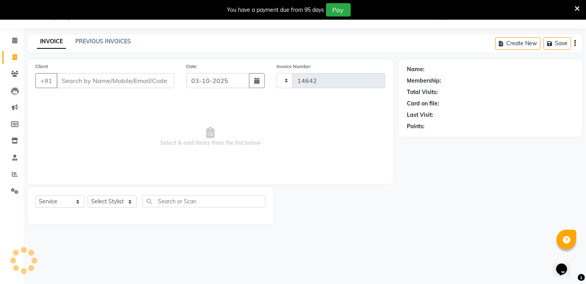
select select "5198"
click at [98, 203] on select "Select Stylist [PERSON_NAME] [PERSON_NAME] [PERSON_NAME] [PERSON_NAME] manager …" at bounding box center [112, 201] width 49 height 12
select select "43772"
click at [88, 196] on select "Select Stylist [PERSON_NAME] [PERSON_NAME] [PERSON_NAME] [PERSON_NAME] manager …" at bounding box center [112, 201] width 49 height 12
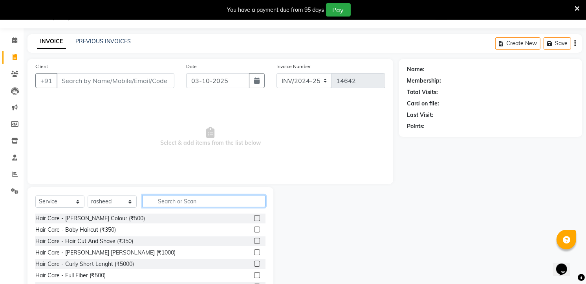
click at [191, 200] on input "text" at bounding box center [204, 201] width 123 height 12
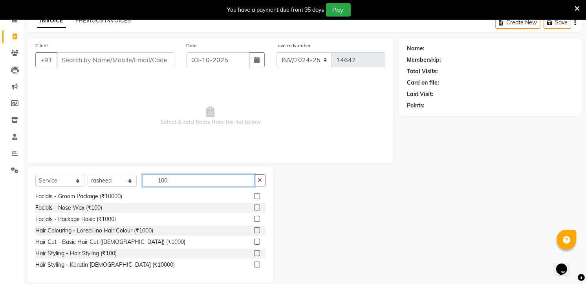
scroll to position [50, 0]
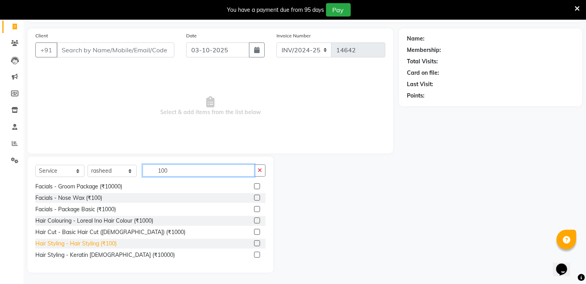
type input "100"
click at [99, 244] on div "Hair Styling - Hair Styling (₹100)" at bounding box center [75, 243] width 81 height 8
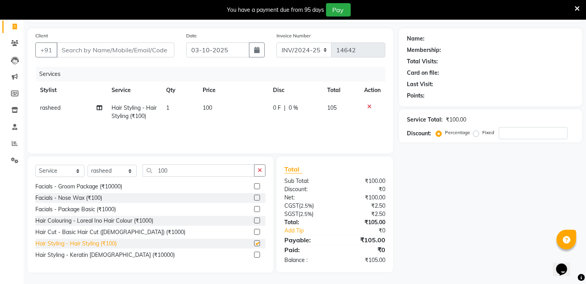
checkbox input "false"
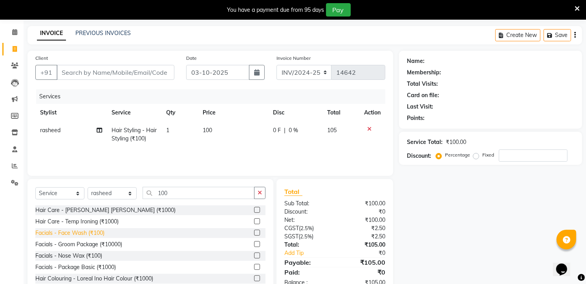
scroll to position [44, 0]
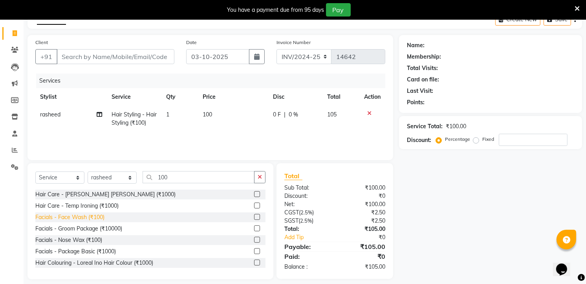
click at [99, 216] on div "Facials - Face Wash (₹100)" at bounding box center [69, 217] width 69 height 8
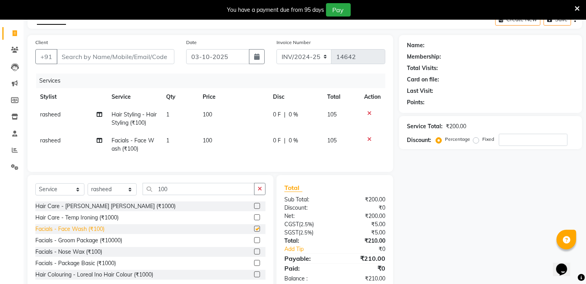
checkbox input "false"
click at [130, 195] on select "Select Stylist [PERSON_NAME] [PERSON_NAME] [PERSON_NAME] [PERSON_NAME] manager …" at bounding box center [112, 189] width 49 height 12
select select "93625"
click at [88, 190] on select "Select Stylist [PERSON_NAME] [PERSON_NAME] [PERSON_NAME] [PERSON_NAME] manager …" at bounding box center [112, 189] width 49 height 12
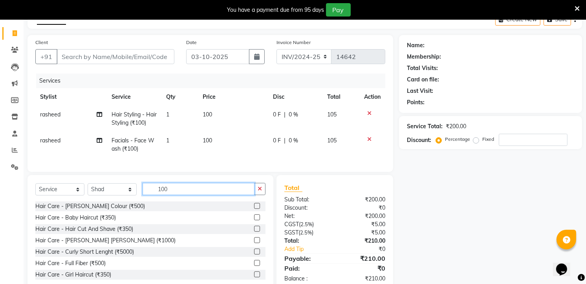
click at [177, 193] on input "100" at bounding box center [199, 189] width 112 height 12
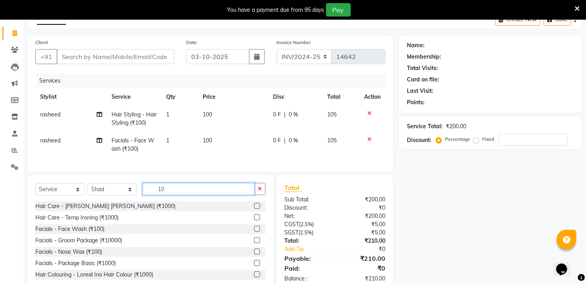
type input "100"
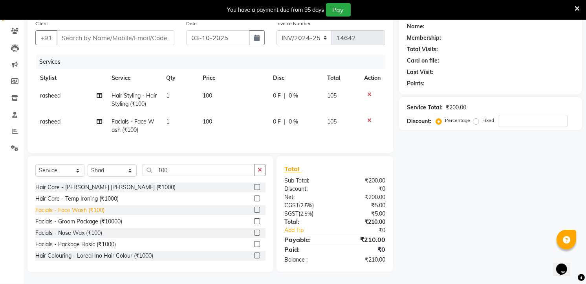
click at [102, 209] on div "Facials - Face Wash (₹100)" at bounding box center [69, 210] width 69 height 8
checkbox input "false"
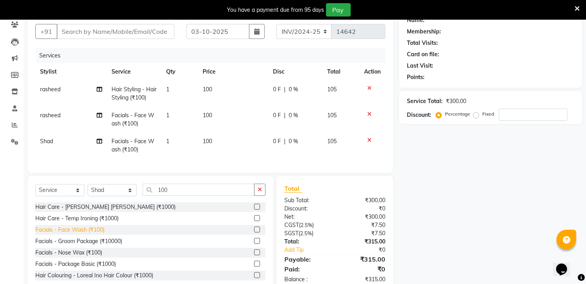
scroll to position [35, 0]
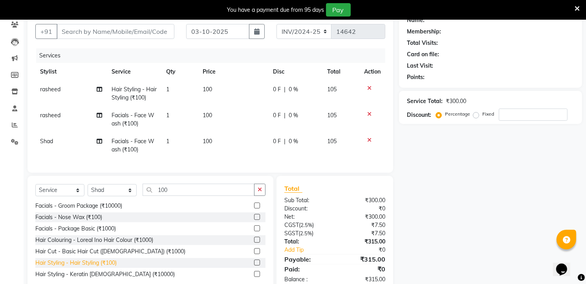
click at [83, 267] on div "Hair Styling - Hair Styling (₹100)" at bounding box center [75, 263] width 81 height 8
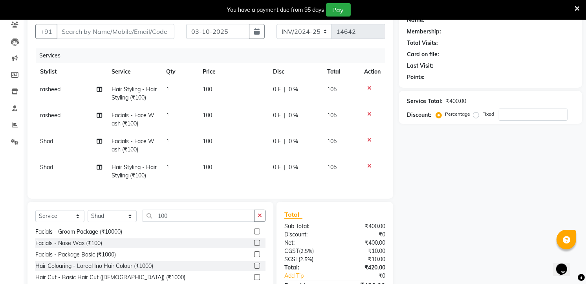
checkbox input "false"
click at [185, 213] on div "Select Service Product Membership Package Voucher Prepaid Gift Card Select Styl…" at bounding box center [151, 260] width 246 height 116
click at [190, 221] on input "100" at bounding box center [199, 215] width 112 height 12
type input "1"
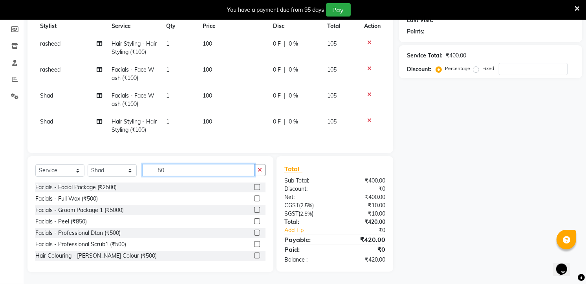
scroll to position [189, 0]
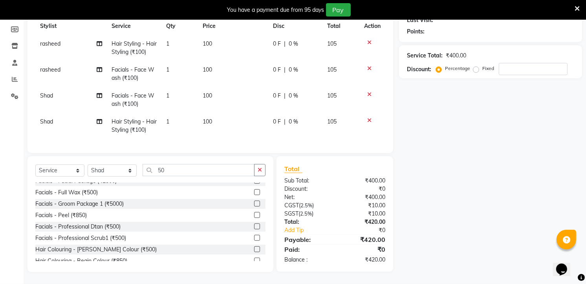
click at [179, 161] on div "Select Service Product Membership Package Voucher Prepaid Gift Card Select Styl…" at bounding box center [151, 214] width 246 height 116
click at [179, 167] on input "50" at bounding box center [199, 170] width 112 height 12
type input "5"
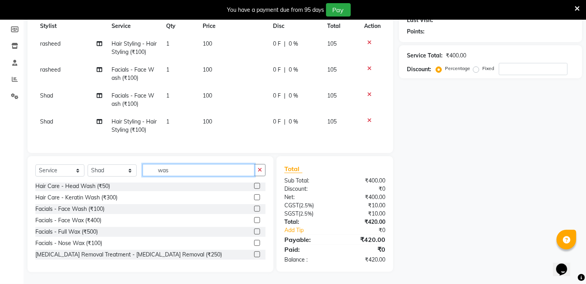
scroll to position [0, 0]
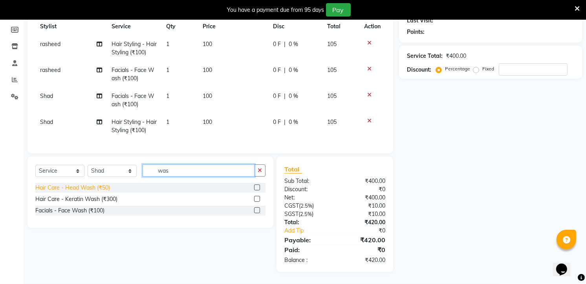
type input "was"
click at [88, 191] on div "Hair Care - Head Wash (₹50)" at bounding box center [72, 187] width 75 height 8
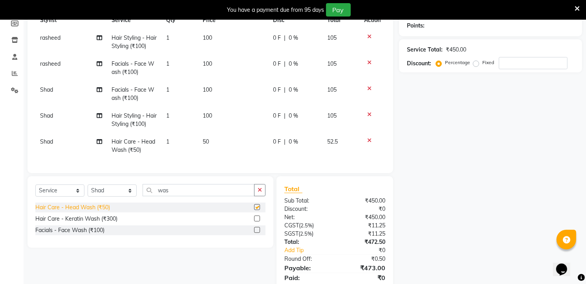
checkbox input "false"
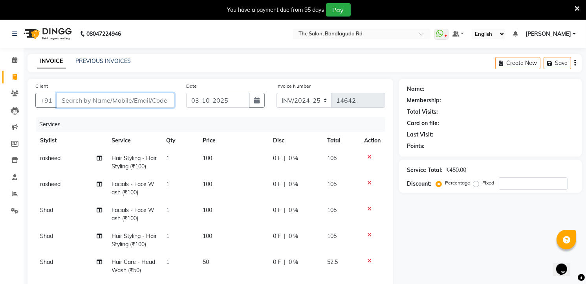
click at [119, 99] on input "Client" at bounding box center [116, 100] width 118 height 15
click at [125, 93] on input "Client" at bounding box center [116, 100] width 118 height 15
type input "8"
type input "0"
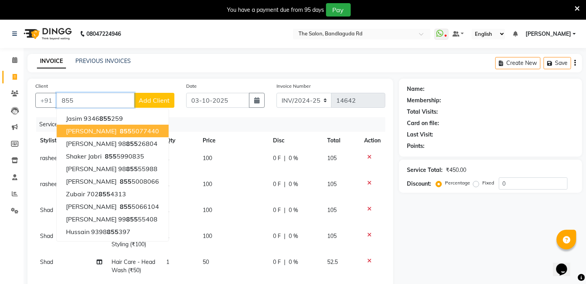
click at [111, 126] on button "[PERSON_NAME] [PHONE_NUMBER]" at bounding box center [113, 131] width 112 height 13
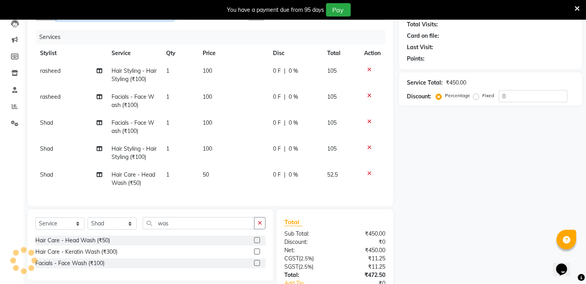
type input "8555077440"
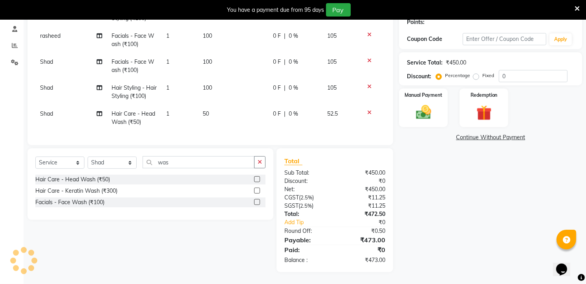
select select "1: Object"
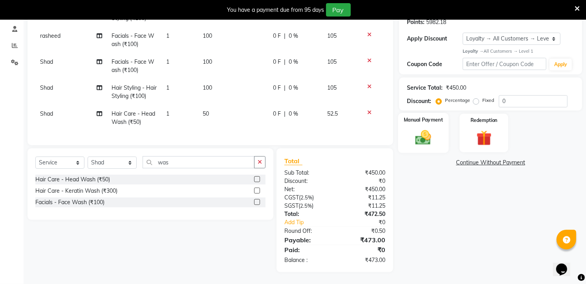
click at [426, 128] on img at bounding box center [424, 137] width 26 height 18
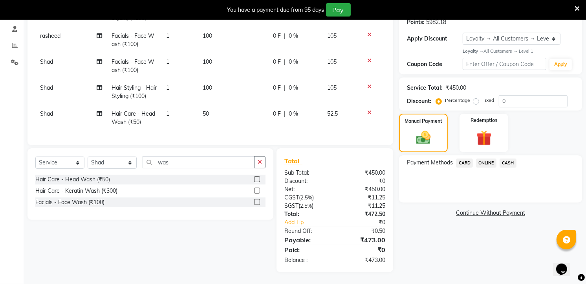
click at [490, 158] on span "ONLINE" at bounding box center [486, 162] width 20 height 9
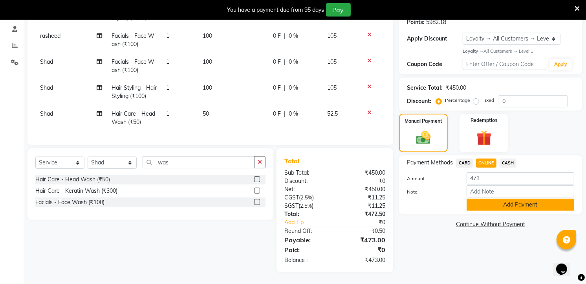
click at [479, 198] on button "Add Payment" at bounding box center [521, 204] width 108 height 12
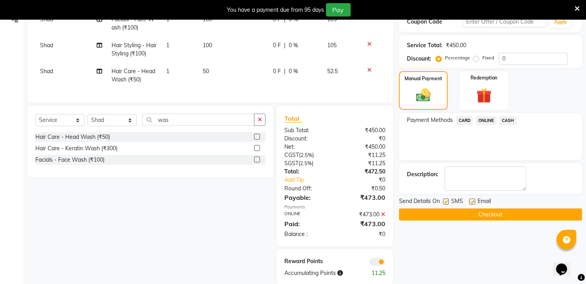
scroll to position [210, 0]
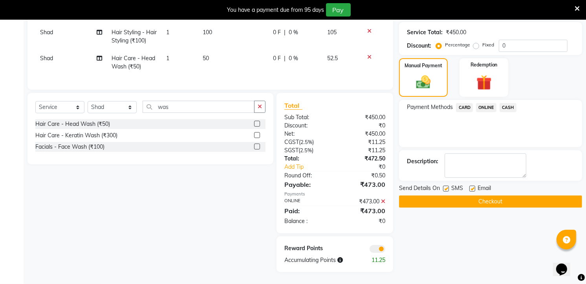
click at [480, 199] on button "Checkout" at bounding box center [490, 201] width 183 height 12
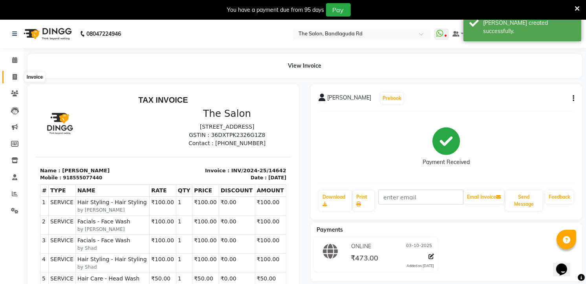
click at [20, 79] on span at bounding box center [15, 77] width 14 height 9
select select "service"
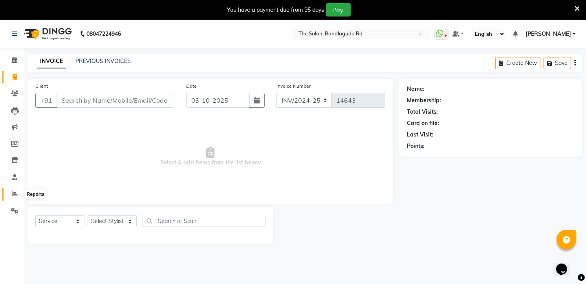
click at [13, 192] on icon at bounding box center [15, 194] width 6 height 6
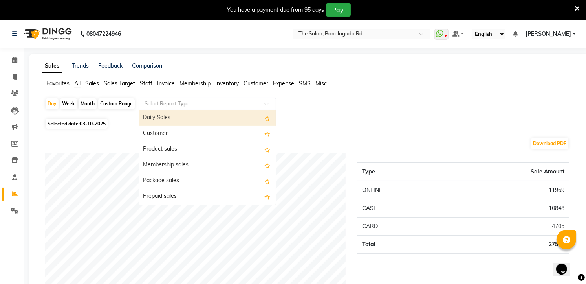
click at [191, 104] on input "text" at bounding box center [199, 104] width 113 height 8
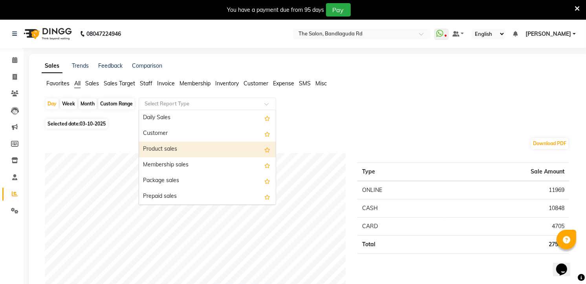
click at [195, 151] on div "Product sales" at bounding box center [207, 149] width 137 height 16
select select "full_report"
select select "csv"
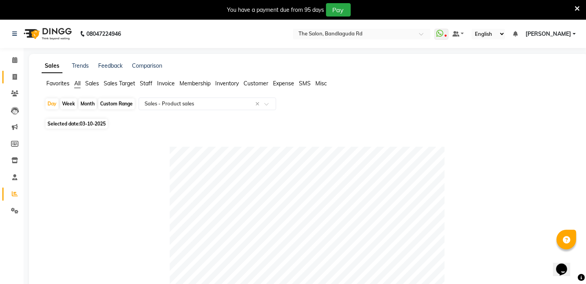
click at [9, 72] on link "Invoice" at bounding box center [11, 77] width 19 height 13
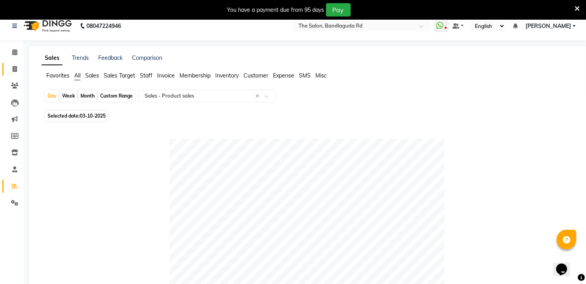
select select "service"
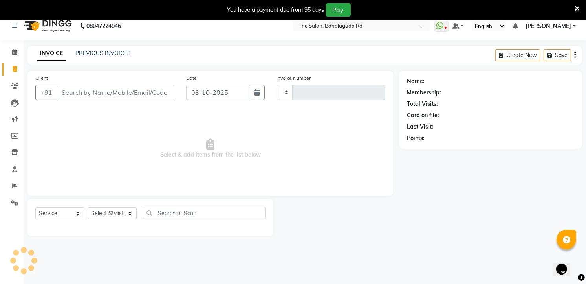
scroll to position [20, 0]
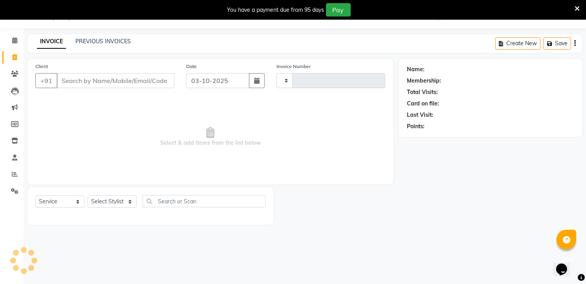
type input "14643"
select select "5198"
click at [17, 172] on span at bounding box center [15, 174] width 14 height 9
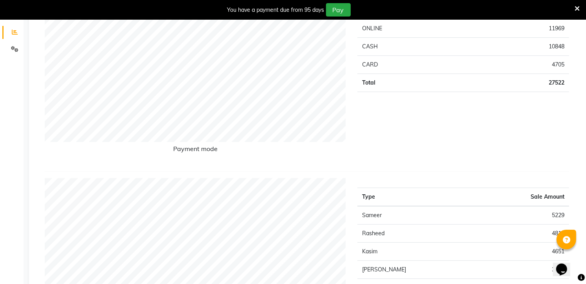
scroll to position [111, 0]
